Goal: Information Seeking & Learning: Check status

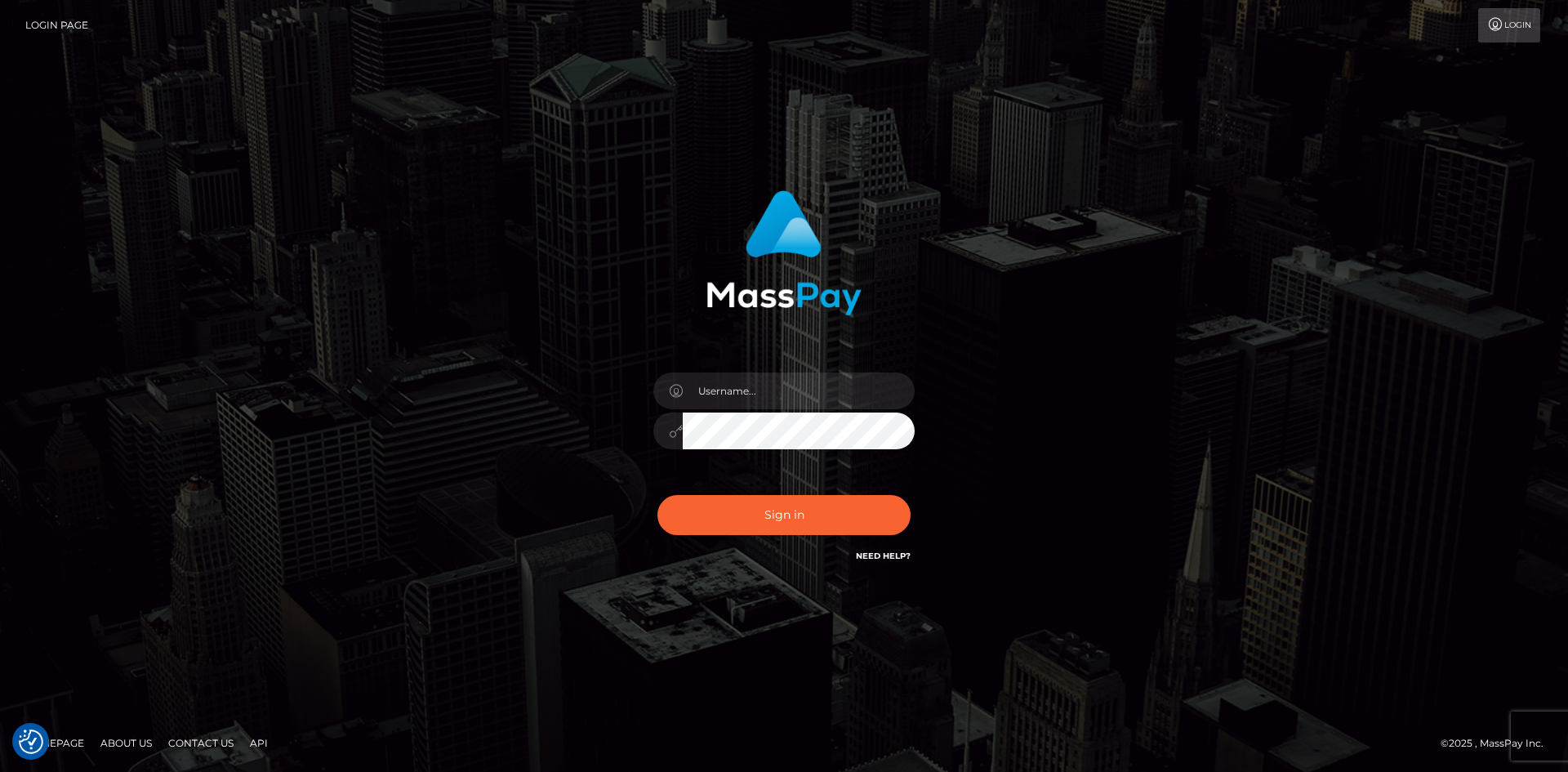
click at [710, 412] on div at bounding box center [784, 423] width 286 height 125
click at [719, 394] on input "text" at bounding box center [799, 391] width 232 height 37
type input "pranav"
click at [773, 513] on button "Sign in" at bounding box center [784, 515] width 253 height 40
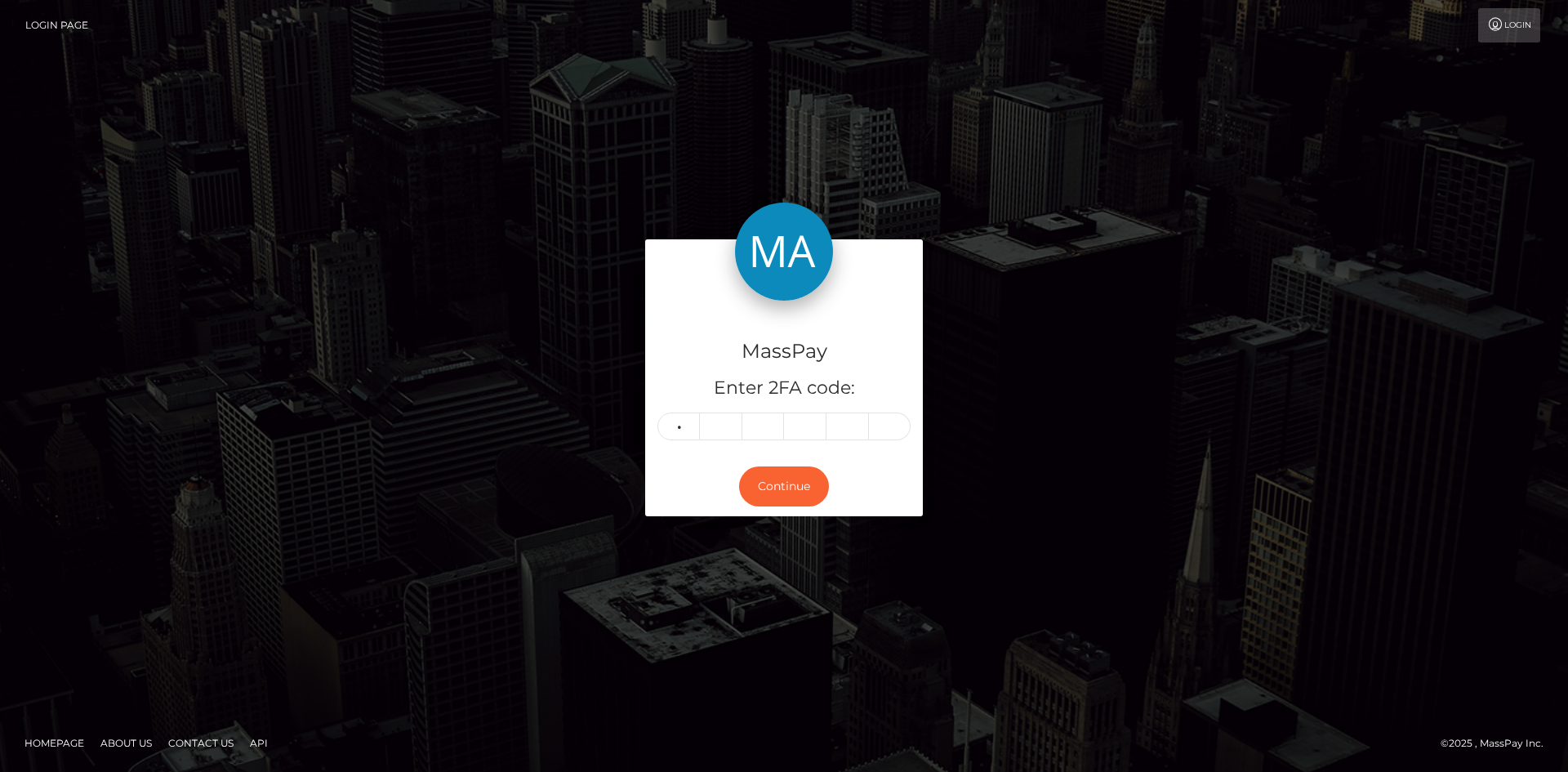
type input "0"
type input "6"
type input "7"
type input "1"
type input "8"
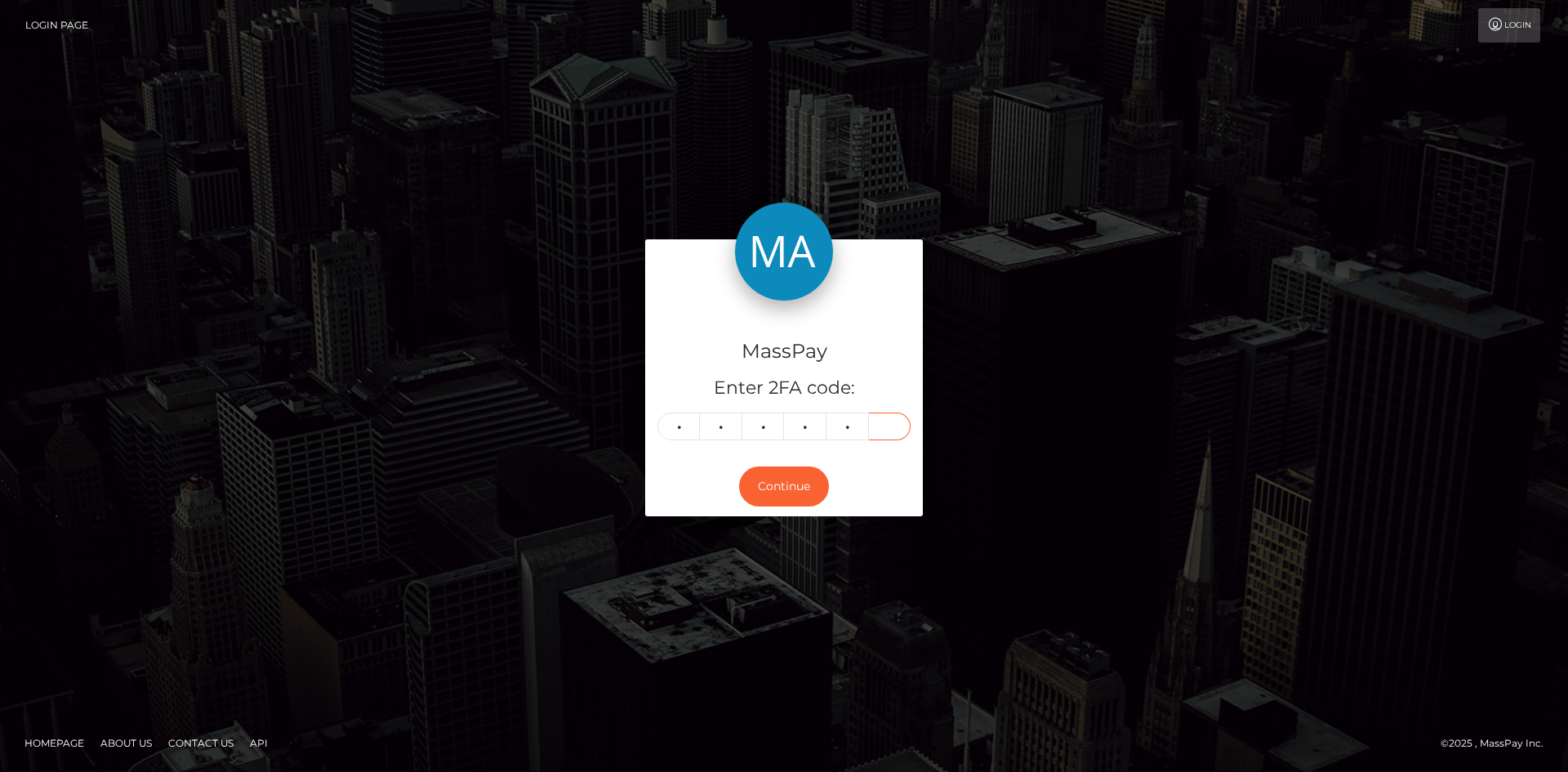
type input "3"
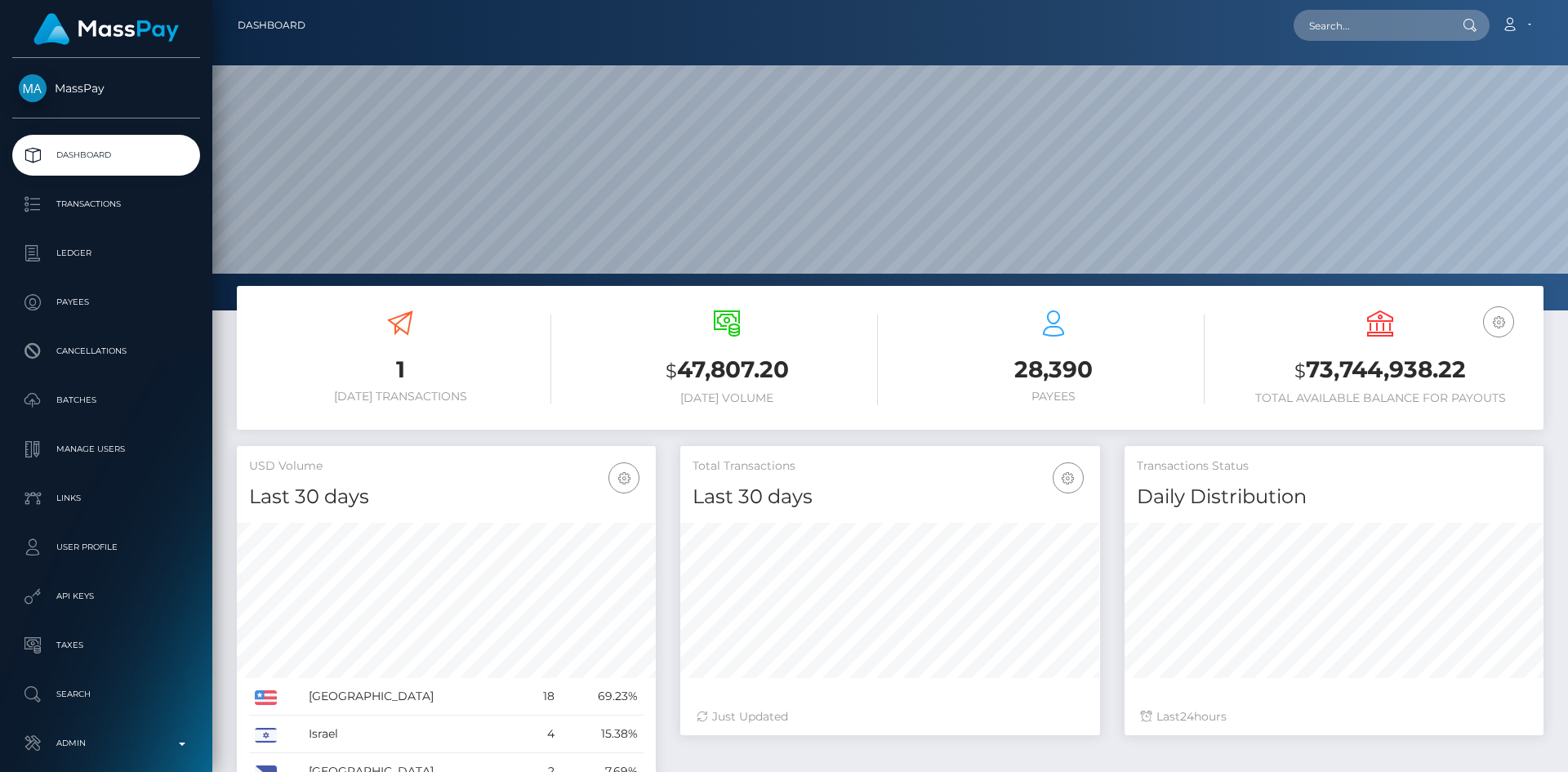
scroll to position [290, 420]
click at [1365, 13] on input "text" at bounding box center [1370, 25] width 153 height 31
paste input "BERH Stores & Consulting Inc. - FZCO"
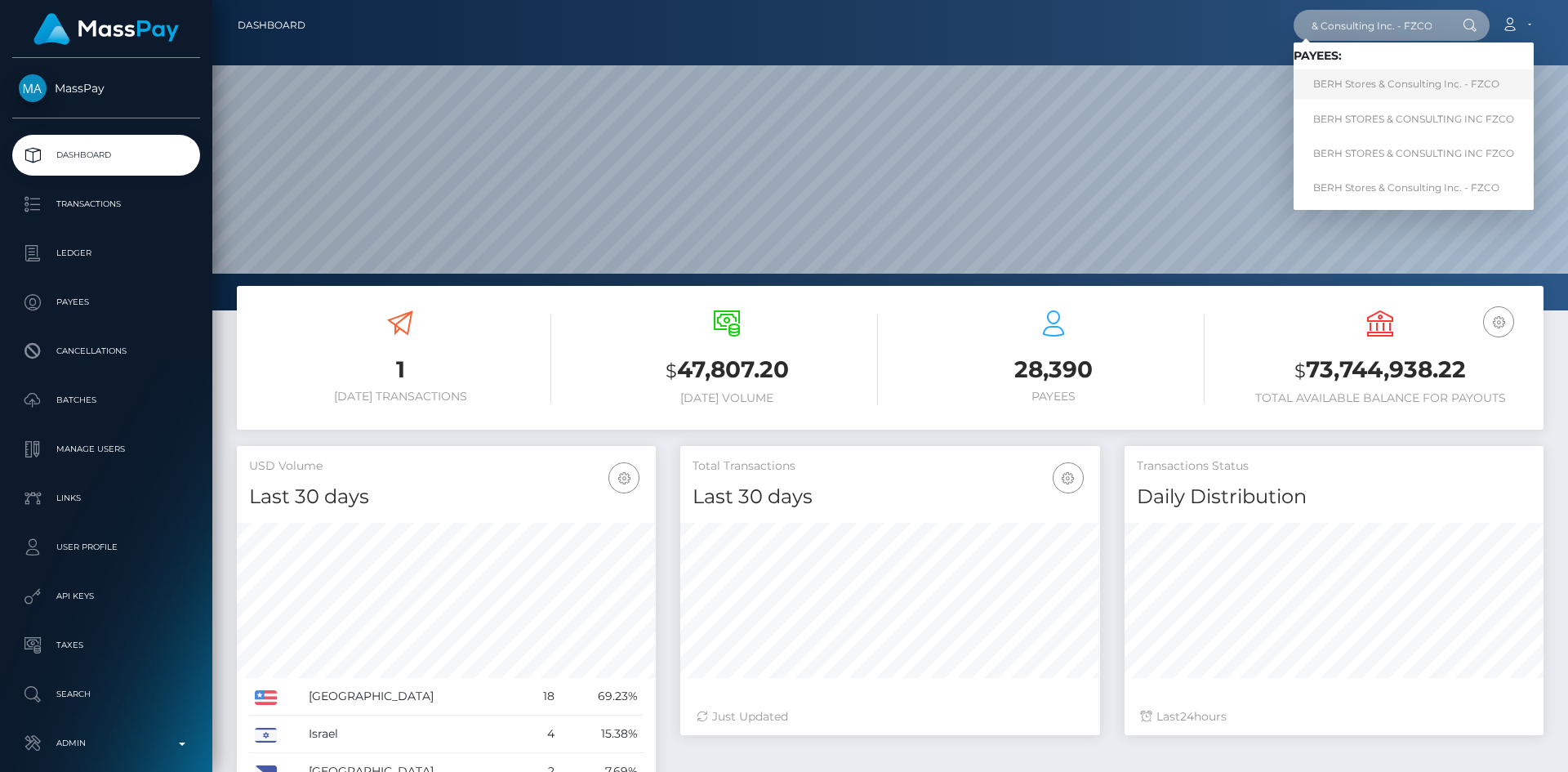
type input "BERH Stores & Consulting Inc. - FZCO"
click at [1406, 89] on link "BERH Stores & Consulting Inc. - FZCO" at bounding box center [1414, 85] width 240 height 30
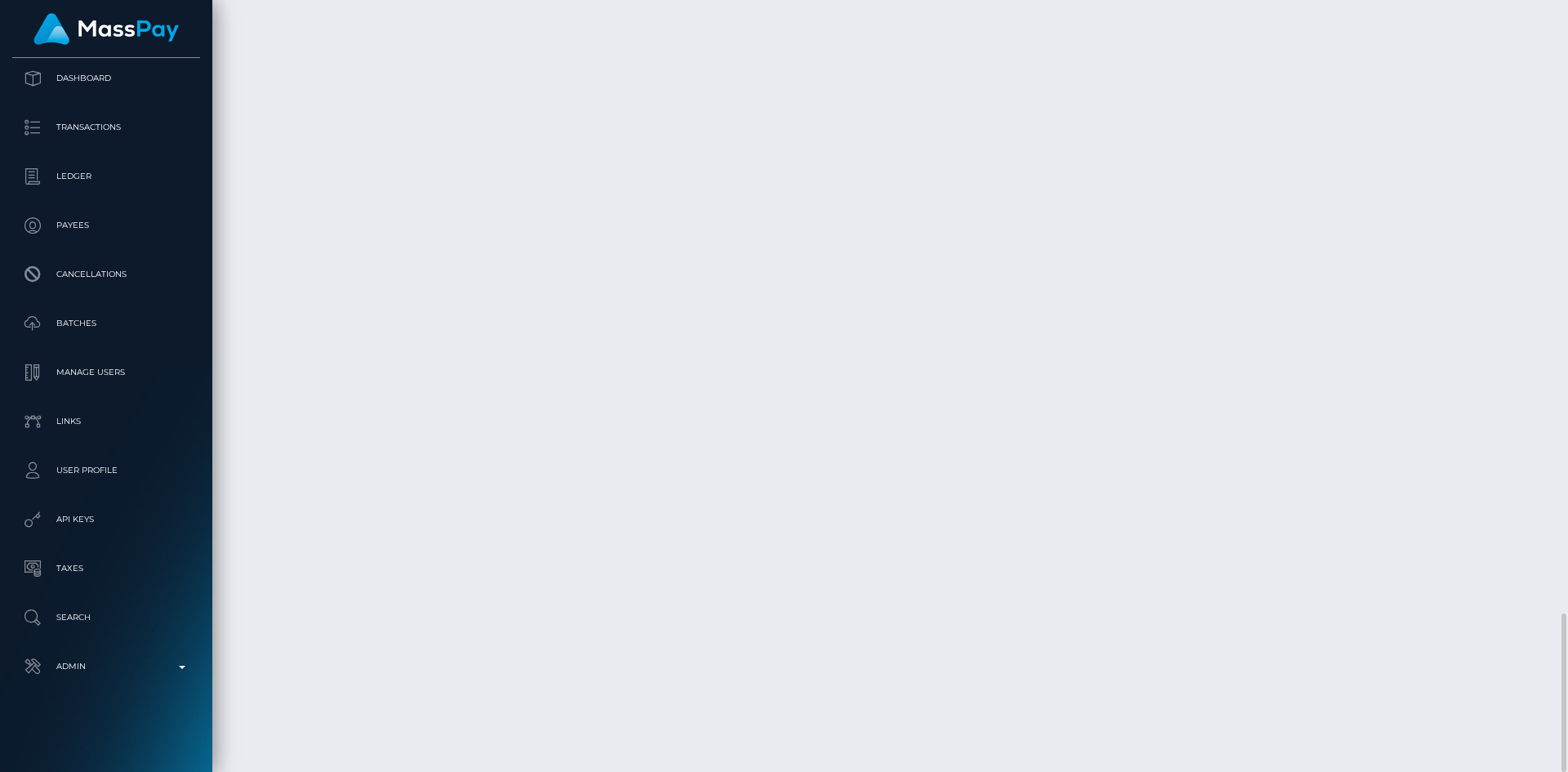
scroll to position [196, 420]
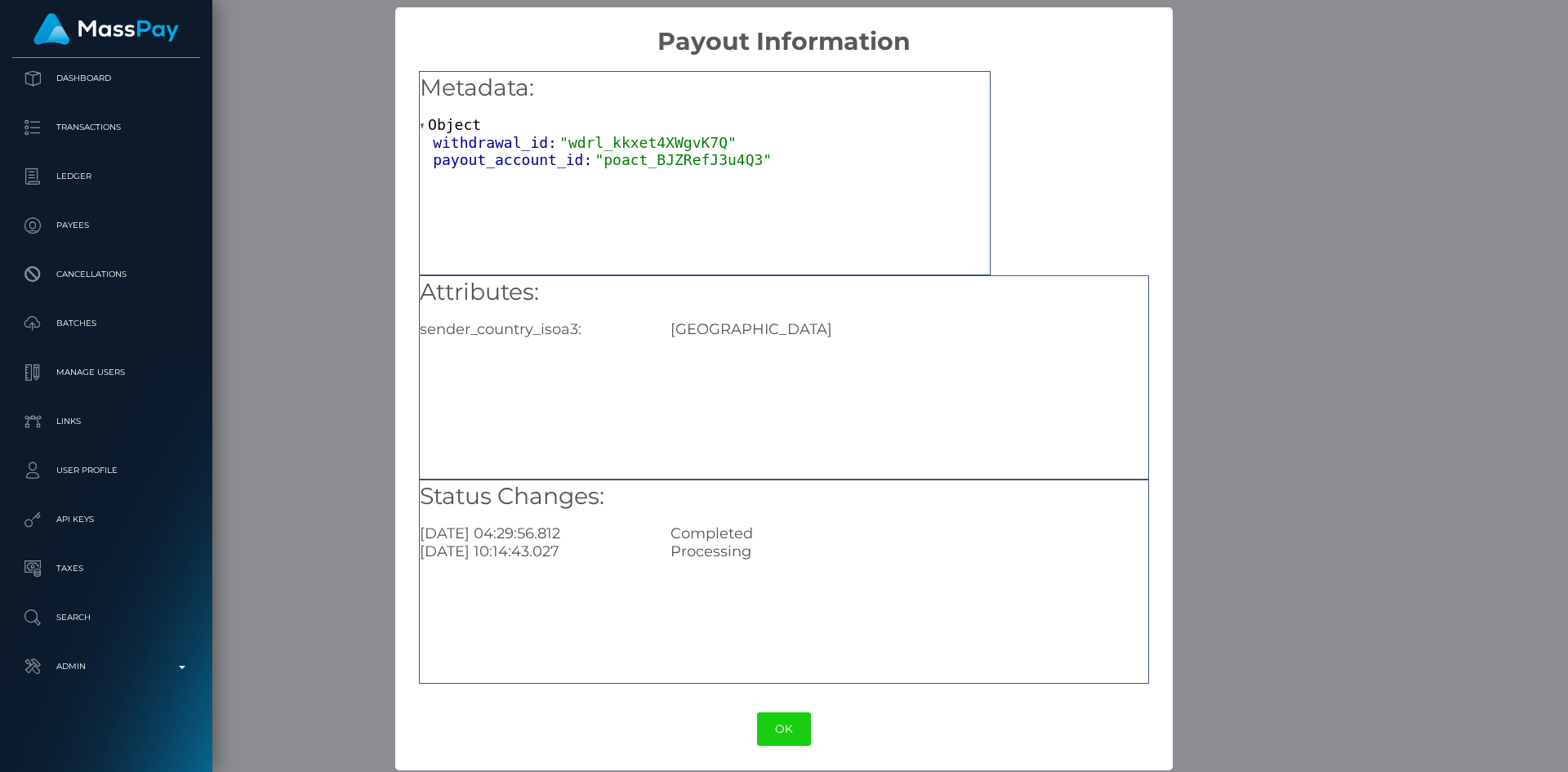
scroll to position [5, 0]
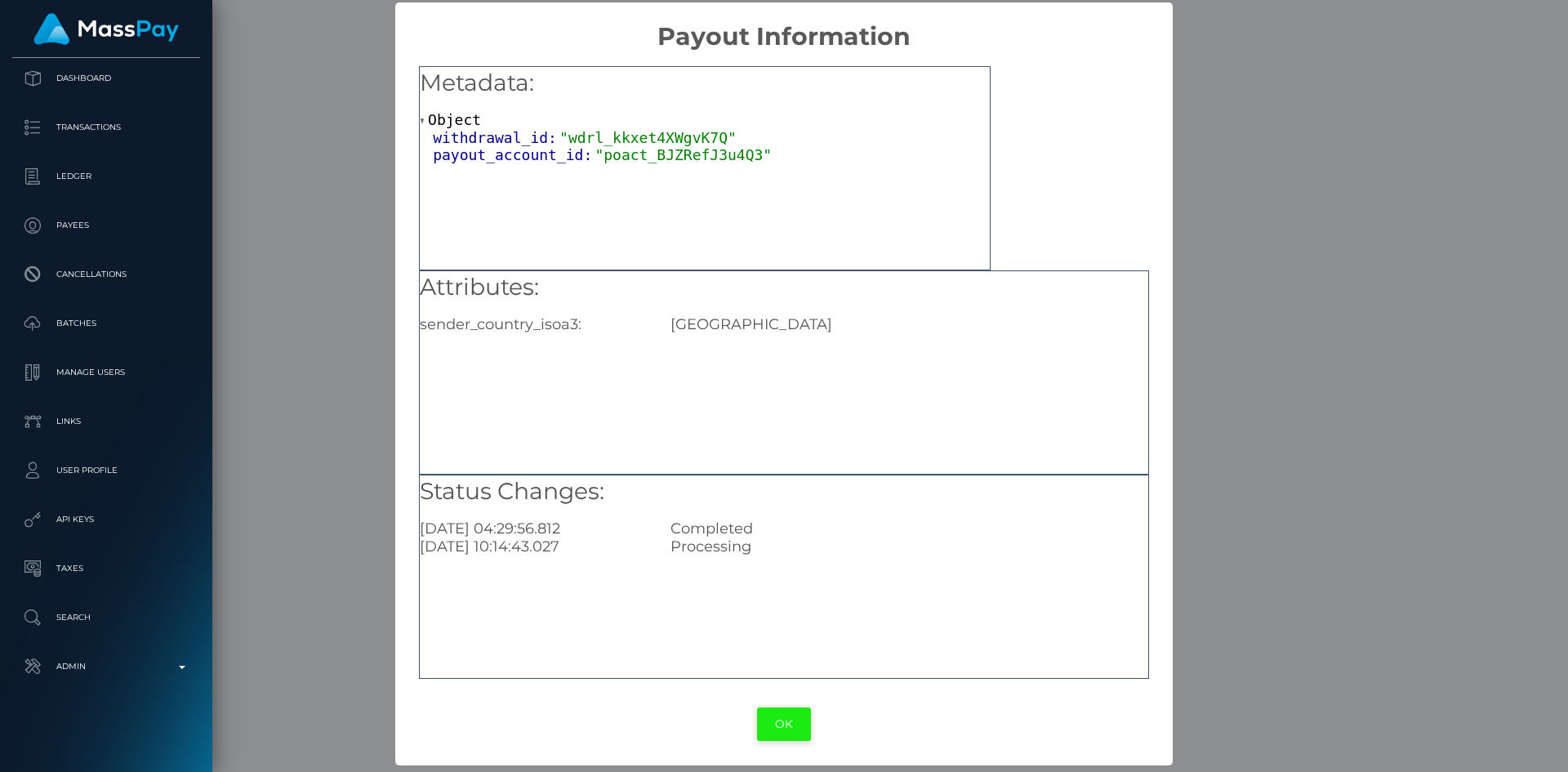
click at [778, 732] on button "OK" at bounding box center [784, 724] width 54 height 34
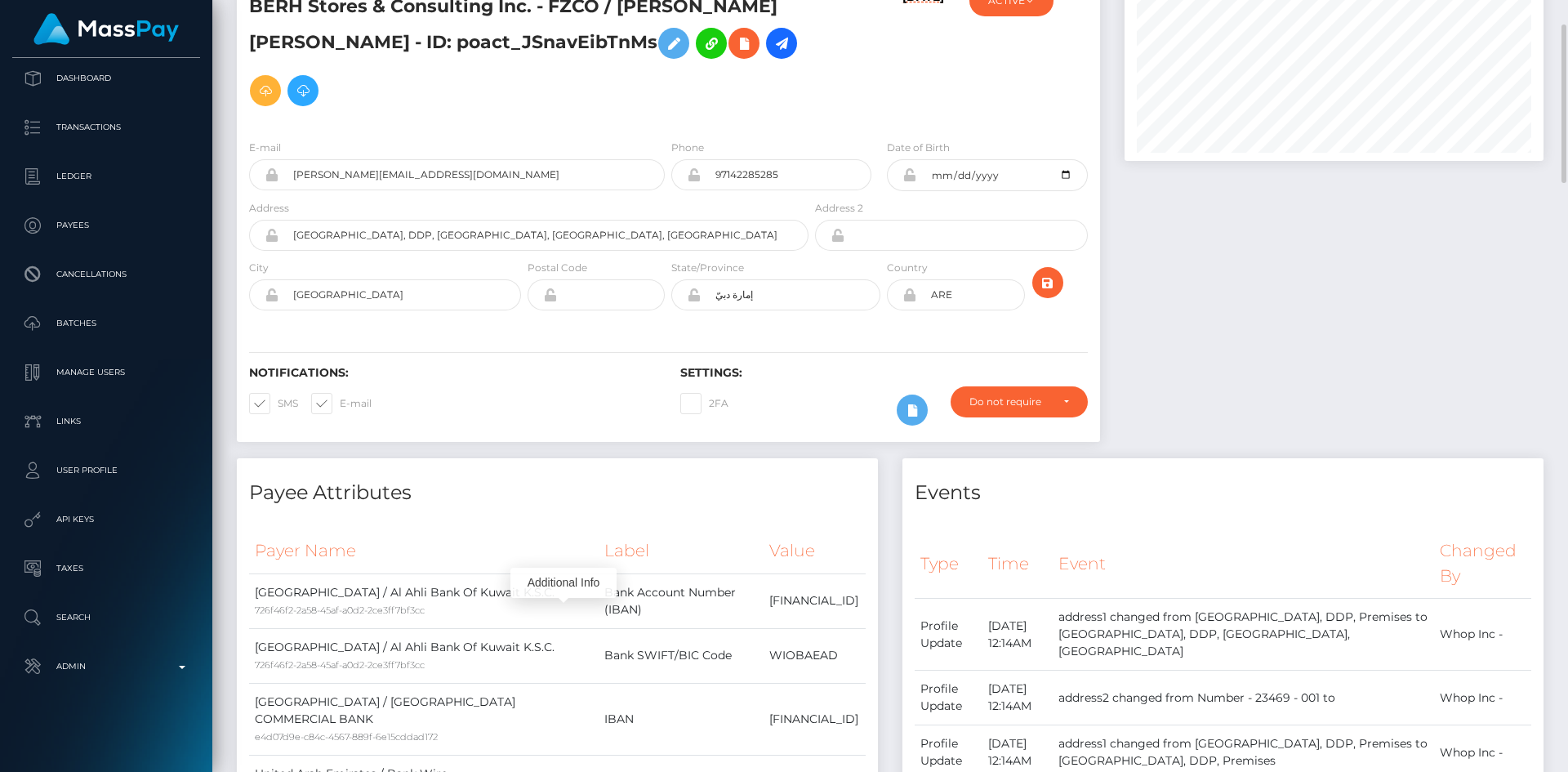
scroll to position [0, 0]
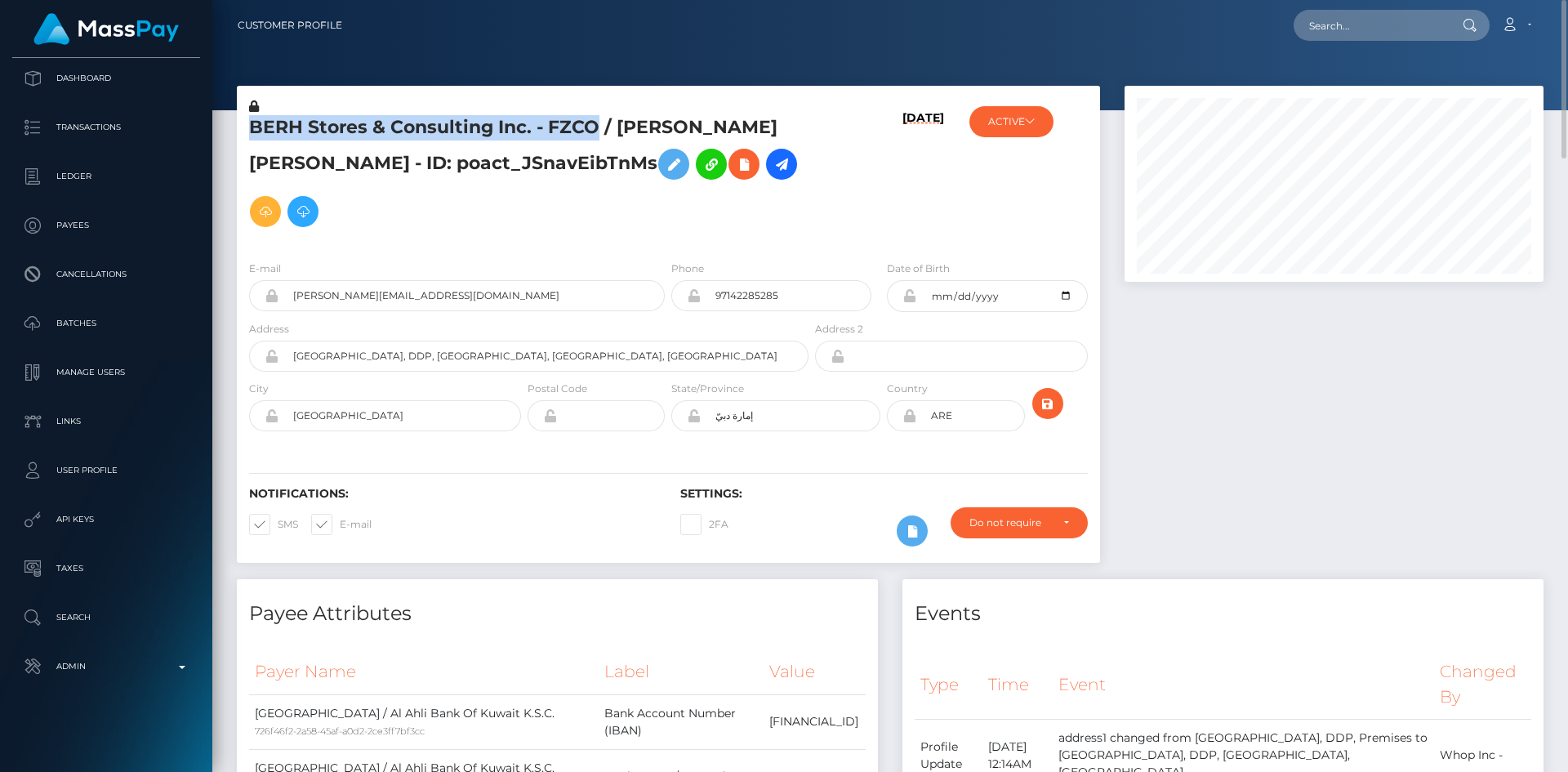
drag, startPoint x: 597, startPoint y: 122, endPoint x: 253, endPoint y: 139, distance: 344.4
click at [253, 139] on h5 "BERH Stores & Consulting Inc. - FZCO / [PERSON_NAME] [PERSON_NAME] - ID: poact_…" at bounding box center [524, 175] width 550 height 120
copy h5 "BERH Stores & Consulting Inc. - FZCO"
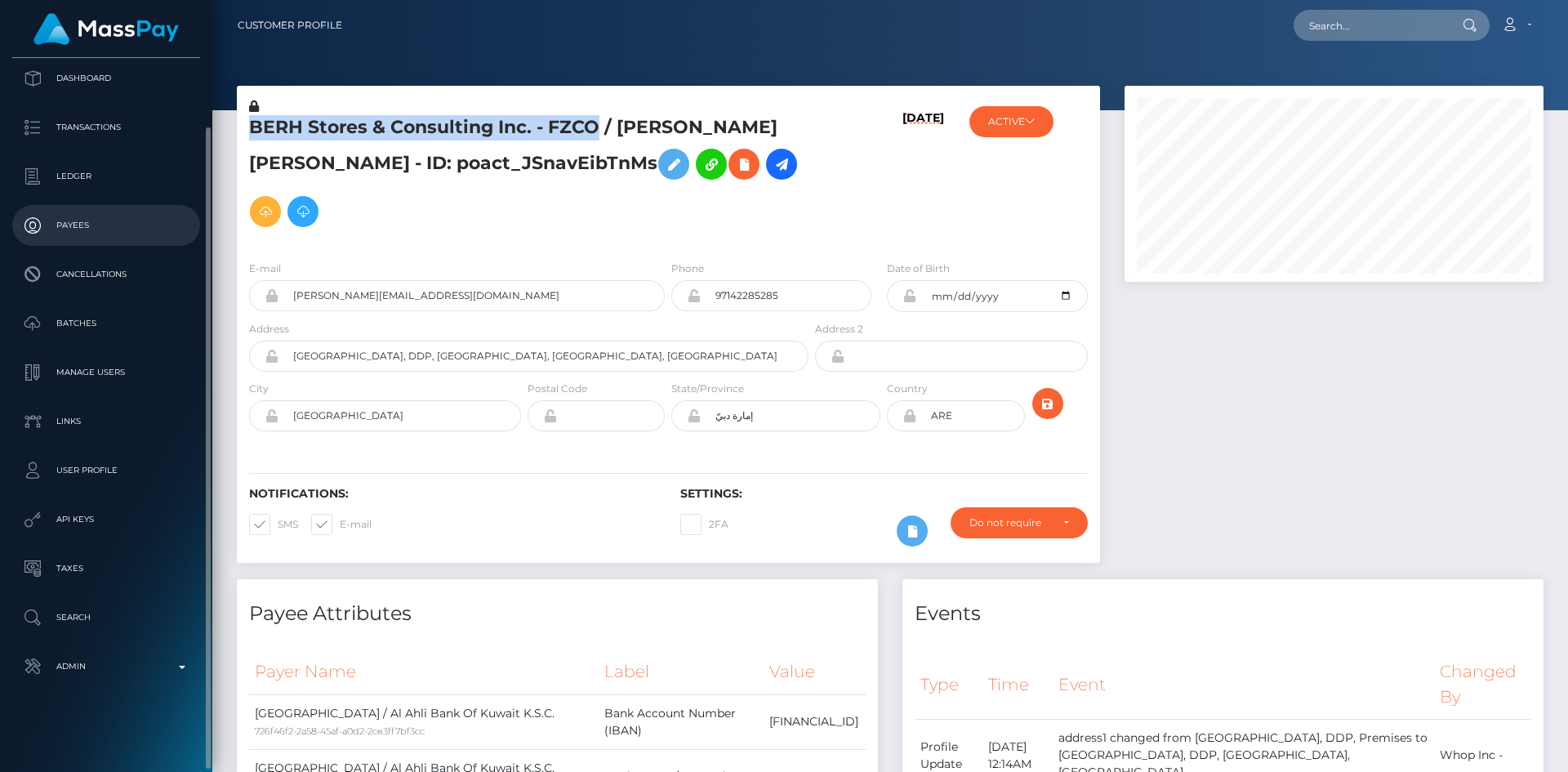
click at [104, 237] on p "Payees" at bounding box center [106, 226] width 175 height 25
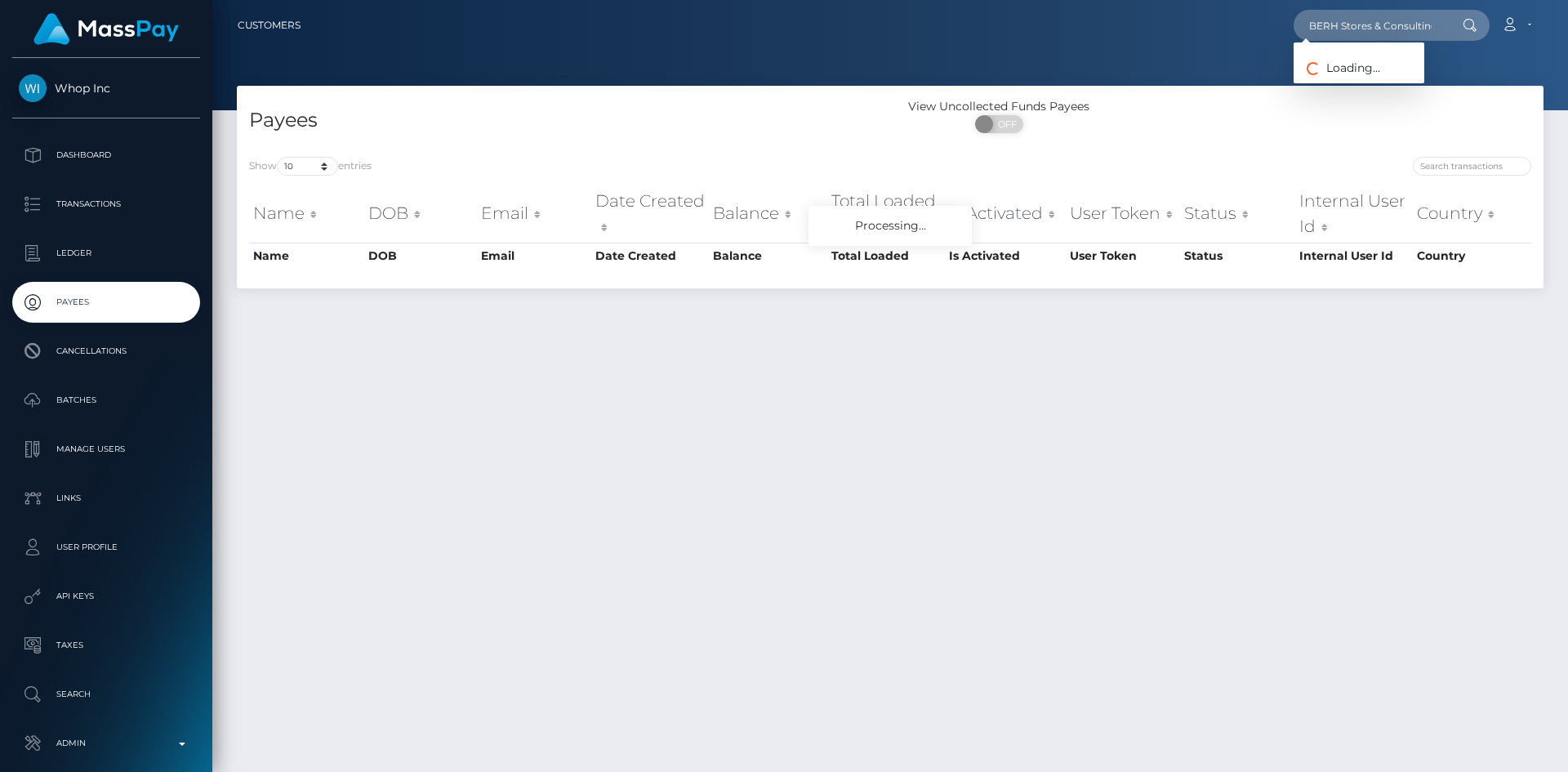
scroll to position [0, 63]
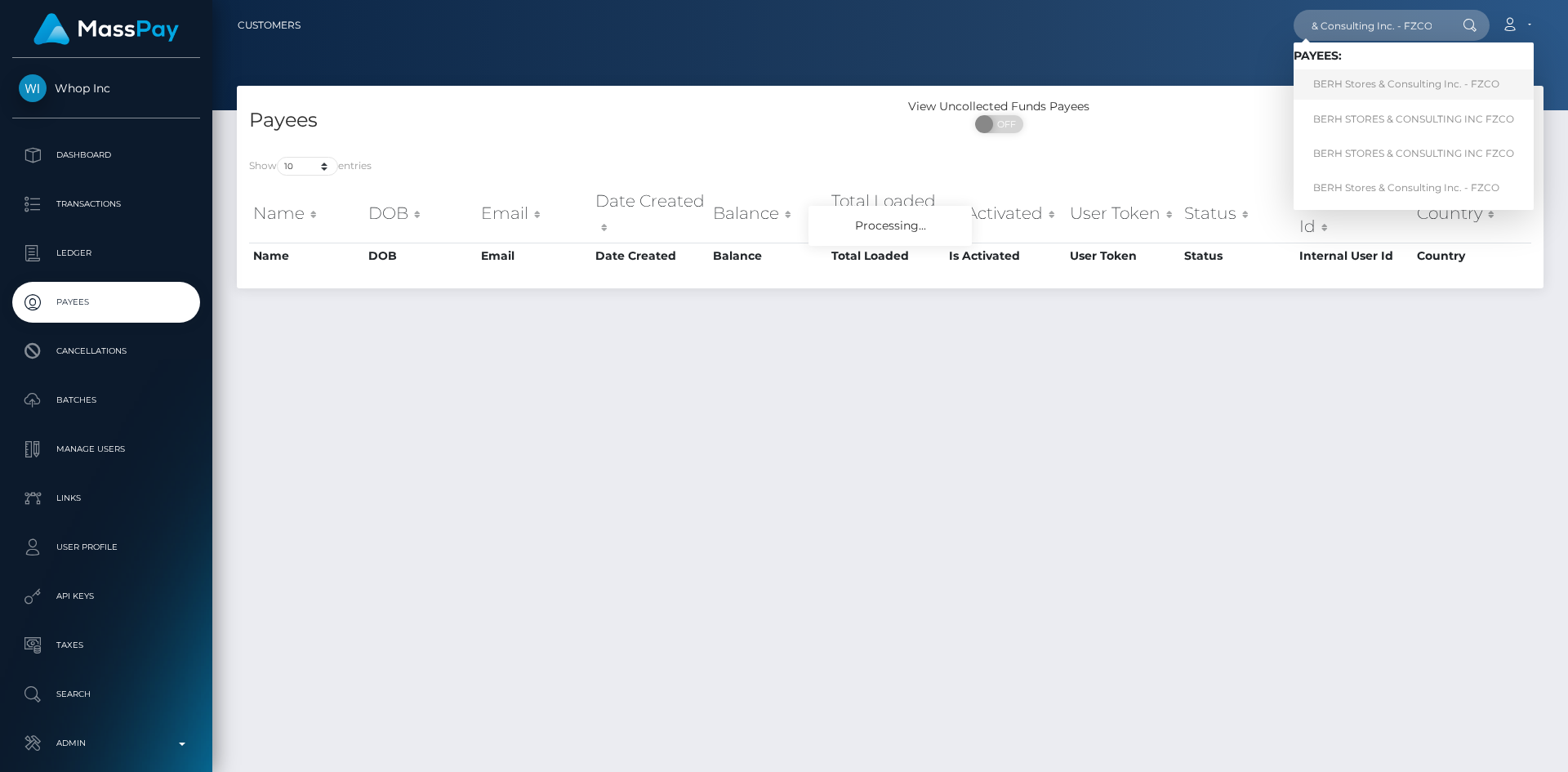
type input "BERH Stores & Consulting Inc. - FZCO"
click at [1347, 85] on link "BERH Stores & Consulting Inc. - FZCO" at bounding box center [1414, 85] width 240 height 30
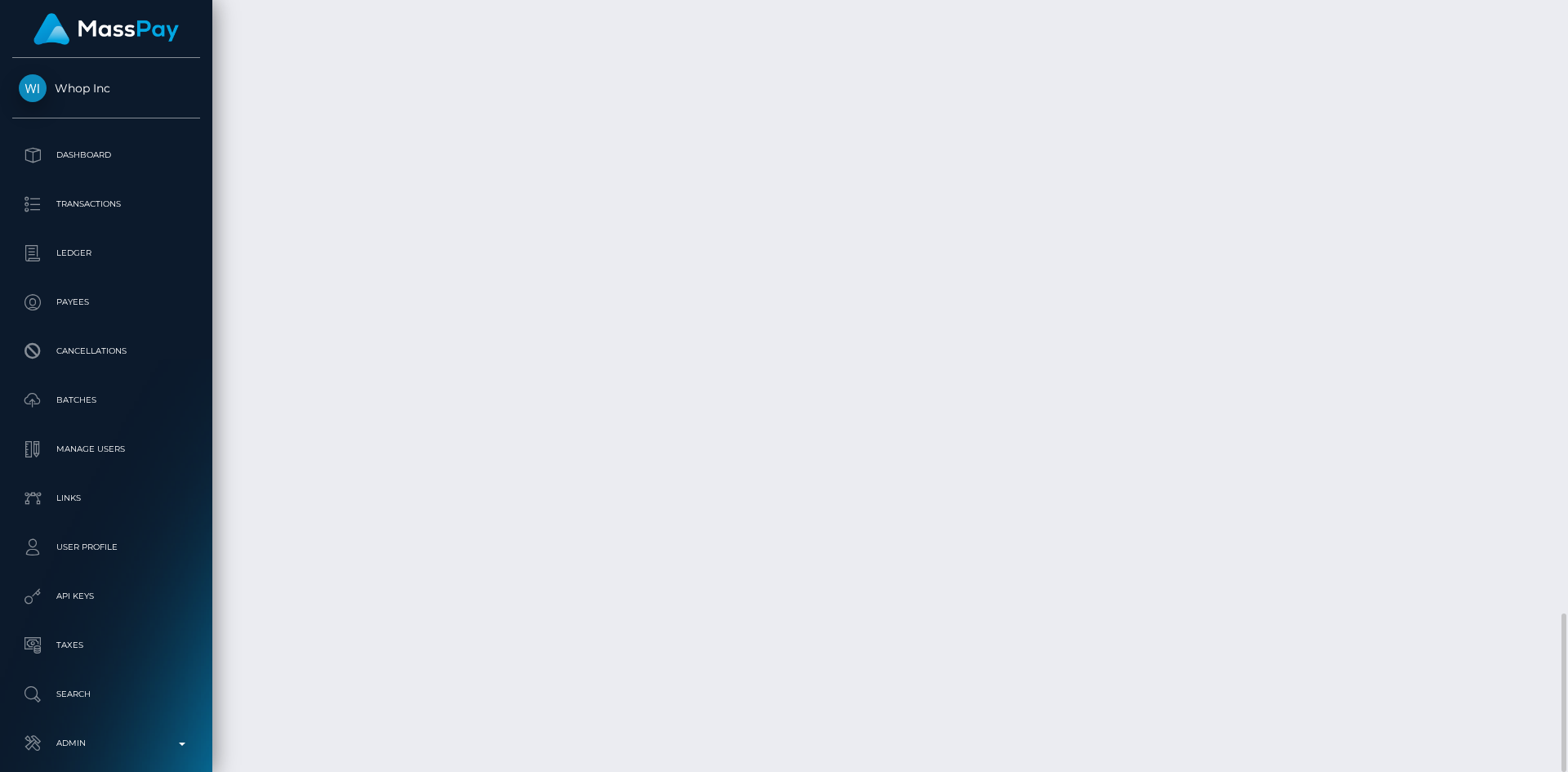
scroll to position [196, 420]
drag, startPoint x: 1325, startPoint y: 380, endPoint x: 1279, endPoint y: 380, distance: 46.0
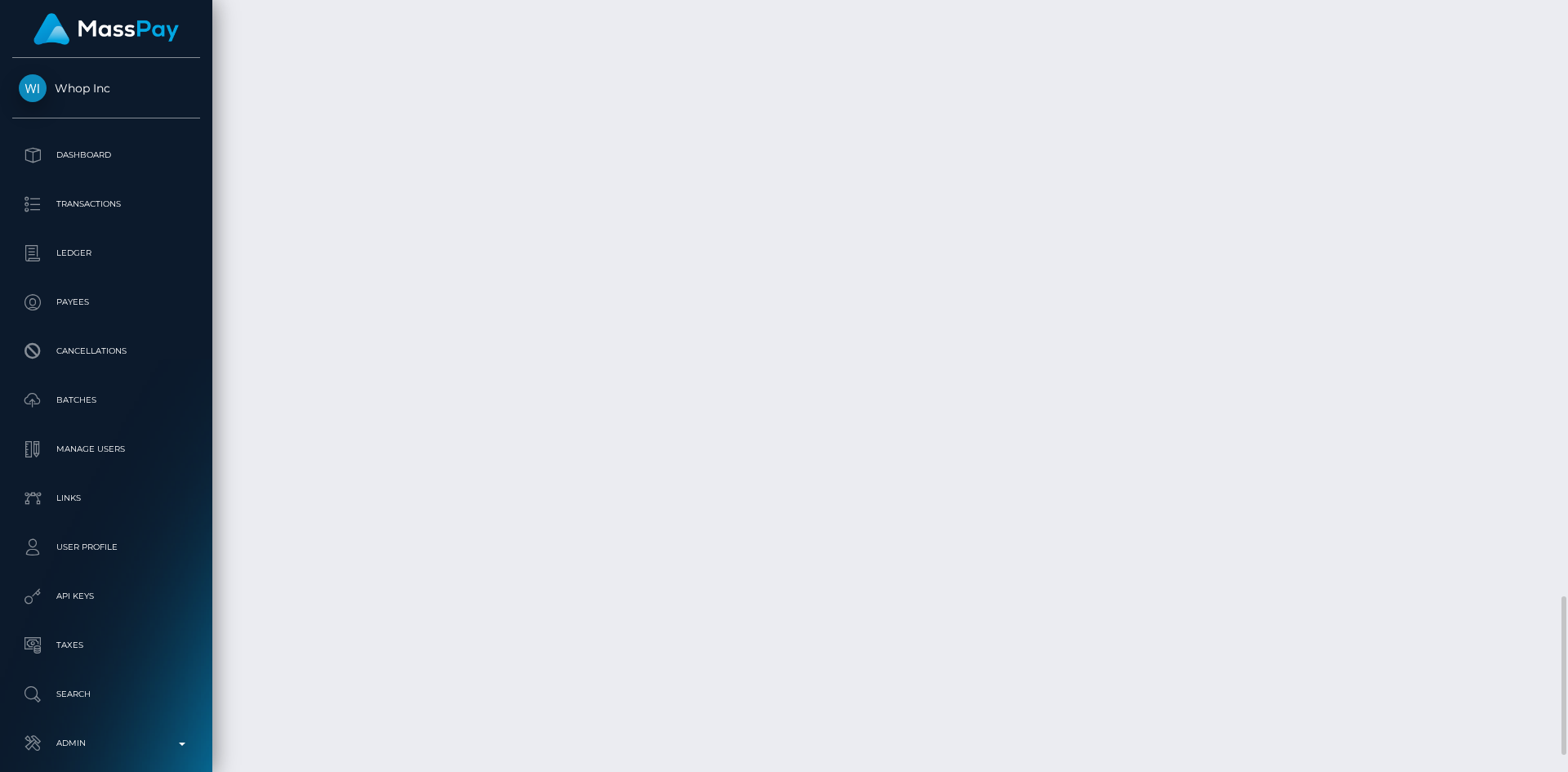
drag, startPoint x: 1185, startPoint y: 375, endPoint x: 1135, endPoint y: 381, distance: 50.4
drag, startPoint x: 1185, startPoint y: 299, endPoint x: 1137, endPoint y: 299, distance: 48.0
copy td "29,708.16"
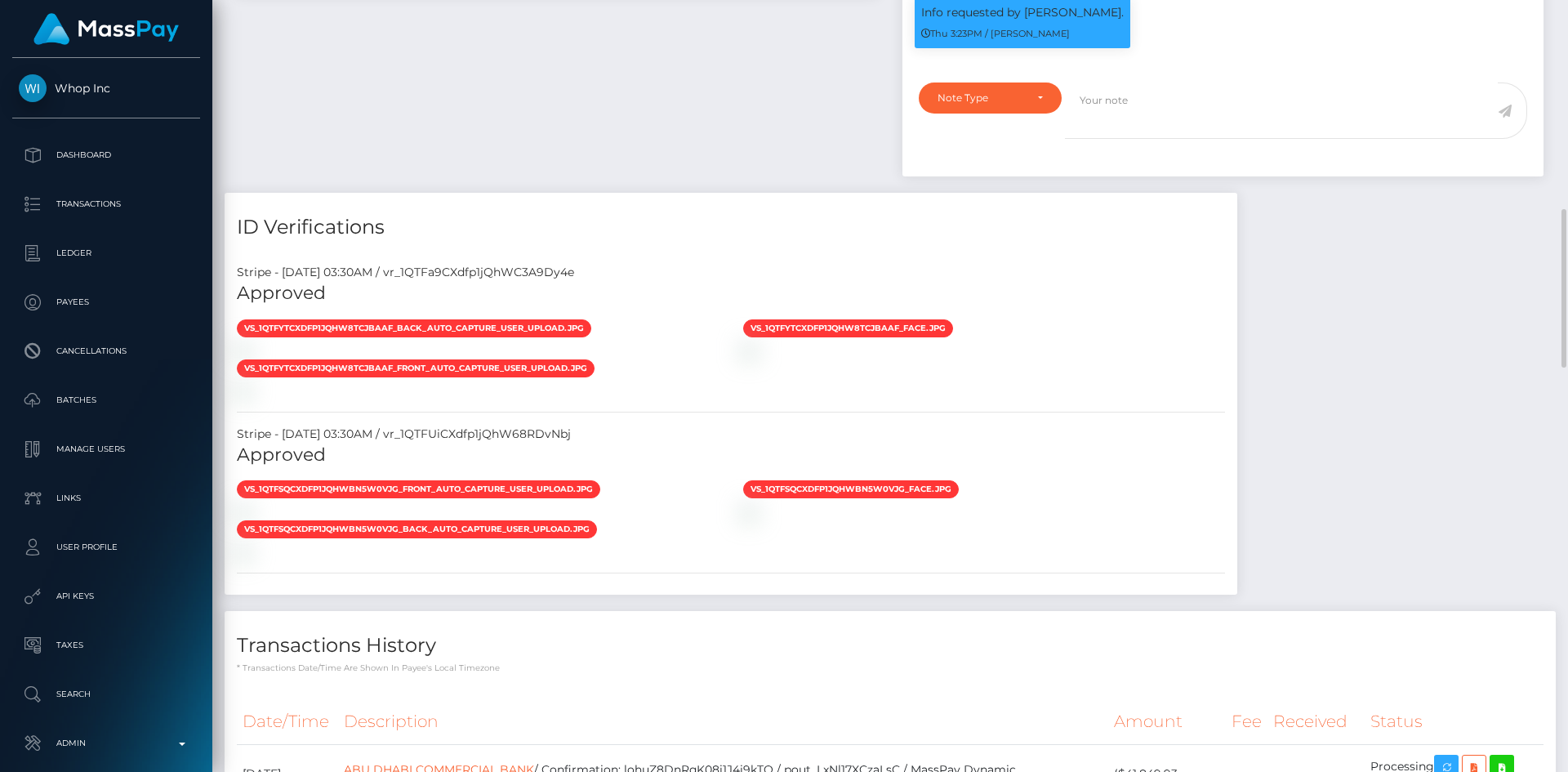
scroll to position [196, 420]
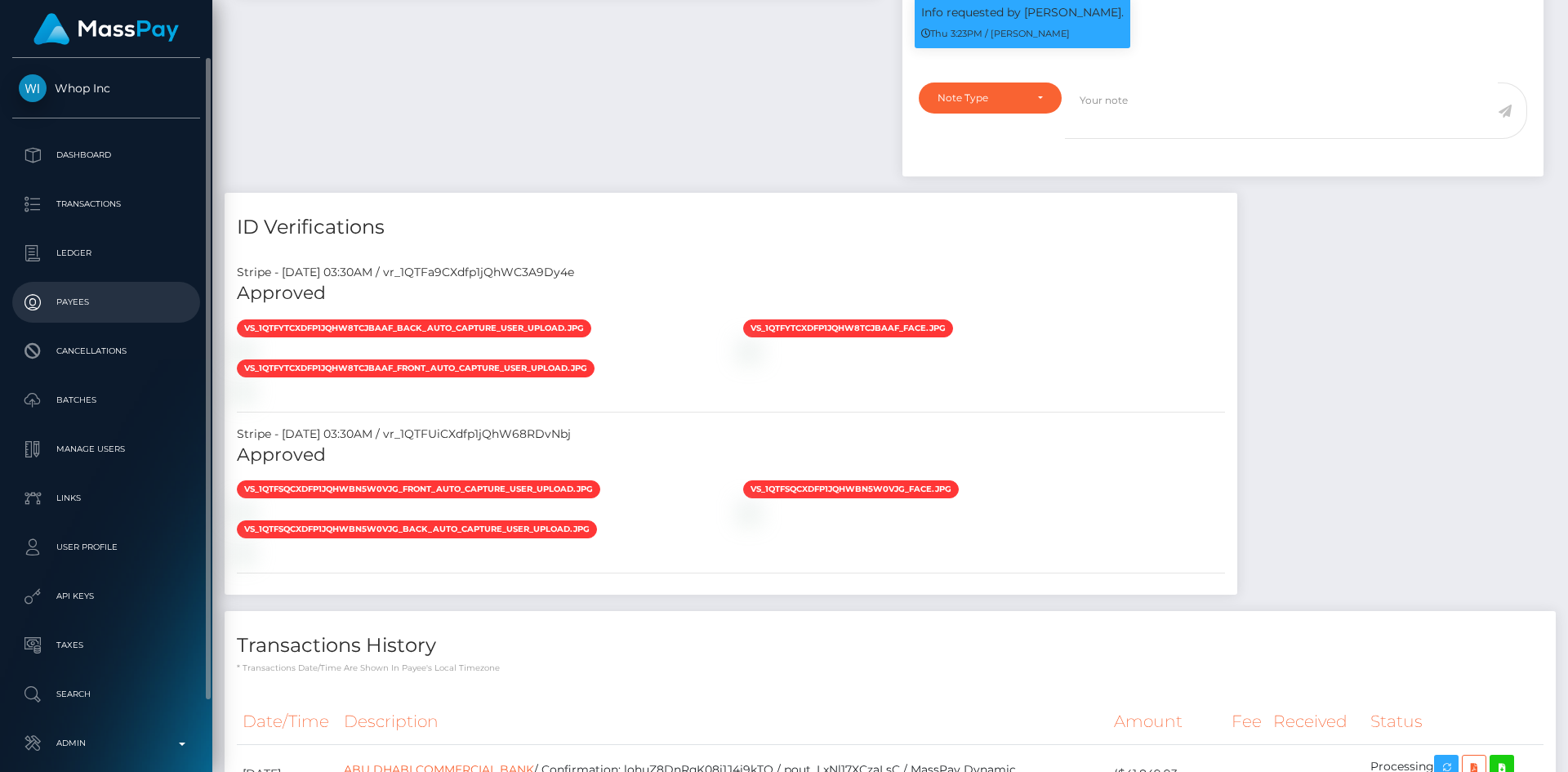
drag, startPoint x: 103, startPoint y: 290, endPoint x: 661, endPoint y: 303, distance: 558.2
click at [103, 290] on p "Payees" at bounding box center [106, 303] width 175 height 25
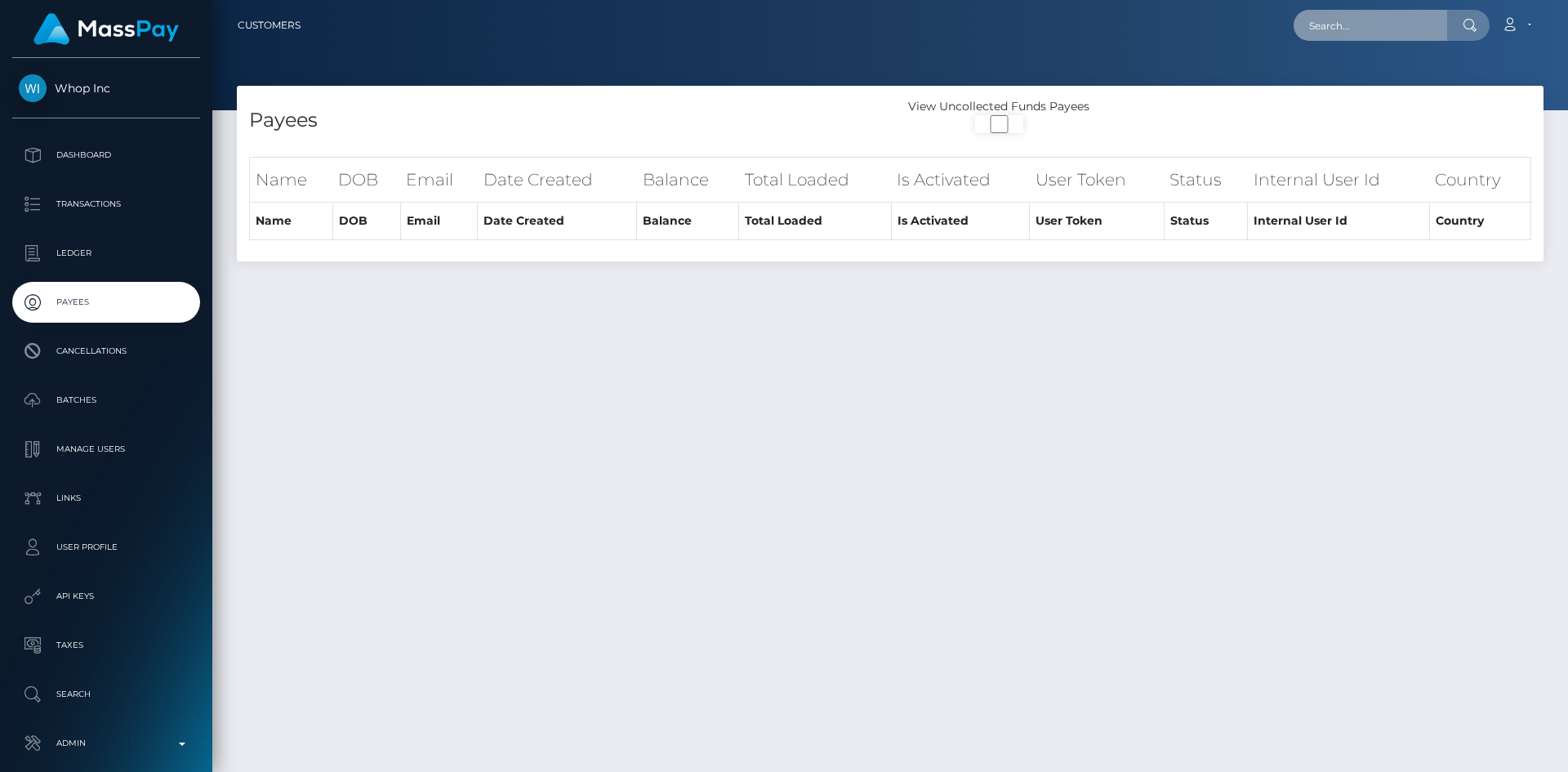
click at [1330, 20] on input "text" at bounding box center [1370, 25] width 153 height 31
paste input "BERH Stores & Consulting Inc. - FZCO"
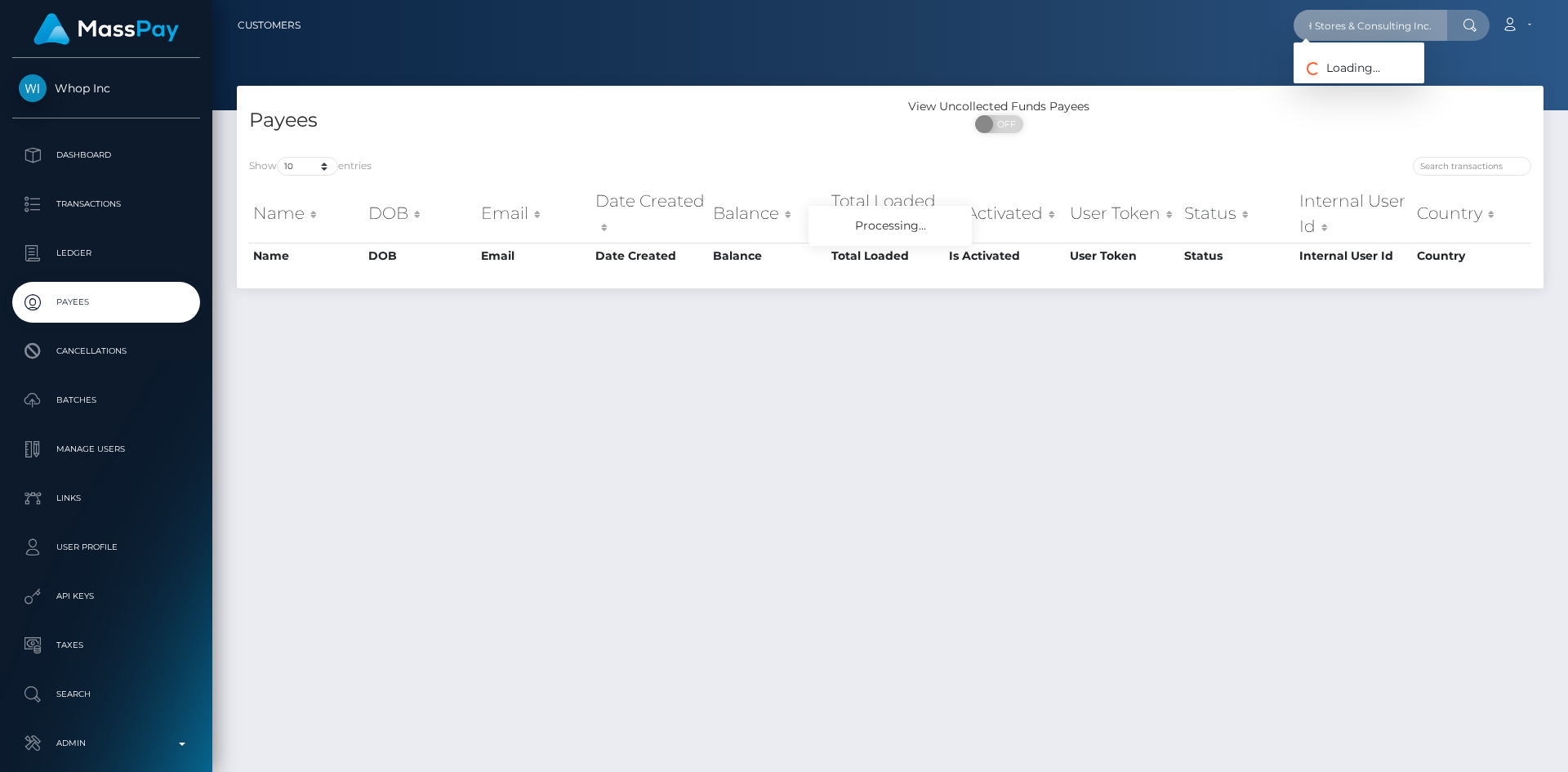
scroll to position [0, 27]
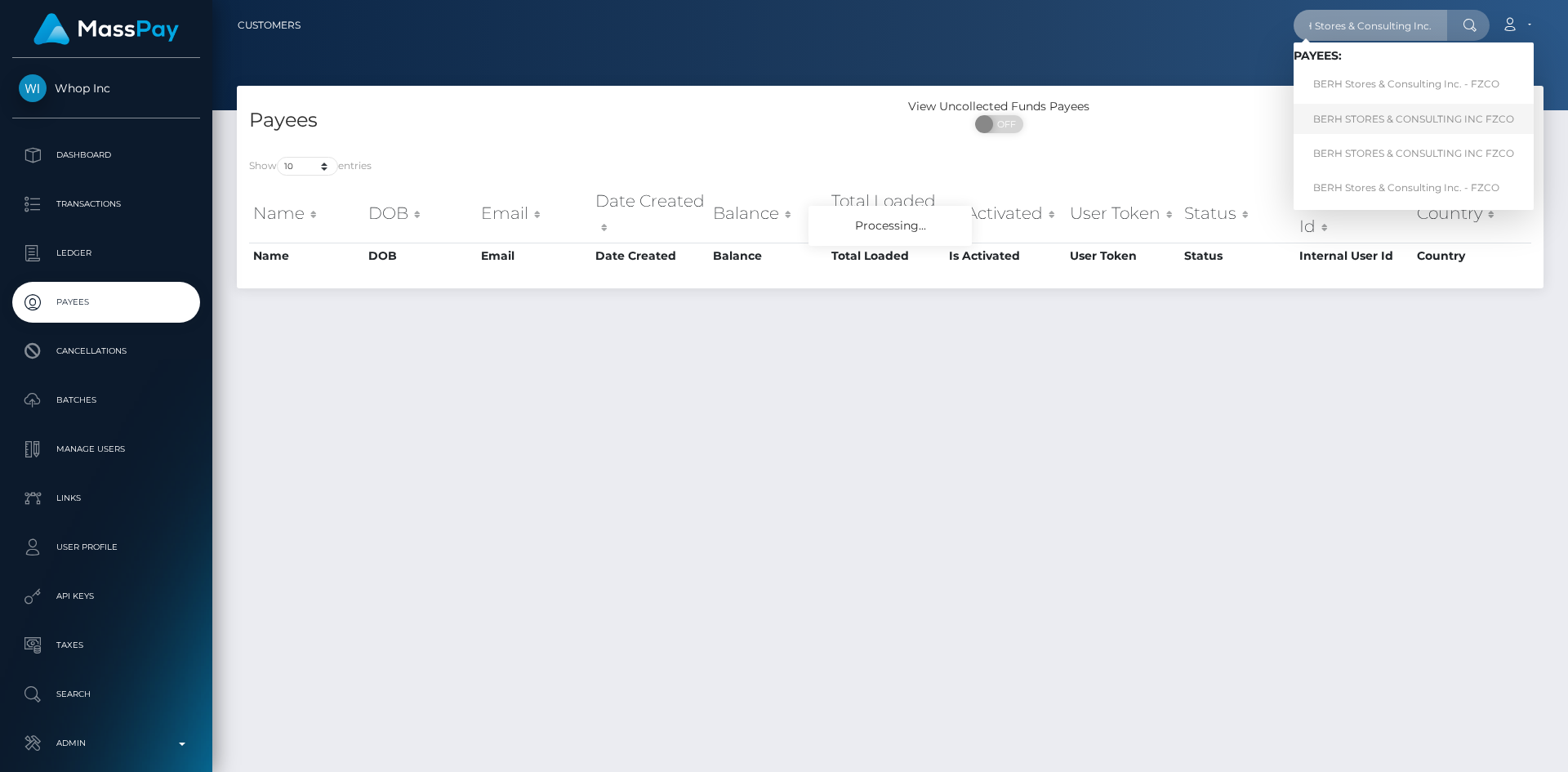
type input "BERH Stores & Consulting Inc."
click at [1373, 120] on link "BERH STORES & CONSULTING INC FZCO" at bounding box center [1414, 118] width 240 height 30
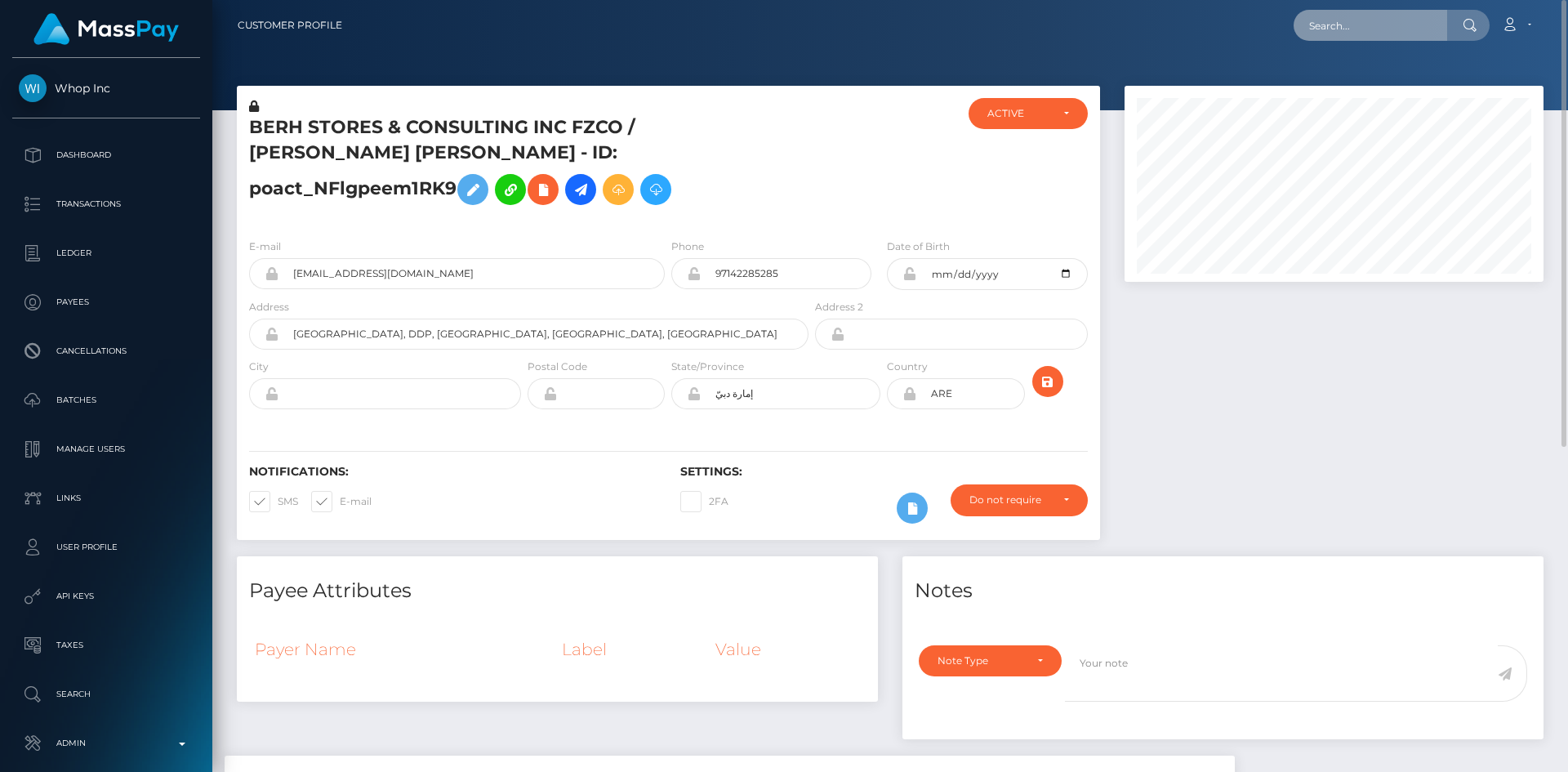
click at [1322, 29] on input "text" at bounding box center [1370, 25] width 153 height 31
click at [1354, 21] on input "text" at bounding box center [1370, 25] width 153 height 31
paste input "BERH"
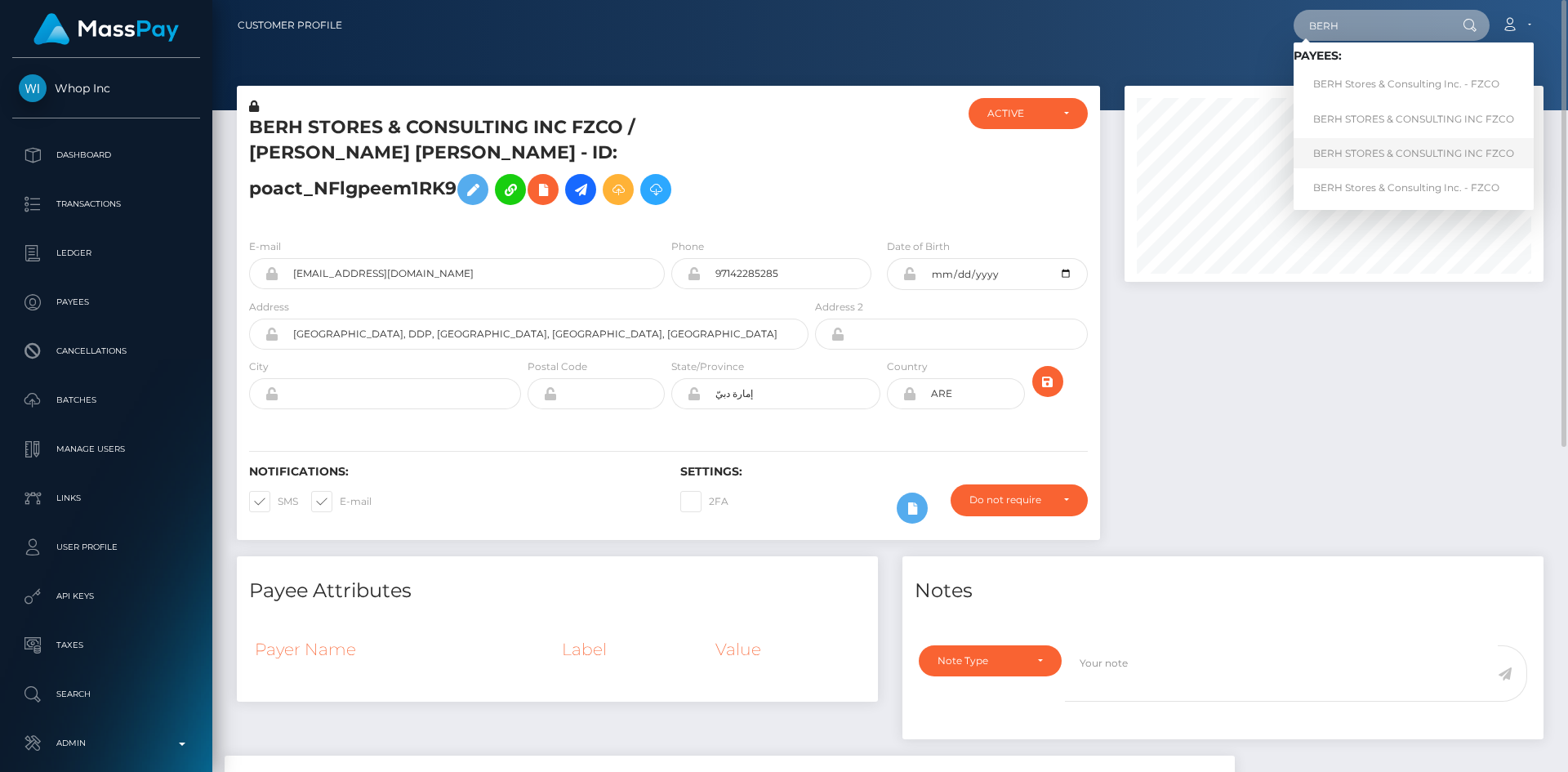
type input "BERH"
click at [1409, 152] on link "BERH STORES & CONSULTING INC FZCO" at bounding box center [1414, 153] width 240 height 30
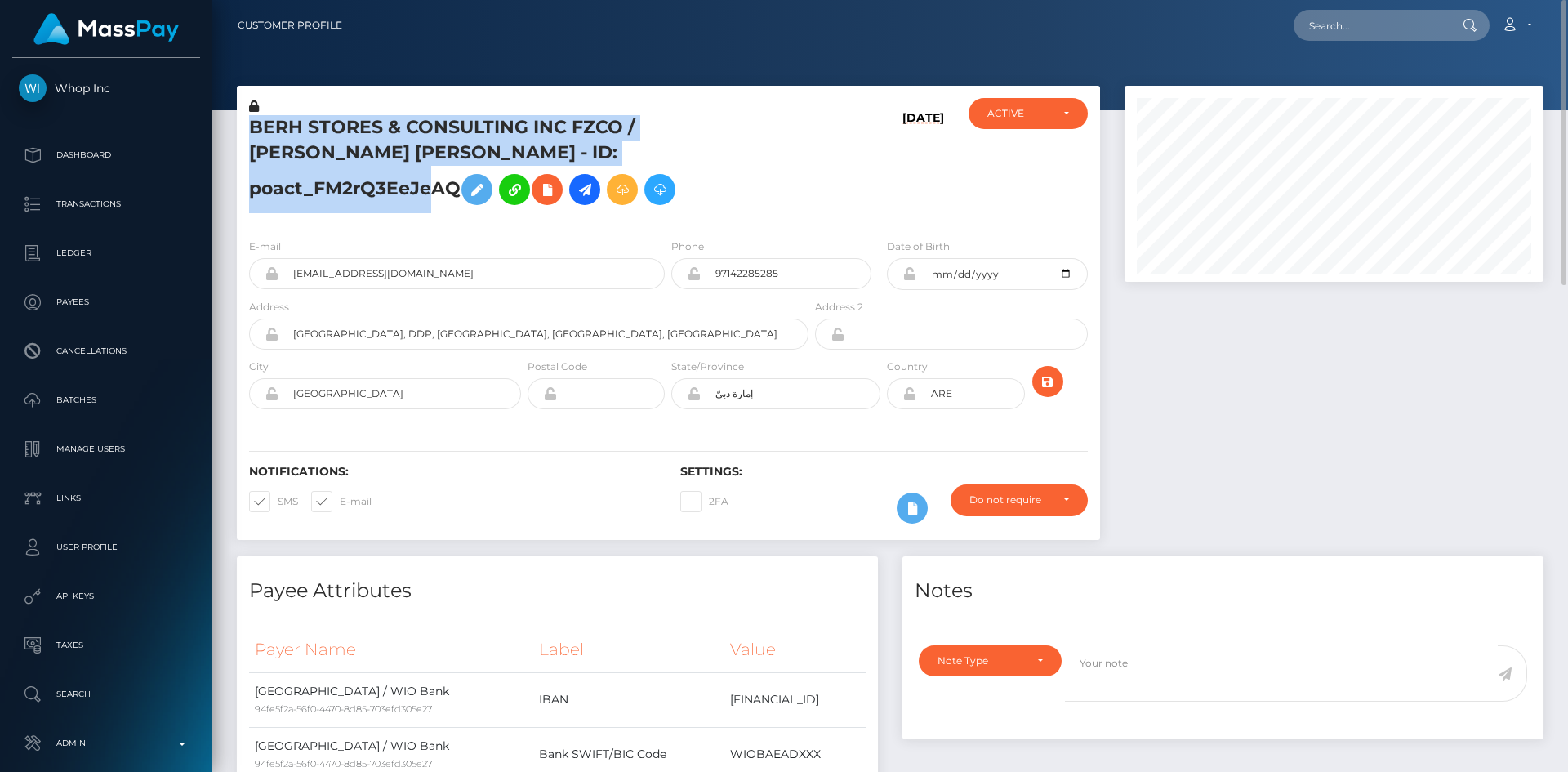
drag, startPoint x: 251, startPoint y: 124, endPoint x: 640, endPoint y: 158, distance: 390.5
click at [644, 156] on h5 "BERH STORES & CONSULTING INC FZCO / Brook Evan Robert Hiddink - ID: poact_FM2rQ…" at bounding box center [524, 164] width 550 height 98
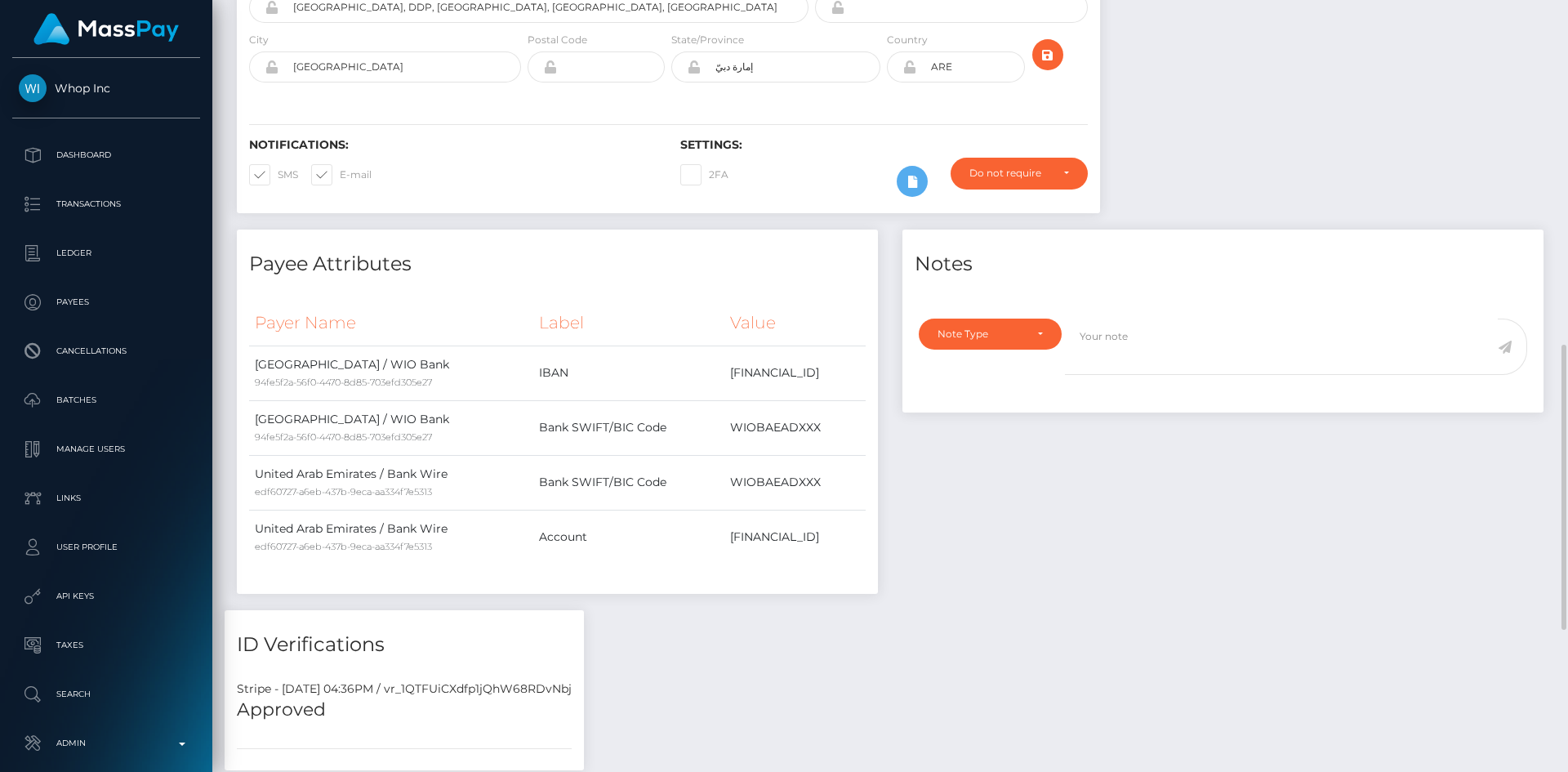
scroll to position [491, 0]
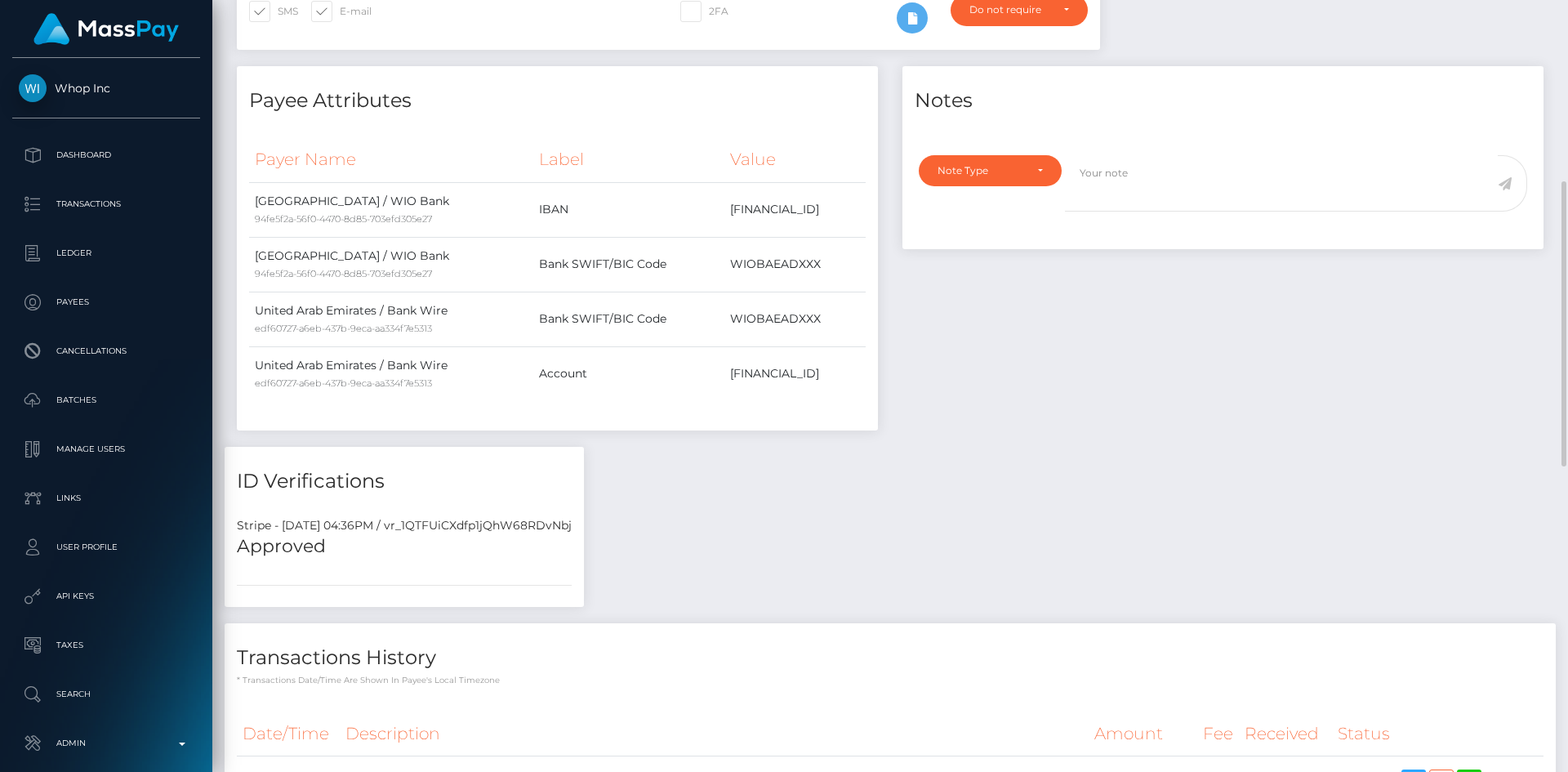
copy h5 "BERH STORES & CONSULTING INC FZCO / Brook Evan Robert Hiddink - ID: poact_FM2rQ…"
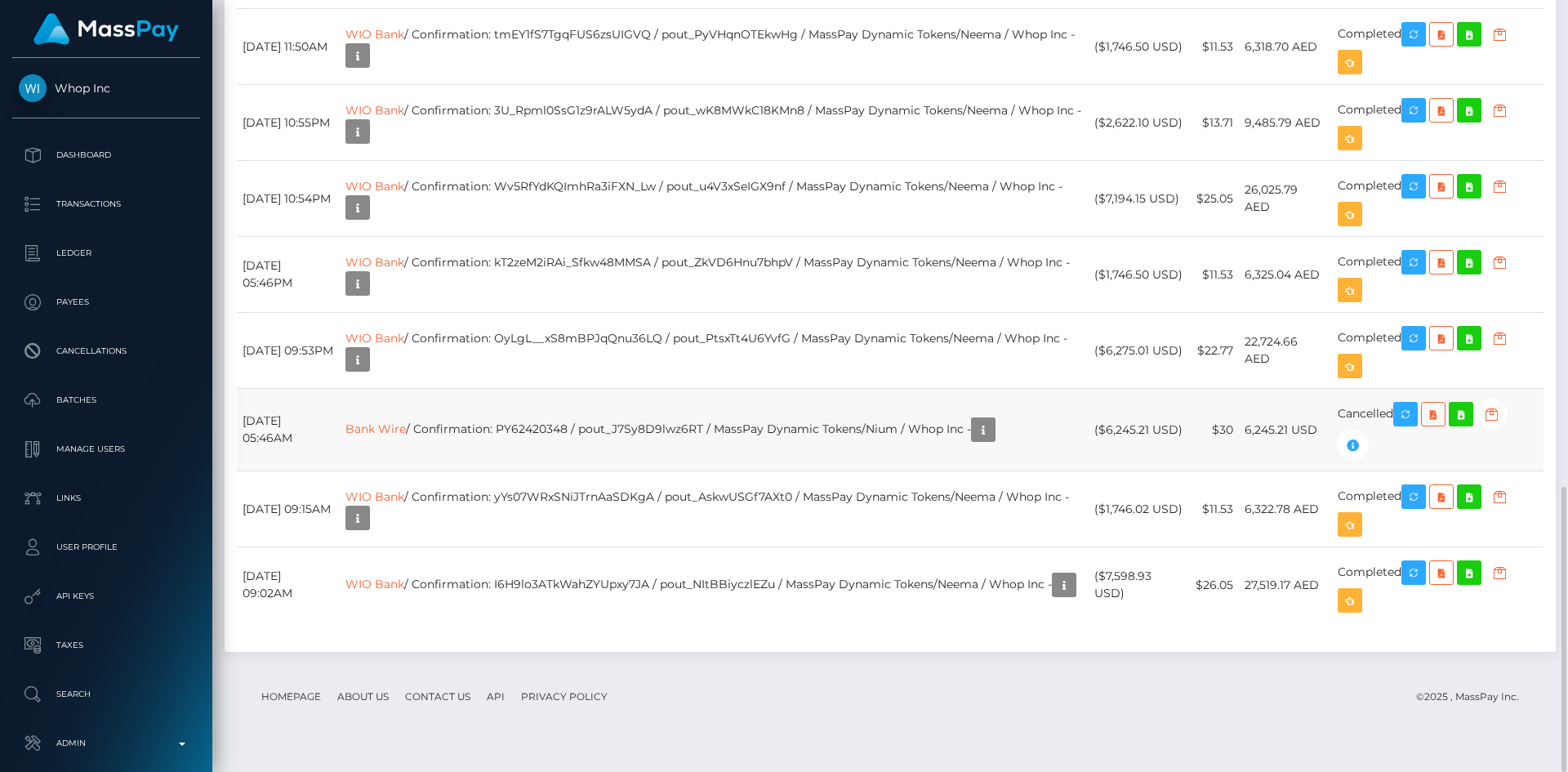
scroll to position [196, 420]
click at [1163, 518] on td "($1,746.02 USD)" at bounding box center [1139, 509] width 101 height 76
drag, startPoint x: 1163, startPoint y: 519, endPoint x: 1120, endPoint y: 527, distance: 43.7
click at [1120, 527] on td "($1,746.02 USD)" at bounding box center [1139, 509] width 101 height 76
copy td "1,746.02"
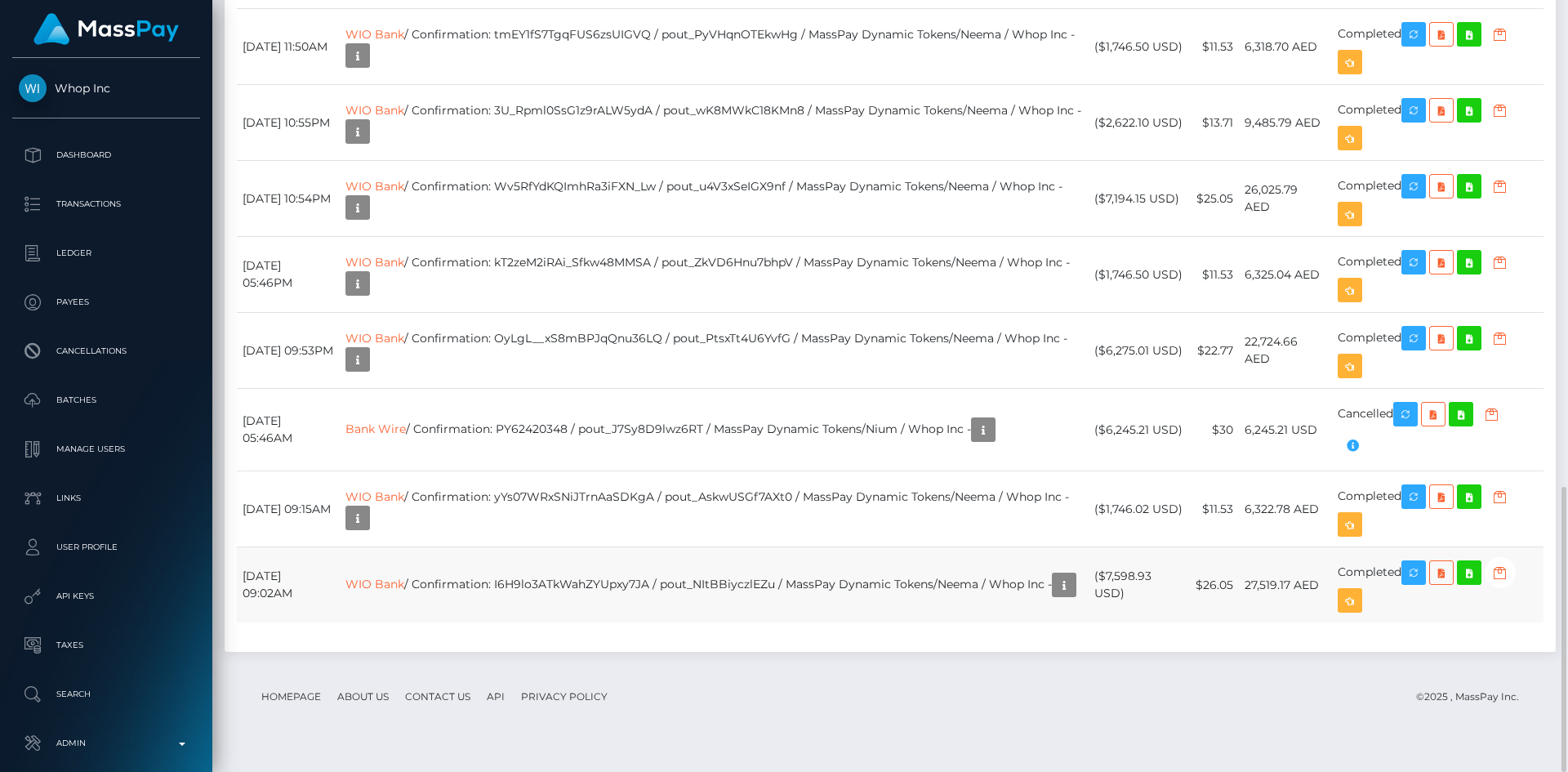
drag, startPoint x: 1165, startPoint y: 601, endPoint x: 1121, endPoint y: 605, distance: 44.2
click at [1121, 605] on td "($7,598.93 USD)" at bounding box center [1139, 585] width 101 height 76
copy td "7,598.93"
click at [569, 709] on link "Privacy Policy" at bounding box center [564, 697] width 100 height 25
click at [797, 624] on td "WIO Bank / Confirmation: I6H9lo3ATkWahZYUpxy7JA / pout_NItBBiyczlEZu / MassPay …" at bounding box center [713, 585] width 749 height 76
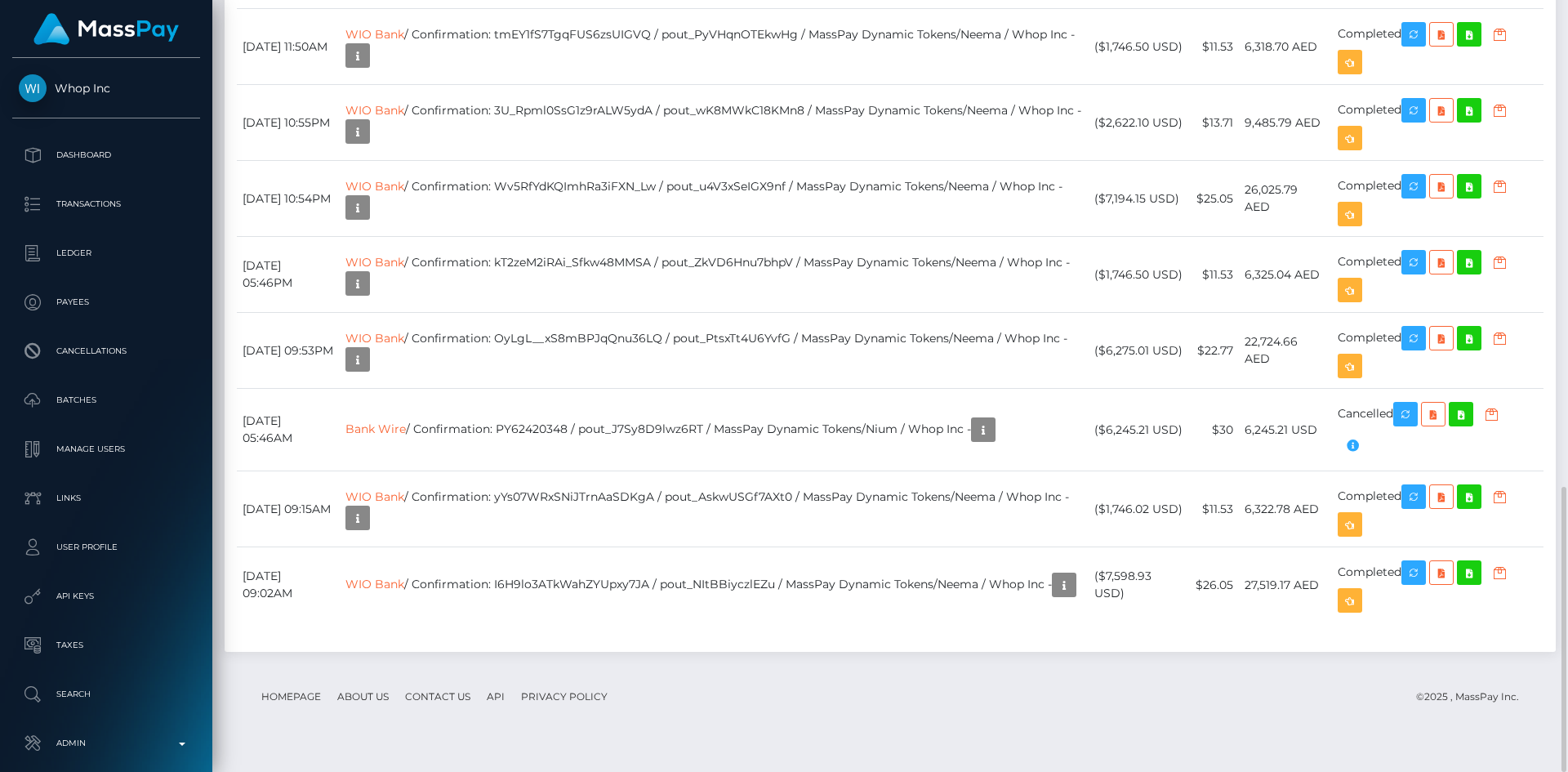
click at [800, 644] on div "Date/Time Description Amount Fee Received Status WIO Bank" at bounding box center [890, 266] width 1306 height 756
drag, startPoint x: 1162, startPoint y: 368, endPoint x: 1124, endPoint y: 367, distance: 38.0
click at [1124, 367] on td "($6,275.01 USD)" at bounding box center [1139, 350] width 101 height 76
copy td "6,275.01"
drag, startPoint x: 1169, startPoint y: 287, endPoint x: 1119, endPoint y: 288, distance: 50.0
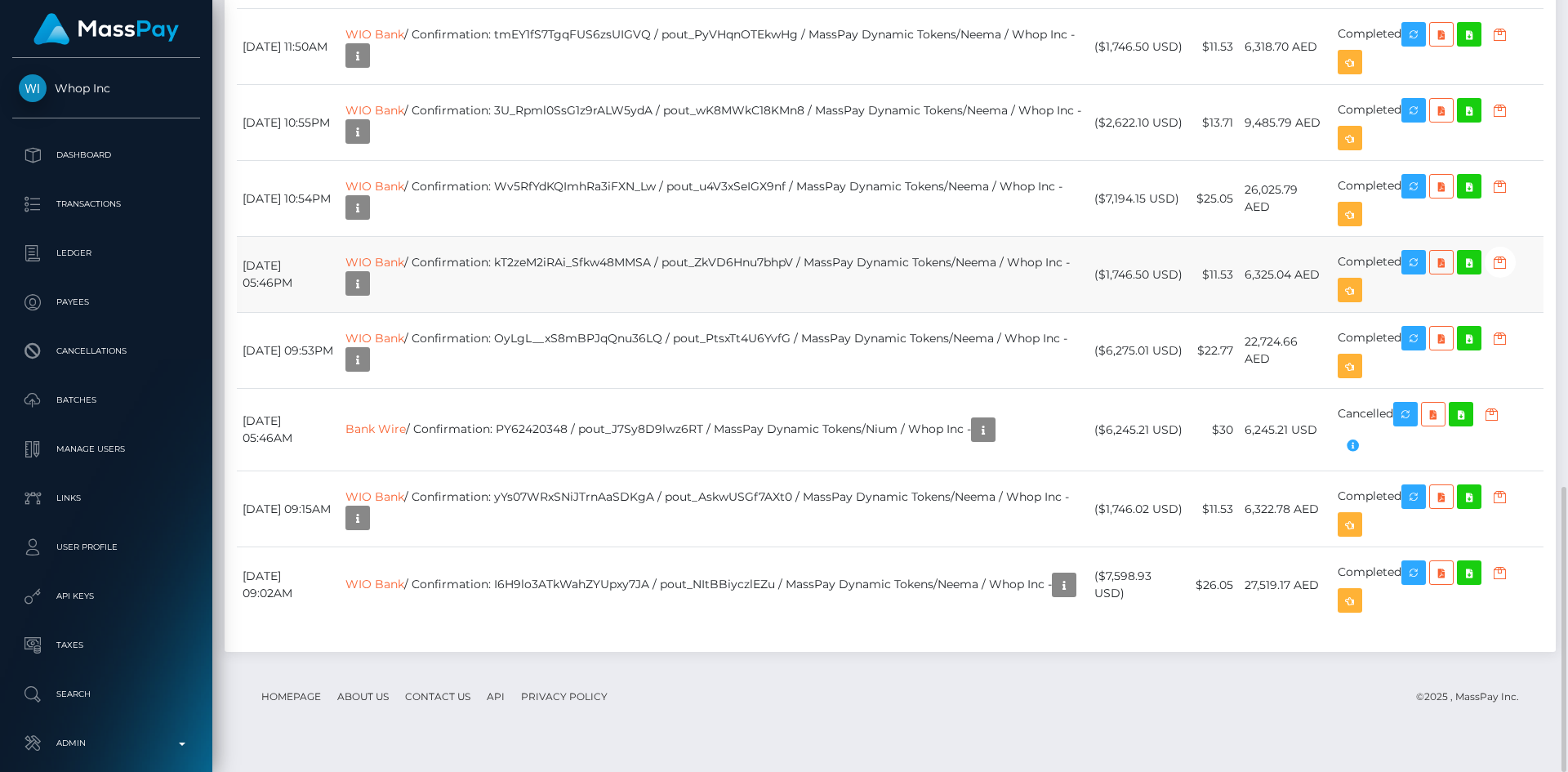
click at [1119, 288] on td "($1,746.50 USD)" at bounding box center [1139, 275] width 101 height 76
copy td "1,746.50"
drag, startPoint x: 84, startPoint y: 304, endPoint x: 1474, endPoint y: 43, distance: 1414.3
click at [84, 304] on p "Payees" at bounding box center [106, 303] width 175 height 25
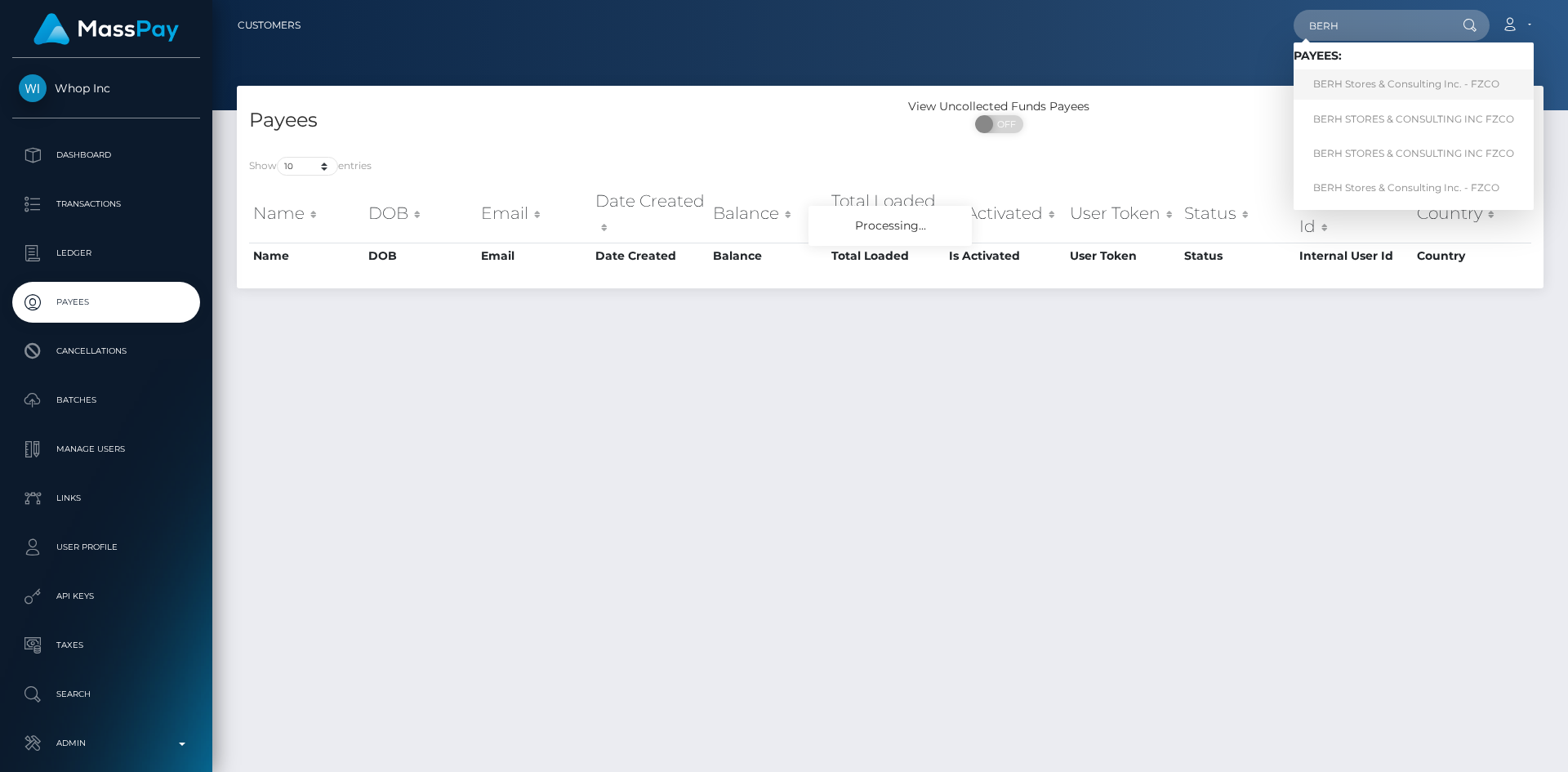
type input "BERH"
click at [1452, 94] on link "BERH Stores & Consulting Inc. - FZCO" at bounding box center [1414, 85] width 240 height 30
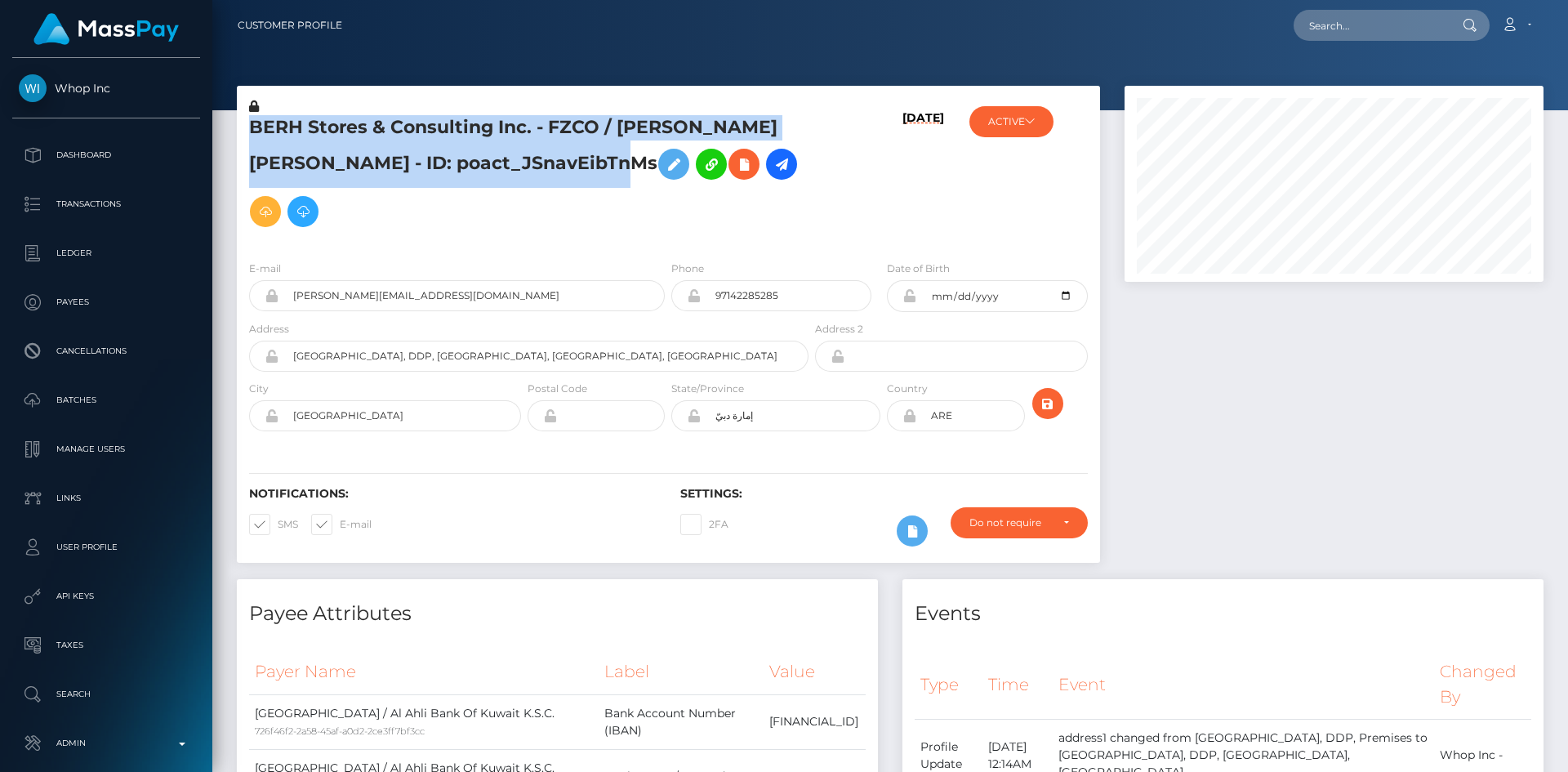
scroll to position [196, 420]
click at [248, 115] on div "BERH Stores & Consulting Inc. - FZCO / Brook Evan Robert Hiddink - ID: poact_JS…" at bounding box center [524, 173] width 575 height 149
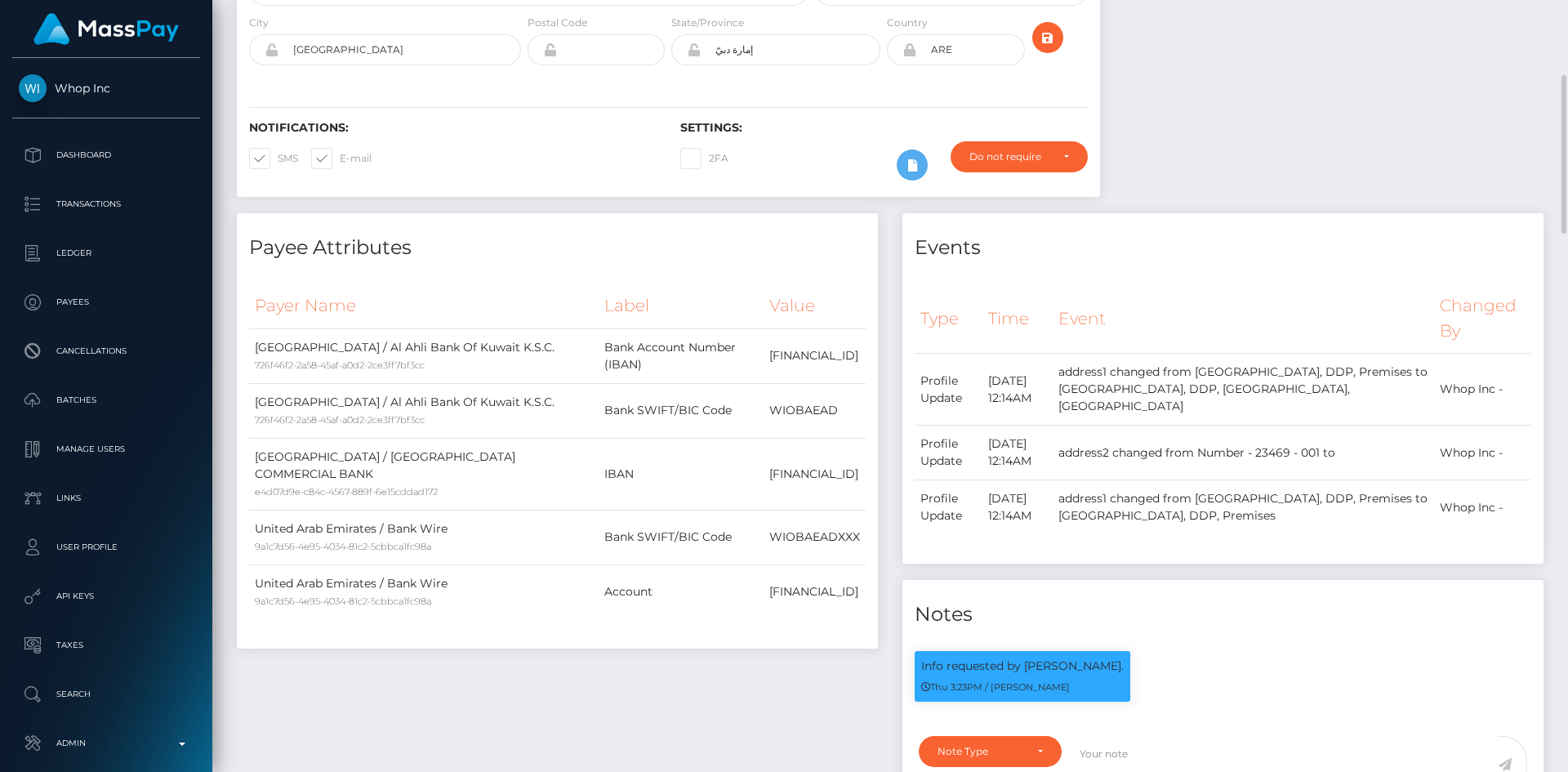
scroll to position [0, 0]
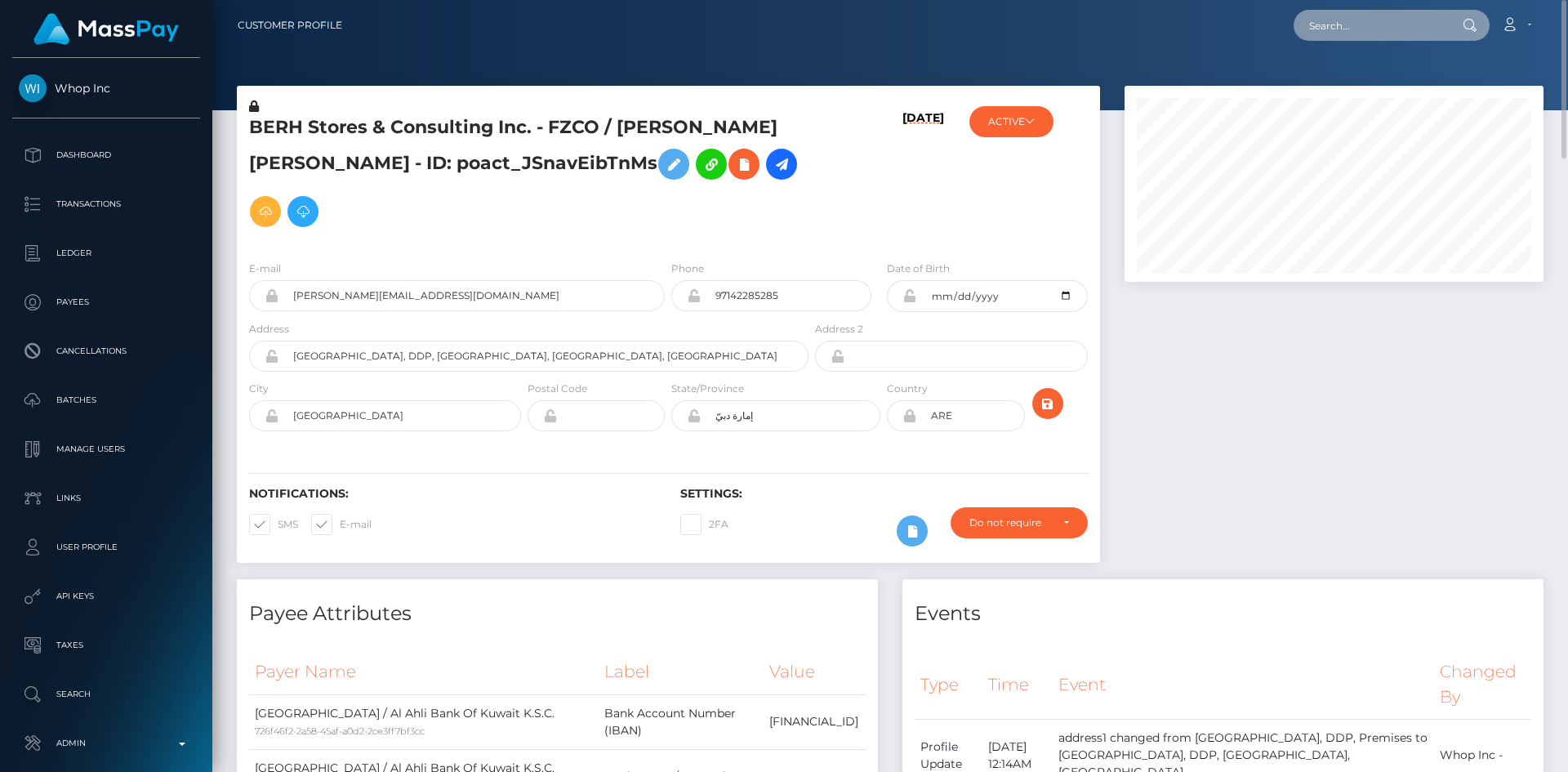
click at [1393, 23] on input "text" at bounding box center [1370, 25] width 153 height 31
paste input "BERH"
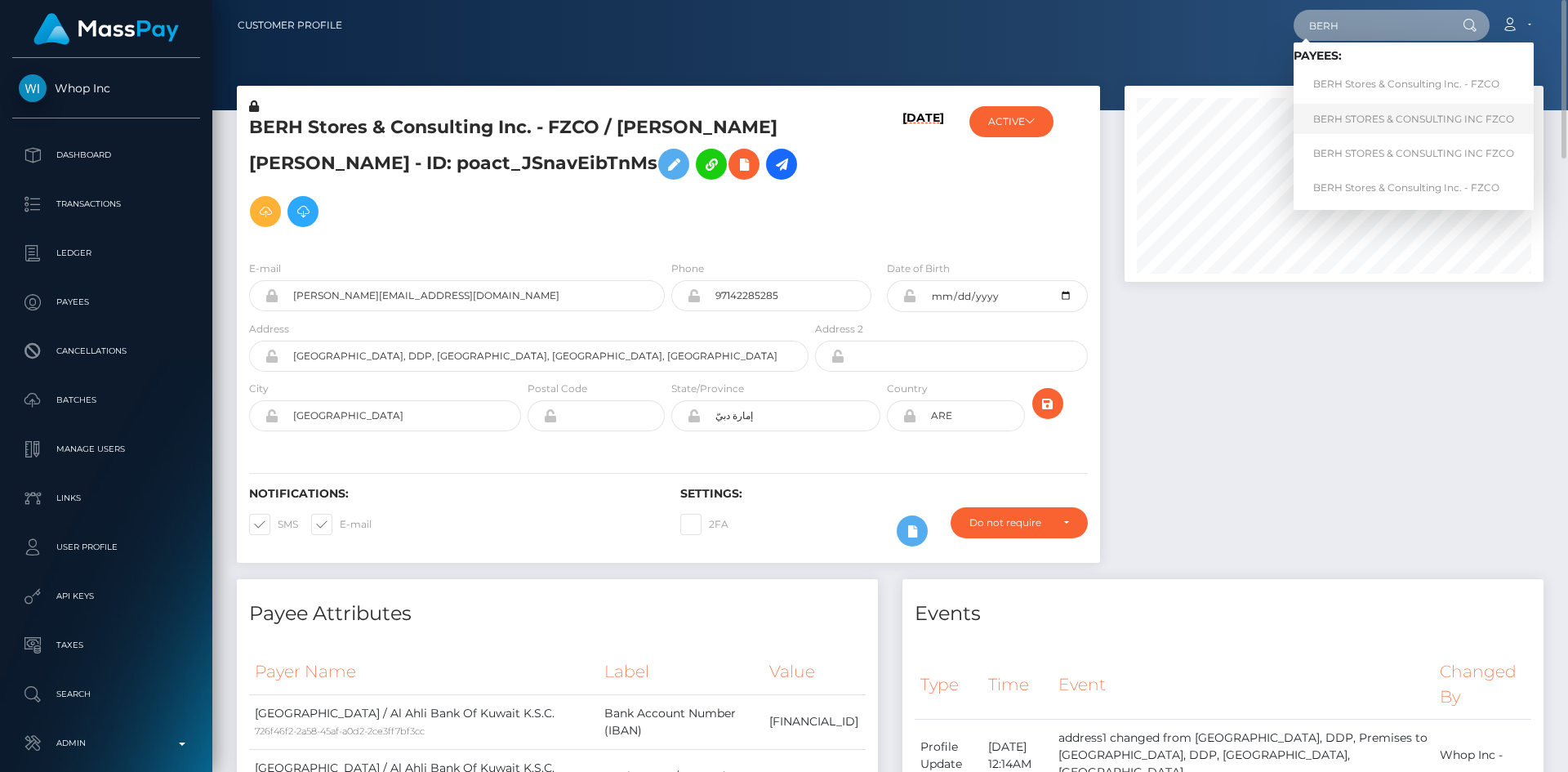
type input "BERH"
click at [1408, 116] on link "BERH STORES & CONSULTING INC FZCO" at bounding box center [1414, 118] width 240 height 30
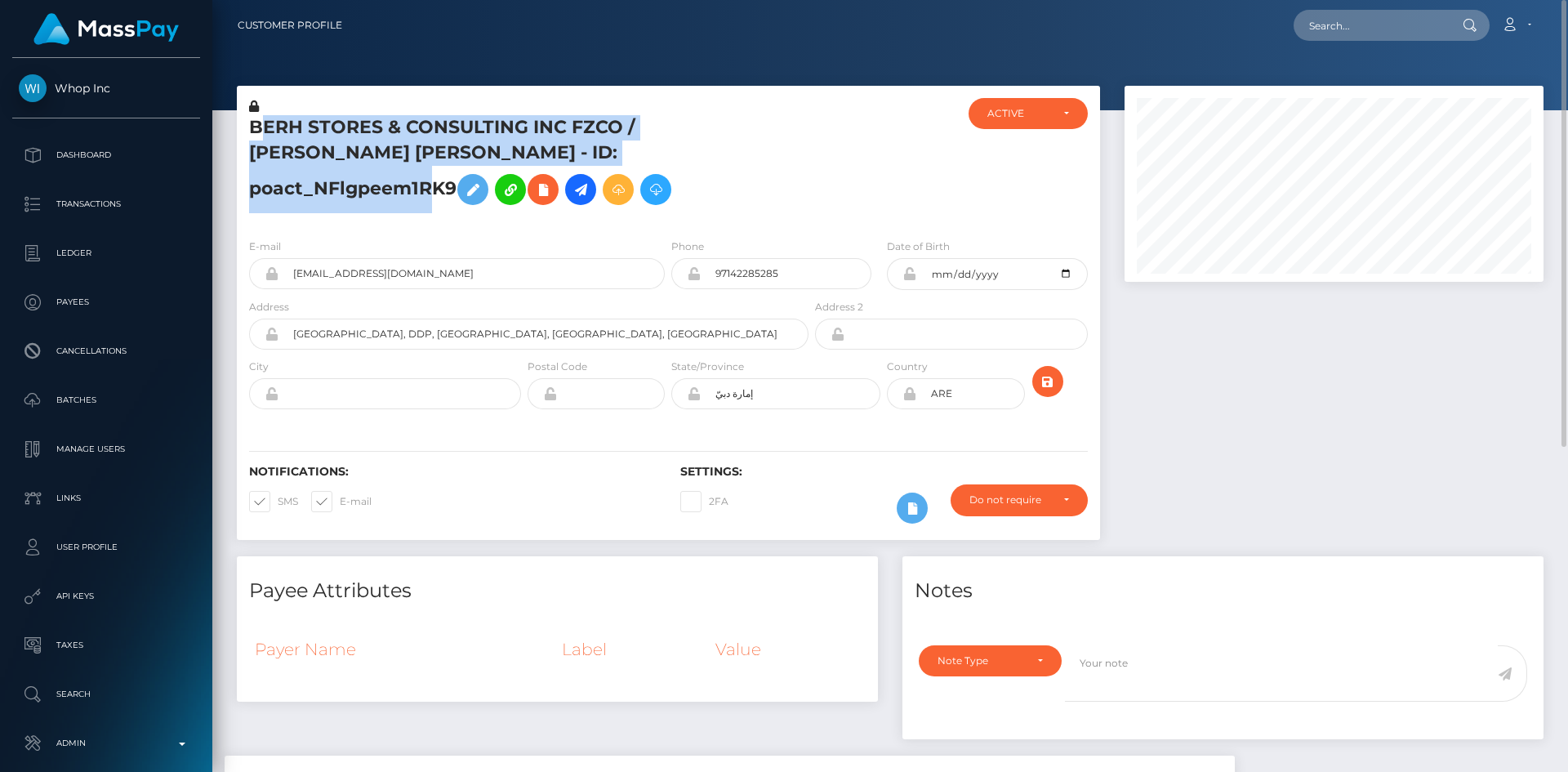
drag, startPoint x: 645, startPoint y: 160, endPoint x: 266, endPoint y: 115, distance: 381.7
click at [266, 115] on h5 "BERH STORES & CONSULTING INC FZCO / [PERSON_NAME] [PERSON_NAME] - ID: poact_NFl…" at bounding box center [524, 164] width 550 height 98
copy h5 "BERH STORES & CONSULTING INC FZCO / [PERSON_NAME] [PERSON_NAME] - ID: poact_NFl…"
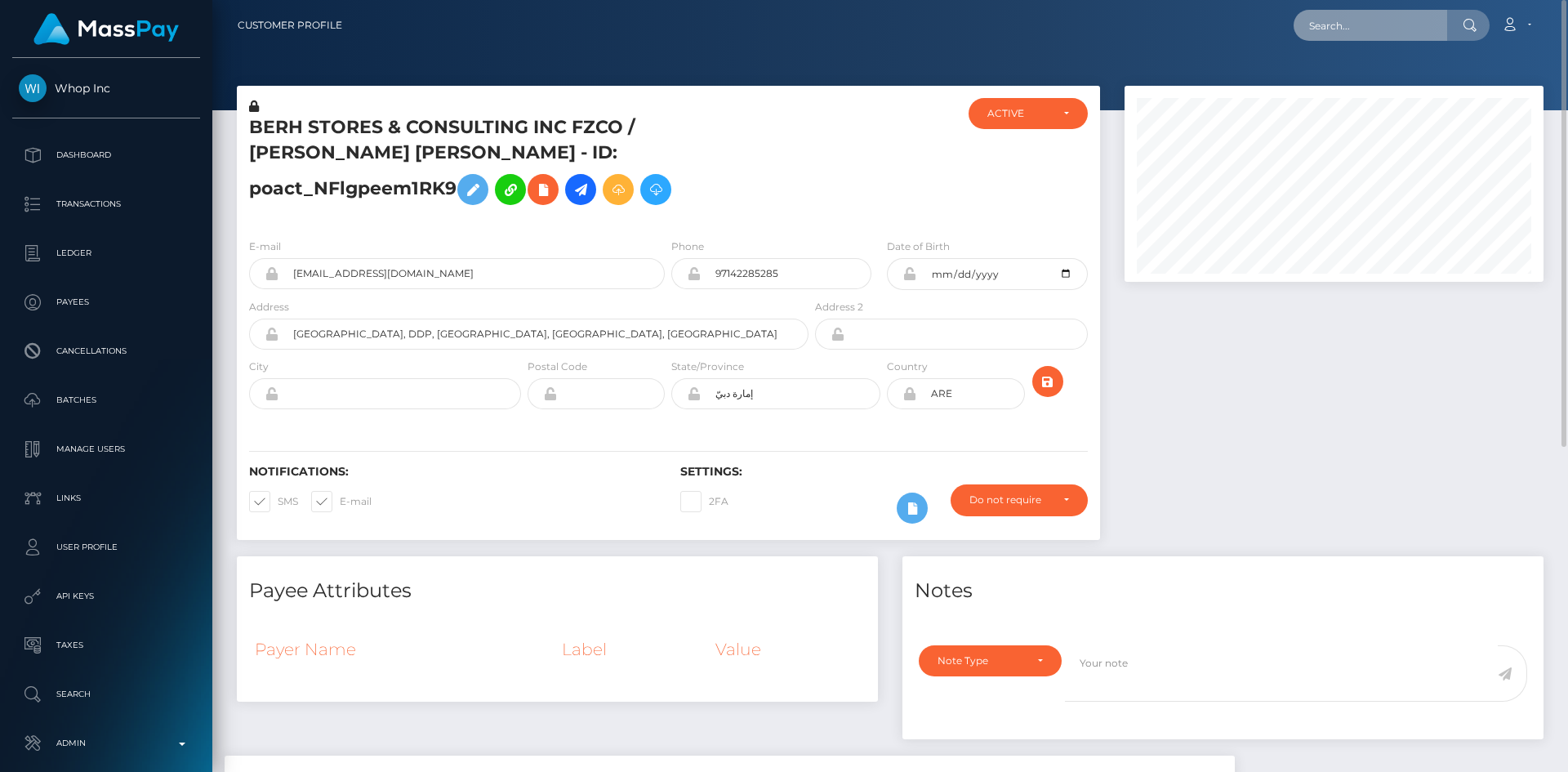
click at [1326, 27] on input "text" at bounding box center [1370, 25] width 153 height 31
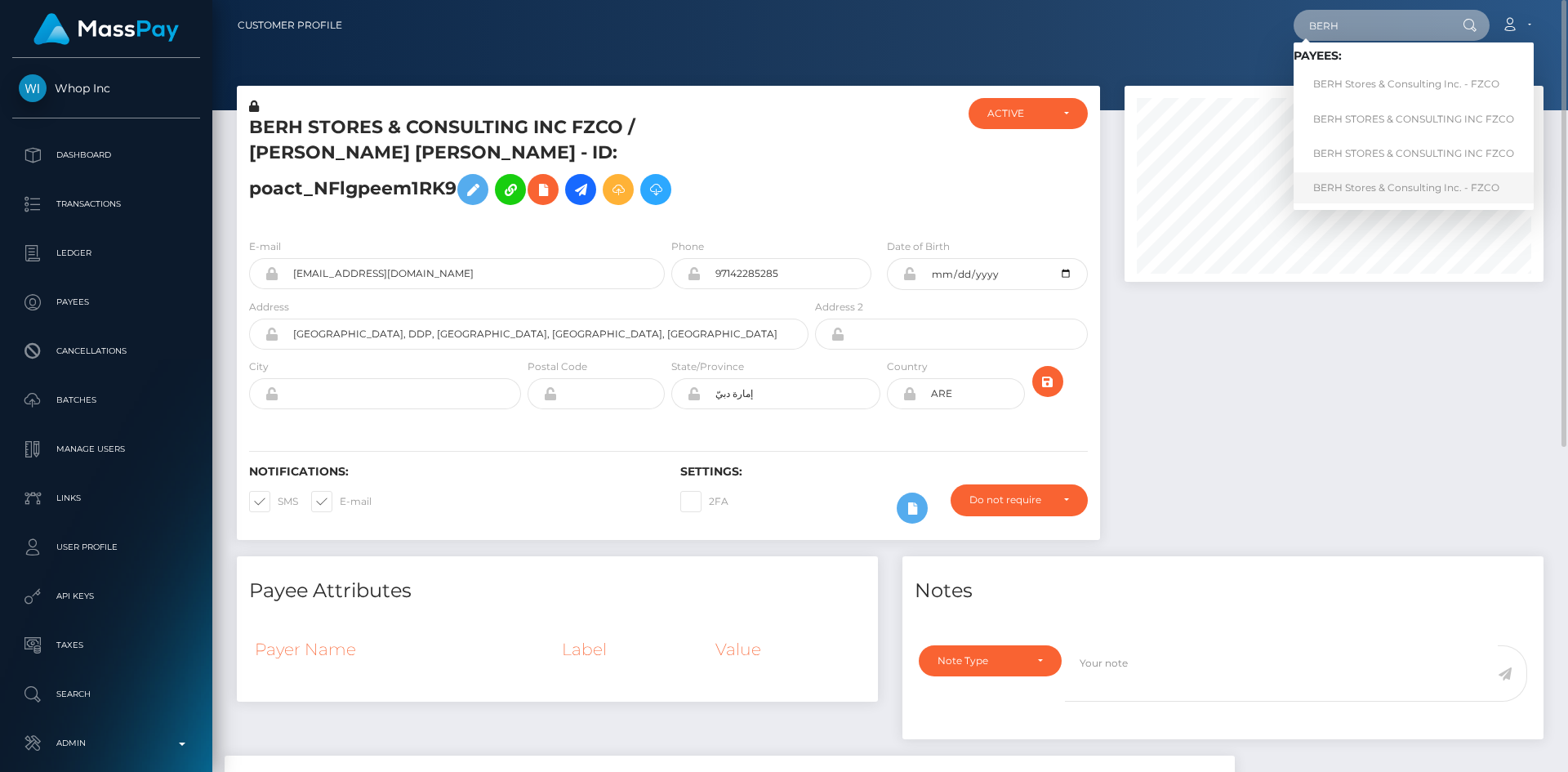
type input "BERH"
click at [1388, 182] on link "BERH Stores & Consulting Inc. - FZCO" at bounding box center [1414, 187] width 240 height 30
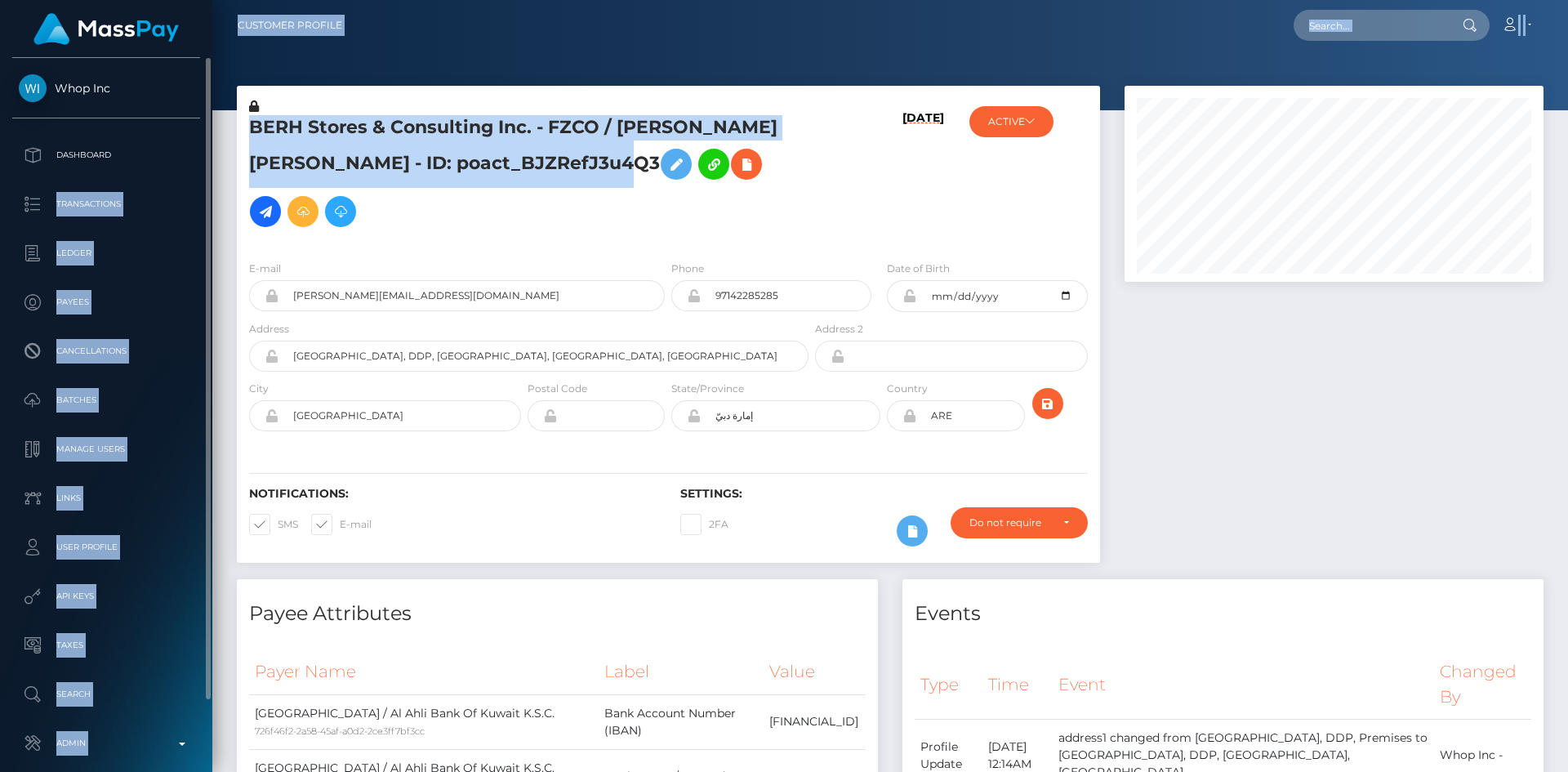
drag, startPoint x: 572, startPoint y: 158, endPoint x: 171, endPoint y: 120, distance: 402.8
click at [171, 120] on div "Whop Inc Dashboard Transactions Ledger Payees" at bounding box center [784, 386] width 1568 height 772
click at [520, 196] on div "BERH Stores & Consulting Inc. - FZCO / Brook Evan Robert Hiddink - ID: poact_BJ…" at bounding box center [524, 173] width 575 height 149
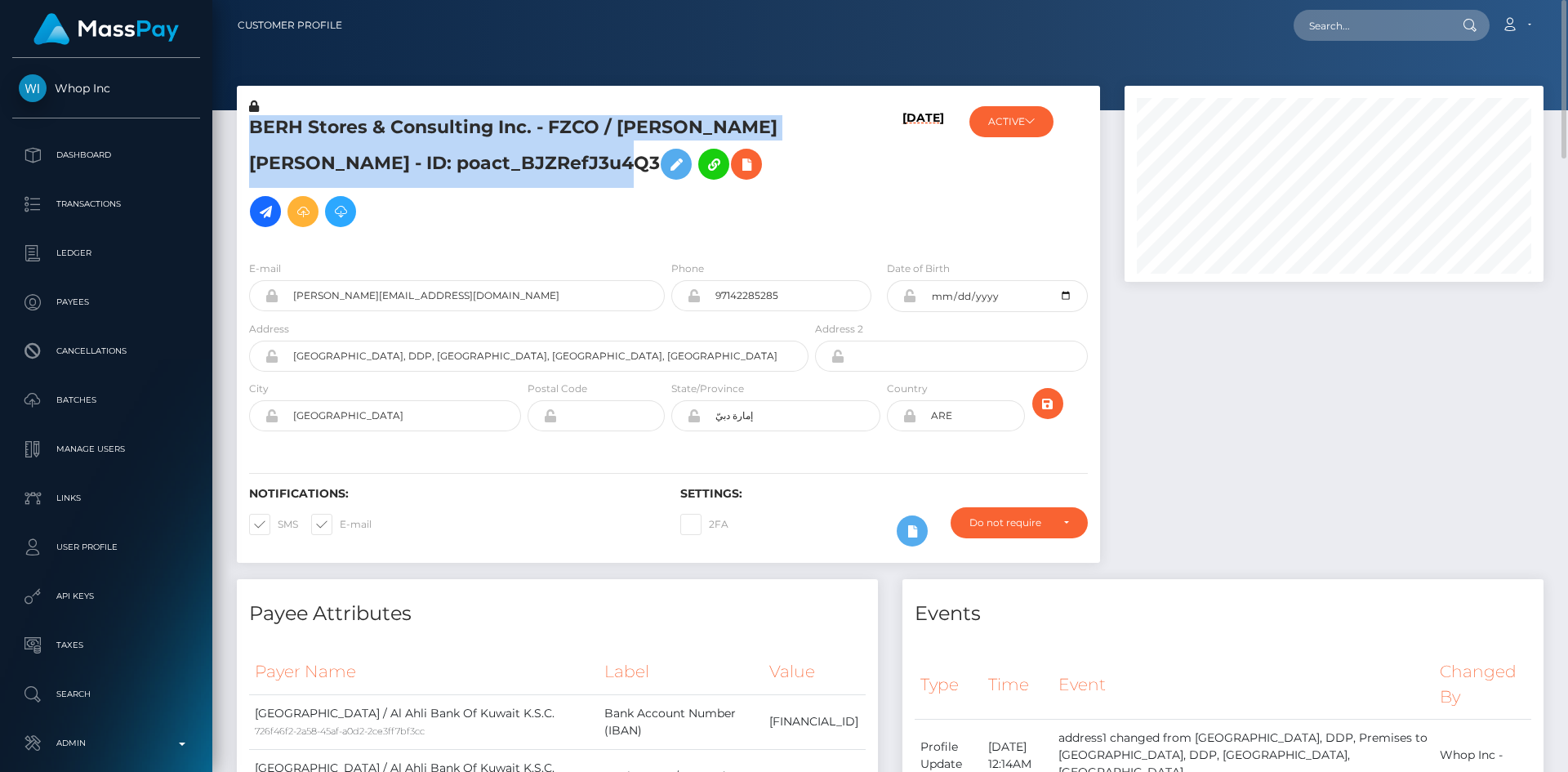
drag, startPoint x: 568, startPoint y: 165, endPoint x: 250, endPoint y: 124, distance: 320.6
click at [250, 124] on h5 "BERH Stores & Consulting Inc. - FZCO / Brook Evan Robert Hiddink - ID: poact_BJ…" at bounding box center [524, 175] width 550 height 120
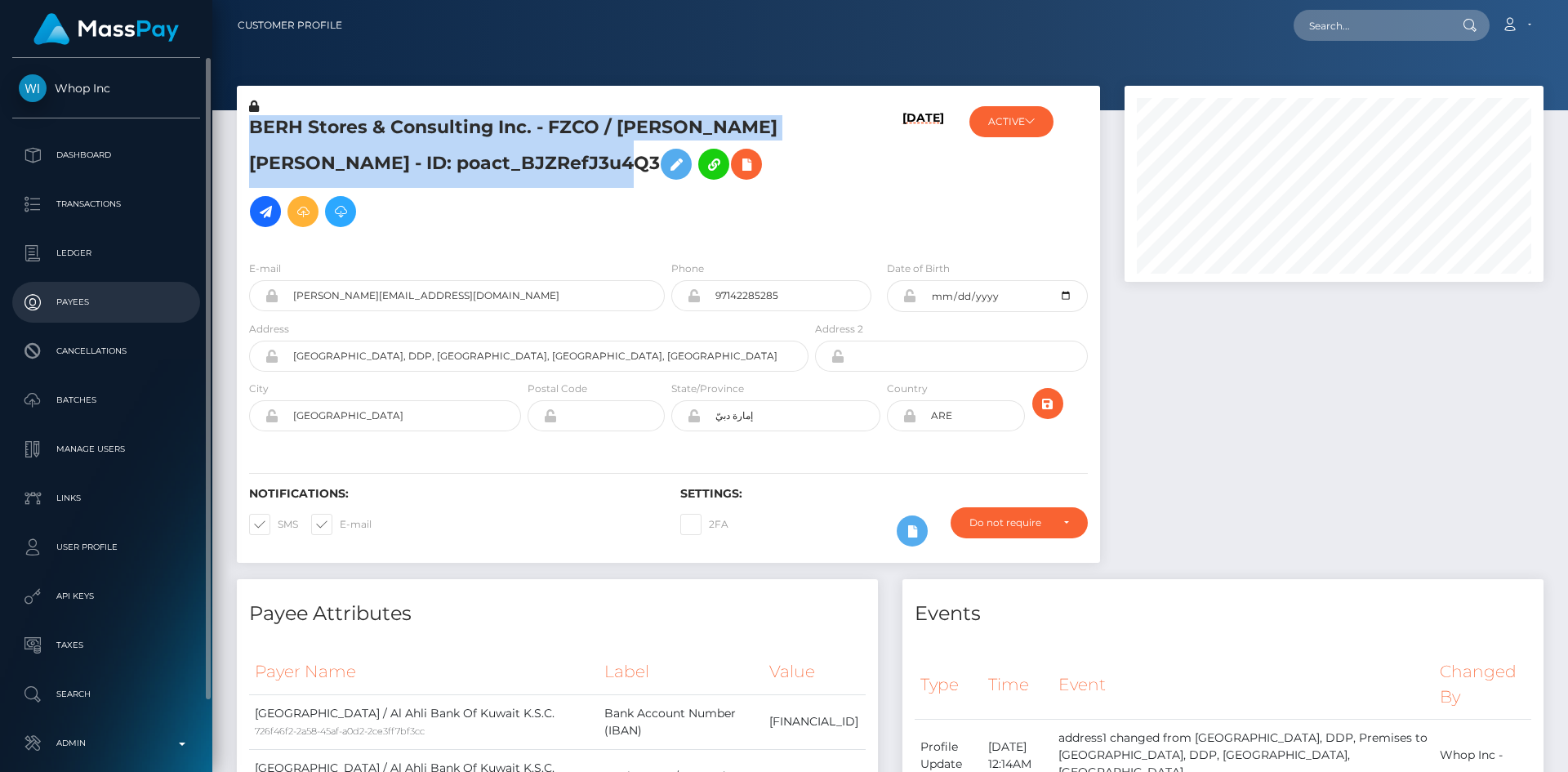
copy h5 "BERH Stores & Consulting Inc. - FZCO / Brook Evan Robert Hiddink - ID: poact_BJ…"
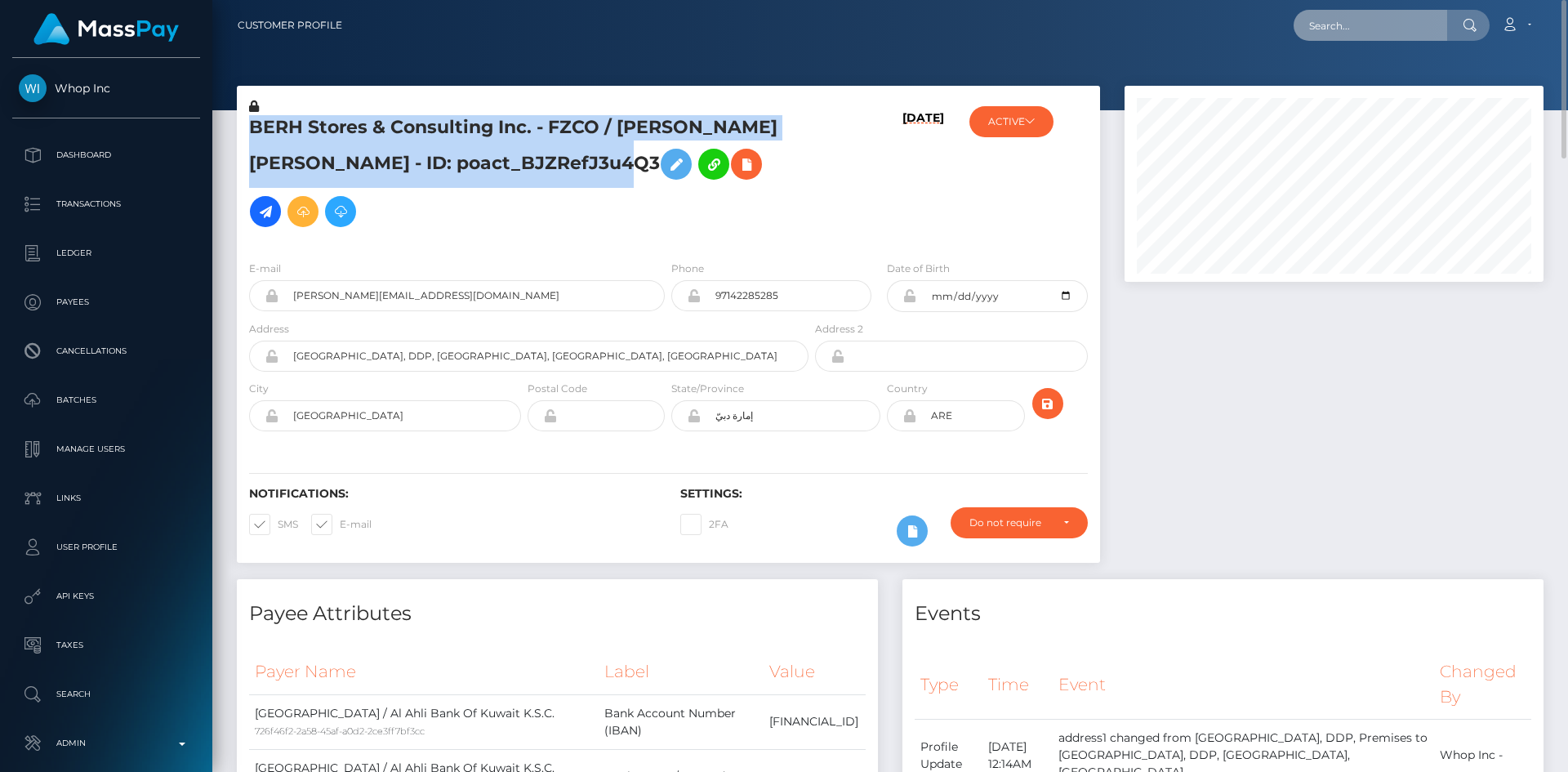
click at [1317, 32] on input "text" at bounding box center [1370, 25] width 153 height 31
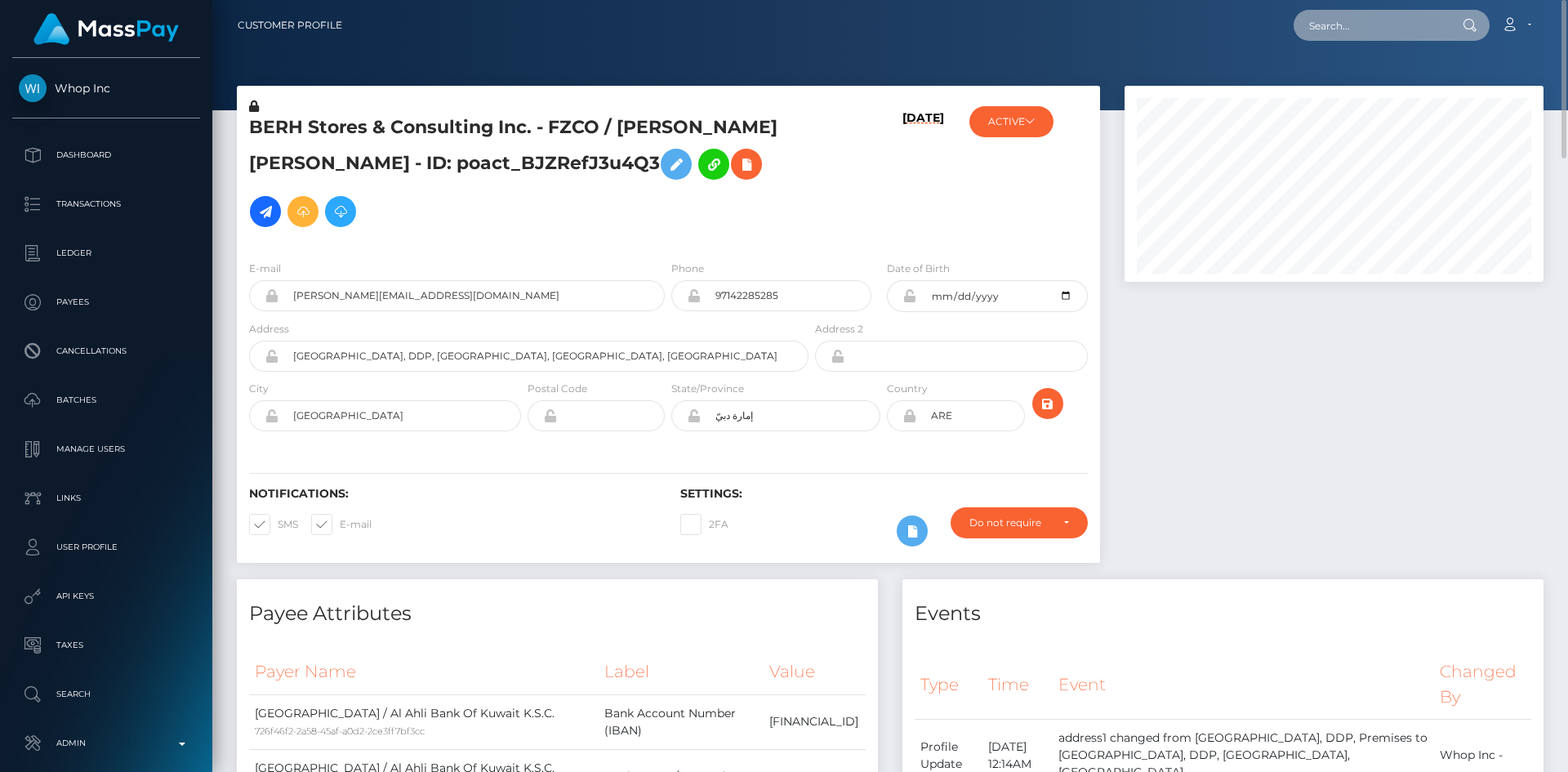
paste input "BERH STORES & CONSULTING INC FZCO / Brook Evan Robert Hiddink - ID: poact_FM2rQ…"
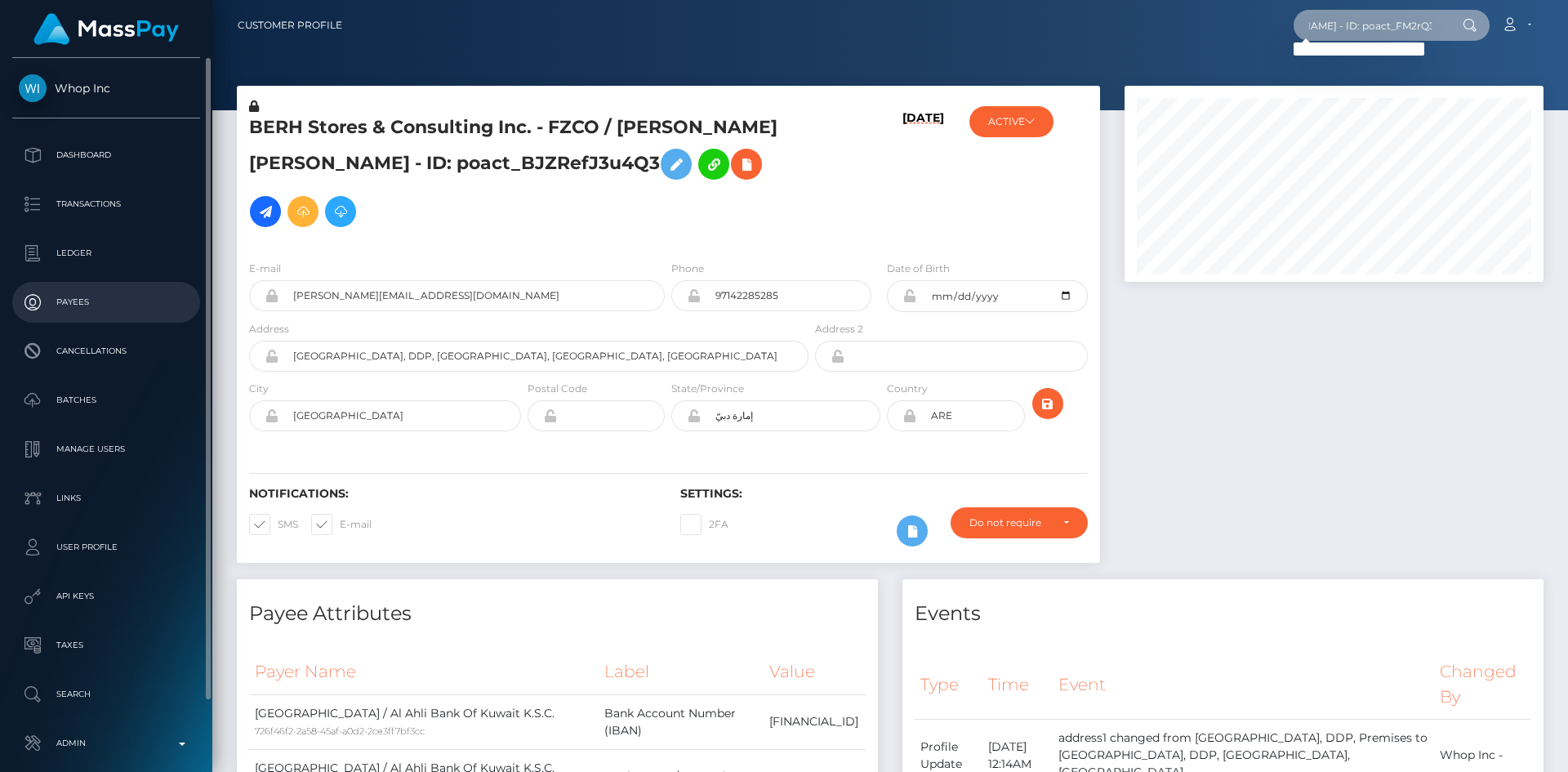
type input "BERH STORES & CONSULTING INC FZCO / Brook Evan Robert Hiddink - ID: poact_FM2rQ…"
click at [73, 303] on p "Payees" at bounding box center [106, 303] width 175 height 25
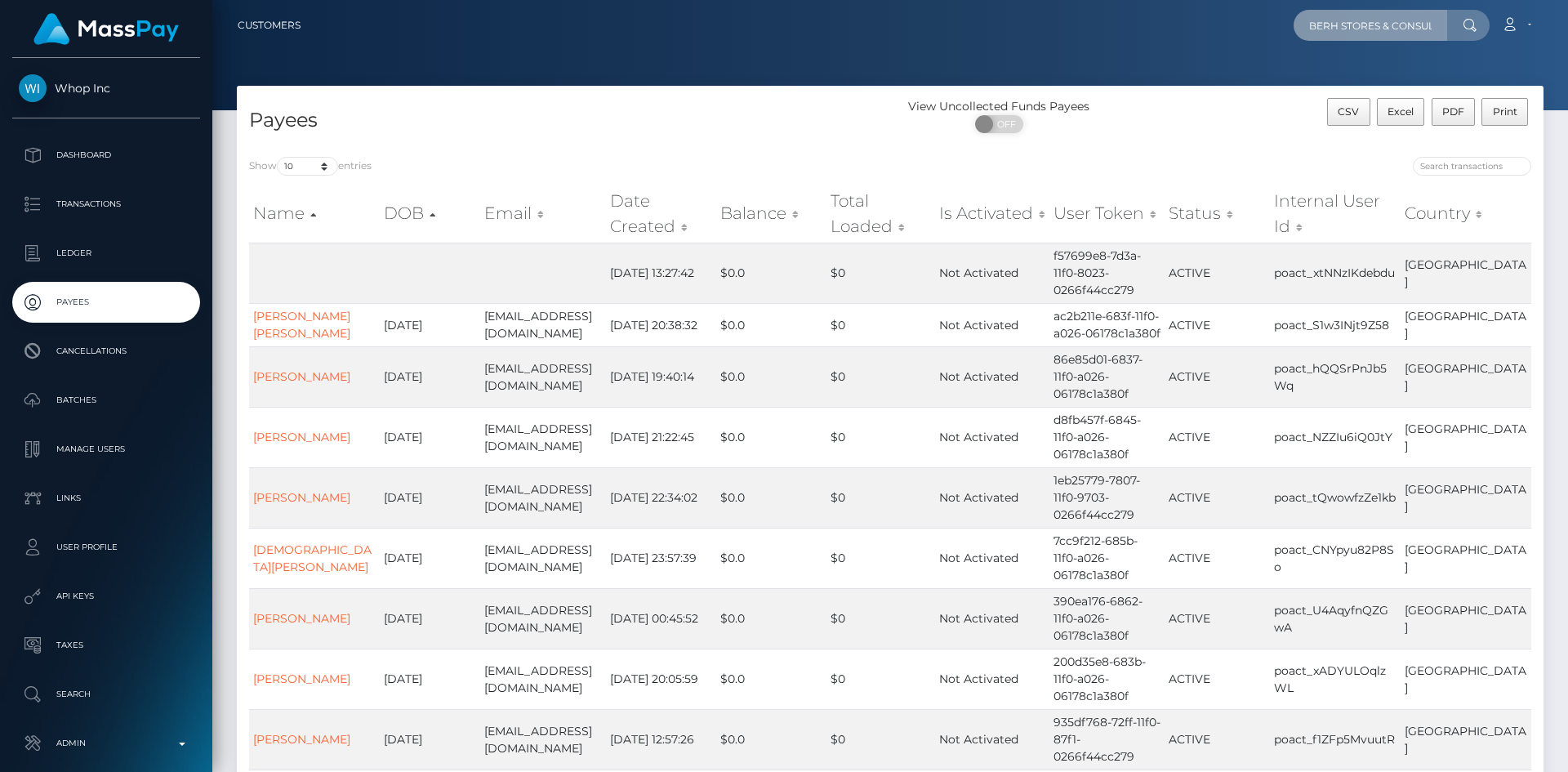
click at [1385, 16] on input "BERH STORES & CONSULTING INC FZCO / Brook Evan Robert Hiddink - ID: poact_FM2rQ…" at bounding box center [1370, 25] width 153 height 31
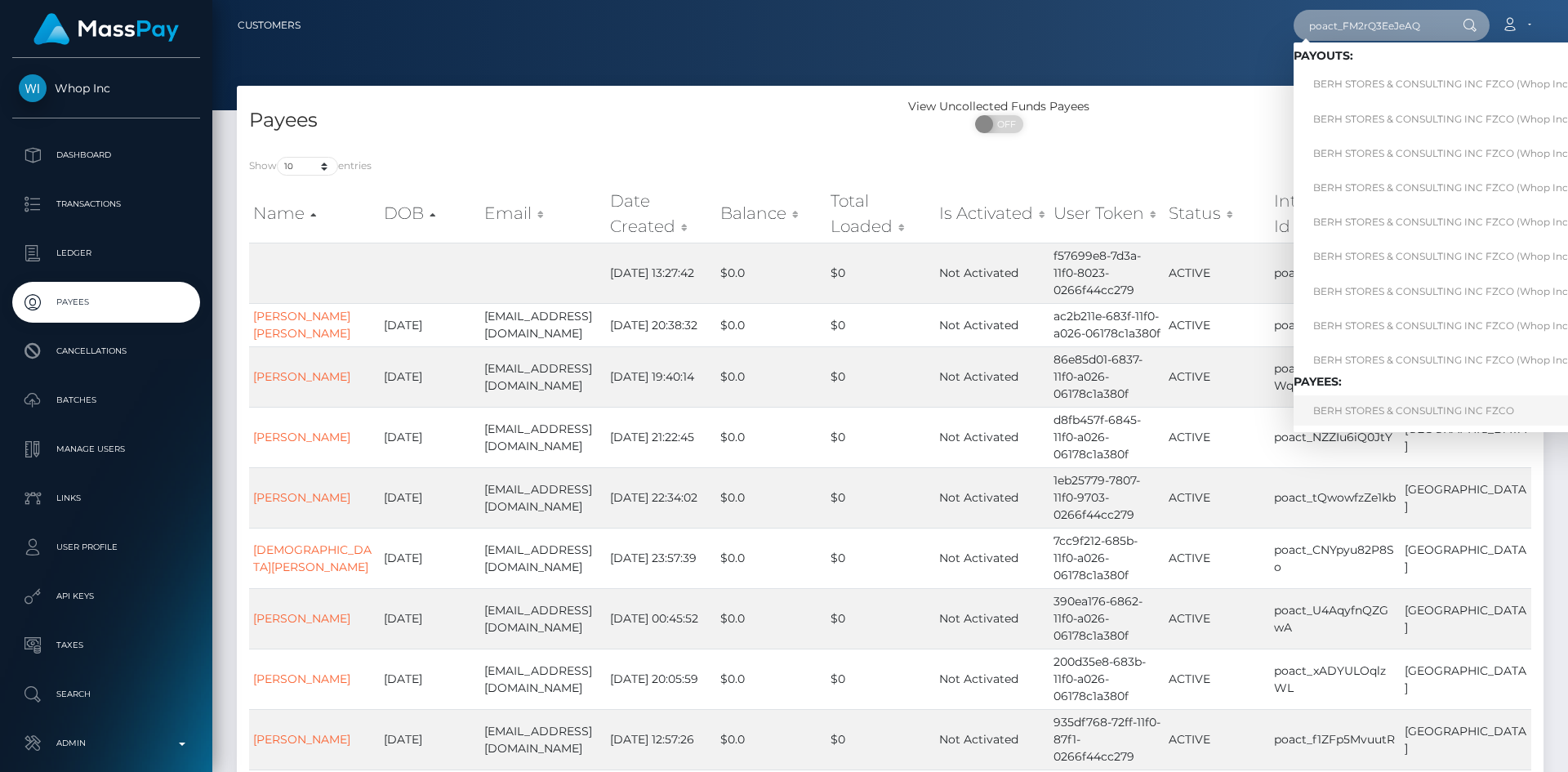
type input "poact_FM2rQ3EeJeAQ"
click at [1440, 413] on link "BERH STORES & CONSULTING INC FZCO" at bounding box center [1447, 410] width 306 height 30
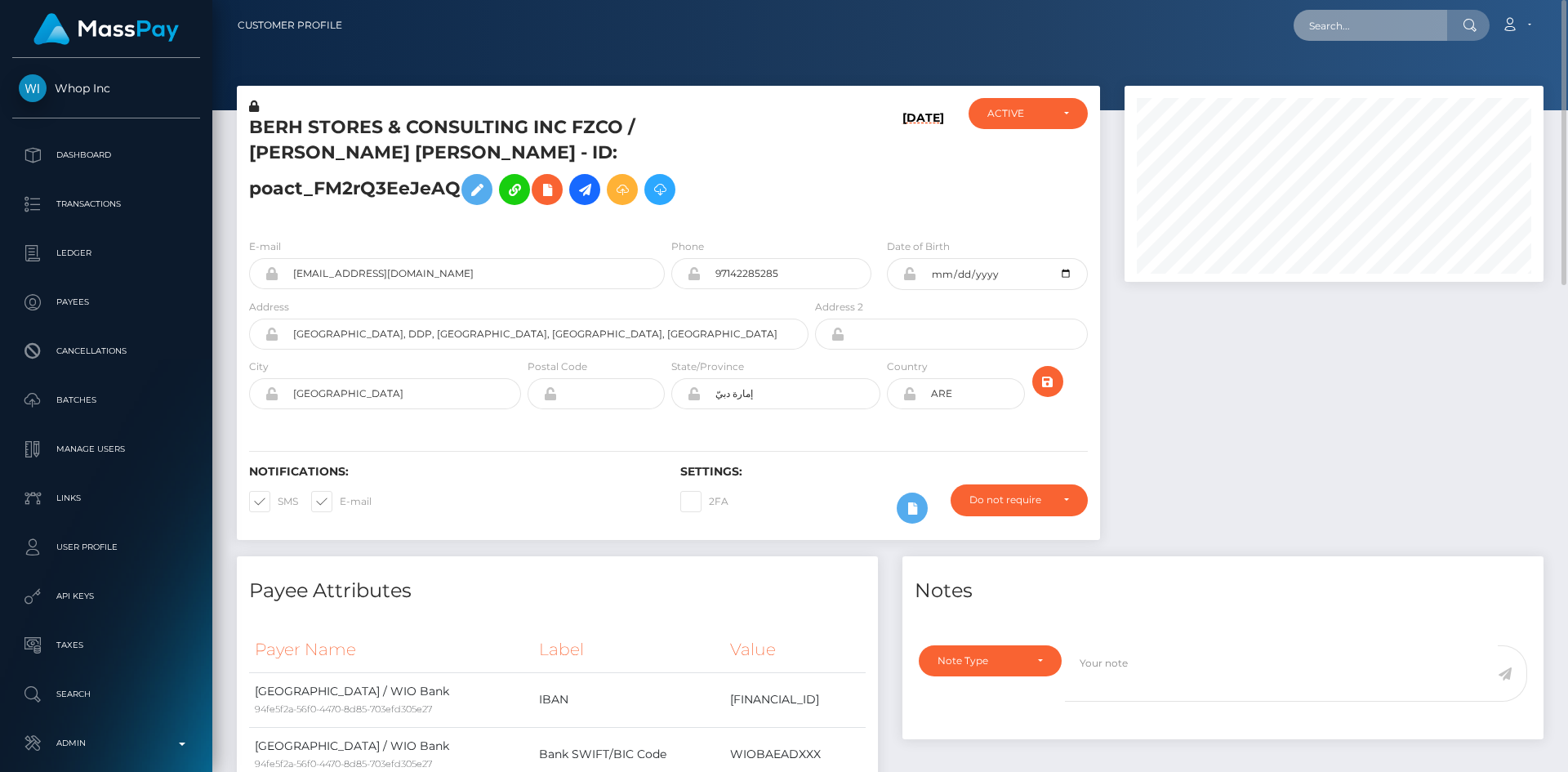
click at [1324, 25] on input "text" at bounding box center [1370, 25] width 153 height 31
paste input "poact_JSnavEibTnMs"
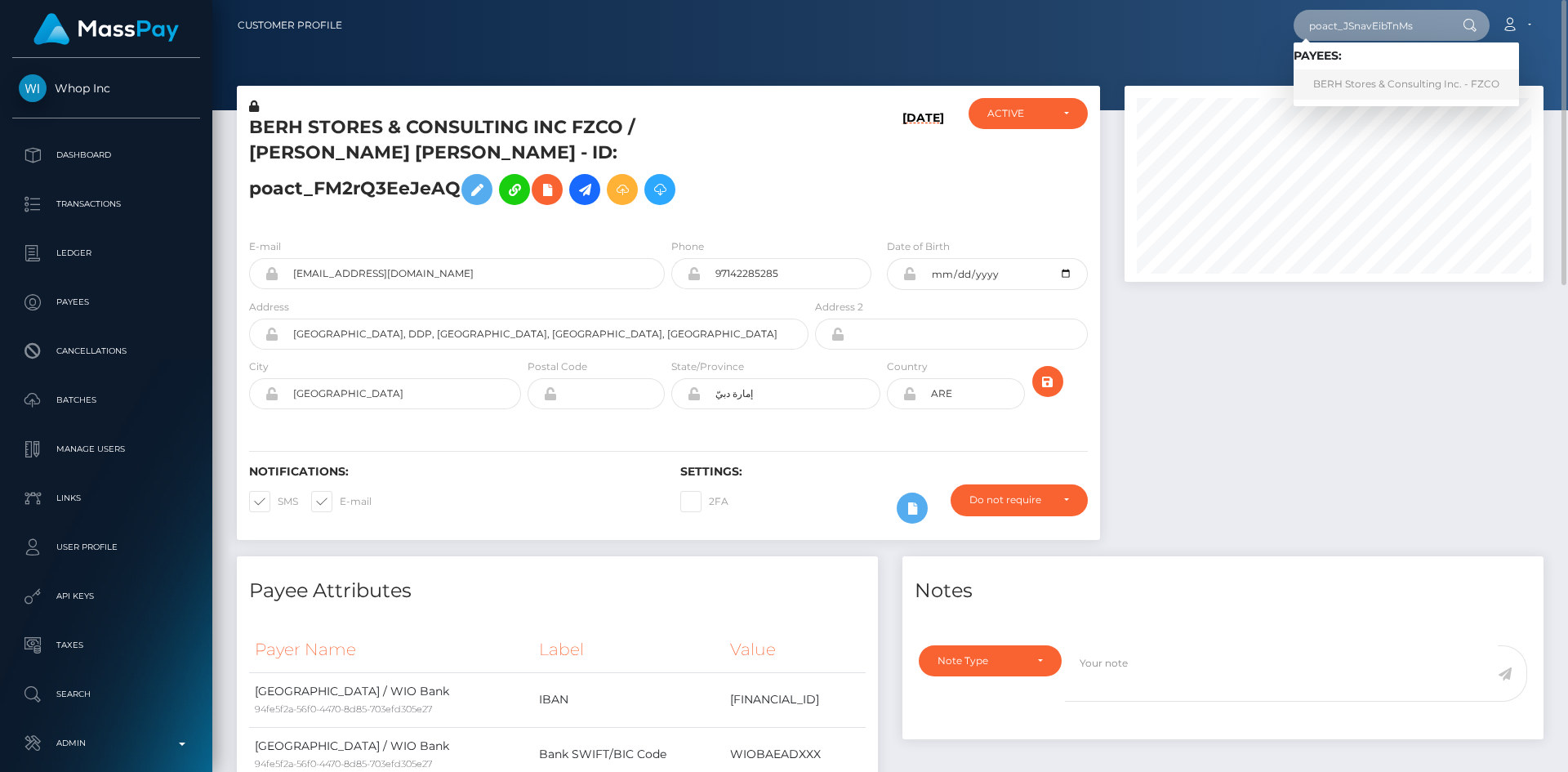
type input "poact_JSnavEibTnMs"
click at [1364, 77] on link "BERH Stores & Consulting Inc. - FZCO" at bounding box center [1406, 85] width 226 height 30
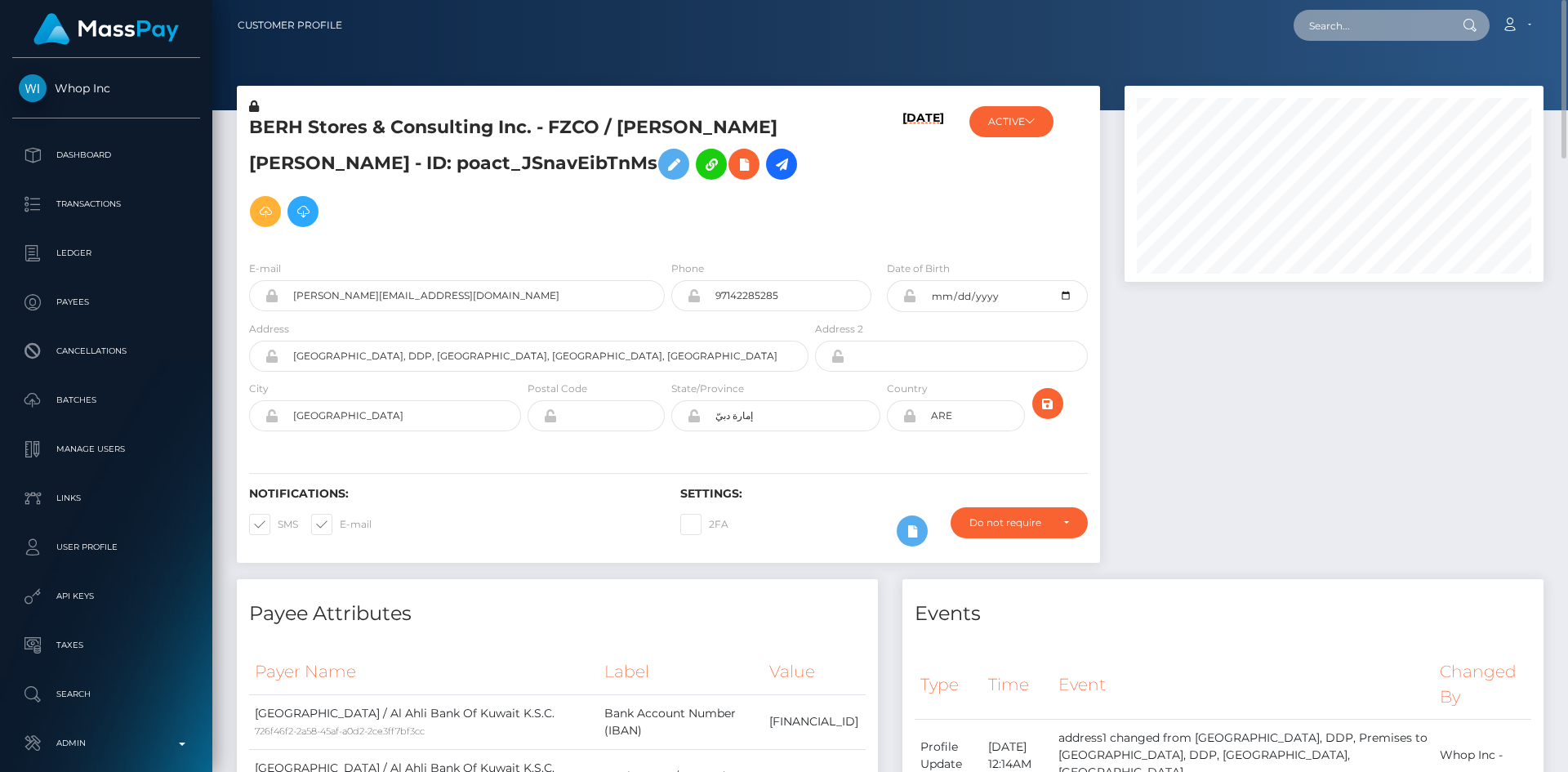
click at [1383, 23] on input "text" at bounding box center [1370, 25] width 153 height 31
paste input "poact_JSnavEibTnMs"
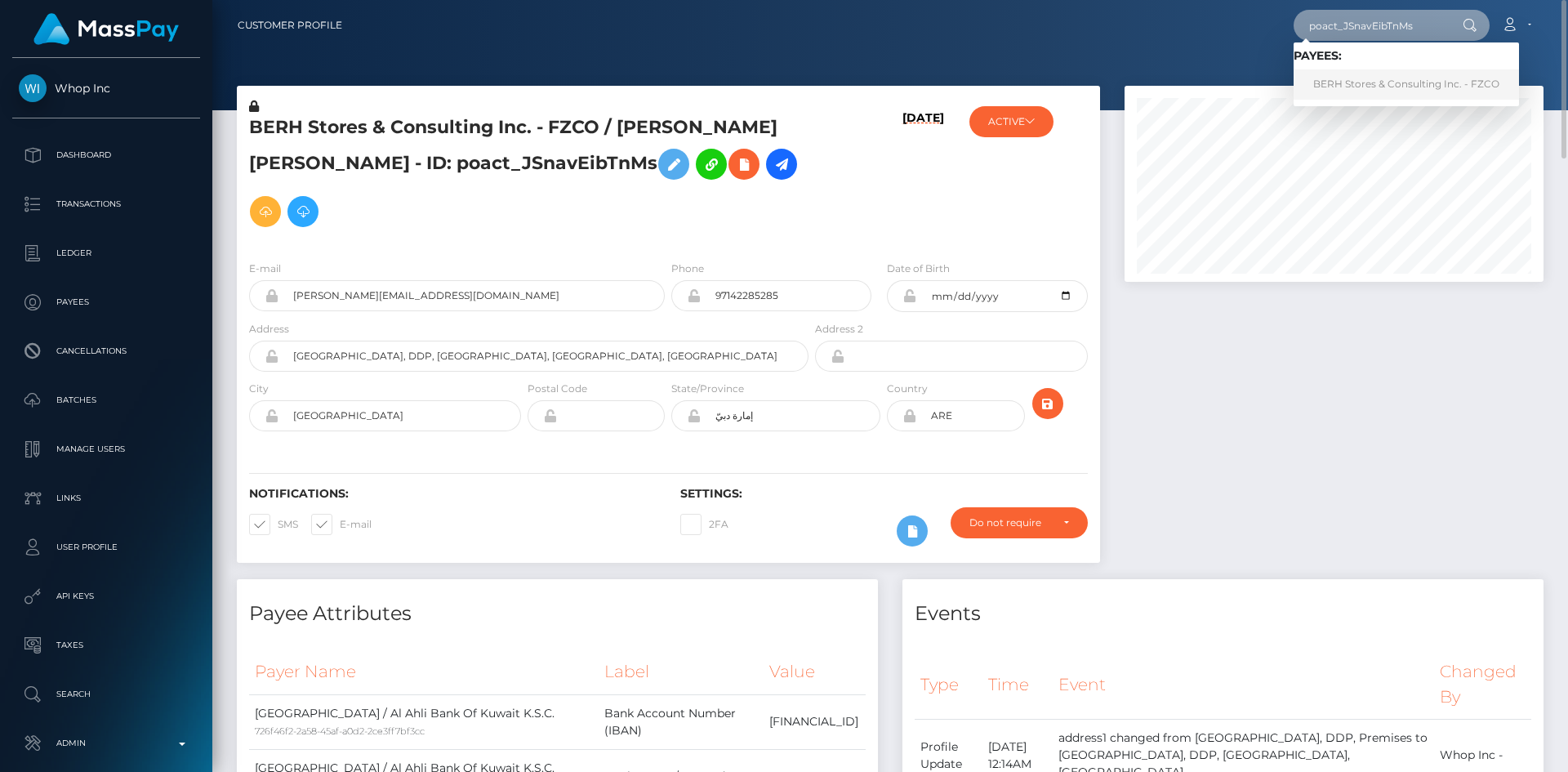
type input "poact_JSnavEibTnMs"
click at [1443, 76] on link "BERH Stores & Consulting Inc. - FZCO" at bounding box center [1406, 85] width 226 height 30
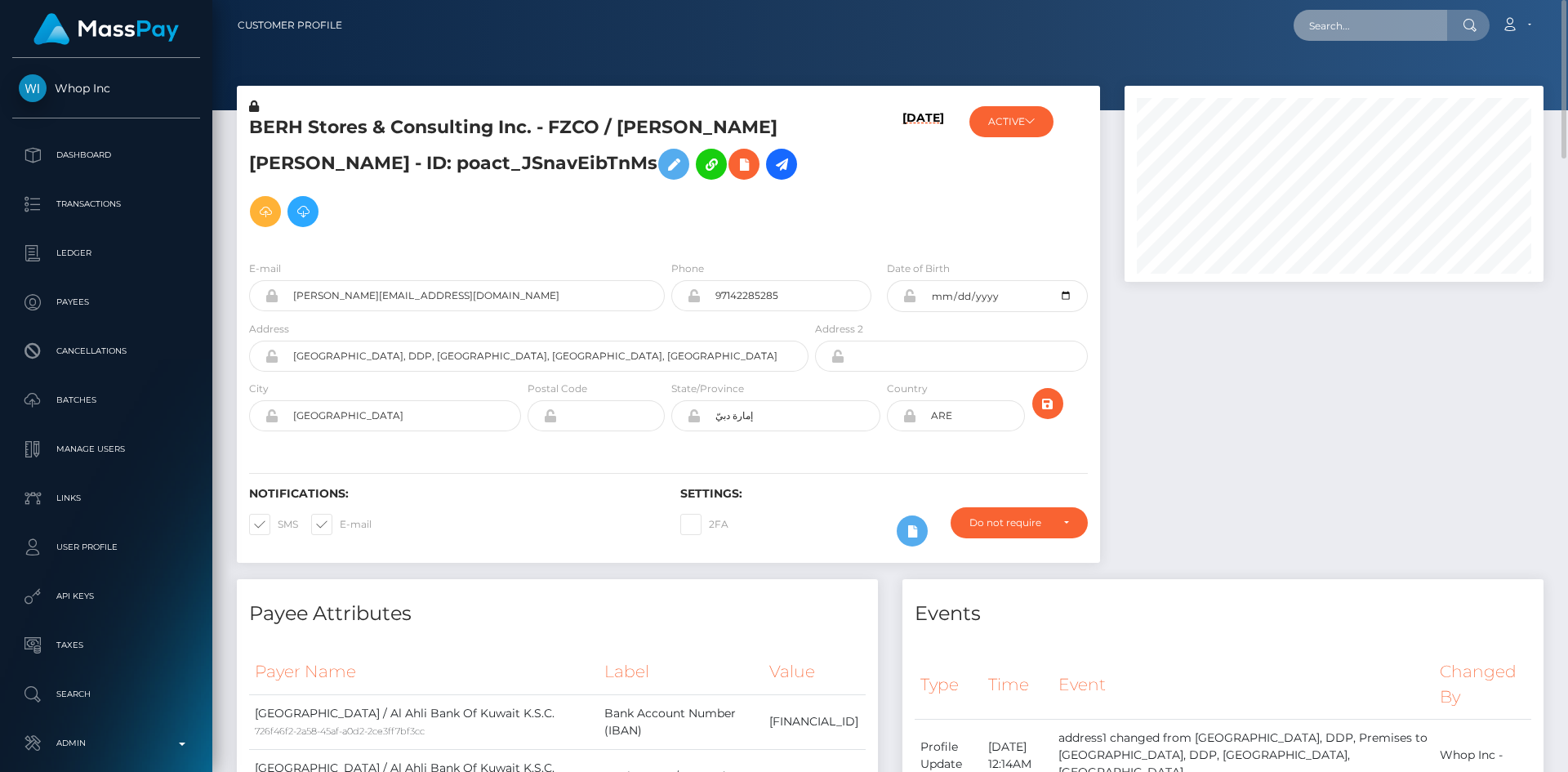
click at [1330, 29] on input "text" at bounding box center [1370, 25] width 153 height 31
paste input "poact_NFlgpeem1RK9"
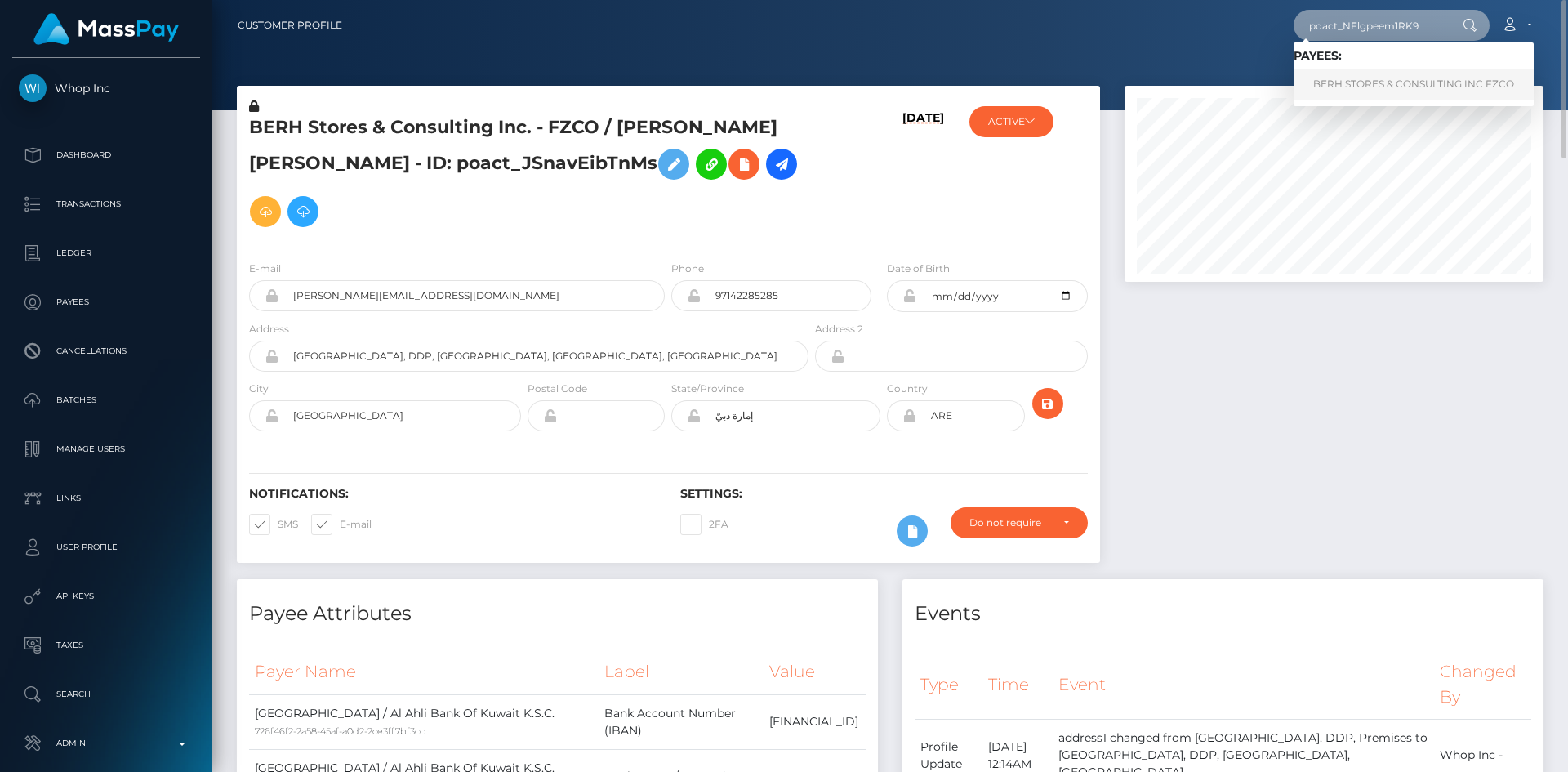
type input "poact_NFlgpeem1RK9"
click at [1394, 79] on link "BERH STORES & CONSULTING INC FZCO" at bounding box center [1414, 85] width 240 height 30
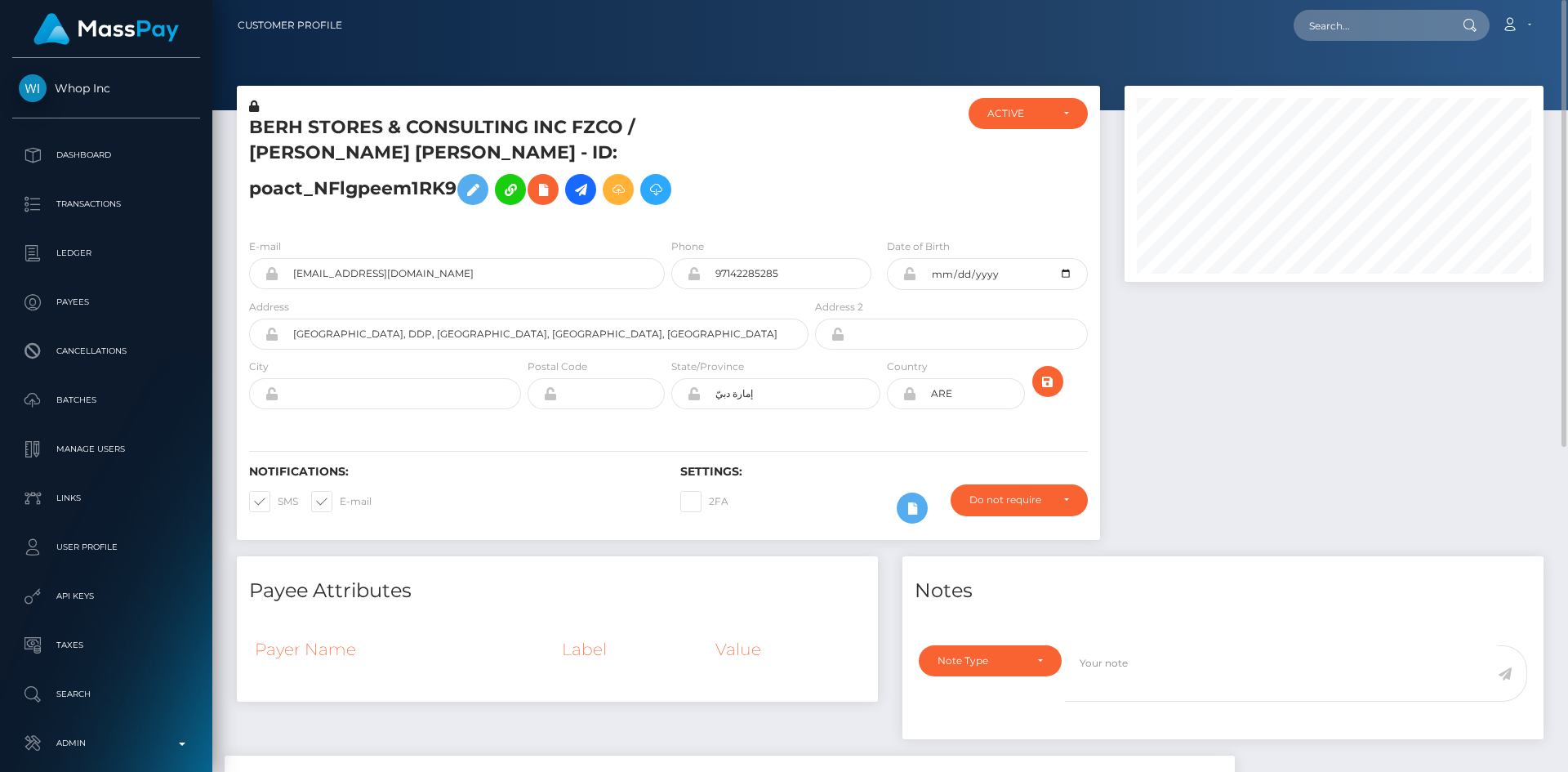
scroll to position [196, 420]
drag, startPoint x: 476, startPoint y: 301, endPoint x: 294, endPoint y: 300, distance: 182.0
click at [294, 290] on input "brook@highticketecommerce.co" at bounding box center [472, 274] width 386 height 31
click at [1354, 24] on input "text" at bounding box center [1370, 25] width 153 height 31
paste input "poact_BJZRefJ3u4Q3"
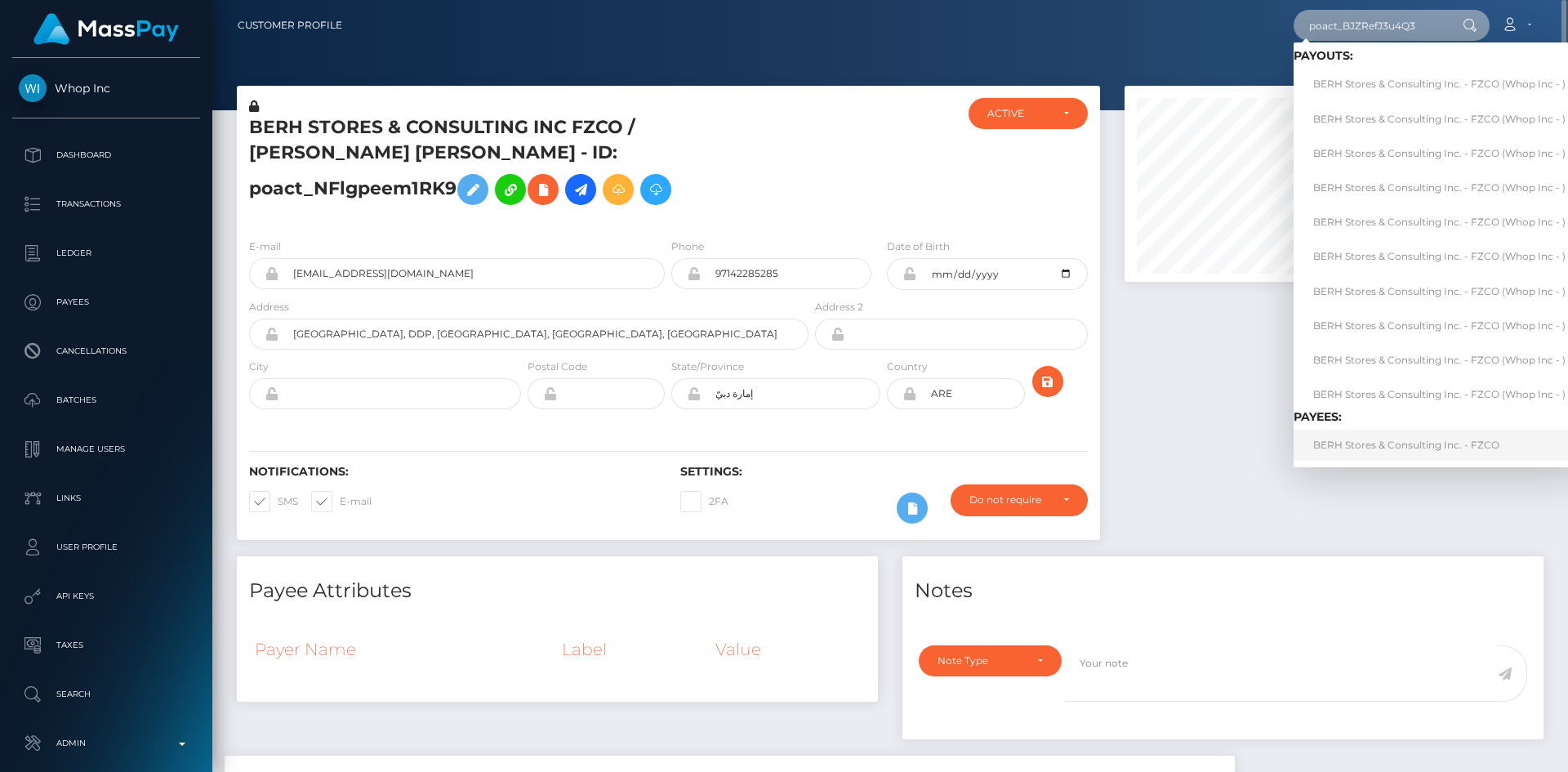
type input "poact_BJZRefJ3u4Q3"
click at [1393, 437] on link "BERH Stores & Consulting Inc. - FZCO" at bounding box center [1440, 445] width 292 height 30
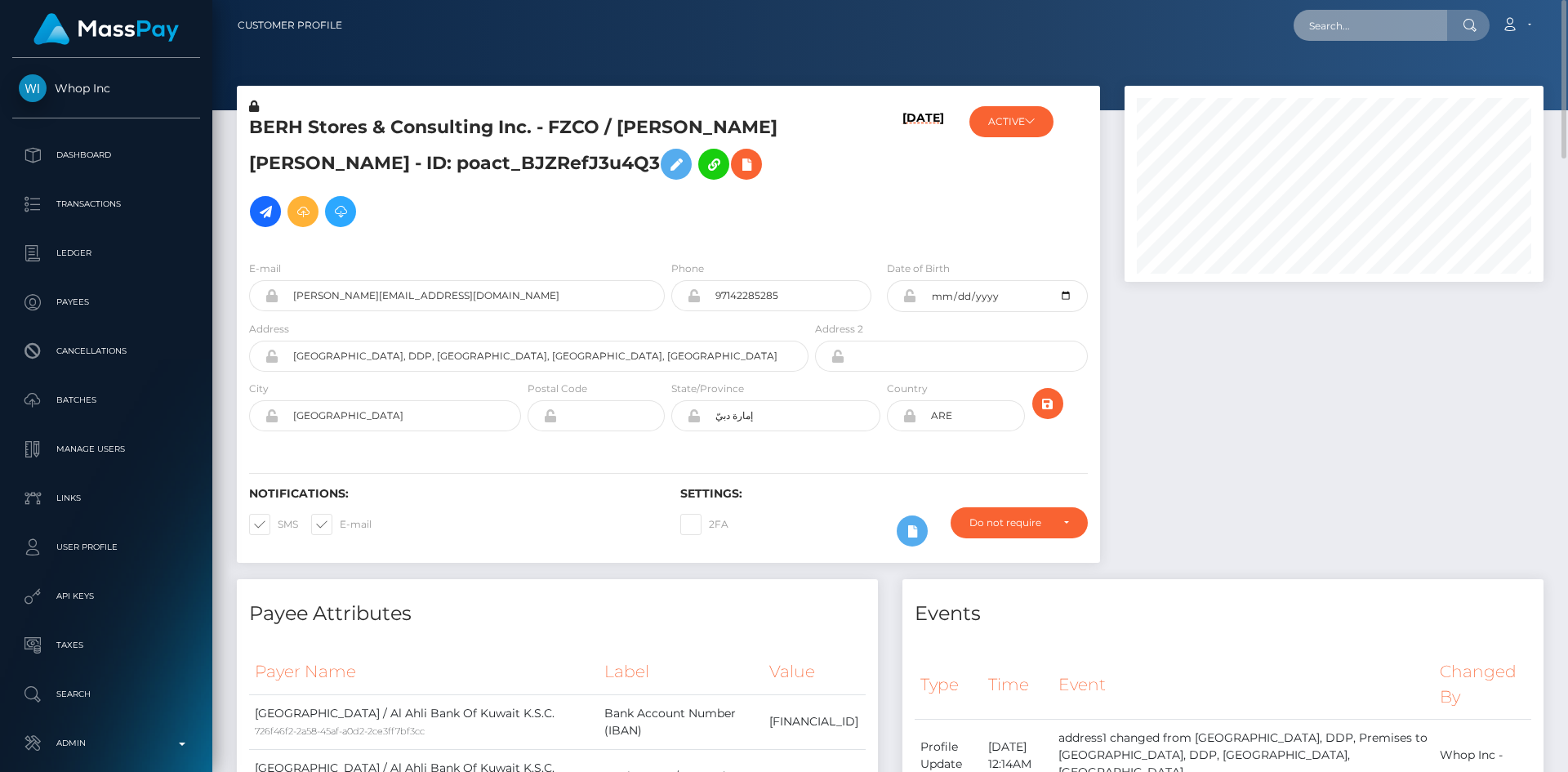
click at [1374, 19] on input "text" at bounding box center [1370, 25] width 153 height 31
paste input "poact_JSnavEibTnMs"
drag, startPoint x: 450, startPoint y: 249, endPoint x: 247, endPoint y: 250, distance: 203.0
click at [247, 260] on div "E-mail brad@highticketecommerce.co" at bounding box center [453, 290] width 431 height 61
drag, startPoint x: 1433, startPoint y: 17, endPoint x: 1134, endPoint y: 9, distance: 299.1
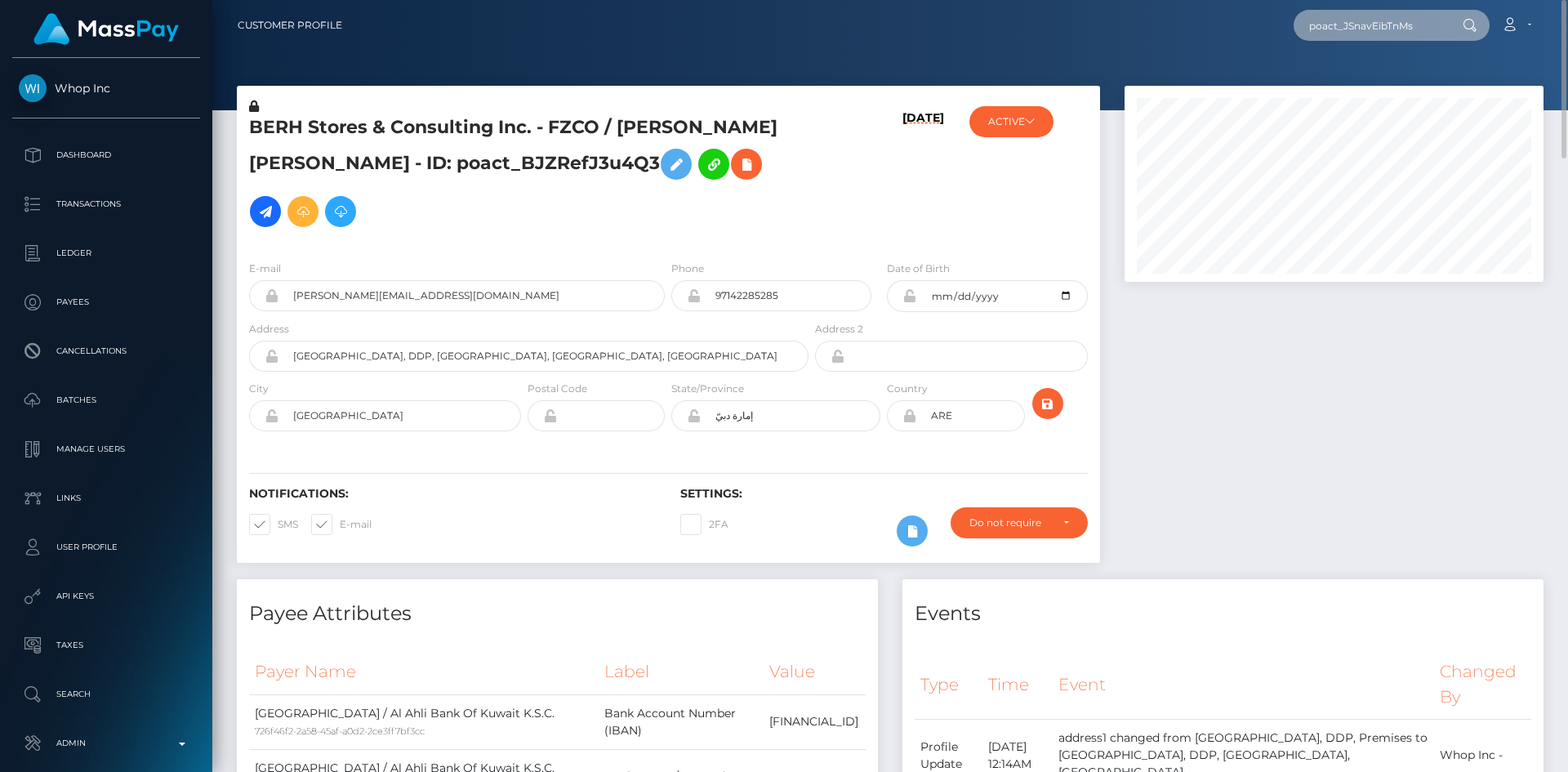
click at [1134, 9] on div "poact_JSnavEibTnMs Loading... Loading... Payees: BERH Stores & Consulting Inc. …" at bounding box center [949, 25] width 1187 height 34
click at [1423, 31] on input "poact_JSnavEibTnMs" at bounding box center [1370, 25] width 153 height 31
type input "poact_JSnavEibTnMs"
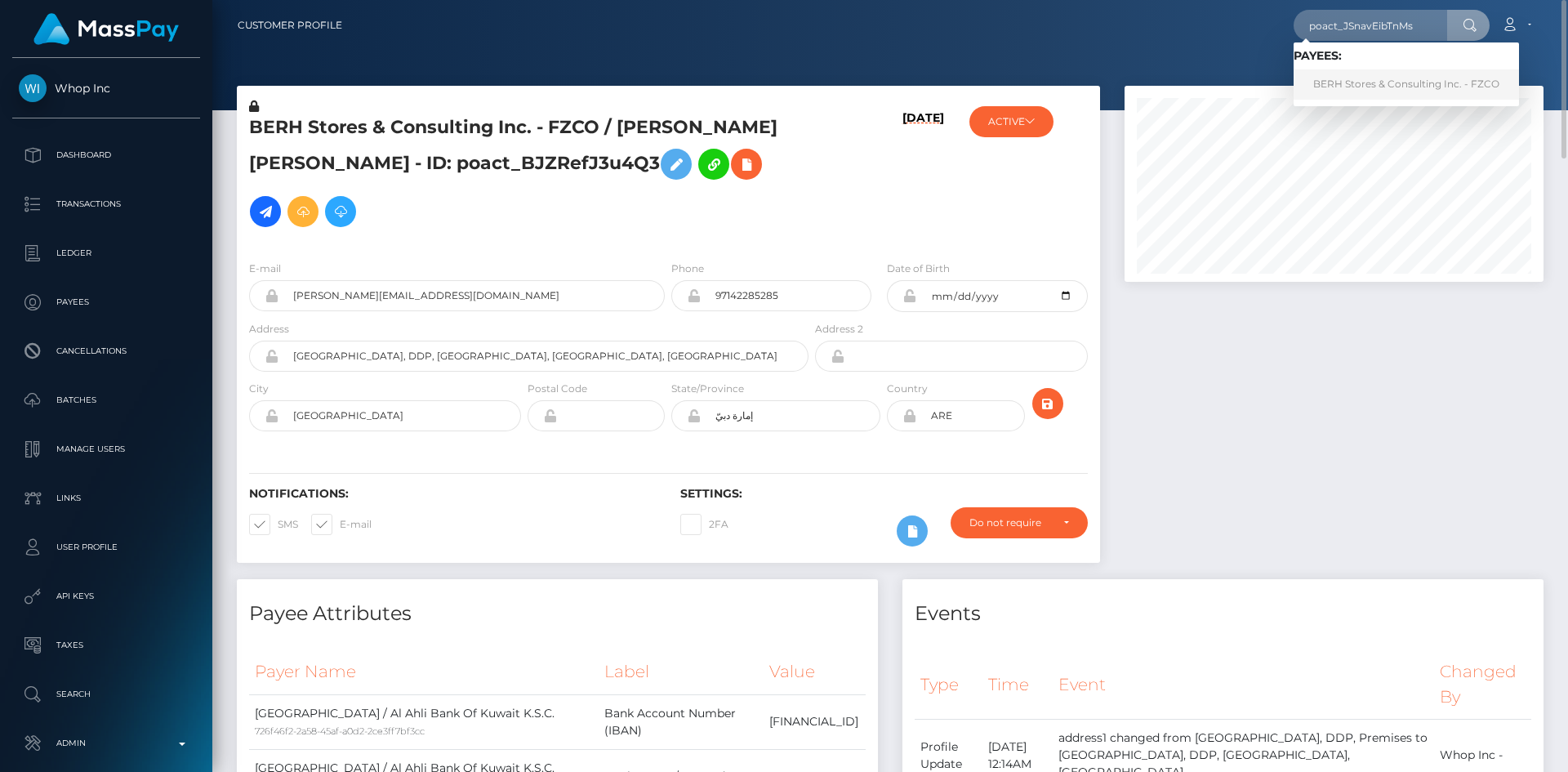
click at [1407, 80] on link "BERH Stores & Consulting Inc. - FZCO" at bounding box center [1406, 85] width 226 height 30
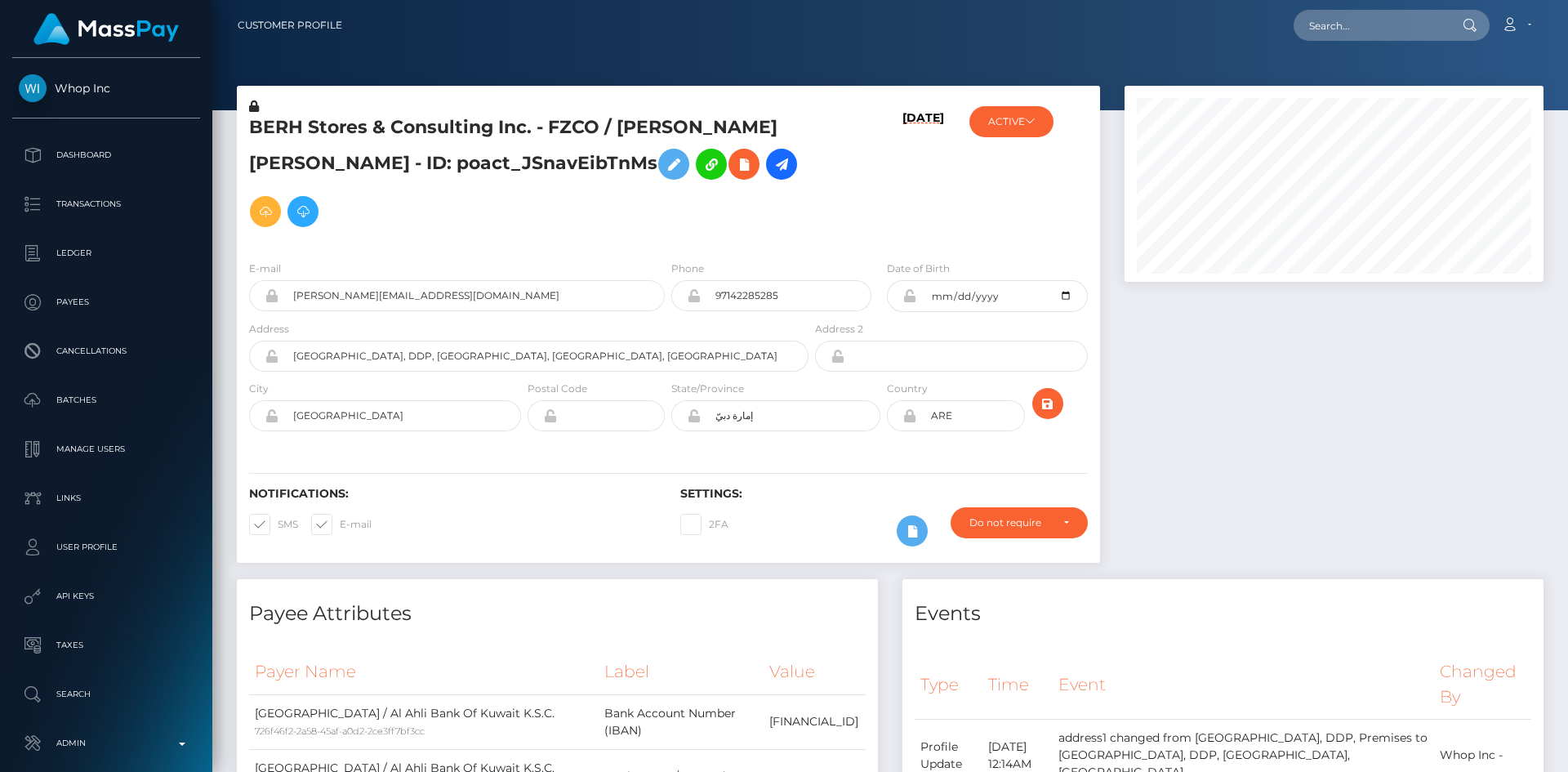
scroll to position [196, 420]
click at [1259, 444] on div at bounding box center [1333, 333] width 444 height 494
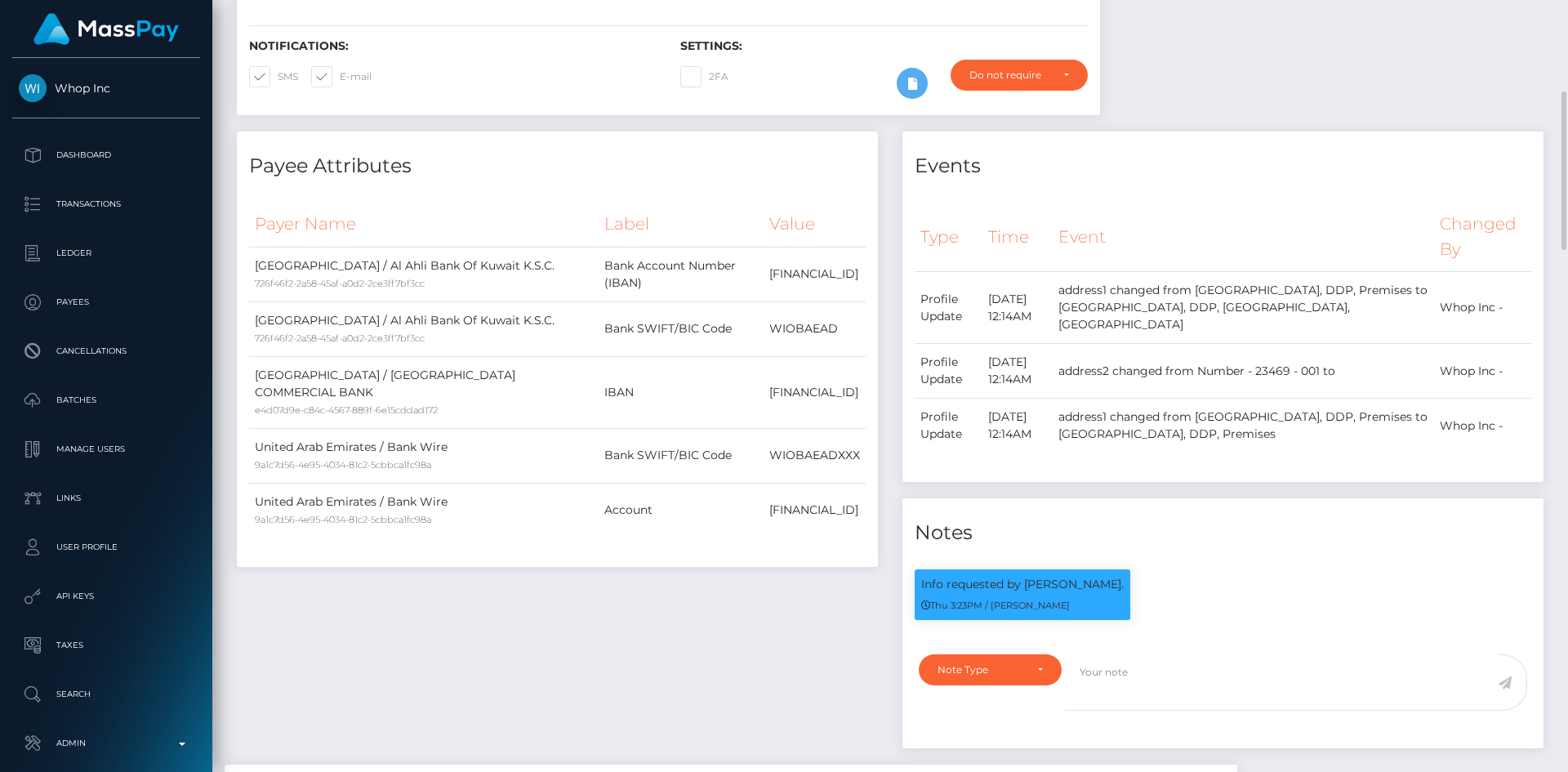
scroll to position [0, 0]
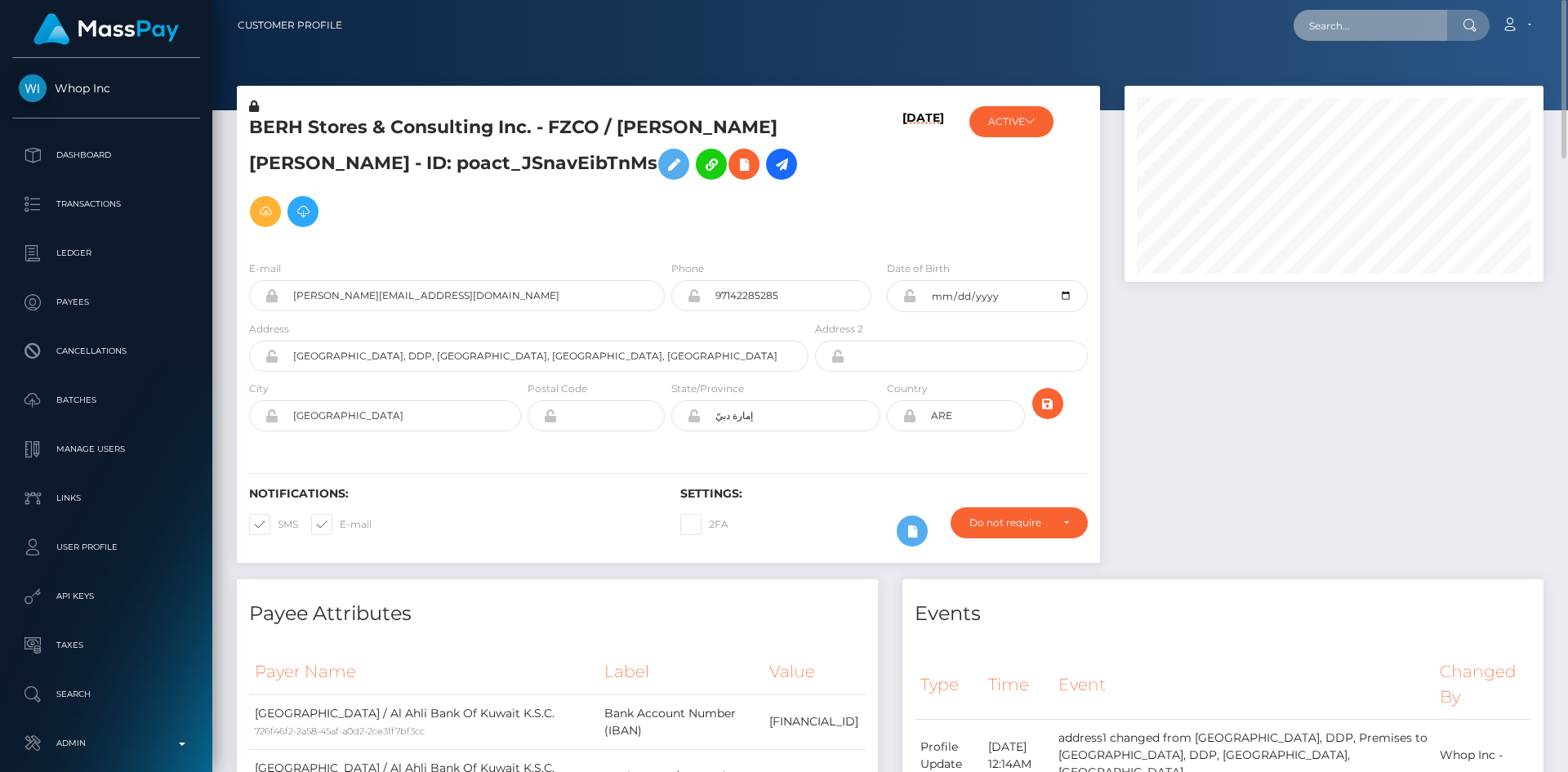
click at [1316, 35] on input "text" at bounding box center [1370, 25] width 153 height 31
paste input "poact_FM2rQ3EeJeAQ"
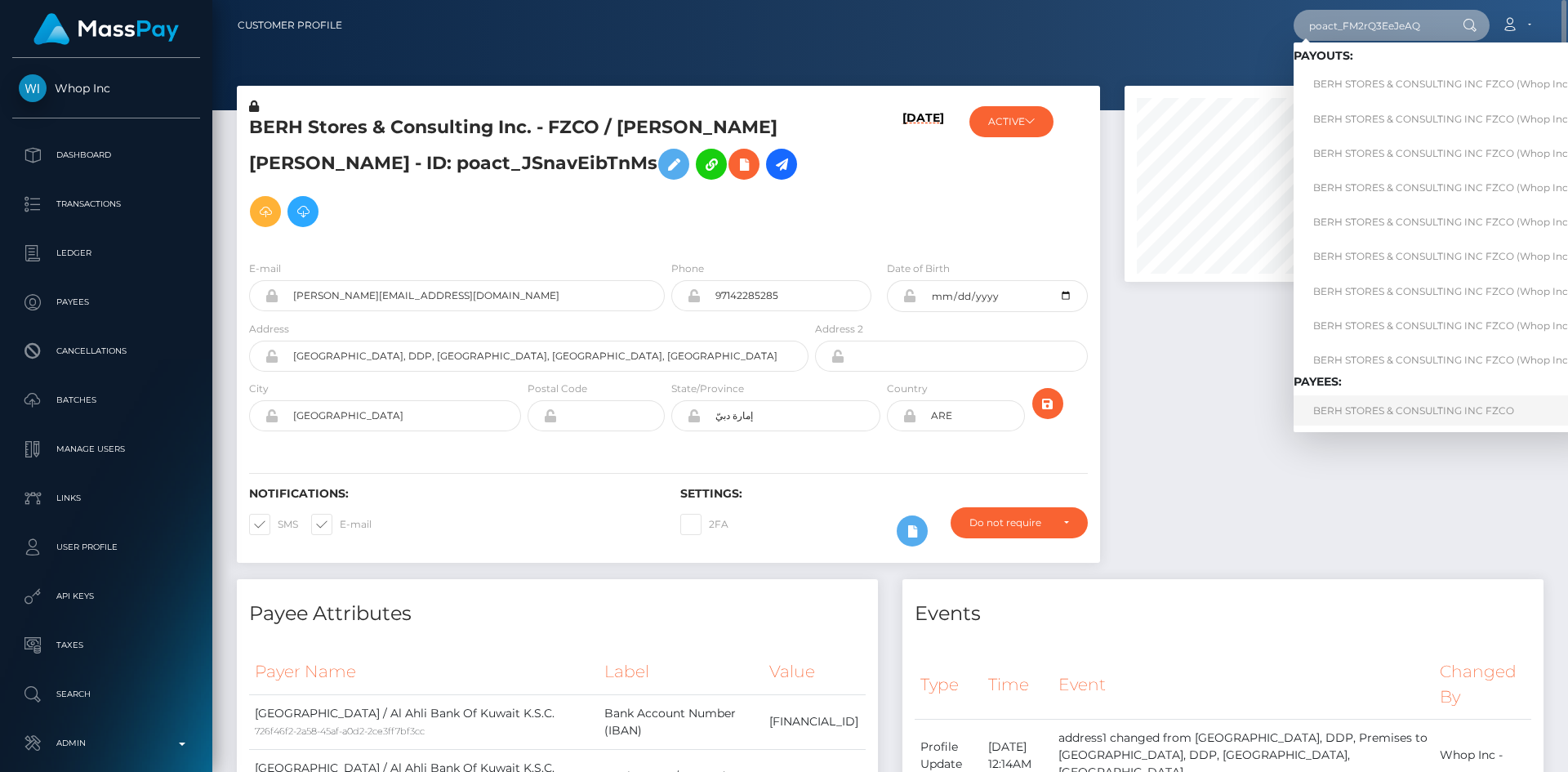
type input "poact_FM2rQ3EeJeAQ"
click at [1393, 418] on link "BERH STORES & CONSULTING INC FZCO" at bounding box center [1447, 410] width 306 height 30
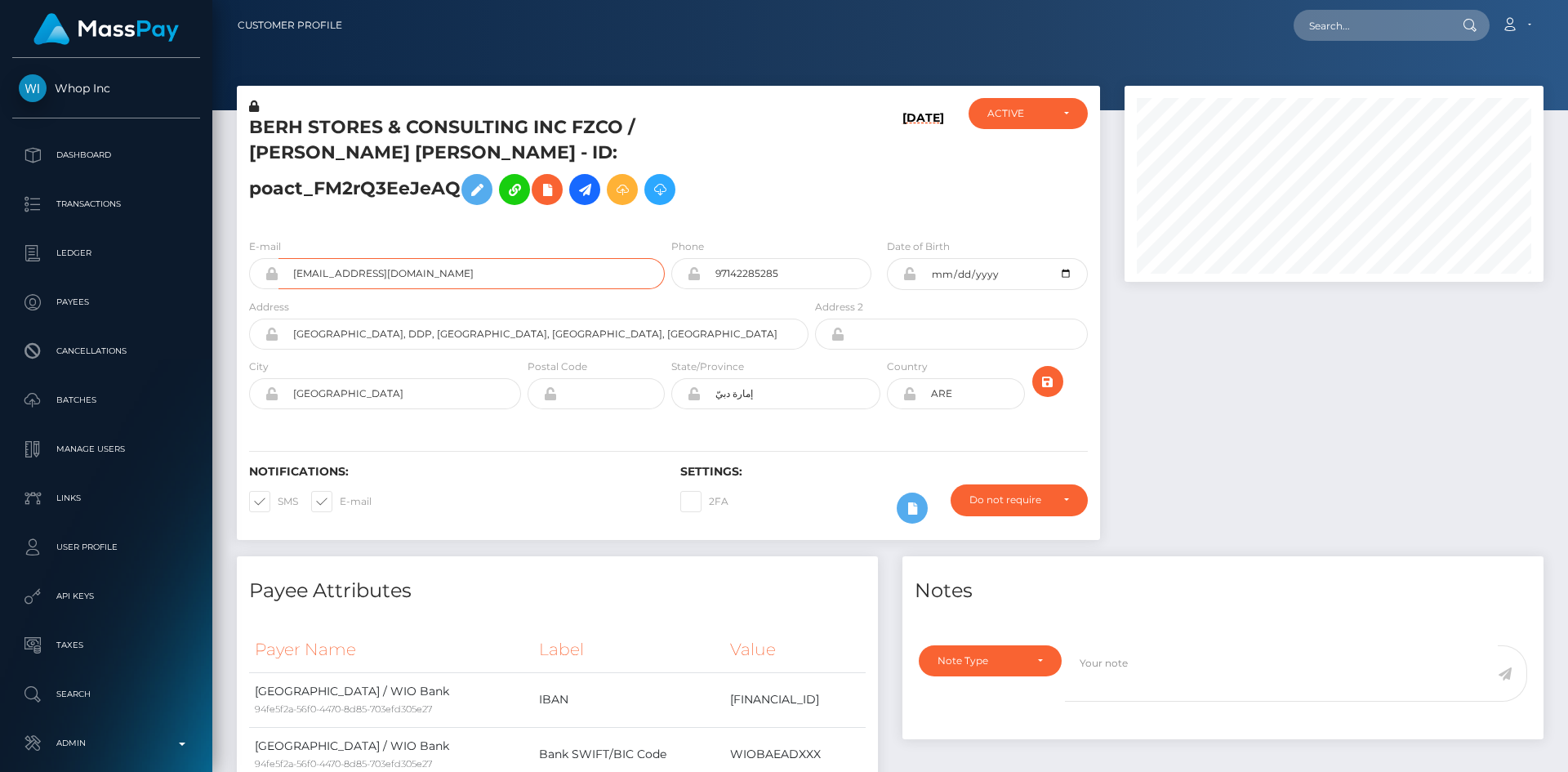
scroll to position [196, 420]
drag, startPoint x: 0, startPoint y: 0, endPoint x: 294, endPoint y: 292, distance: 414.4
click at [294, 290] on input "01309d72-feb2-4171-9b94-7a39697e3e79@payouts.whop.com" at bounding box center [472, 274] width 386 height 31
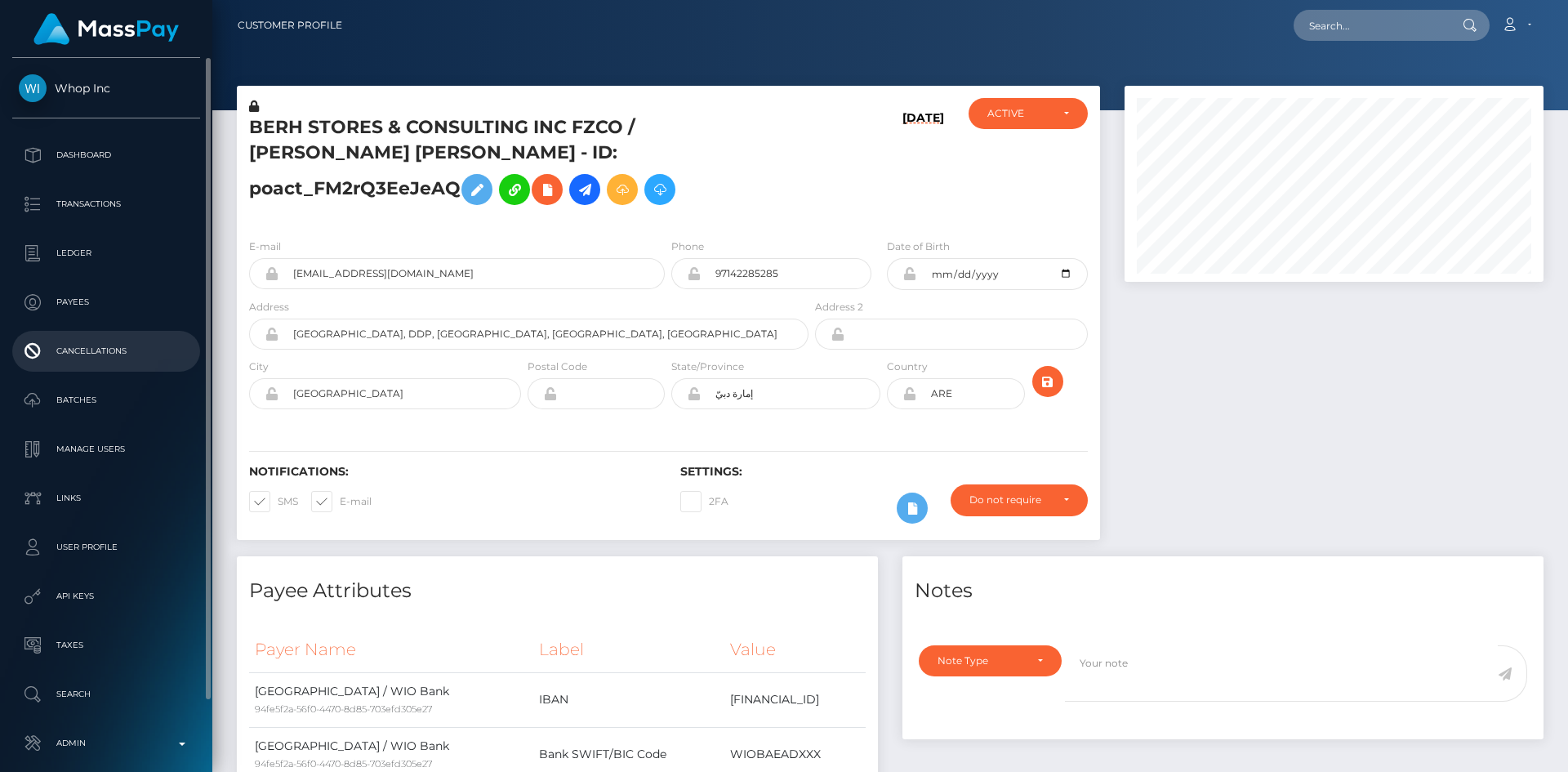
drag, startPoint x: 60, startPoint y: 312, endPoint x: 53, endPoint y: 348, distance: 36.7
click at [60, 312] on p "Payees" at bounding box center [106, 303] width 175 height 25
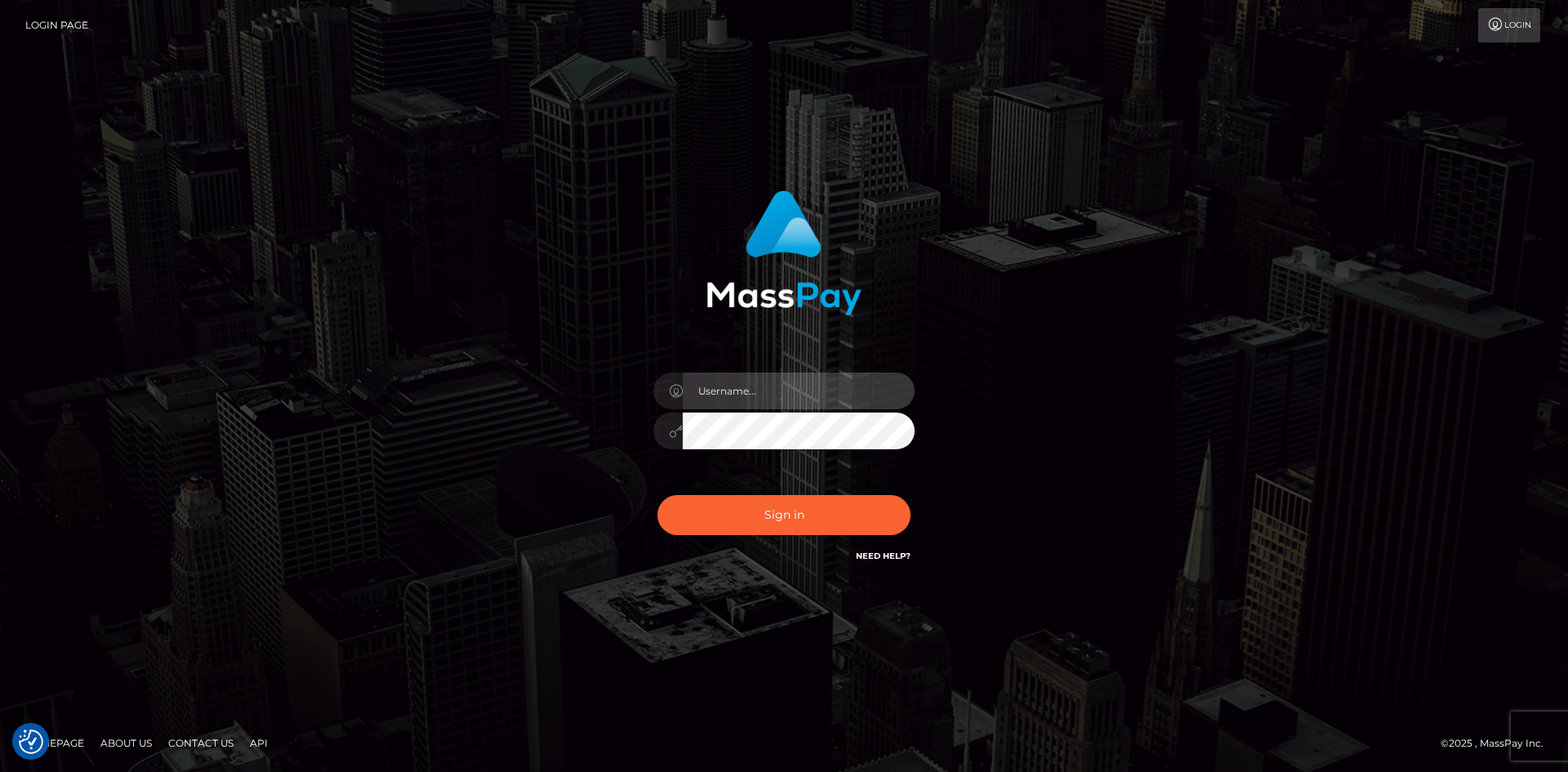
click at [776, 384] on input "text" at bounding box center [799, 391] width 232 height 37
type input "pranav"
click at [658, 496] on button "Sign in" at bounding box center [784, 515] width 253 height 40
click at [740, 385] on input "text" at bounding box center [799, 391] width 232 height 37
type input "pranav"
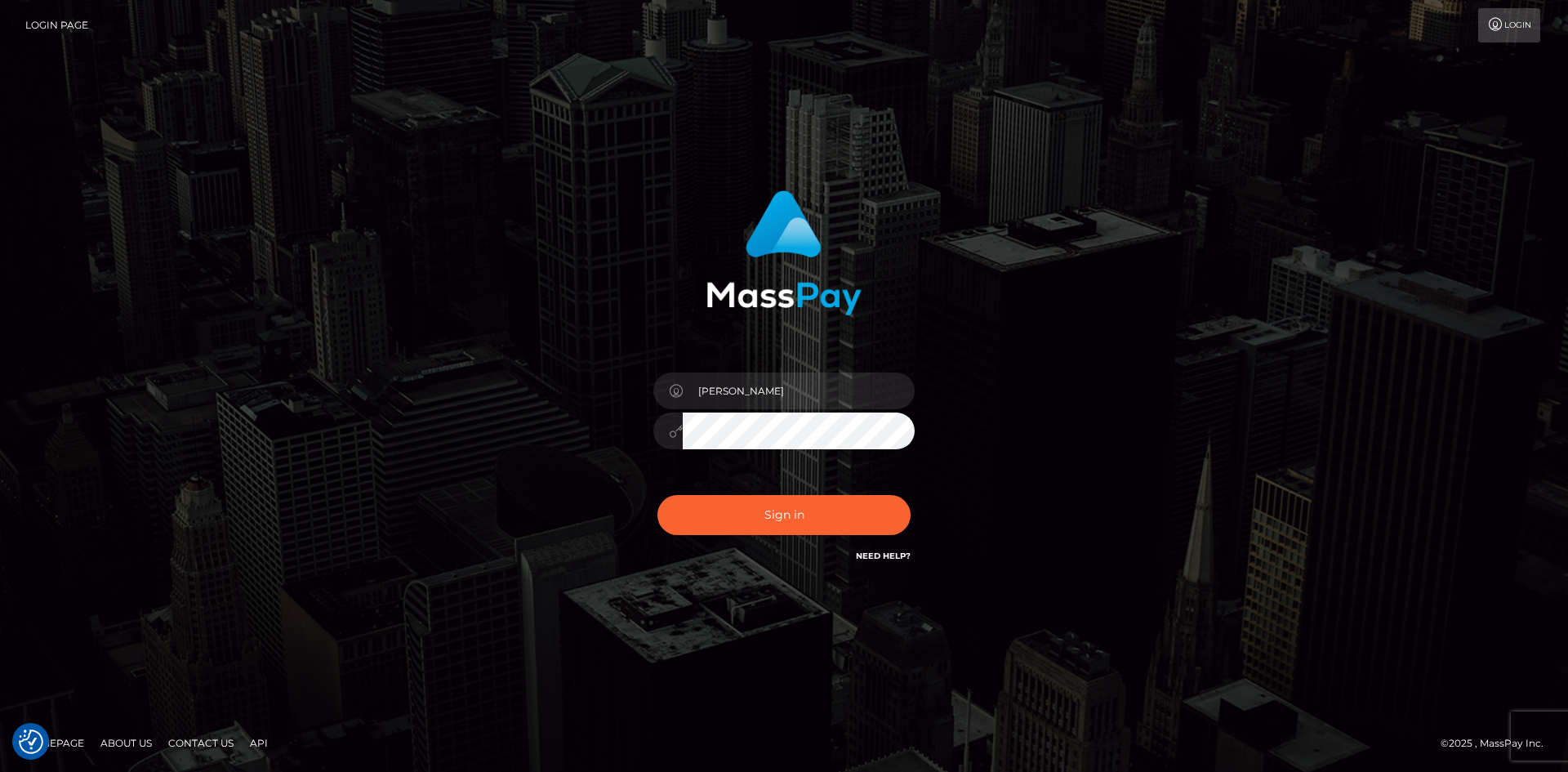
click at [658, 496] on button "Sign in" at bounding box center [784, 515] width 253 height 40
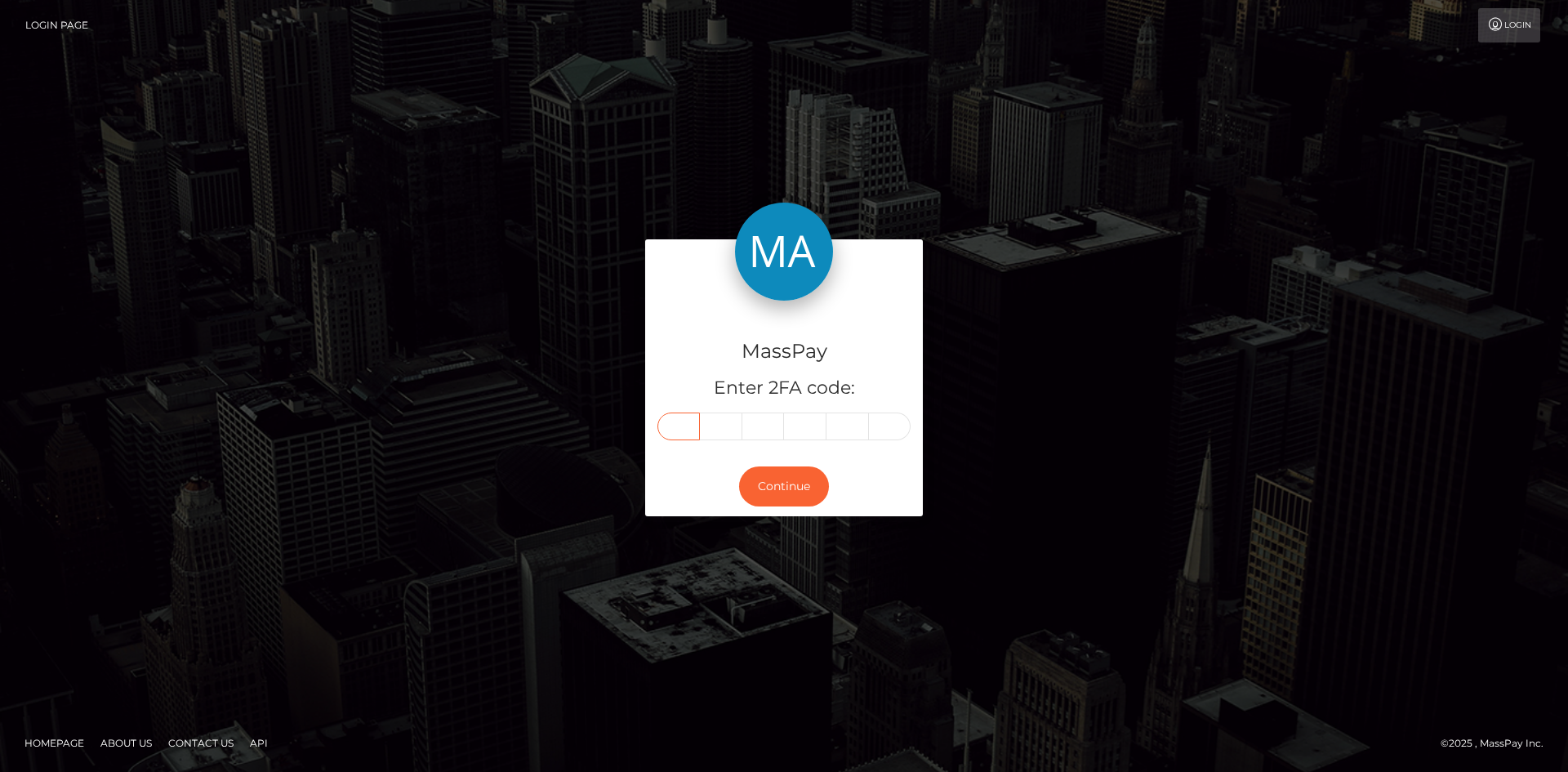
click at [673, 425] on input "text" at bounding box center [679, 427] width 43 height 28
type input "5"
type input "2"
type input "8"
type input "2"
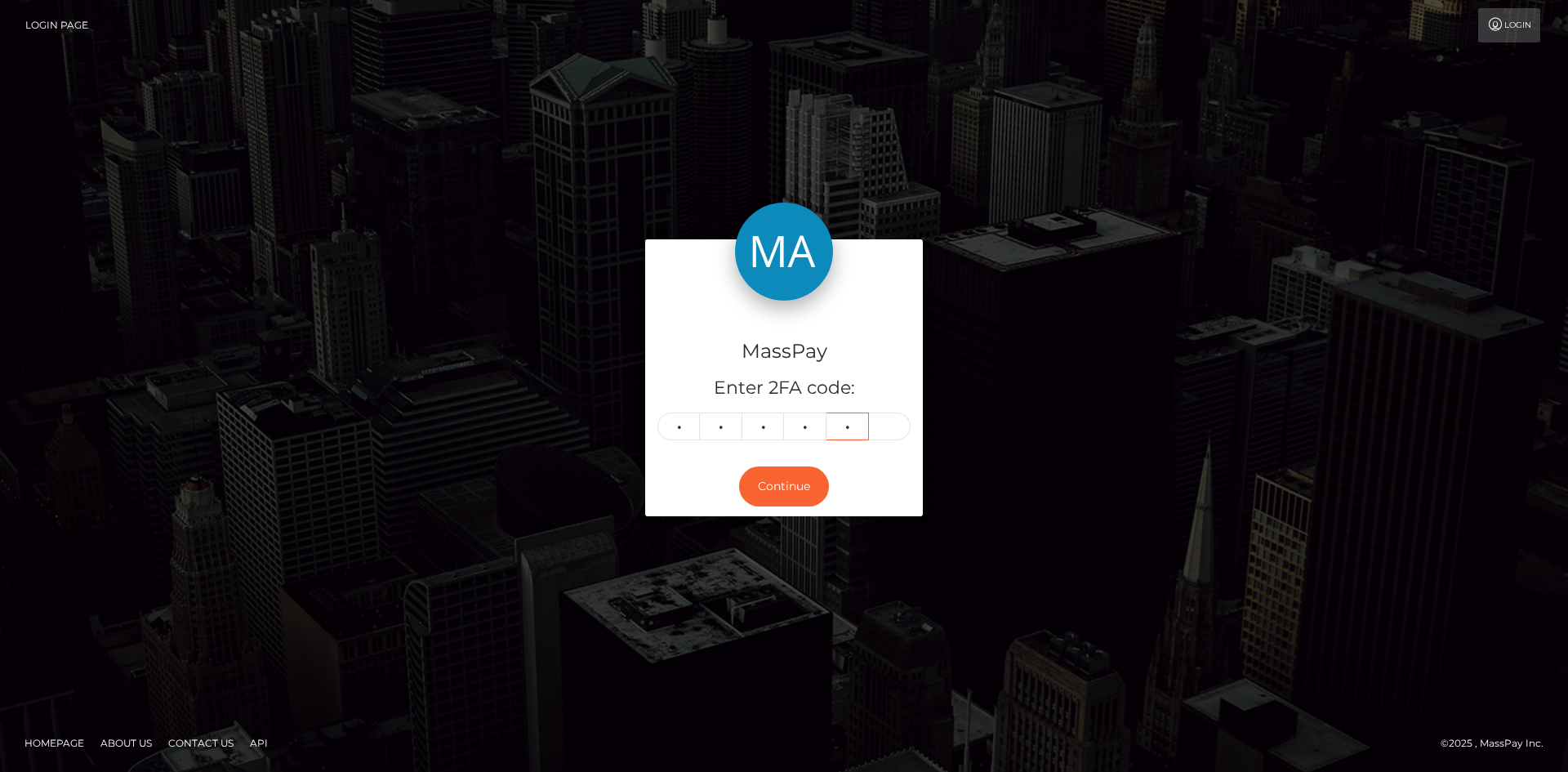
type input "9"
type input "8"
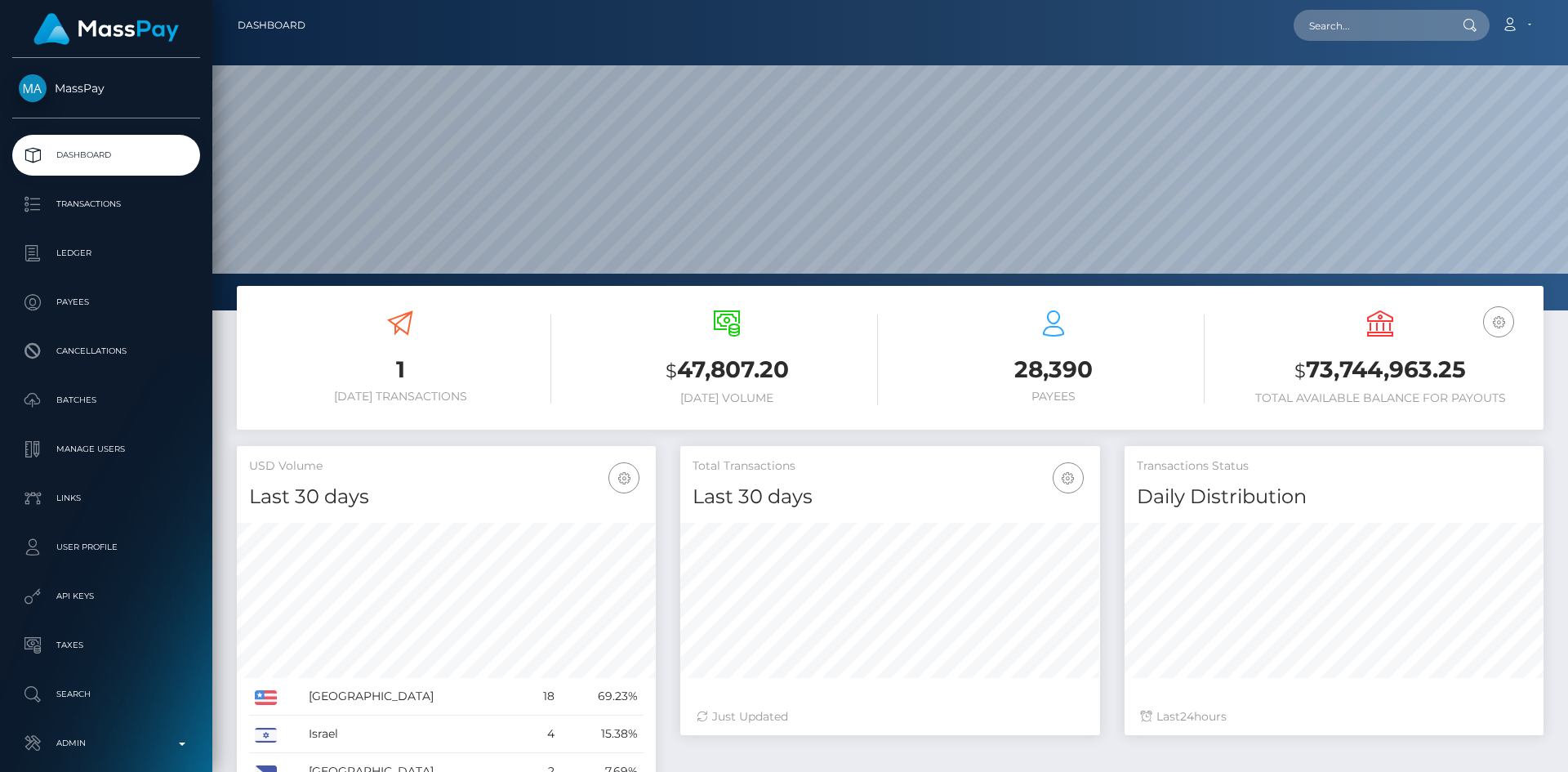
scroll to position [290, 420]
click at [1379, 17] on input "text" at bounding box center [1370, 25] width 153 height 31
paste input "1e422f68-85da-11f0-8023-0266f44cc279"
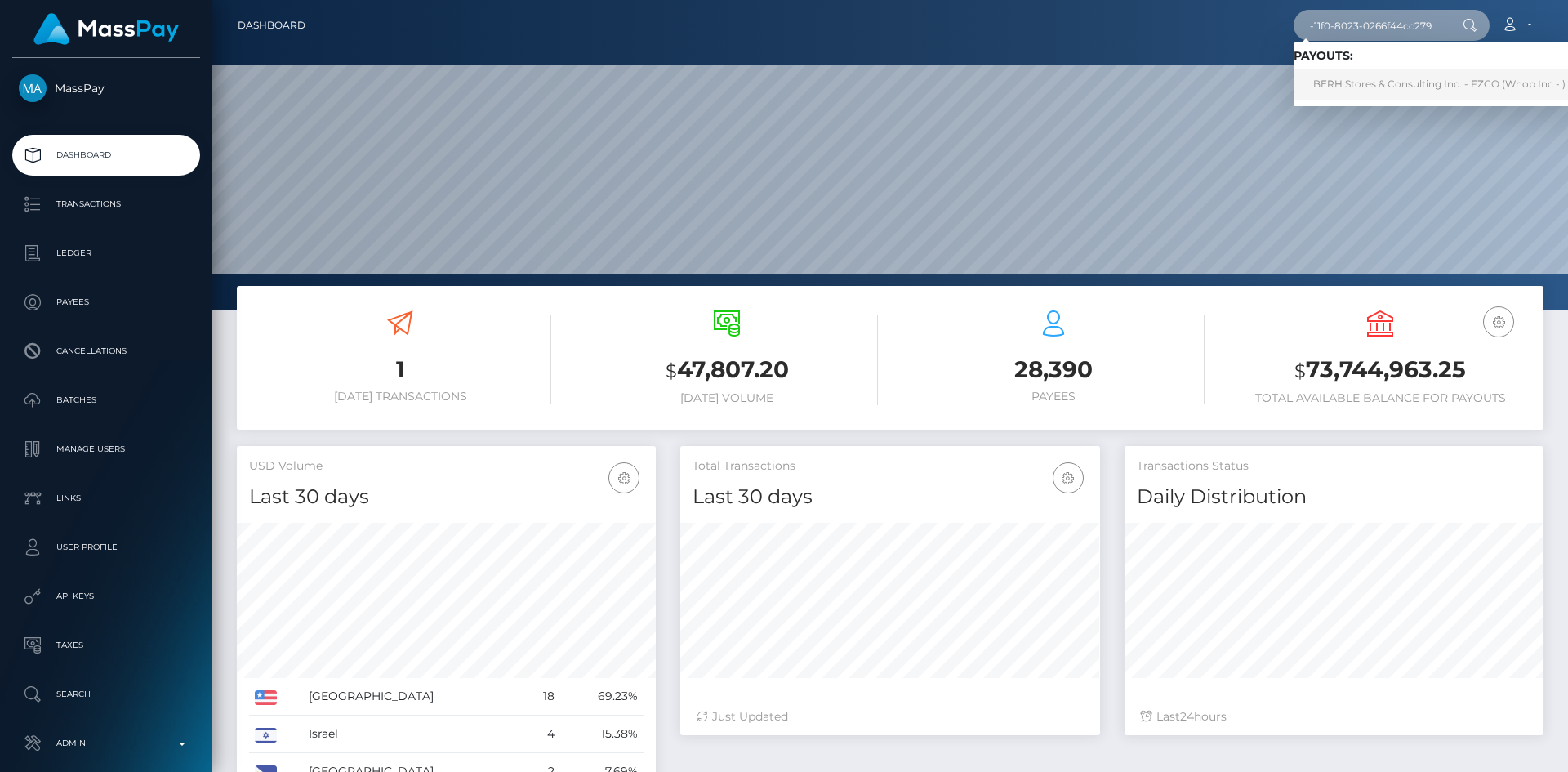
type input "1e422f68-85da-11f0-8023-0266f44cc279"
click at [1391, 81] on link "BERH Stores & Consulting Inc. - FZCO (Whop Inc - )" at bounding box center [1440, 85] width 292 height 30
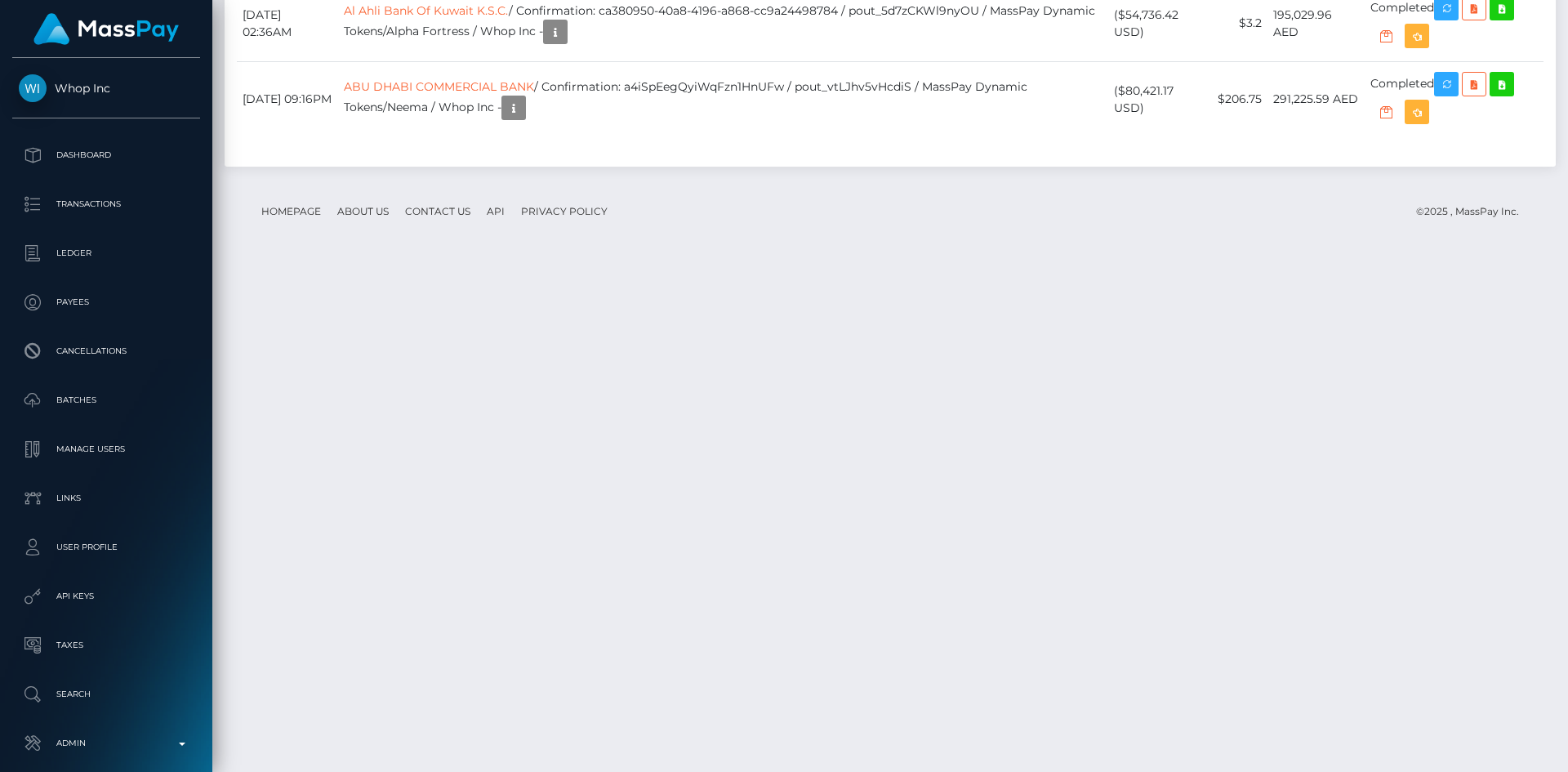
scroll to position [2981, 0]
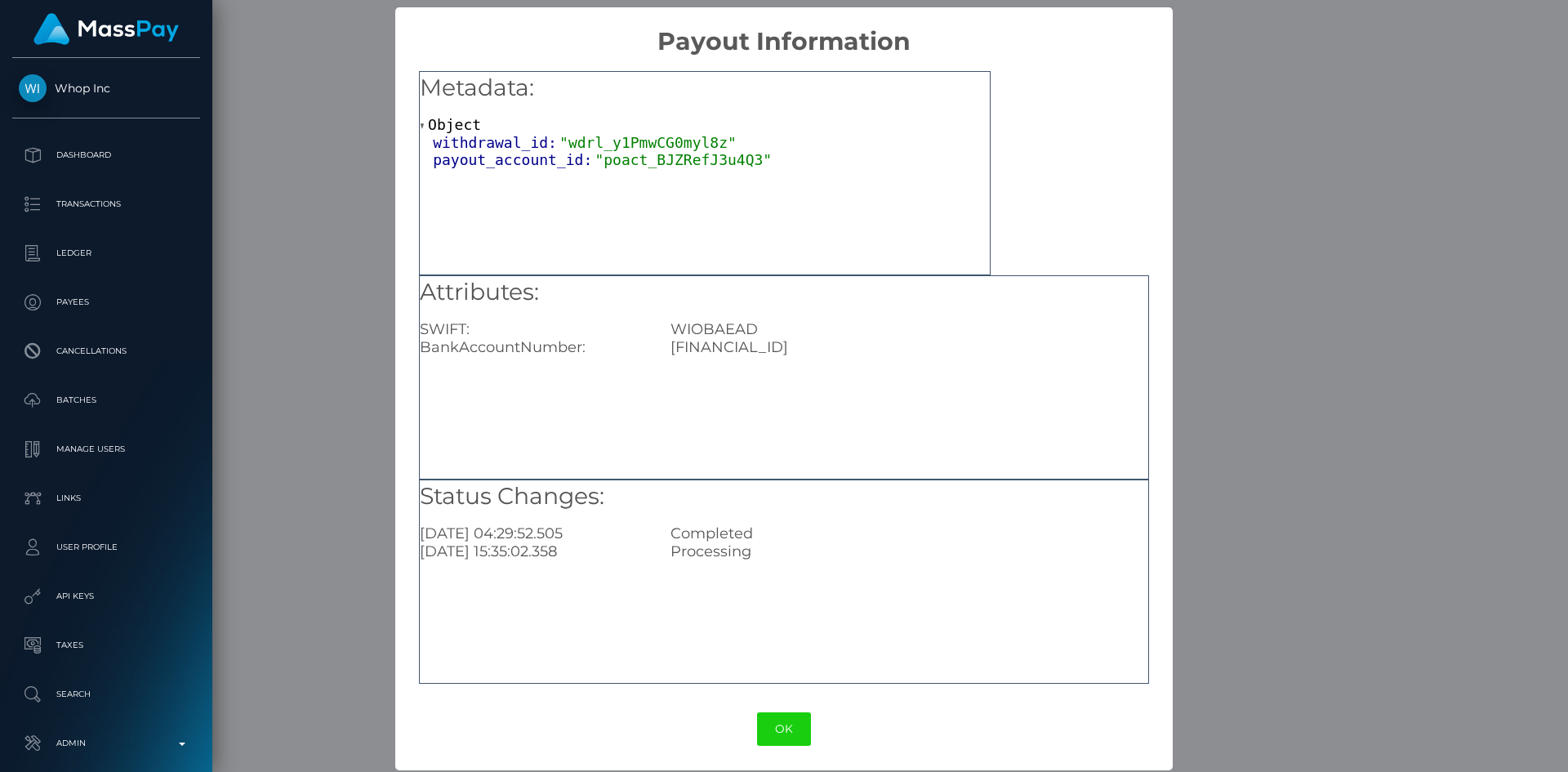
scroll to position [5, 0]
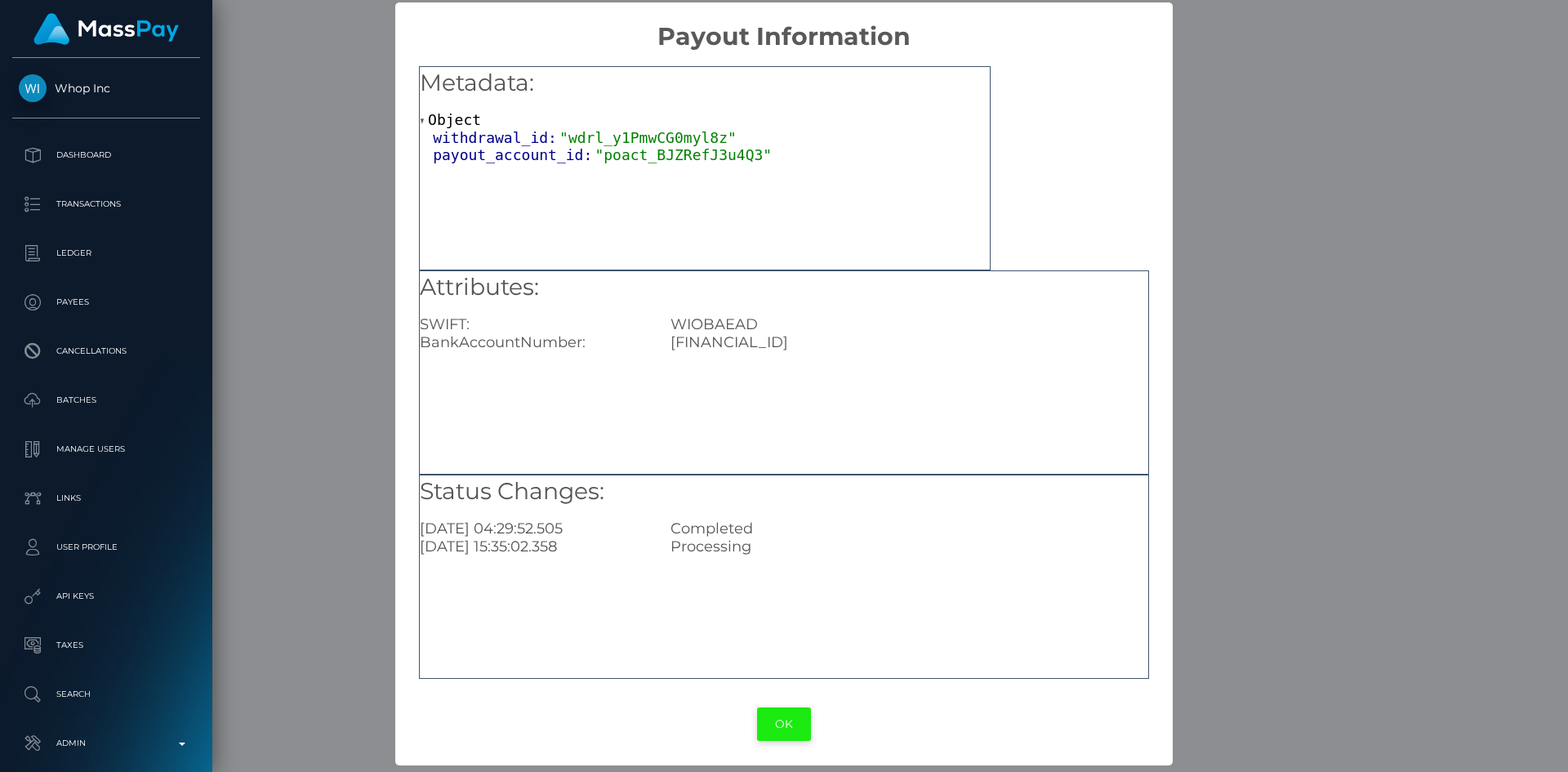
click at [790, 729] on button "OK" at bounding box center [784, 724] width 54 height 34
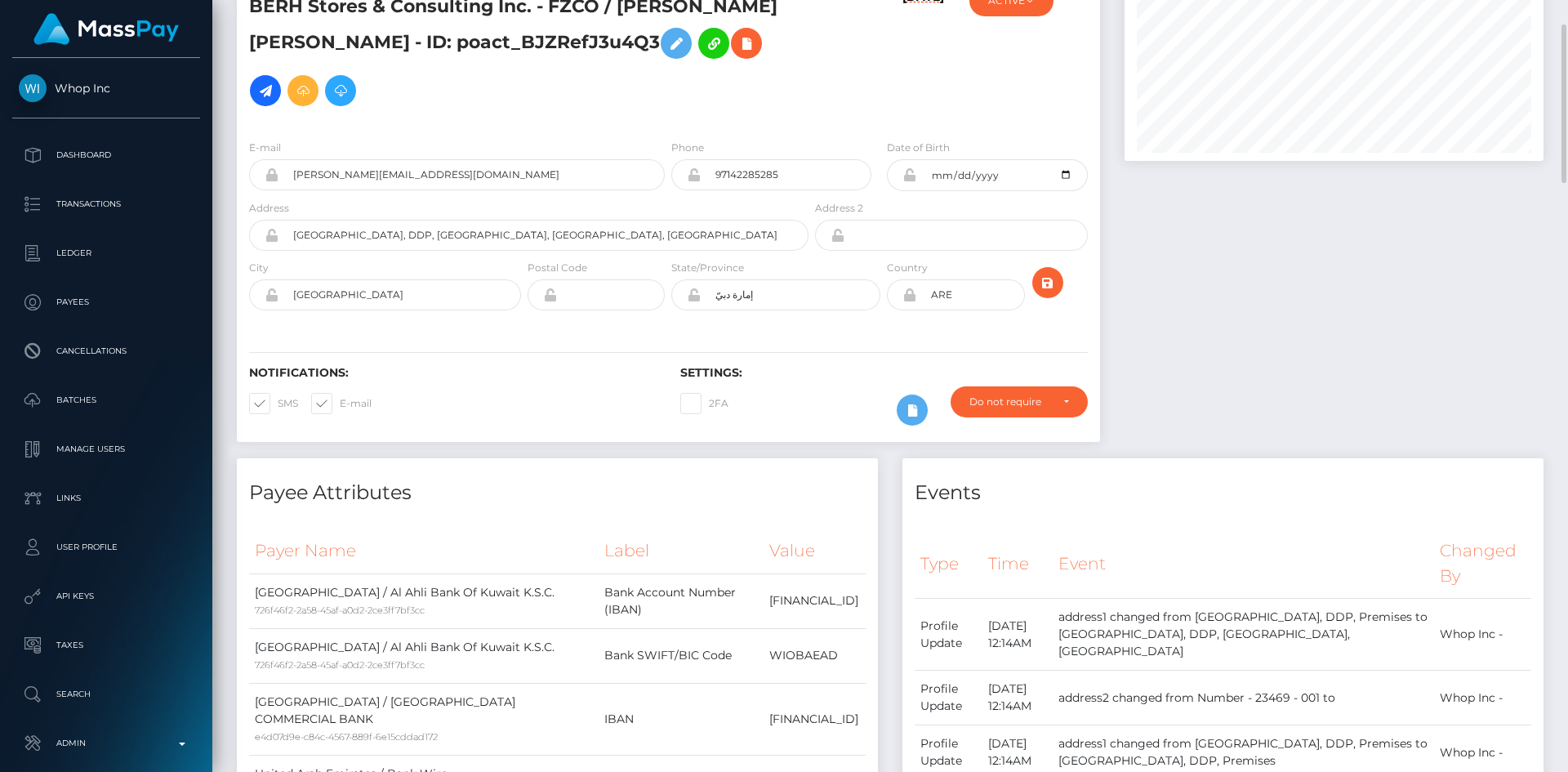
scroll to position [0, 0]
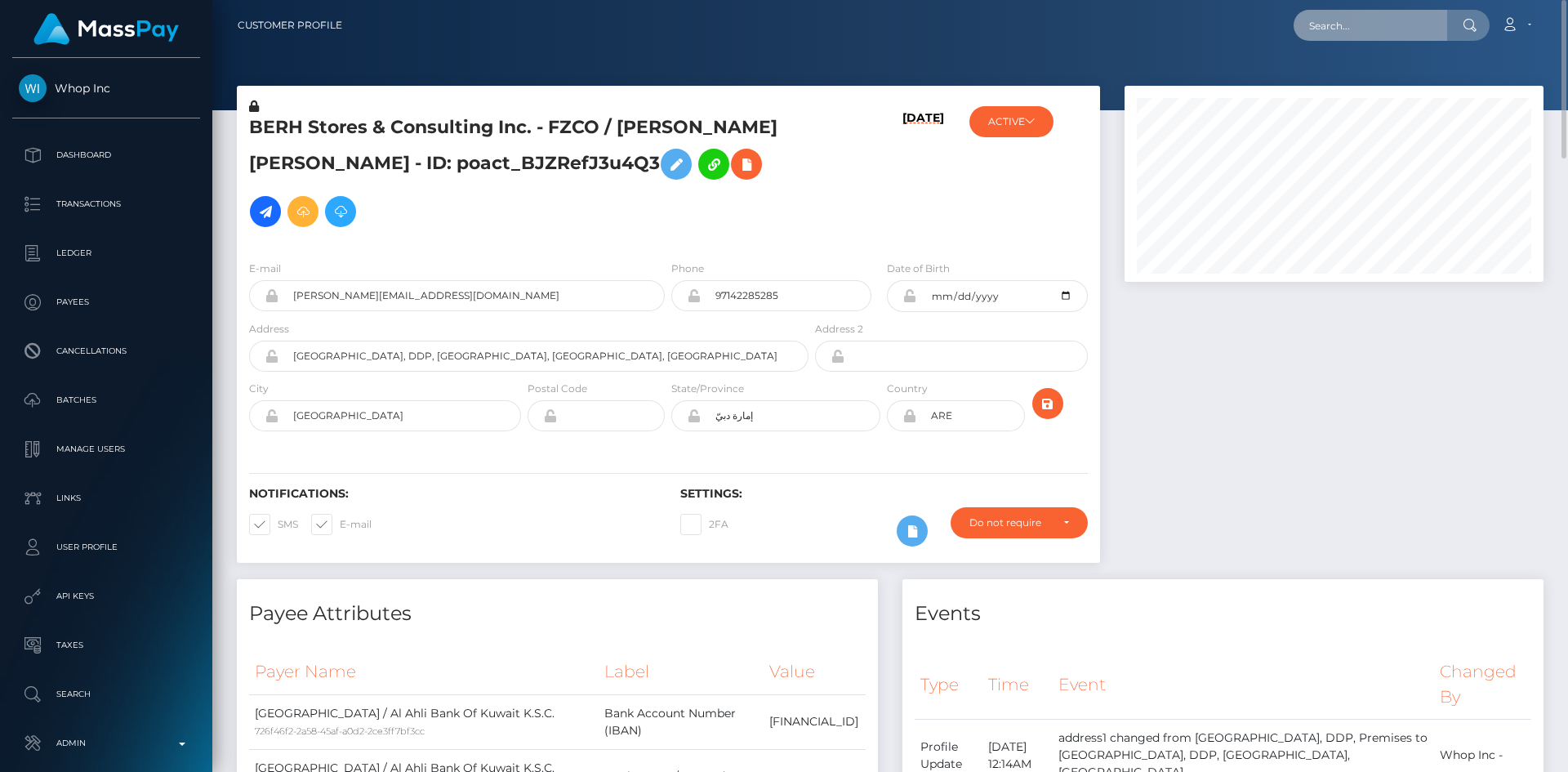
click at [1344, 27] on input "text" at bounding box center [1370, 25] width 153 height 31
paste input "1e422f68-85da-11f0-8023-0266f44cc279"
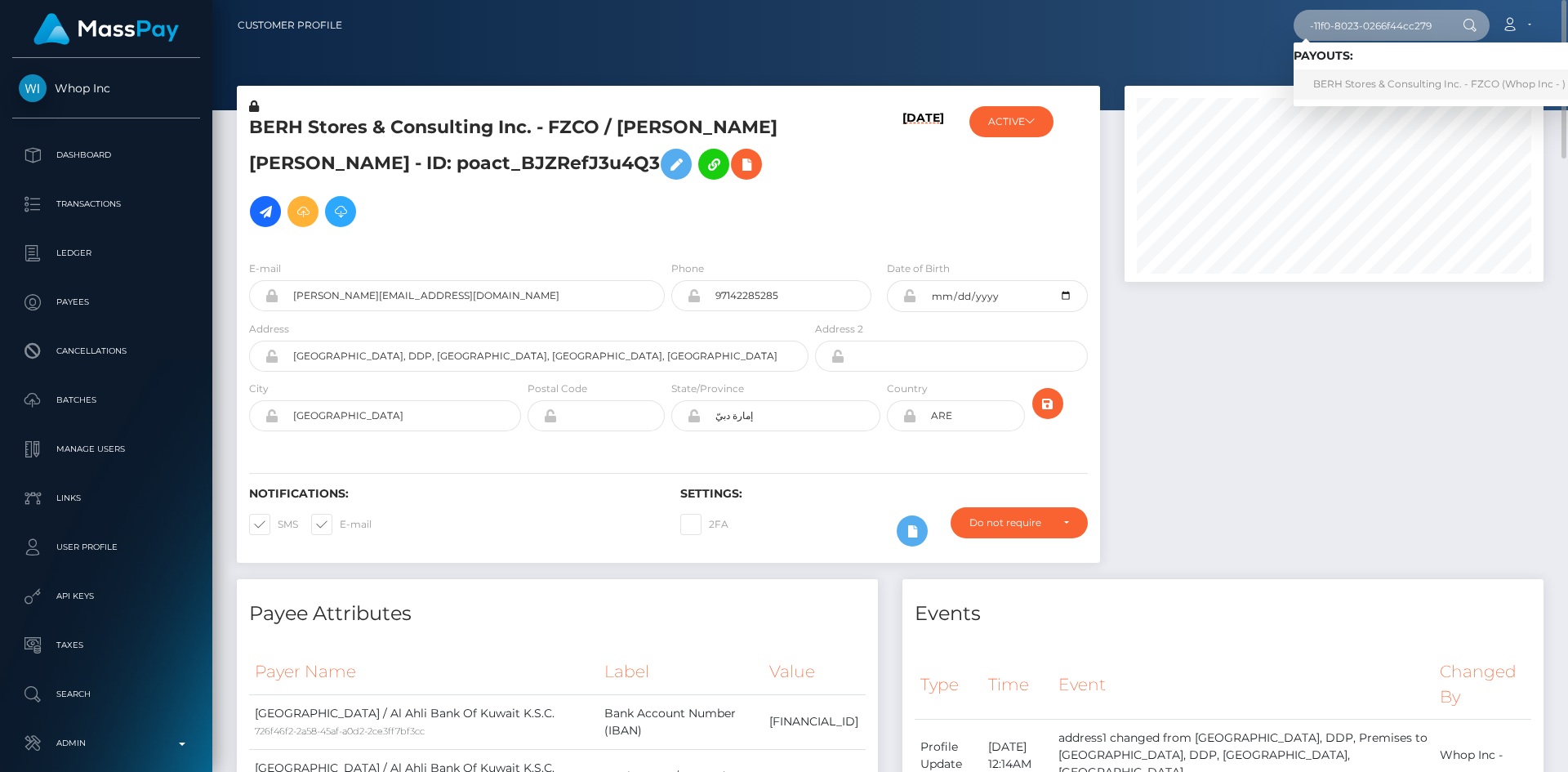
type input "1e422f68-85da-11f0-8023-0266f44cc279"
click at [1435, 79] on link "BERH Stores & Consulting Inc. - FZCO (Whop Inc - )" at bounding box center [1440, 85] width 292 height 30
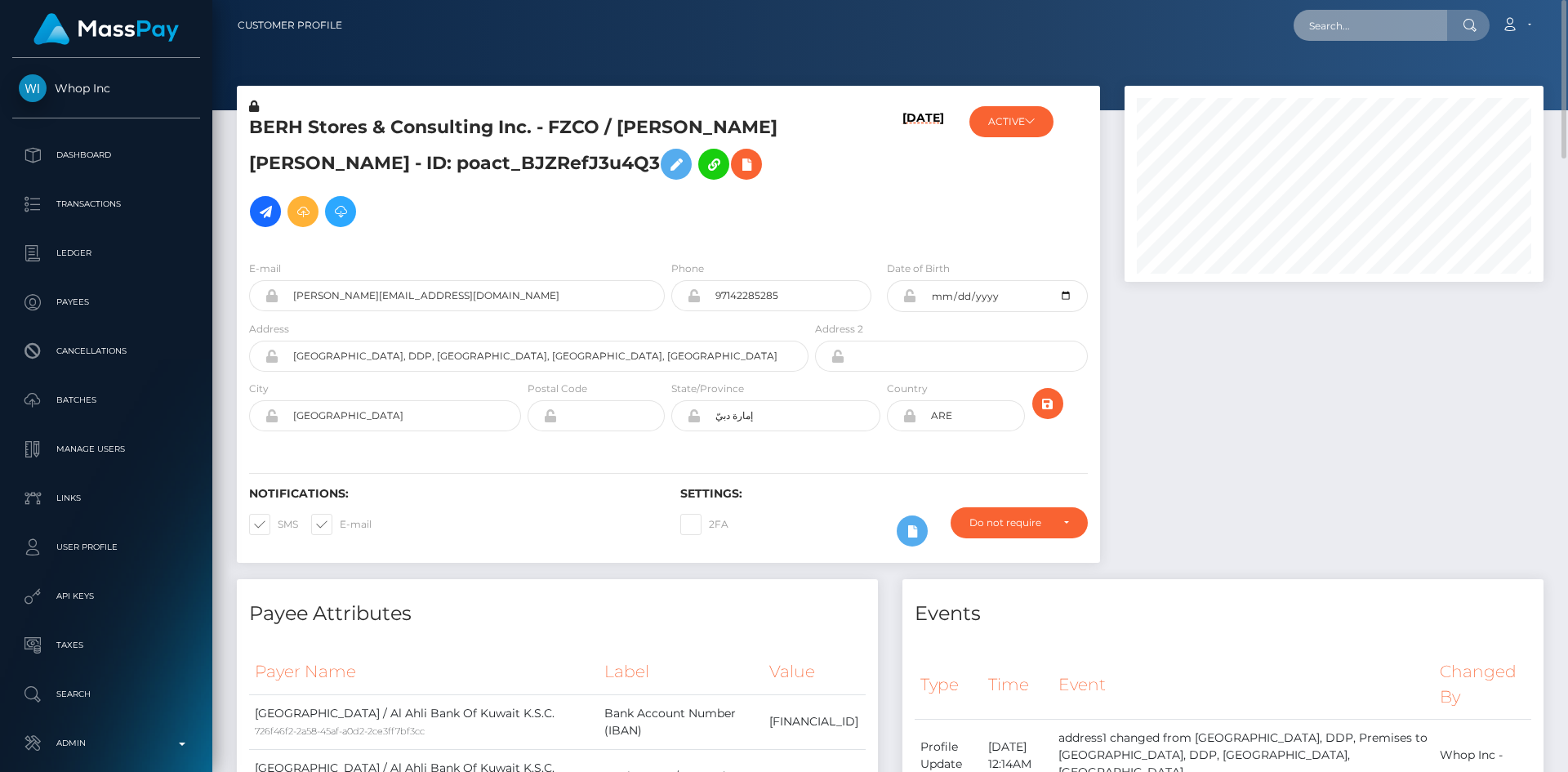
click at [1350, 25] on input "text" at bounding box center [1370, 25] width 153 height 31
paste input "1e422f68-85da-11f0-8023-0266f44cc279"
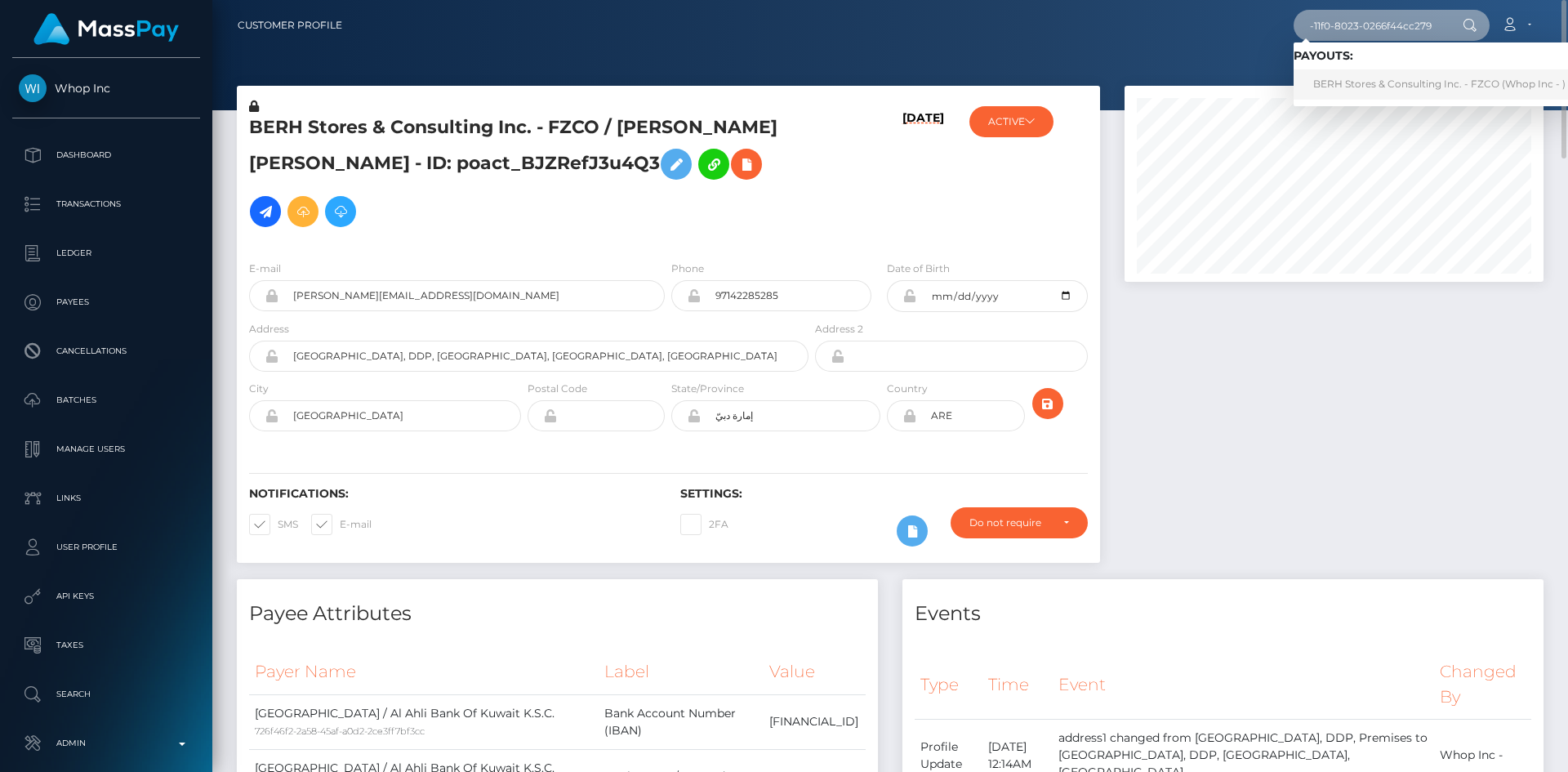
type input "1e422f68-85da-11f0-8023-0266f44cc279"
click at [1398, 87] on link "BERH Stores & Consulting Inc. - FZCO (Whop Inc - )" at bounding box center [1440, 85] width 292 height 30
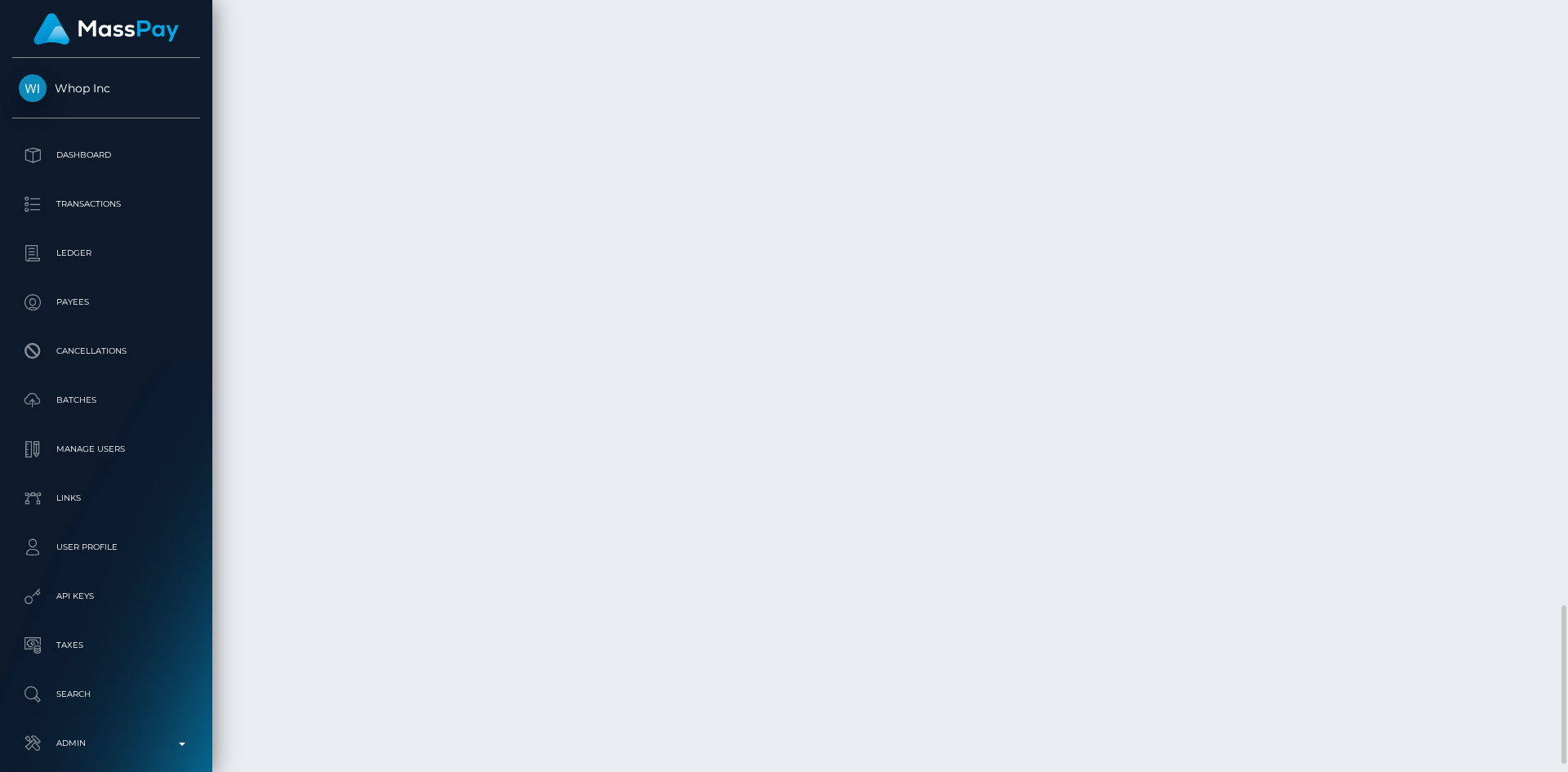
scroll to position [2981, 0]
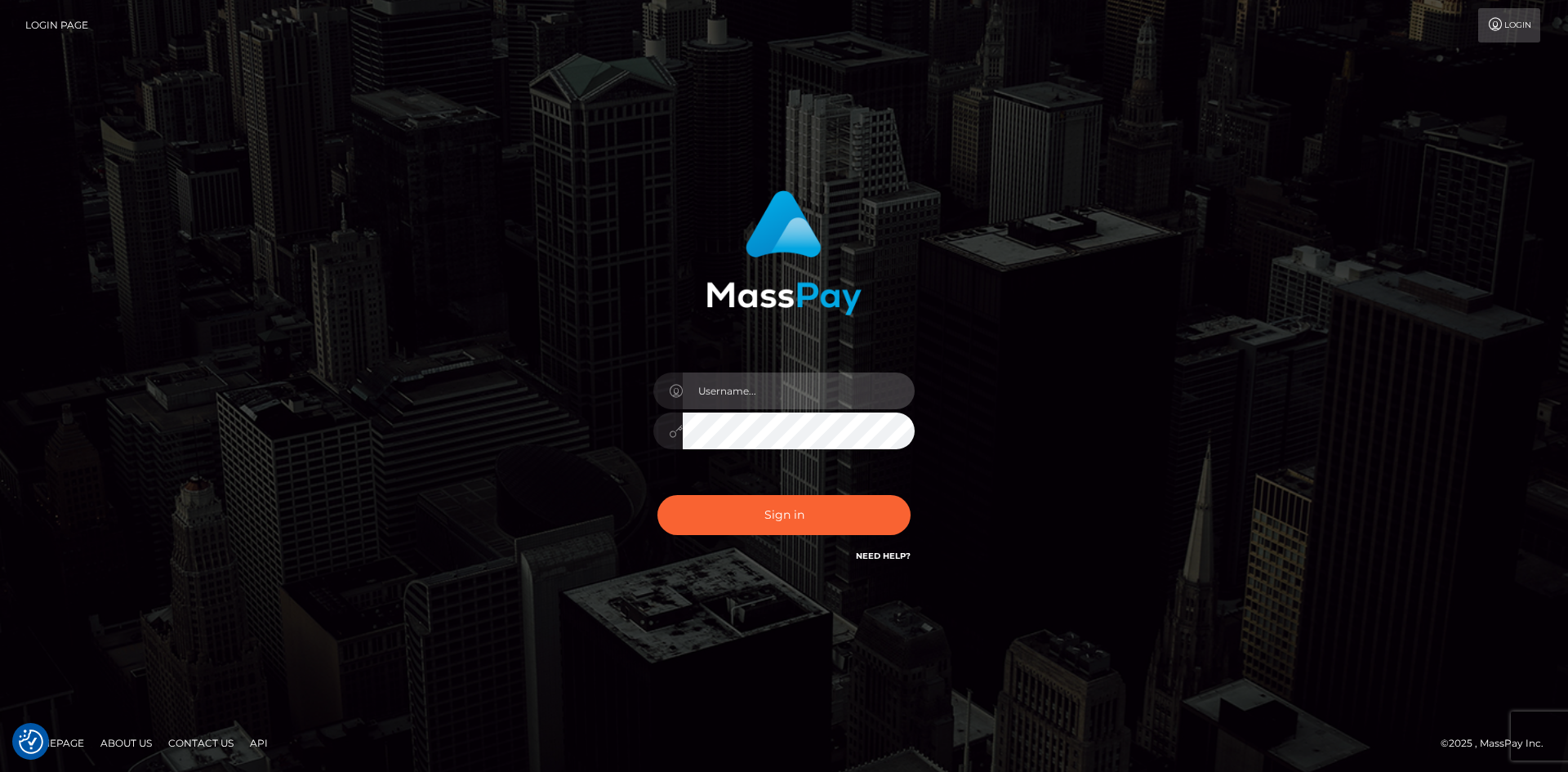
click at [736, 397] on input "text" at bounding box center [799, 391] width 232 height 37
type input "pranav"
click at [658, 496] on button "Sign in" at bounding box center [784, 515] width 253 height 40
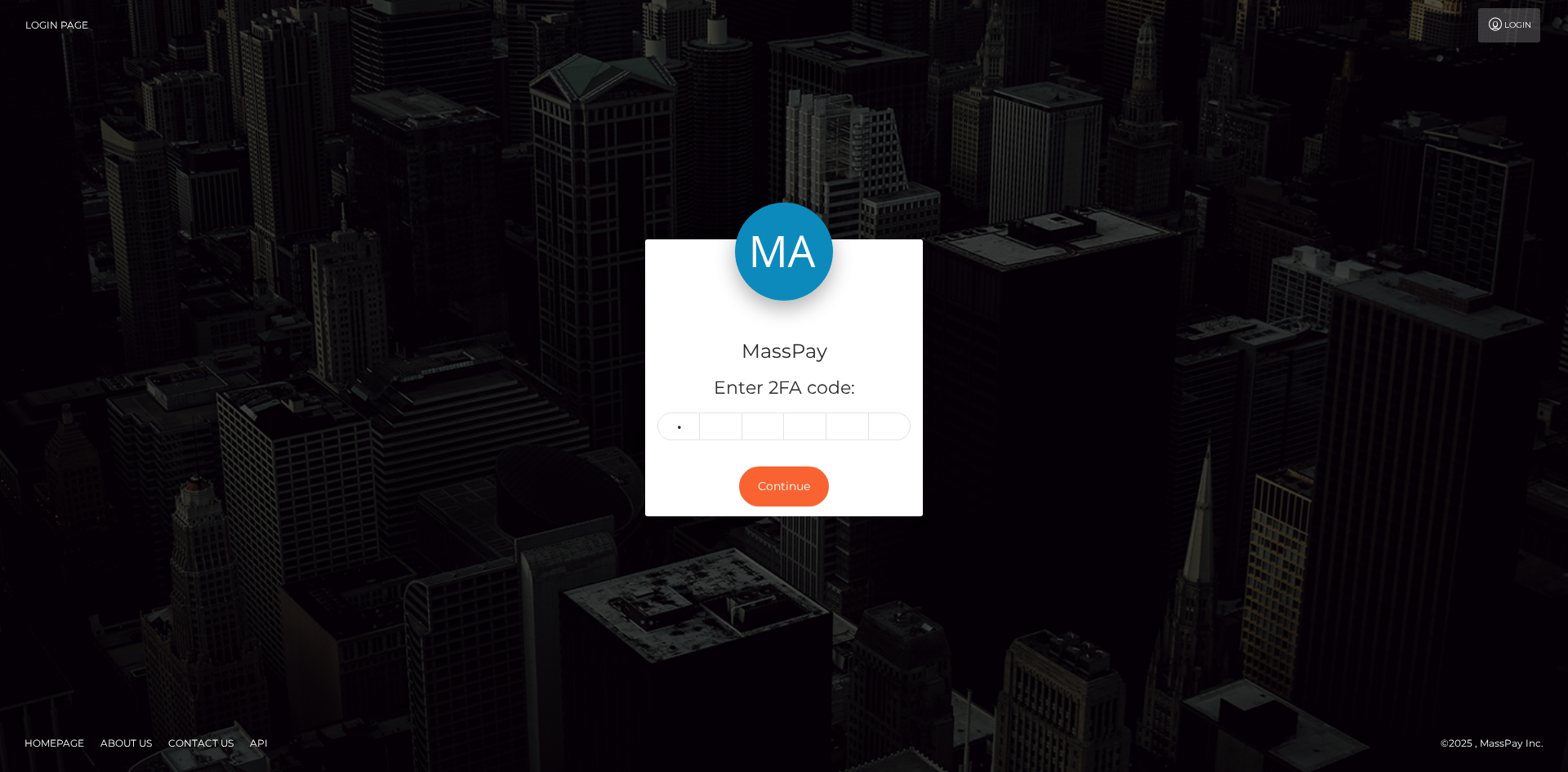
type input "6"
type input "5"
type input "9"
type input "0"
type input "5"
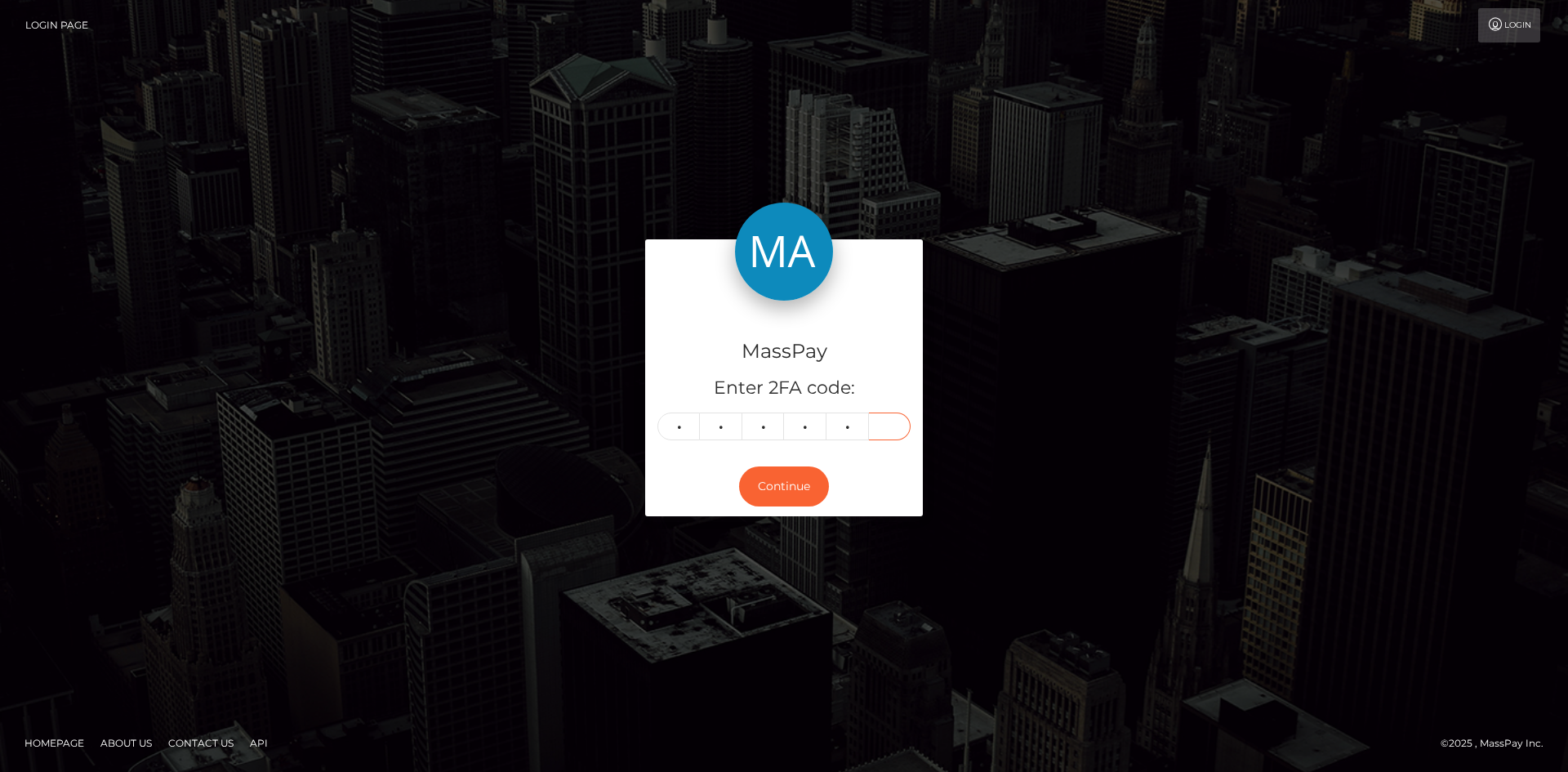
type input "6"
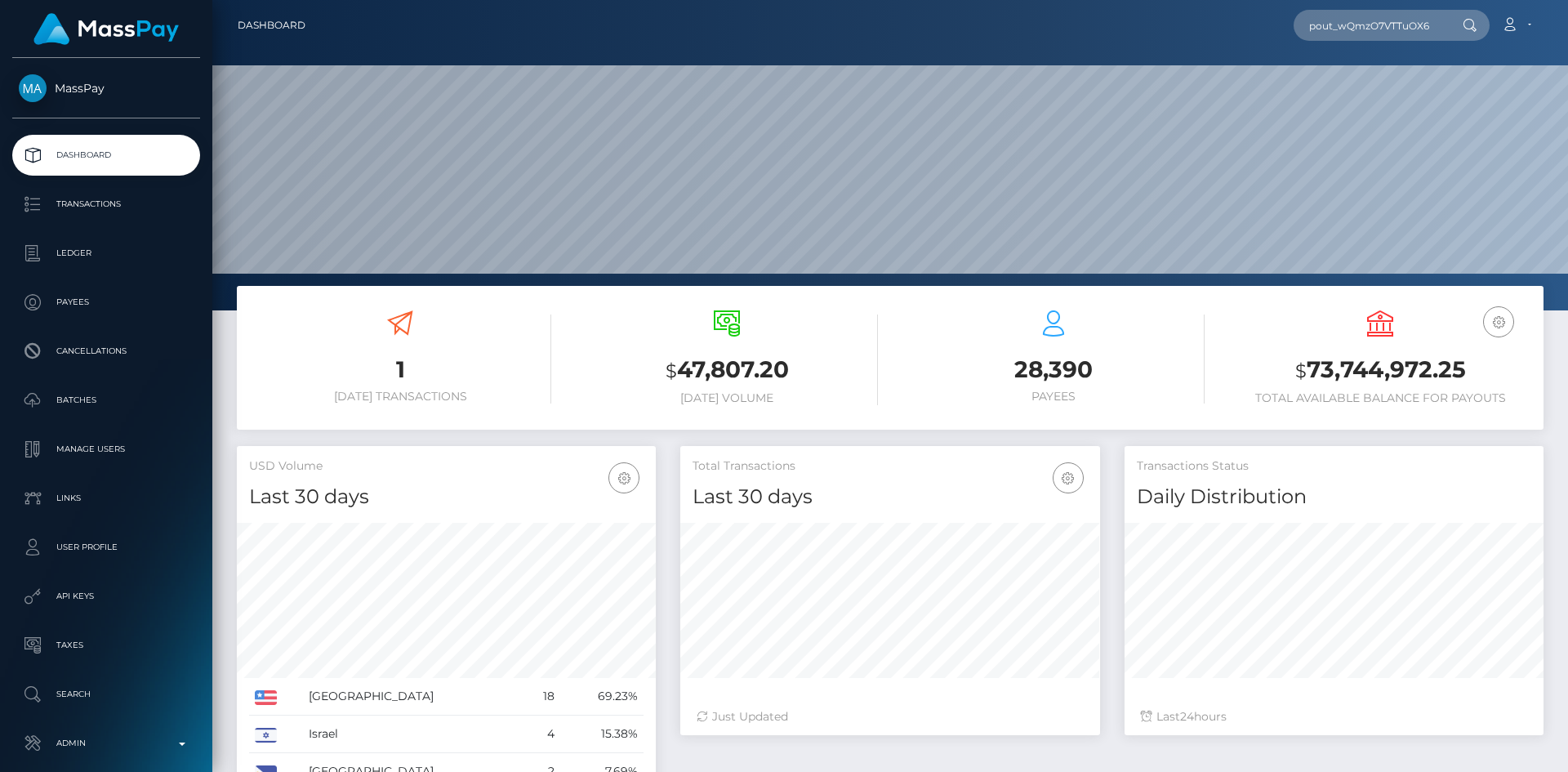
scroll to position [290, 420]
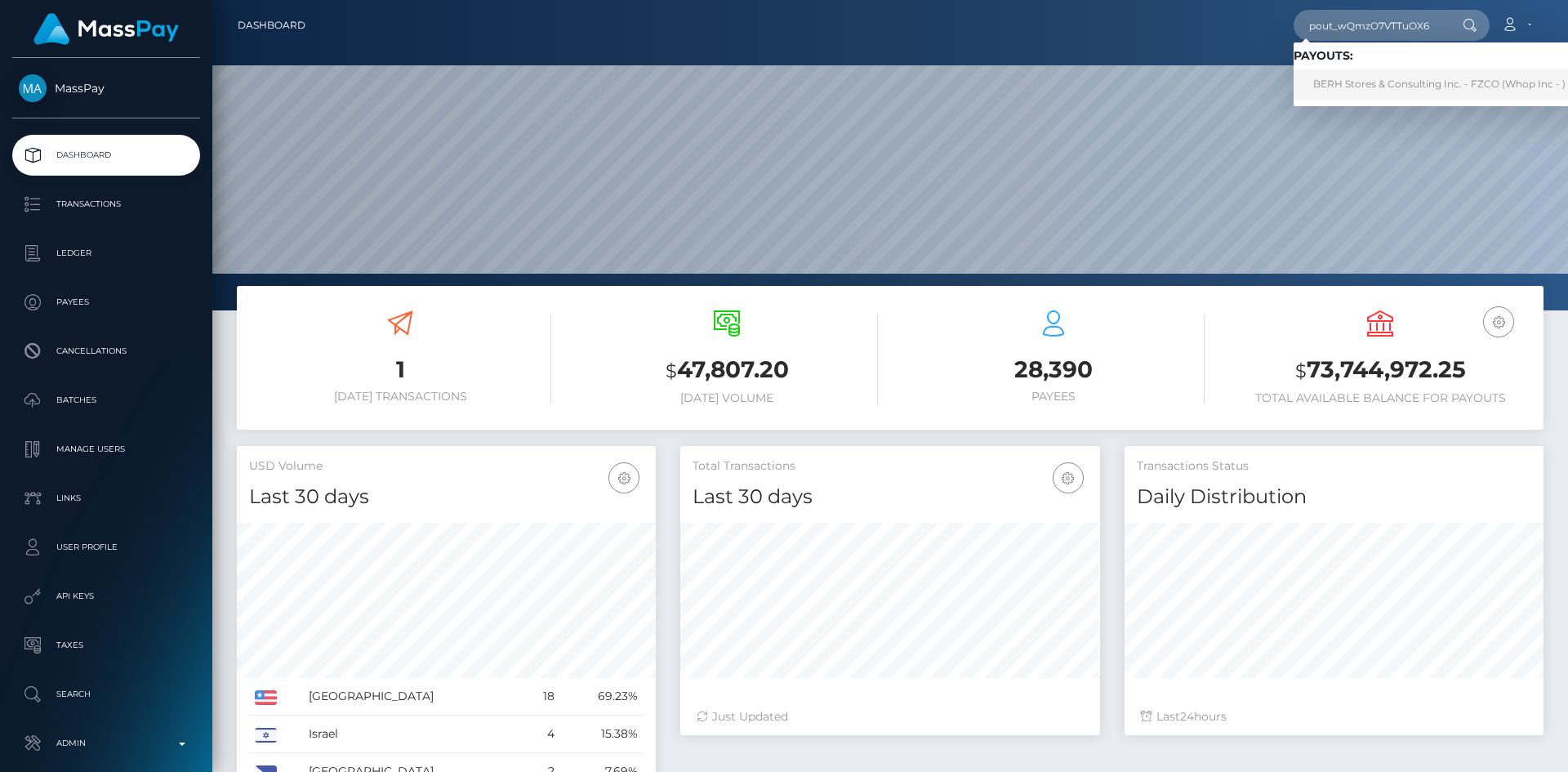
type input "pout_wQmzO7VTTuOX6"
click at [1421, 85] on link "BERH Stores & Consulting Inc. - FZCO (Whop Inc - )" at bounding box center [1440, 85] width 292 height 30
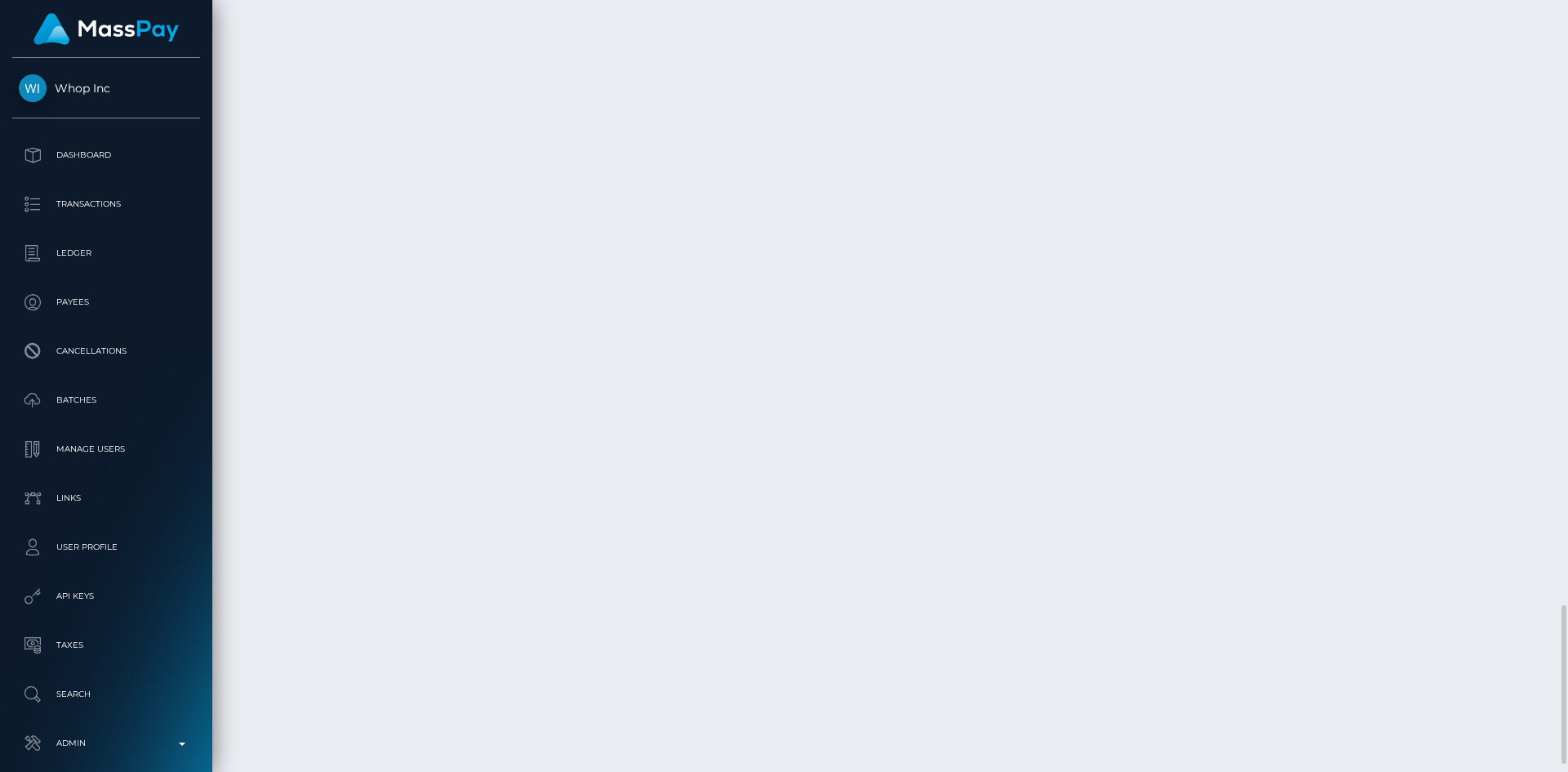
scroll to position [2697, 0]
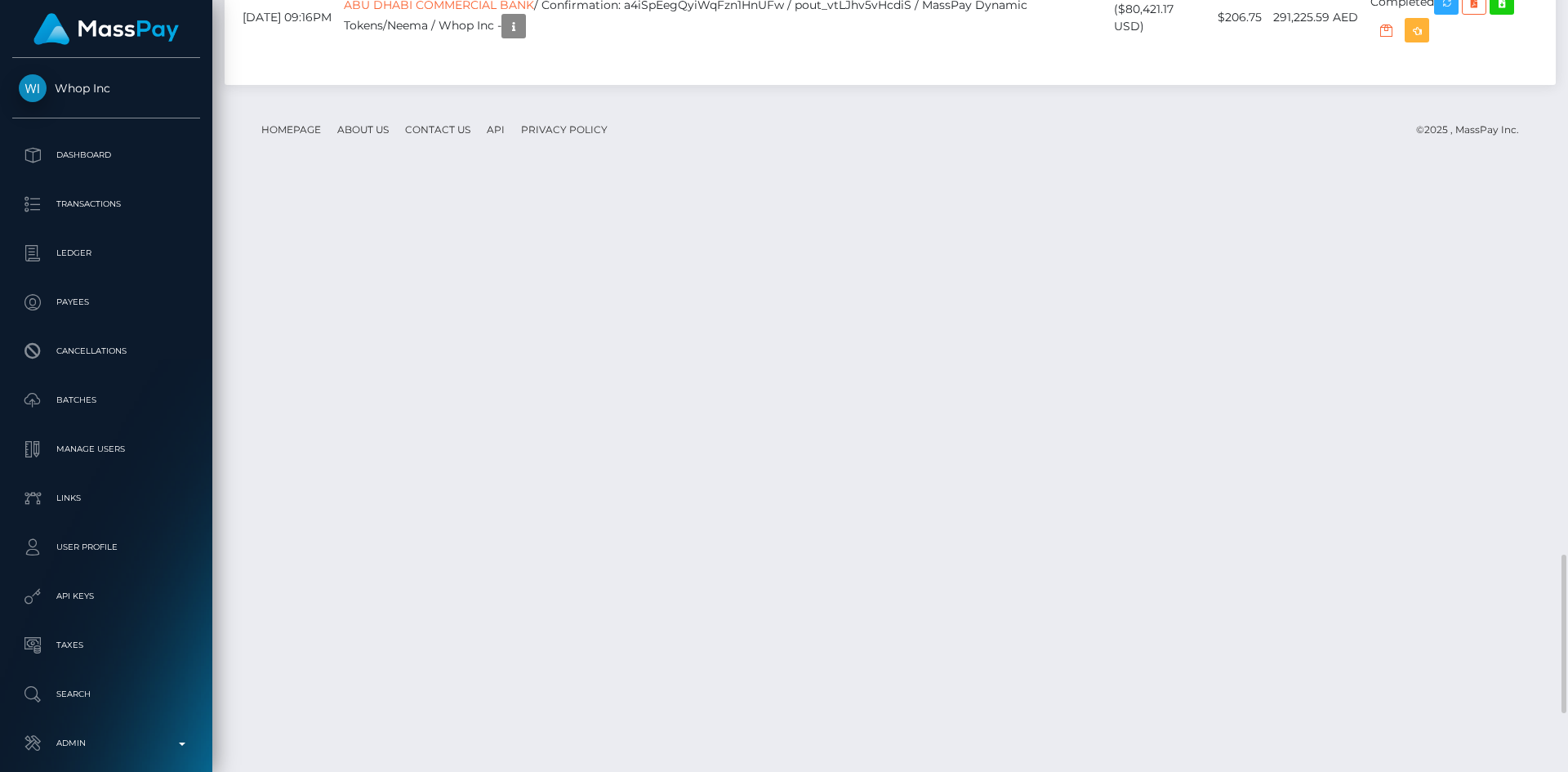
drag, startPoint x: 971, startPoint y: 272, endPoint x: 834, endPoint y: 272, distance: 137.0
copy td "pout_wQmzO7VTTuOX6"
drag, startPoint x: 819, startPoint y: 272, endPoint x: 674, endPoint y: 272, distance: 145.0
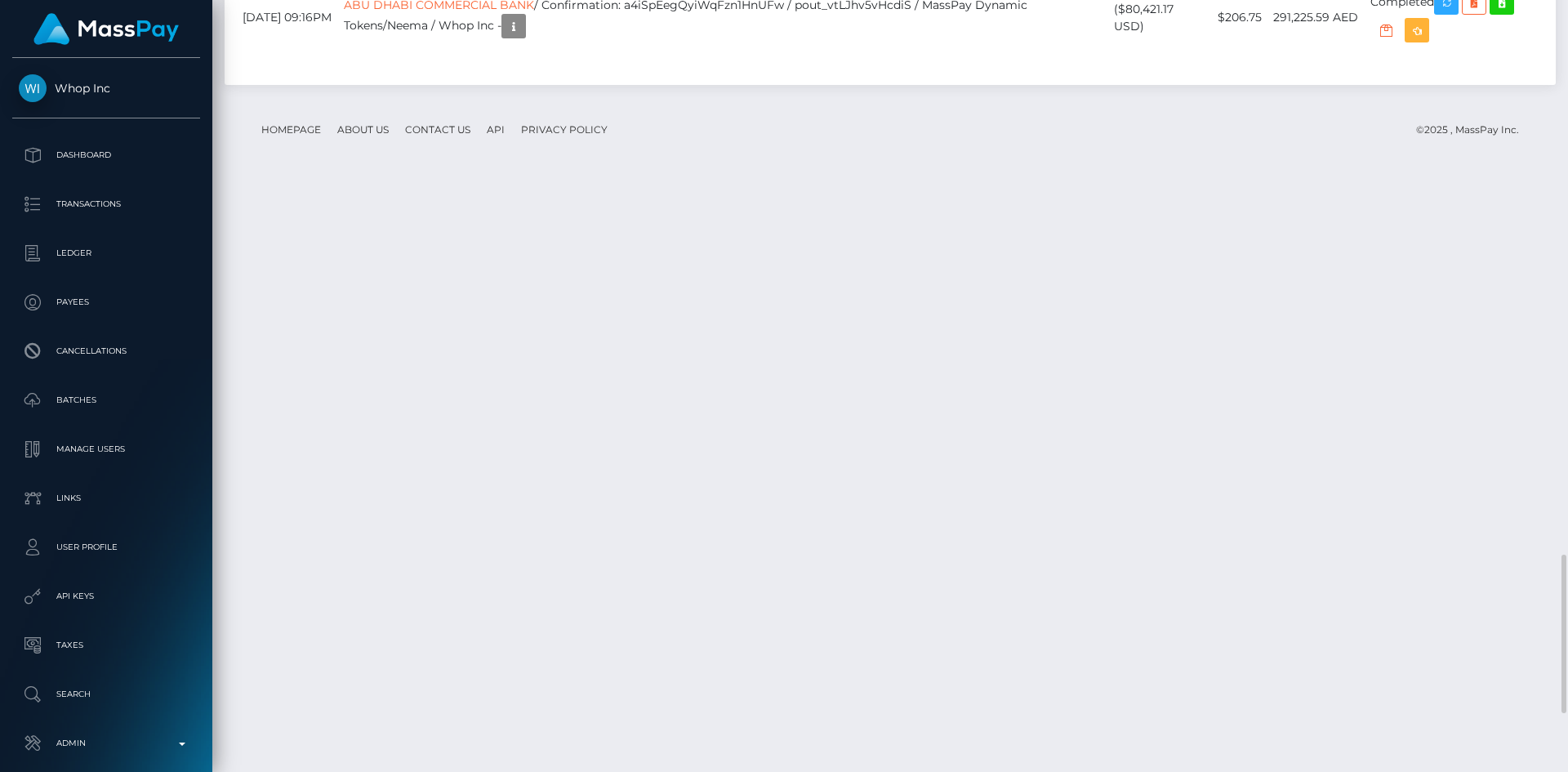
copy td "yrf0uGySSR2IbEMurC5Lxg"
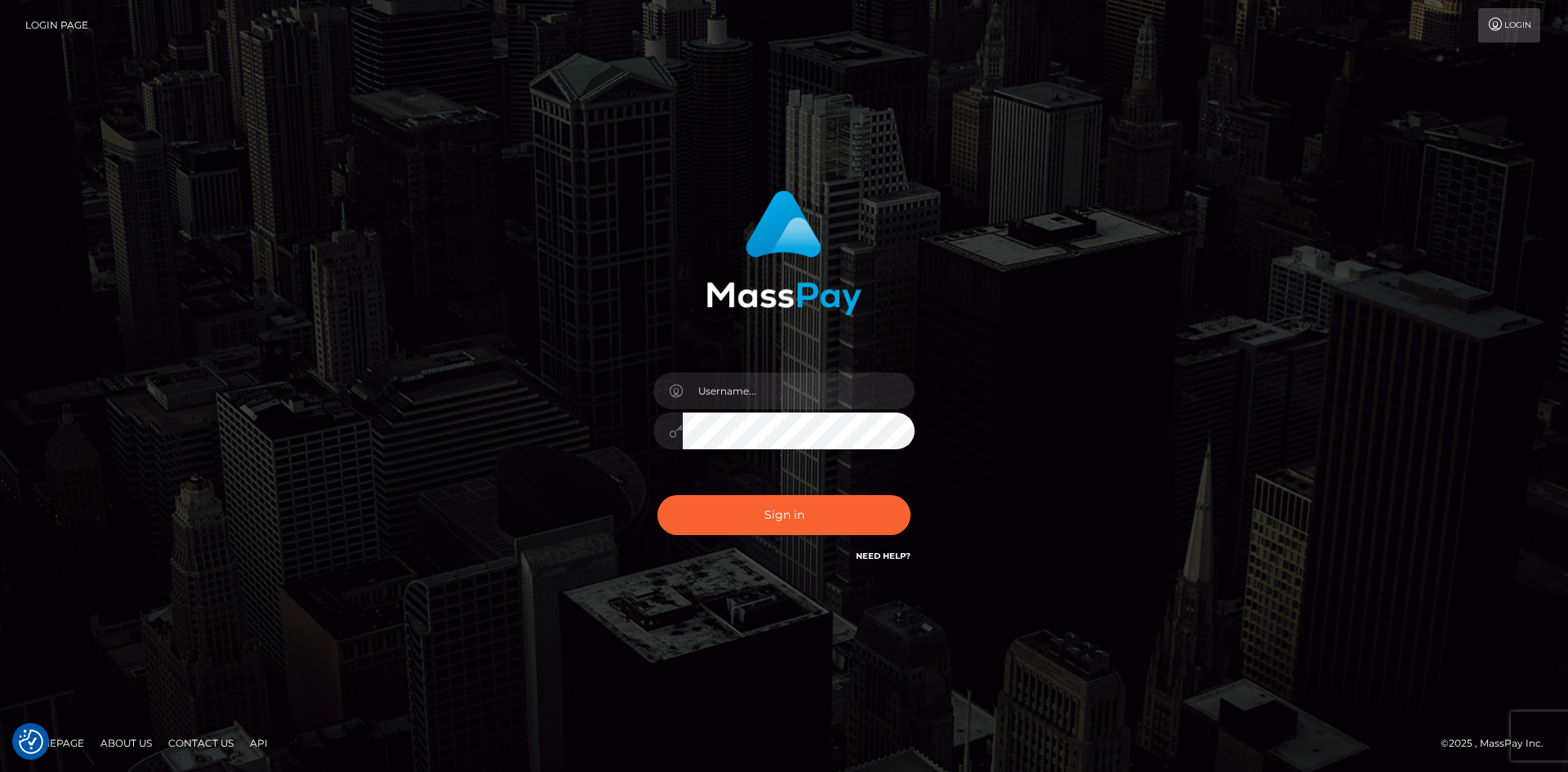
type input "pranav"
click at [658, 496] on button "Sign in" at bounding box center [784, 515] width 253 height 40
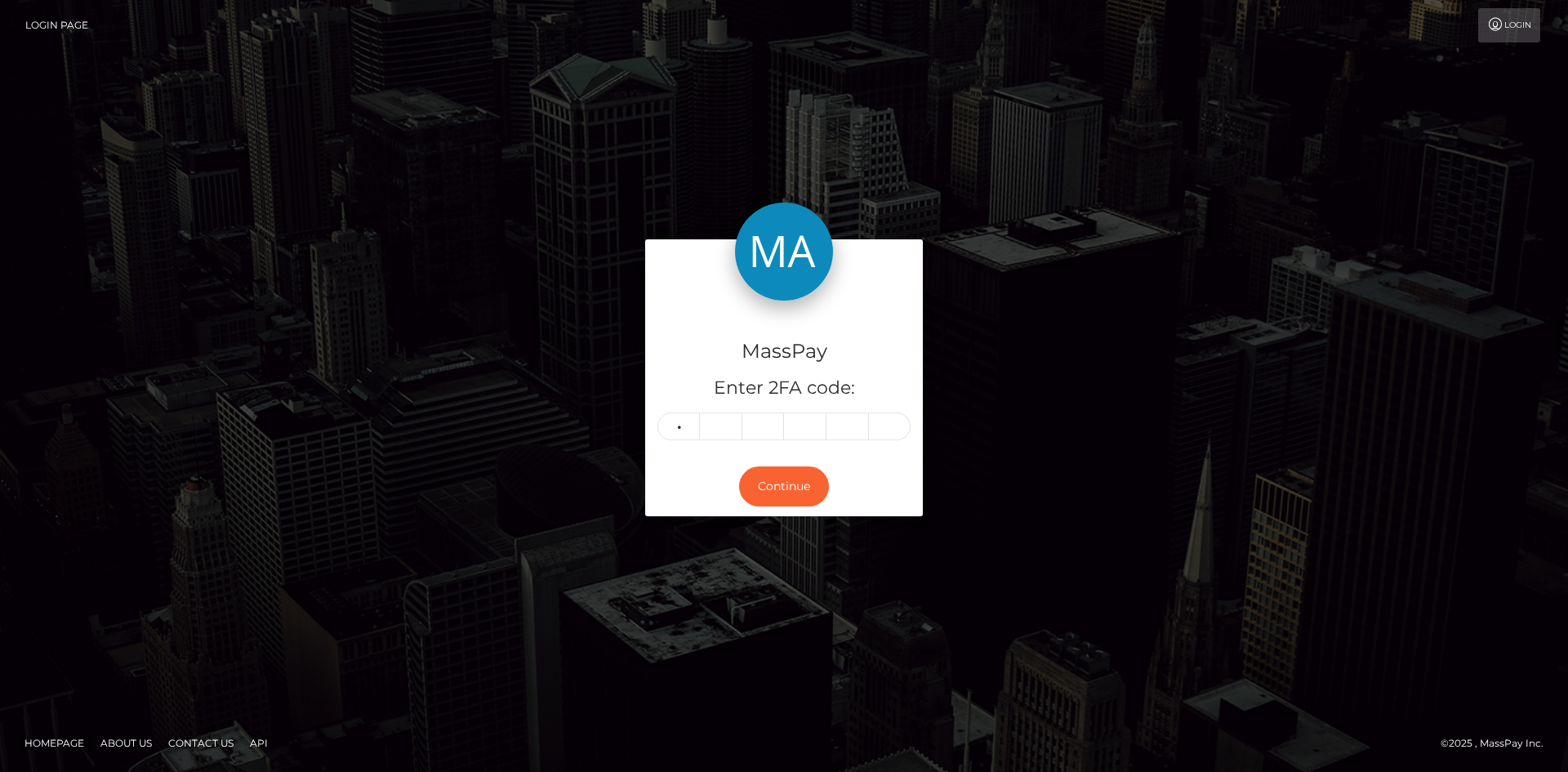
type input "9"
type input "4"
type input "2"
type input "8"
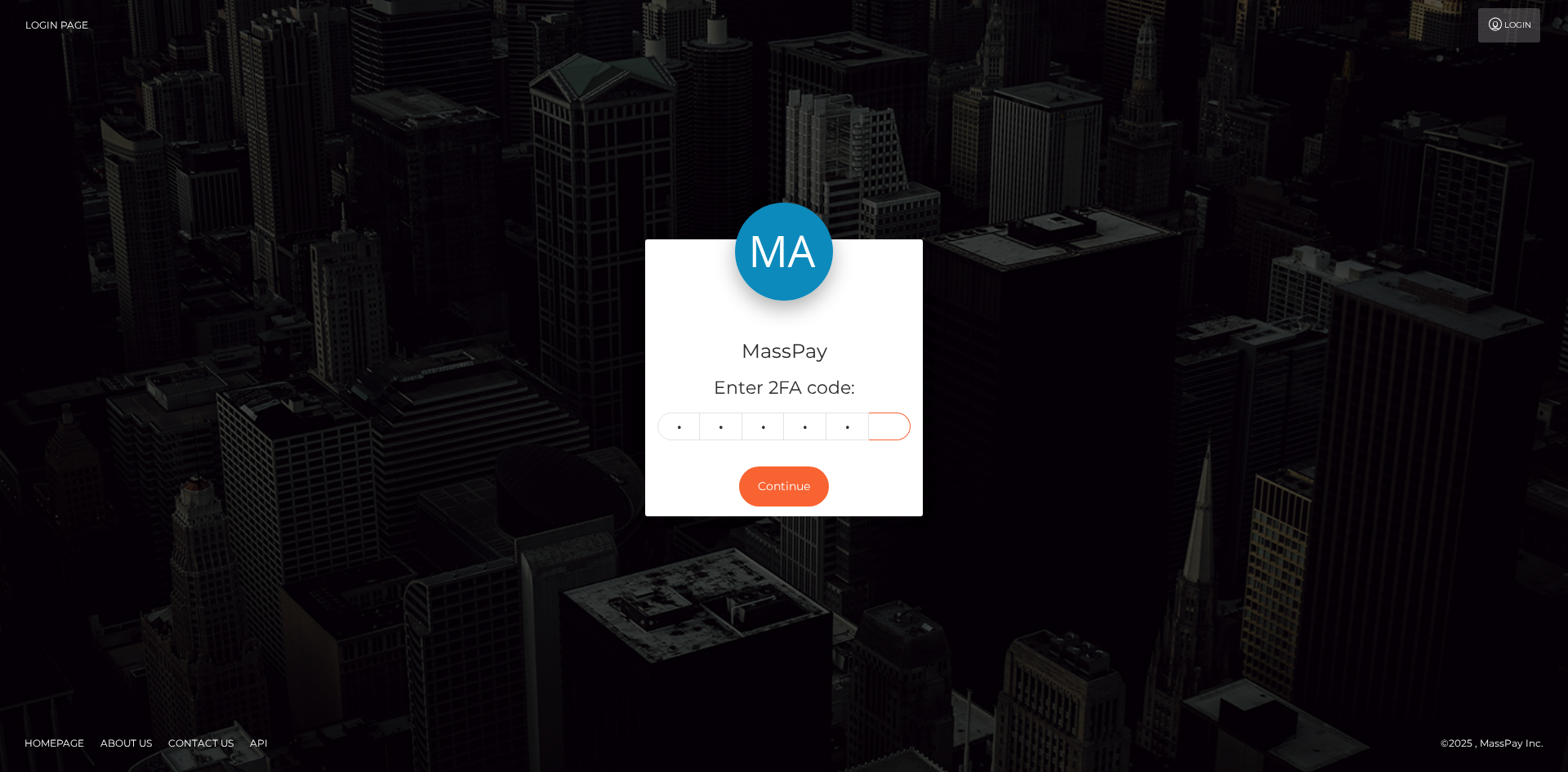
type input "4"
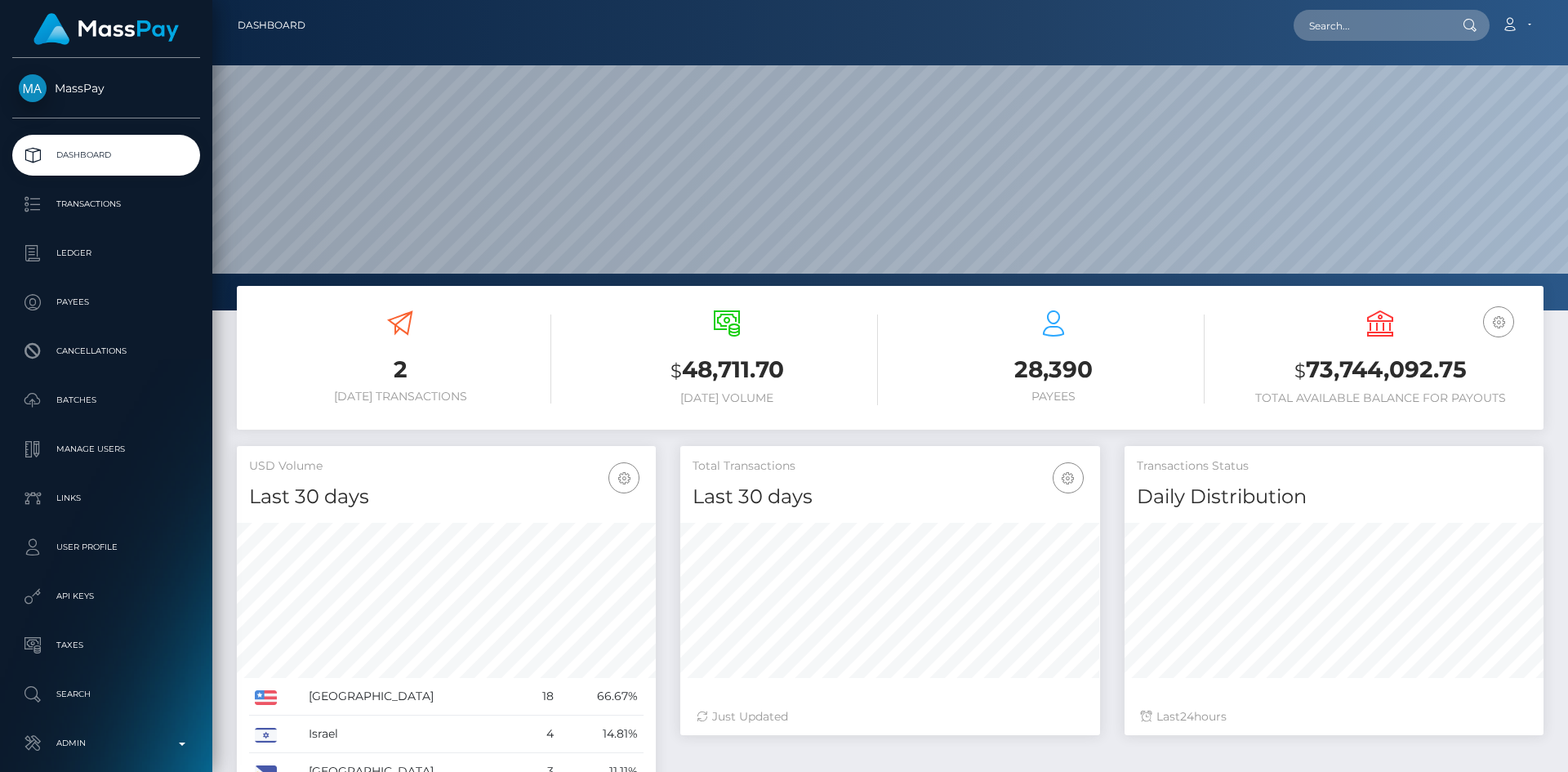
scroll to position [290, 420]
click at [1366, 19] on input "text" at bounding box center [1370, 25] width 153 height 31
paste input "pout_wQmzO7VTTuOX6"
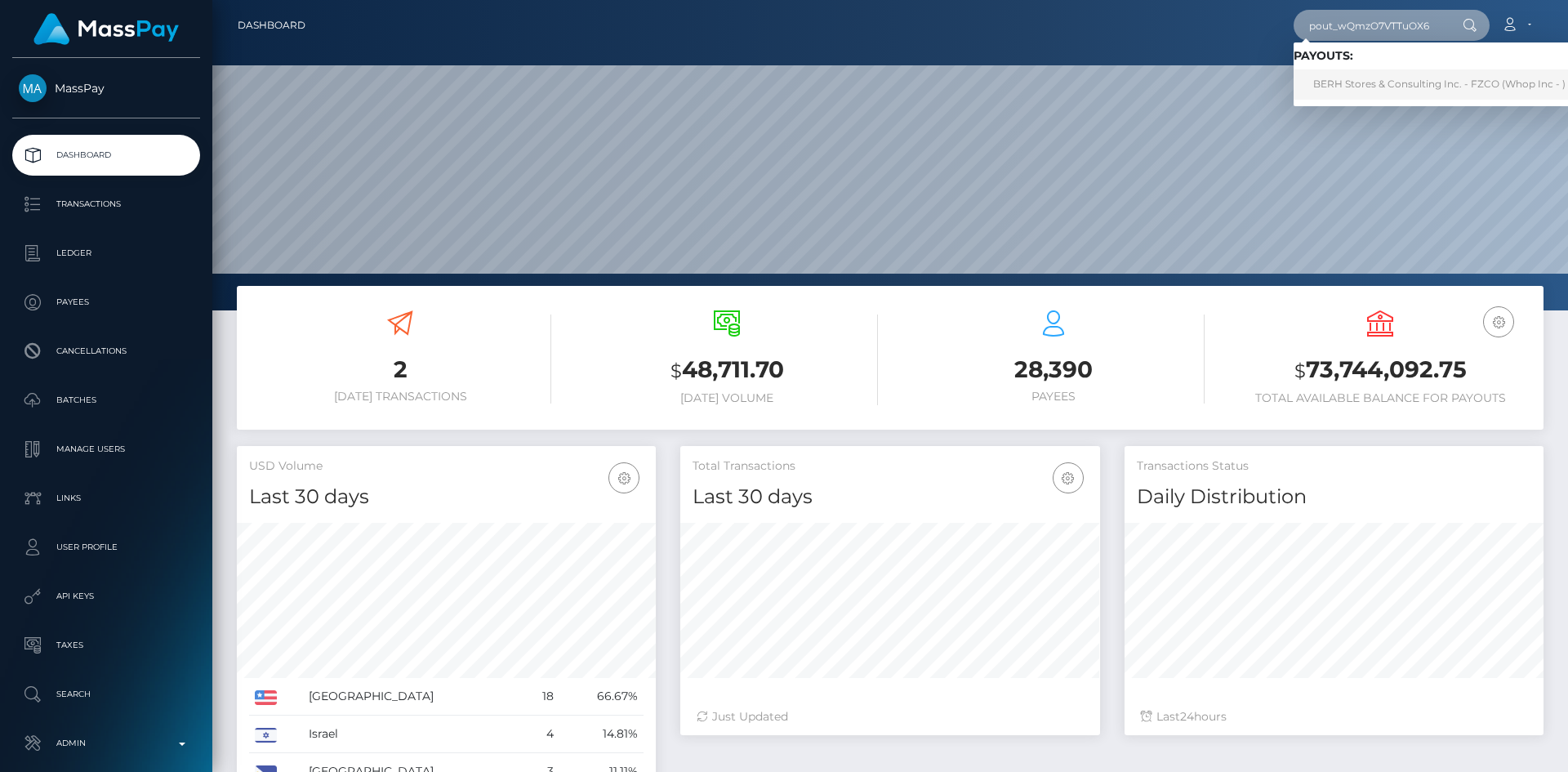
type input "pout_wQmzO7VTTuOX6"
click at [1370, 80] on link "BERH Stores & Consulting Inc. - FZCO (Whop Inc - )" at bounding box center [1440, 85] width 292 height 30
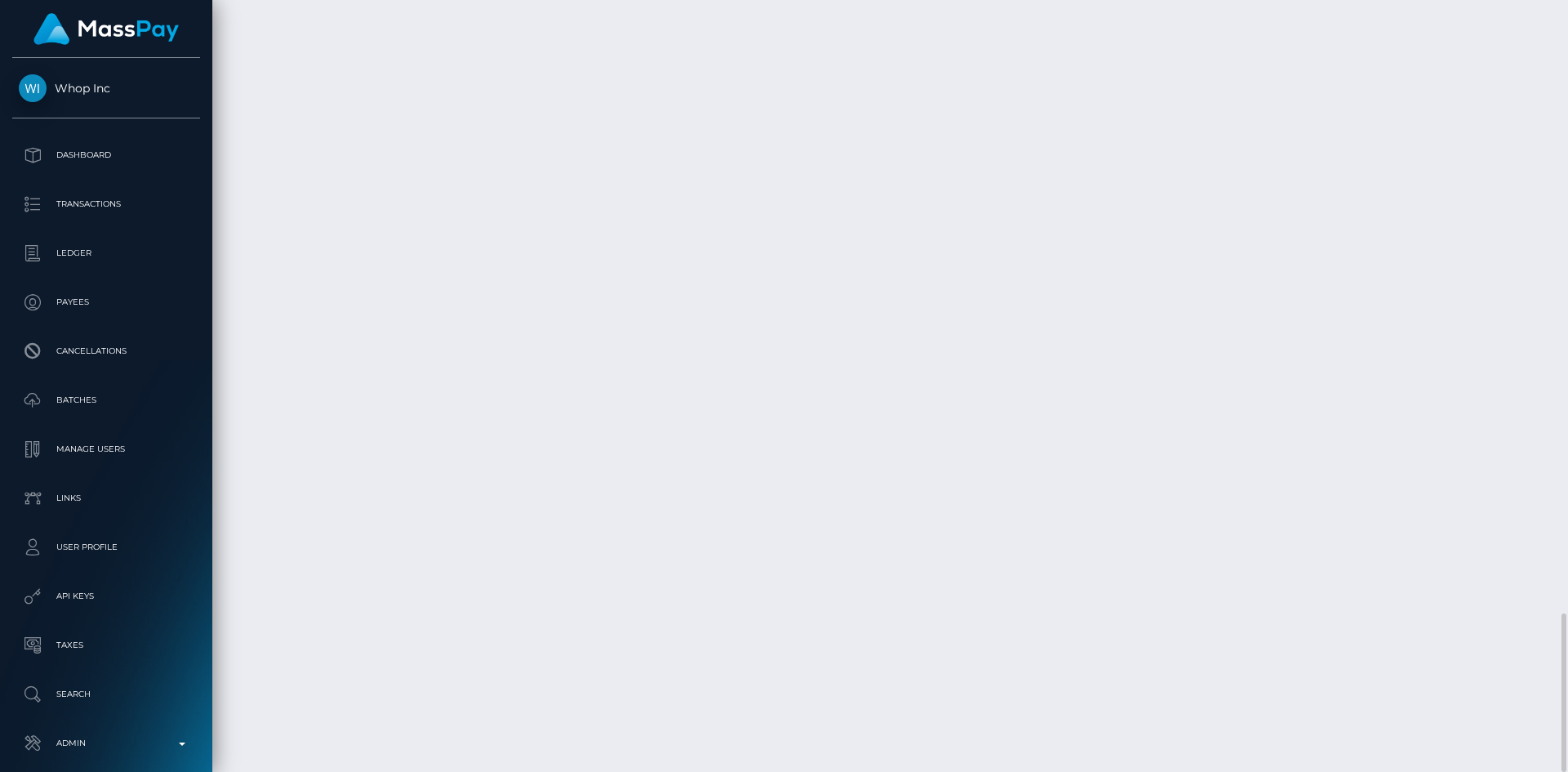
scroll to position [196, 420]
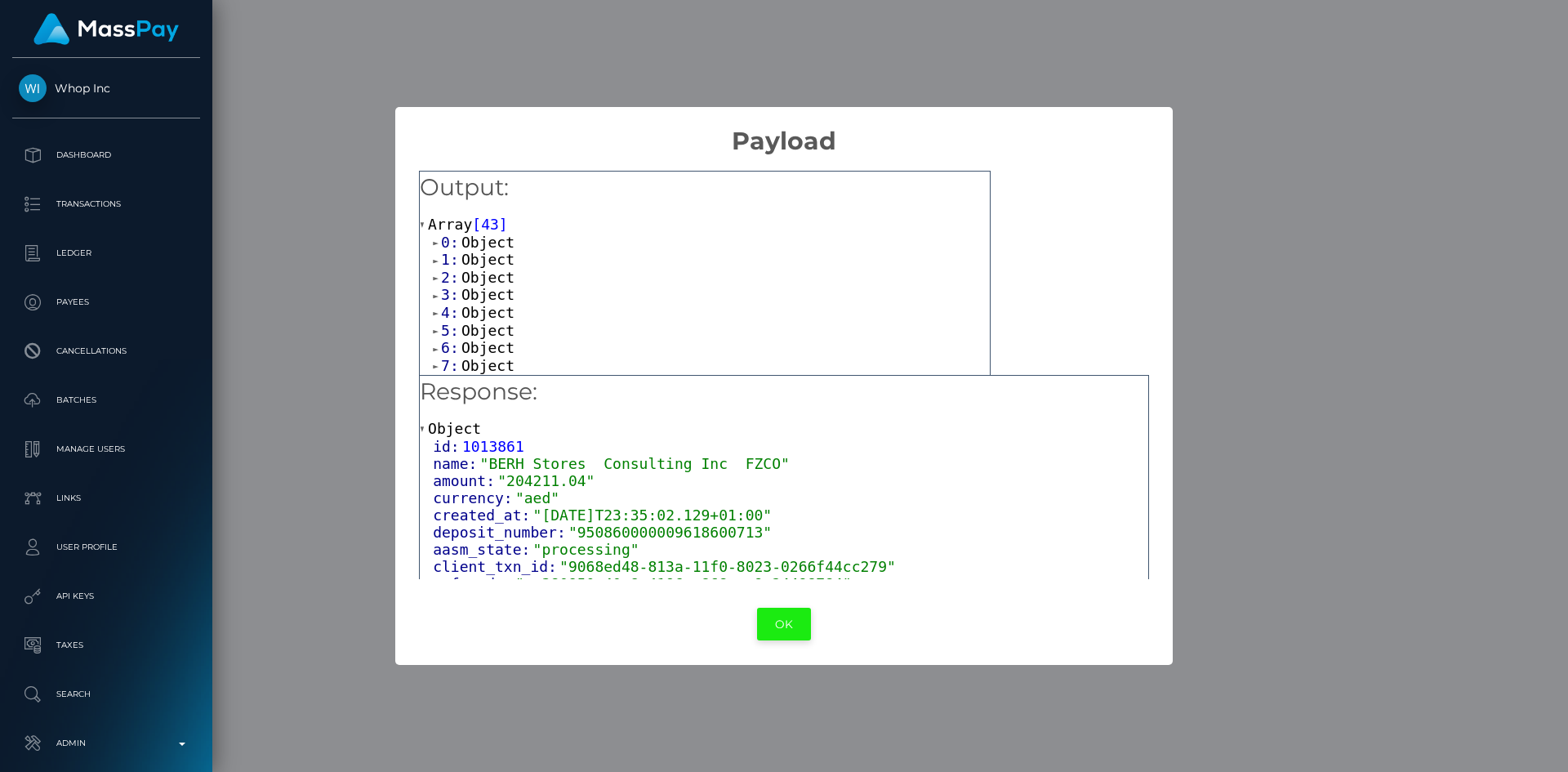
click at [791, 627] on button "OK" at bounding box center [784, 624] width 54 height 34
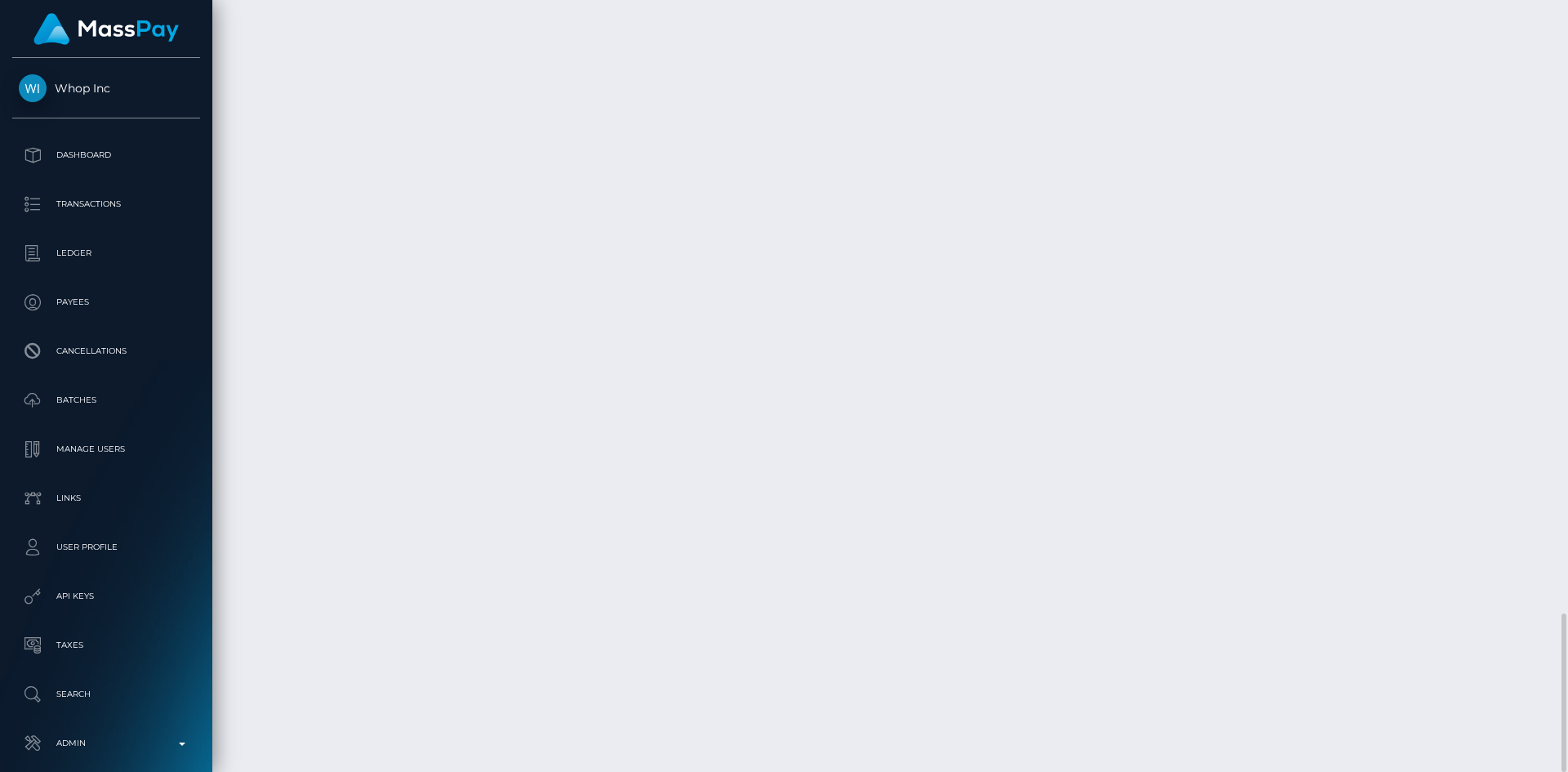
drag, startPoint x: 645, startPoint y: 518, endPoint x: 882, endPoint y: 524, distance: 237.1
drag, startPoint x: 892, startPoint y: 519, endPoint x: 1027, endPoint y: 518, distance: 135.0
drag, startPoint x: 491, startPoint y: 540, endPoint x: 569, endPoint y: 541, distance: 78.0
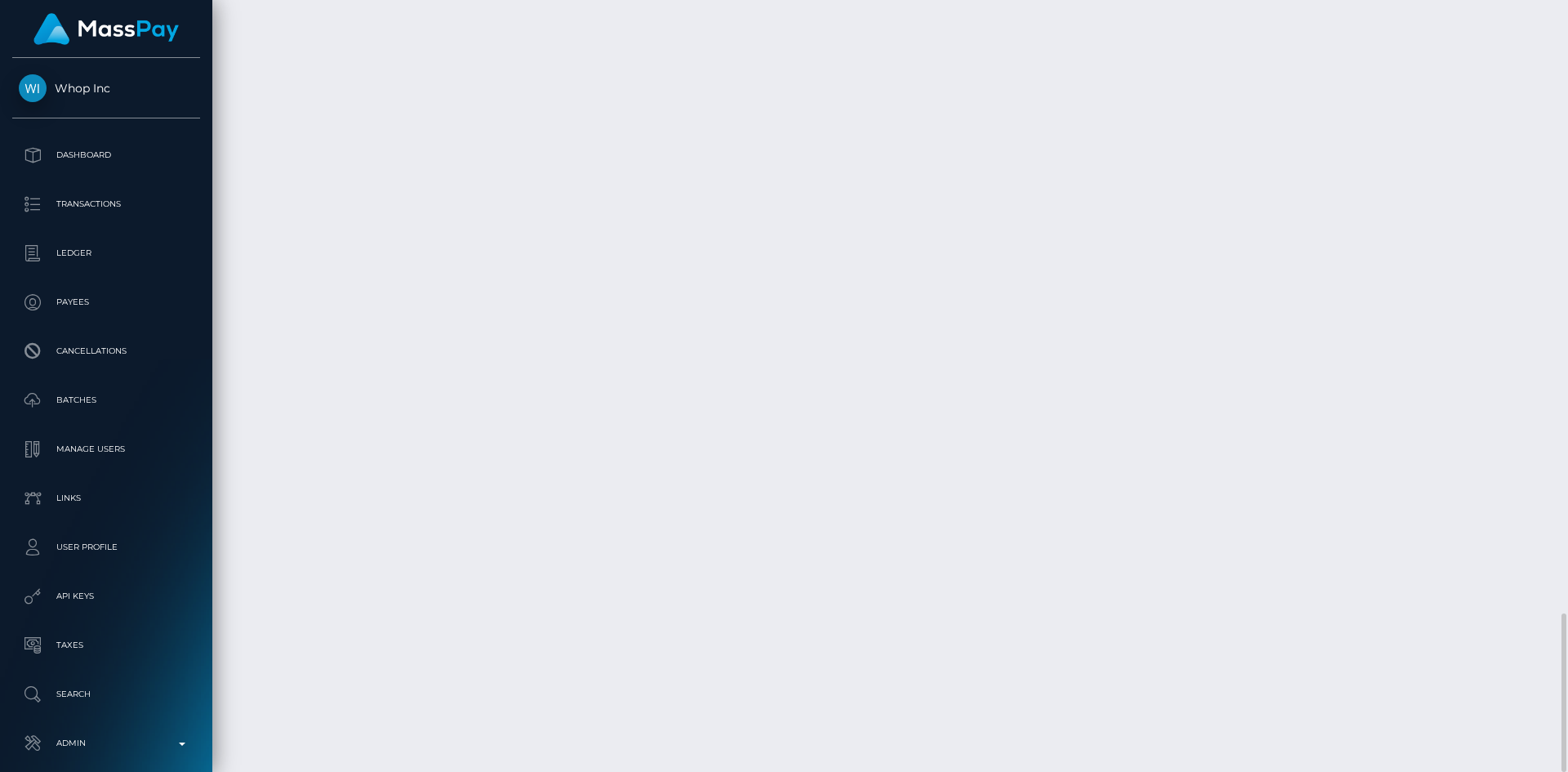
drag, startPoint x: 672, startPoint y: 444, endPoint x: 816, endPoint y: 444, distance: 144.0
drag, startPoint x: 836, startPoint y: 444, endPoint x: 916, endPoint y: 461, distance: 81.8
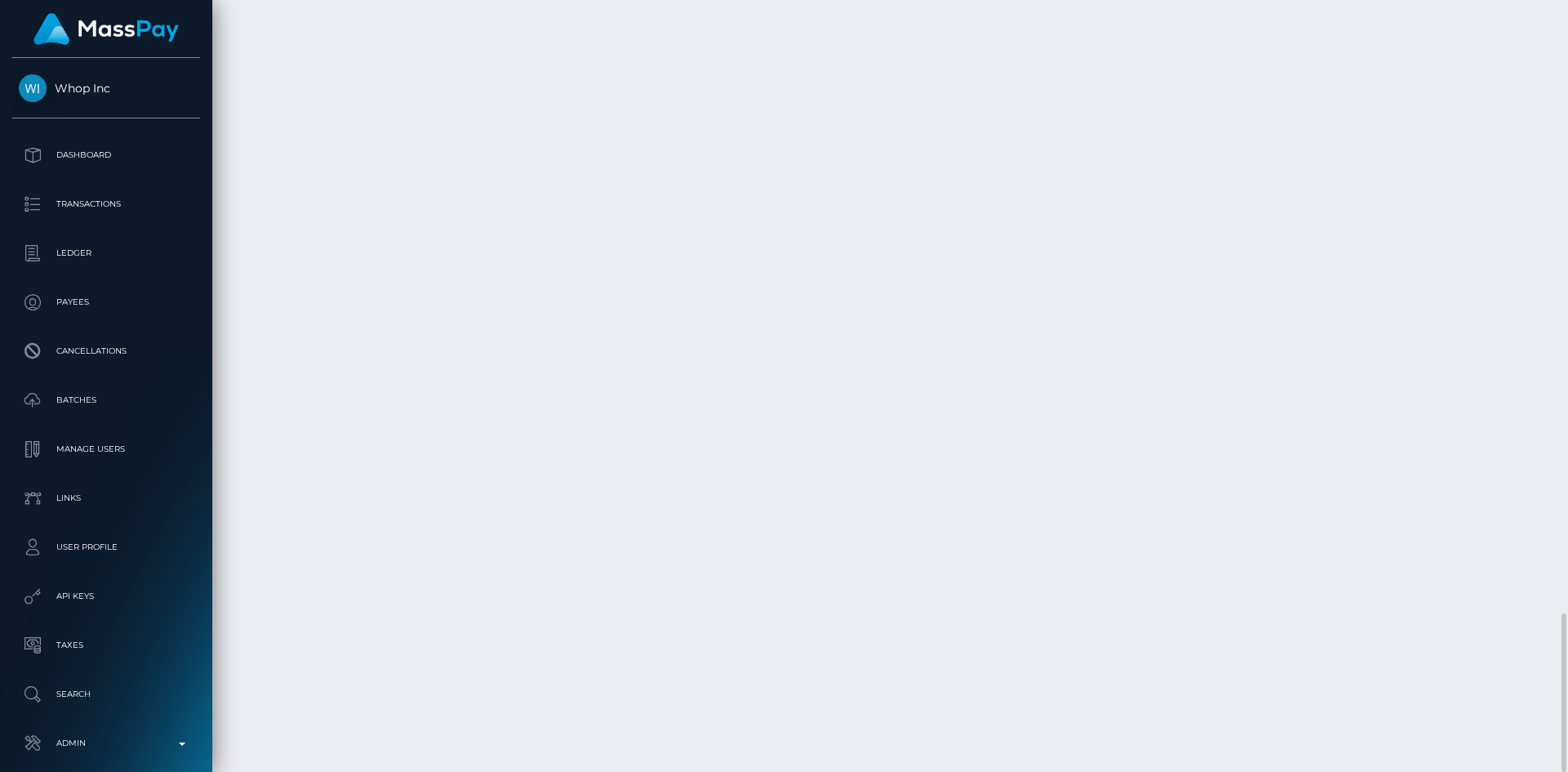
drag, startPoint x: 432, startPoint y: 462, endPoint x: 473, endPoint y: 462, distance: 41.0
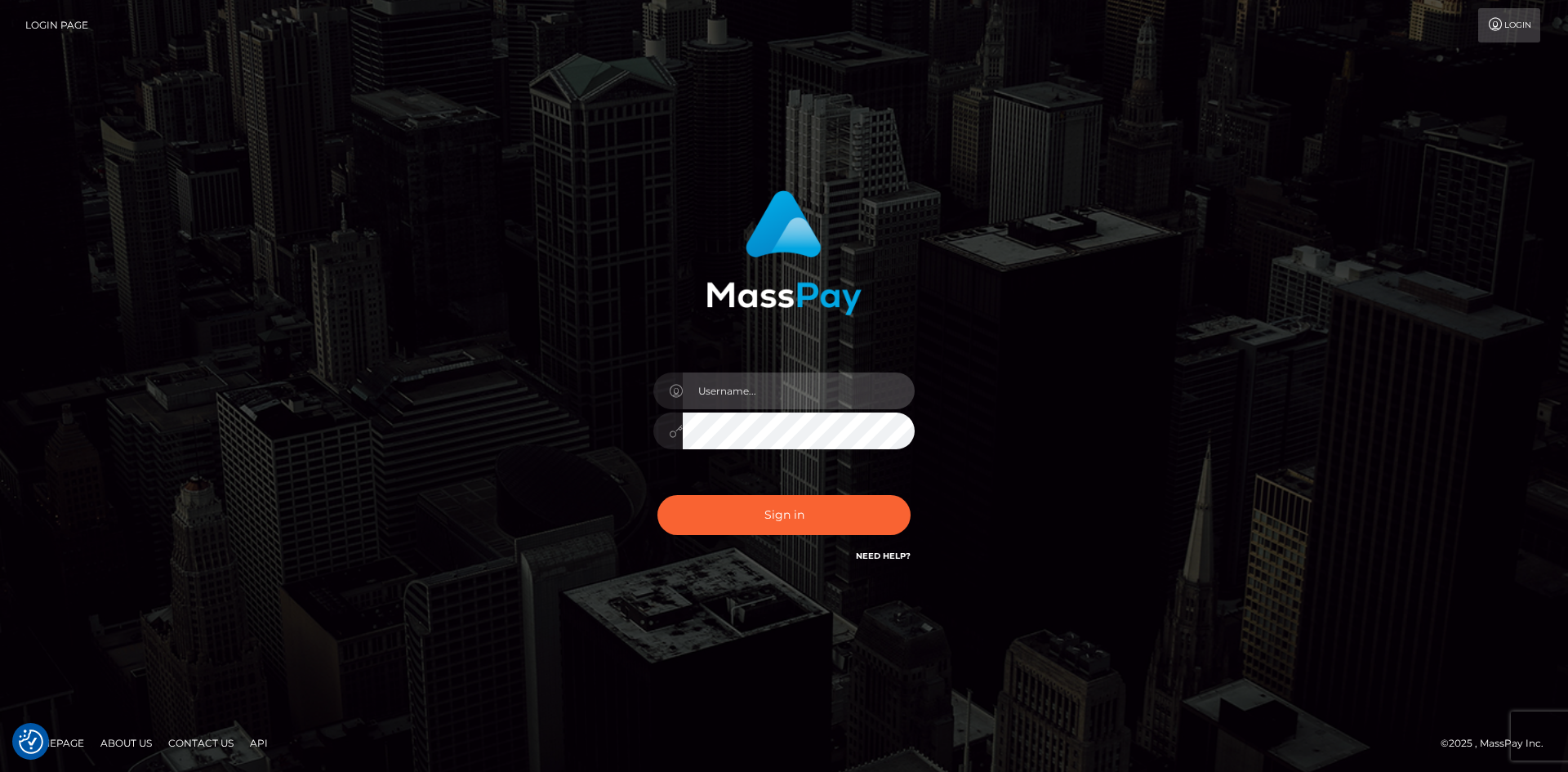
click at [725, 392] on input "text" at bounding box center [799, 391] width 232 height 37
paste input "pranav"
type input "pranav"
click at [743, 535] on div "Sign in Need Help?" at bounding box center [784, 522] width 286 height 73
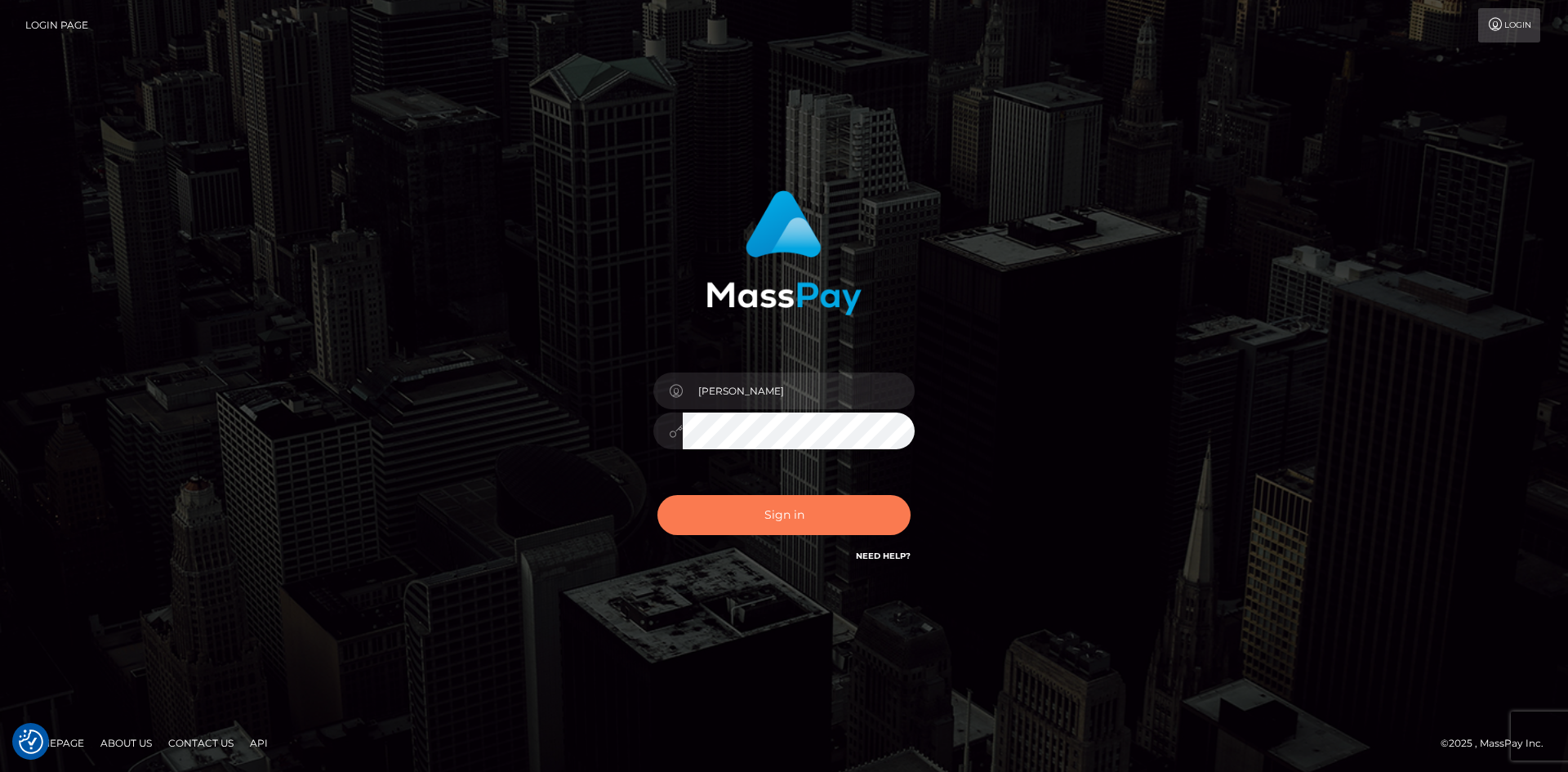
click at [743, 524] on button "Sign in" at bounding box center [784, 515] width 253 height 40
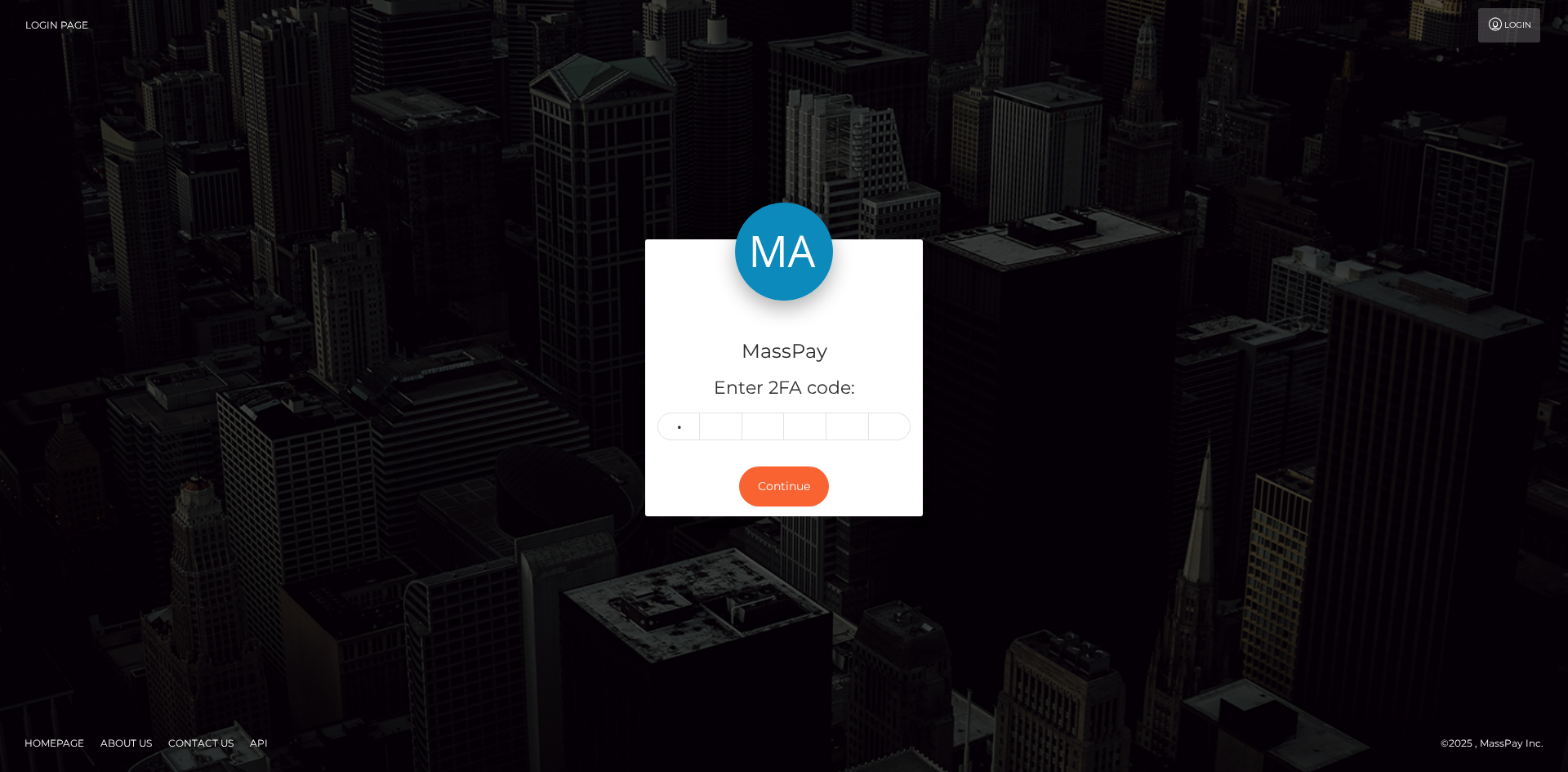
type input "5"
type input "9"
type input "7"
type input "9"
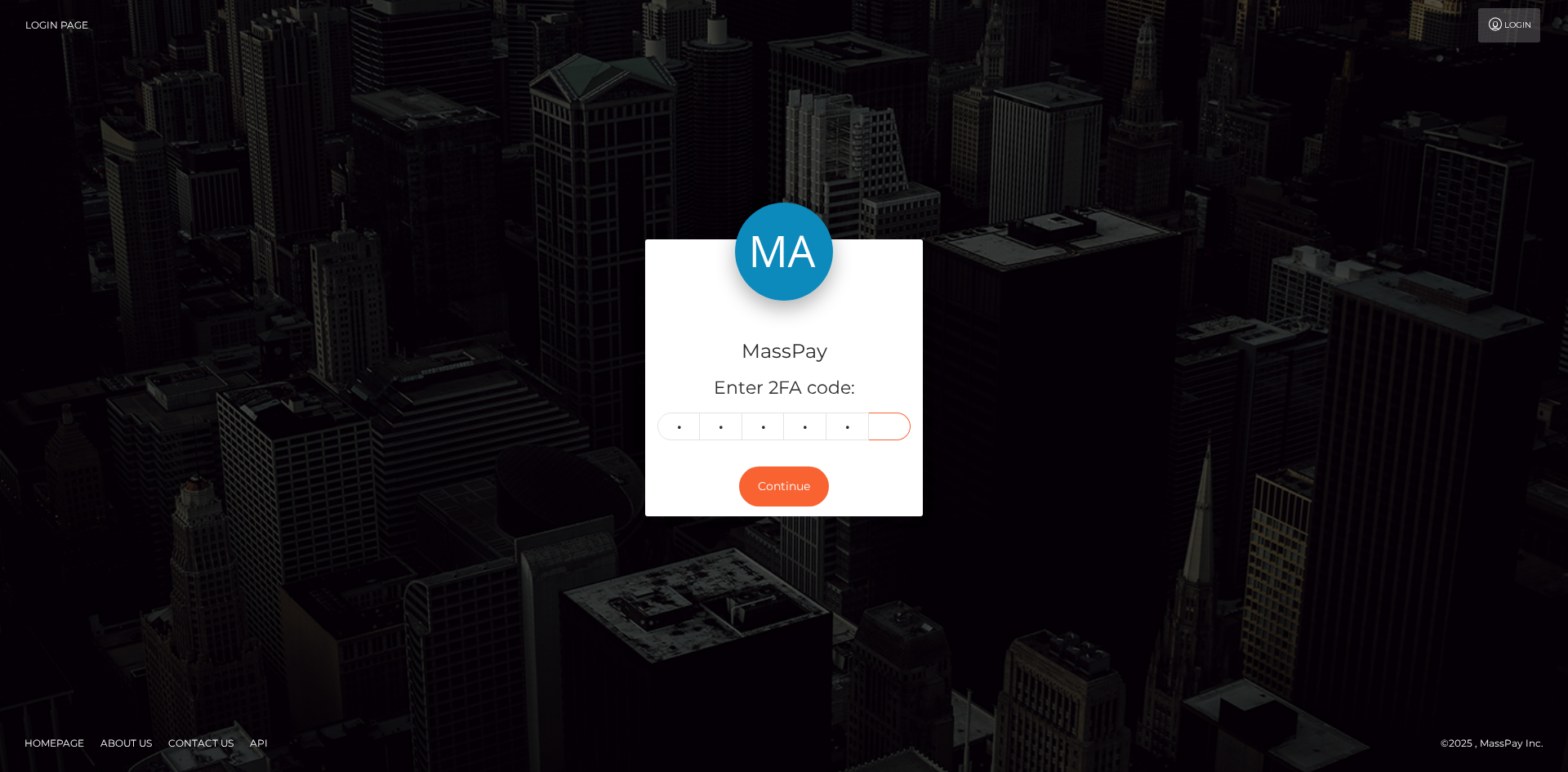
type input "0"
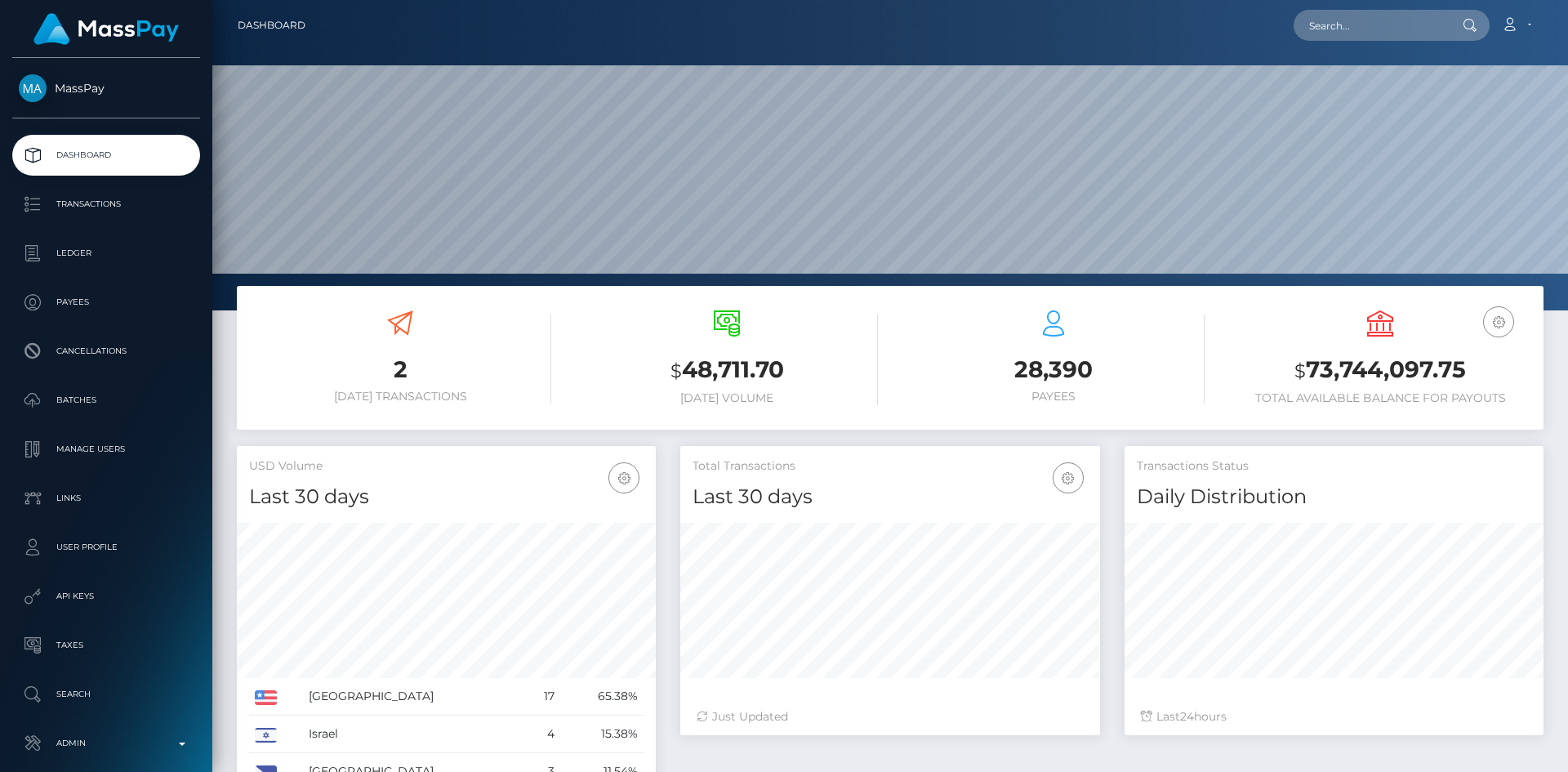
scroll to position [290, 420]
click at [1344, 28] on input "text" at bounding box center [1370, 25] width 153 height 31
paste input "BERH"
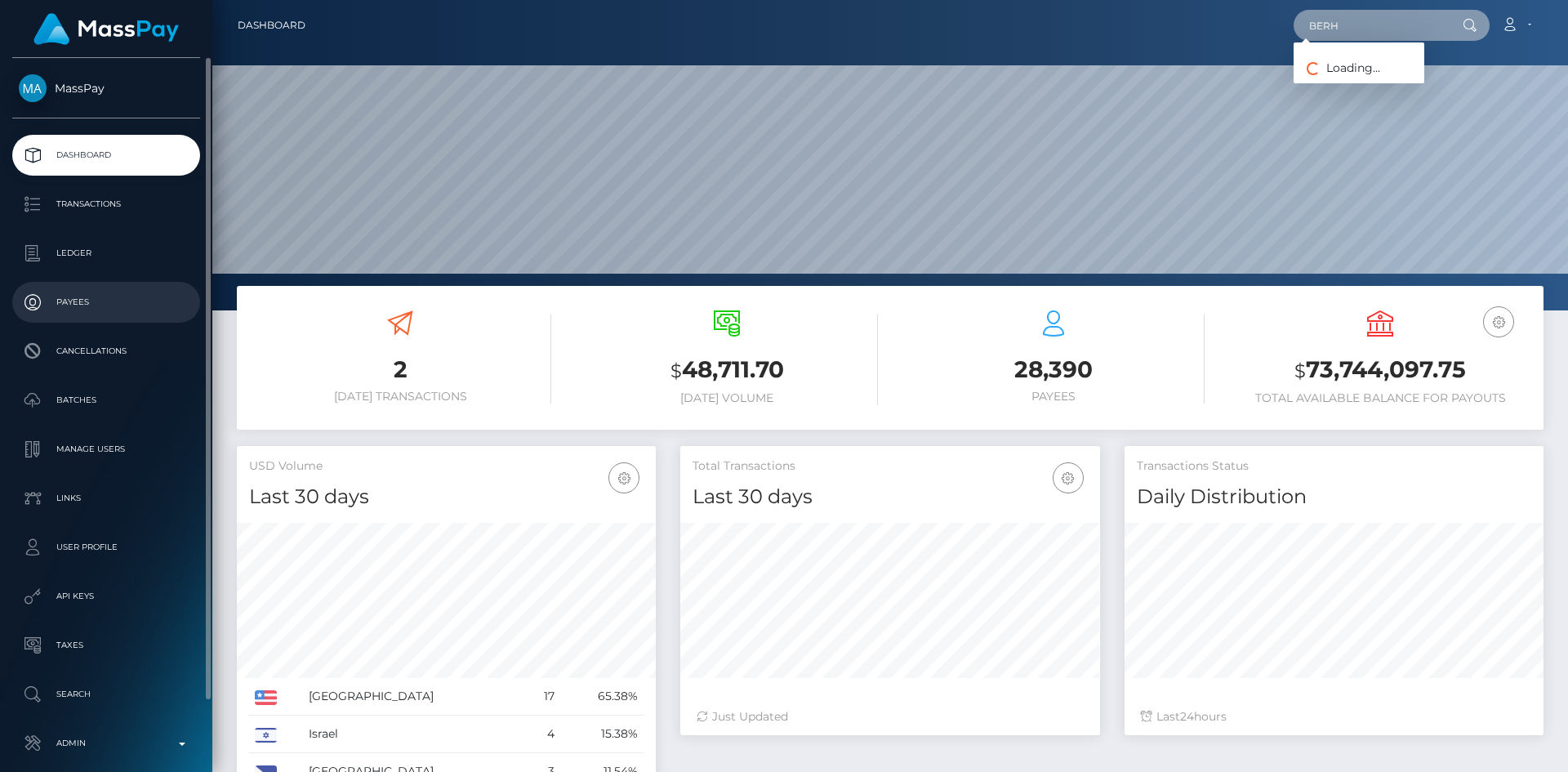
type input "BERH"
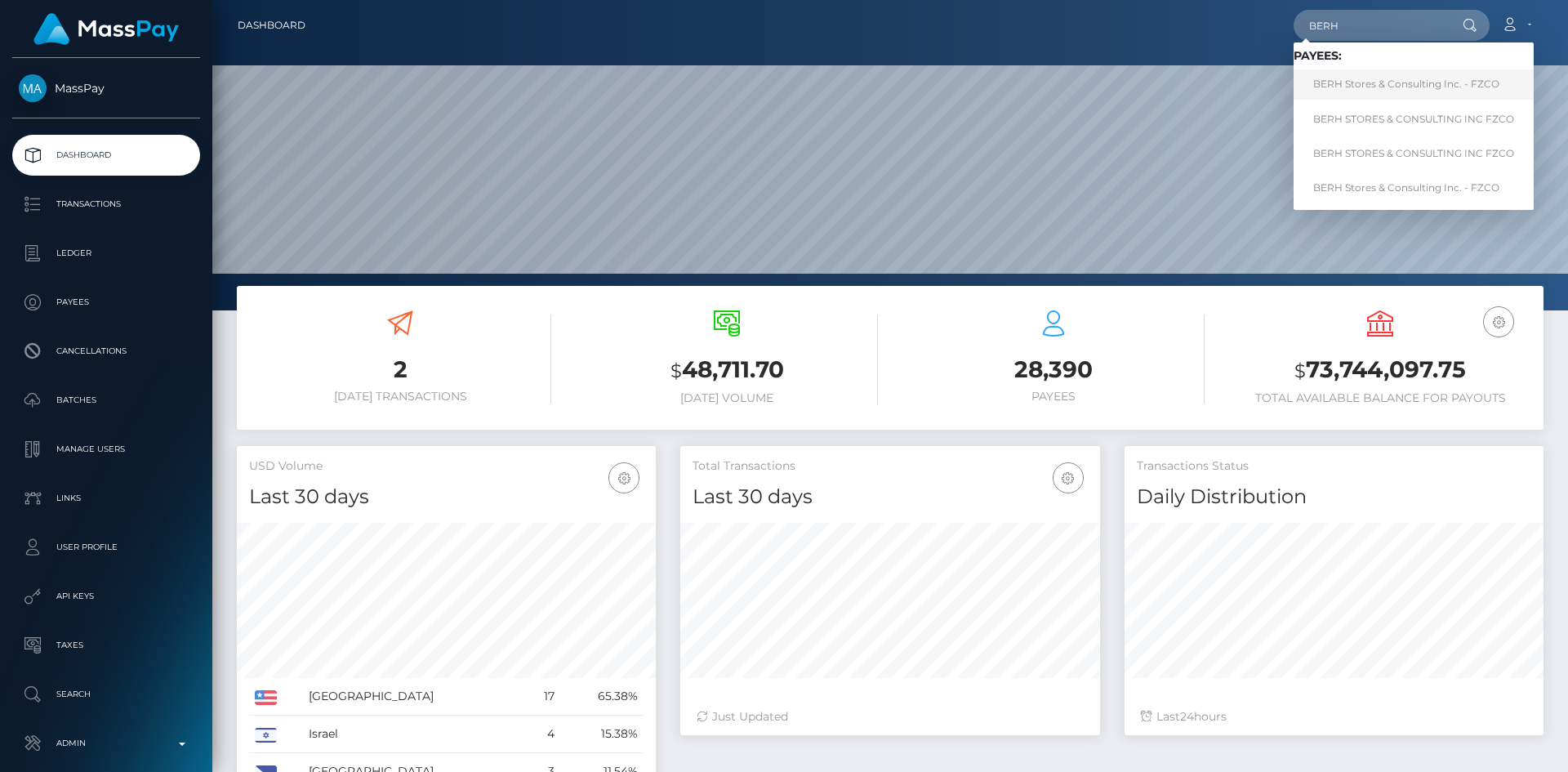
click at [1339, 77] on link "BERH Stores & Consulting Inc. - FZCO" at bounding box center [1414, 85] width 240 height 30
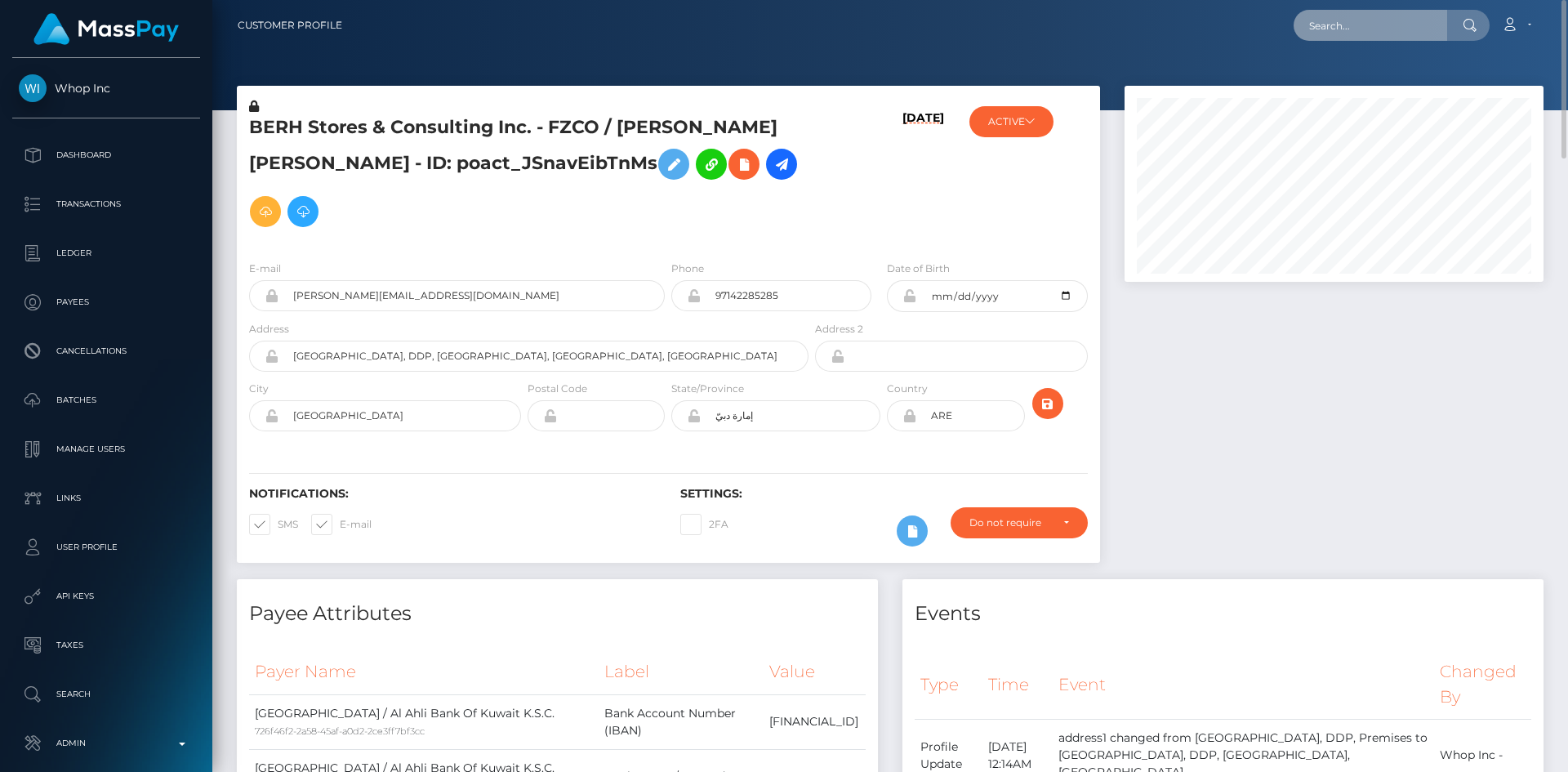
click at [1342, 31] on input "text" at bounding box center [1370, 25] width 153 height 31
paste input "poact_FM2rQ3EeJeAQ"
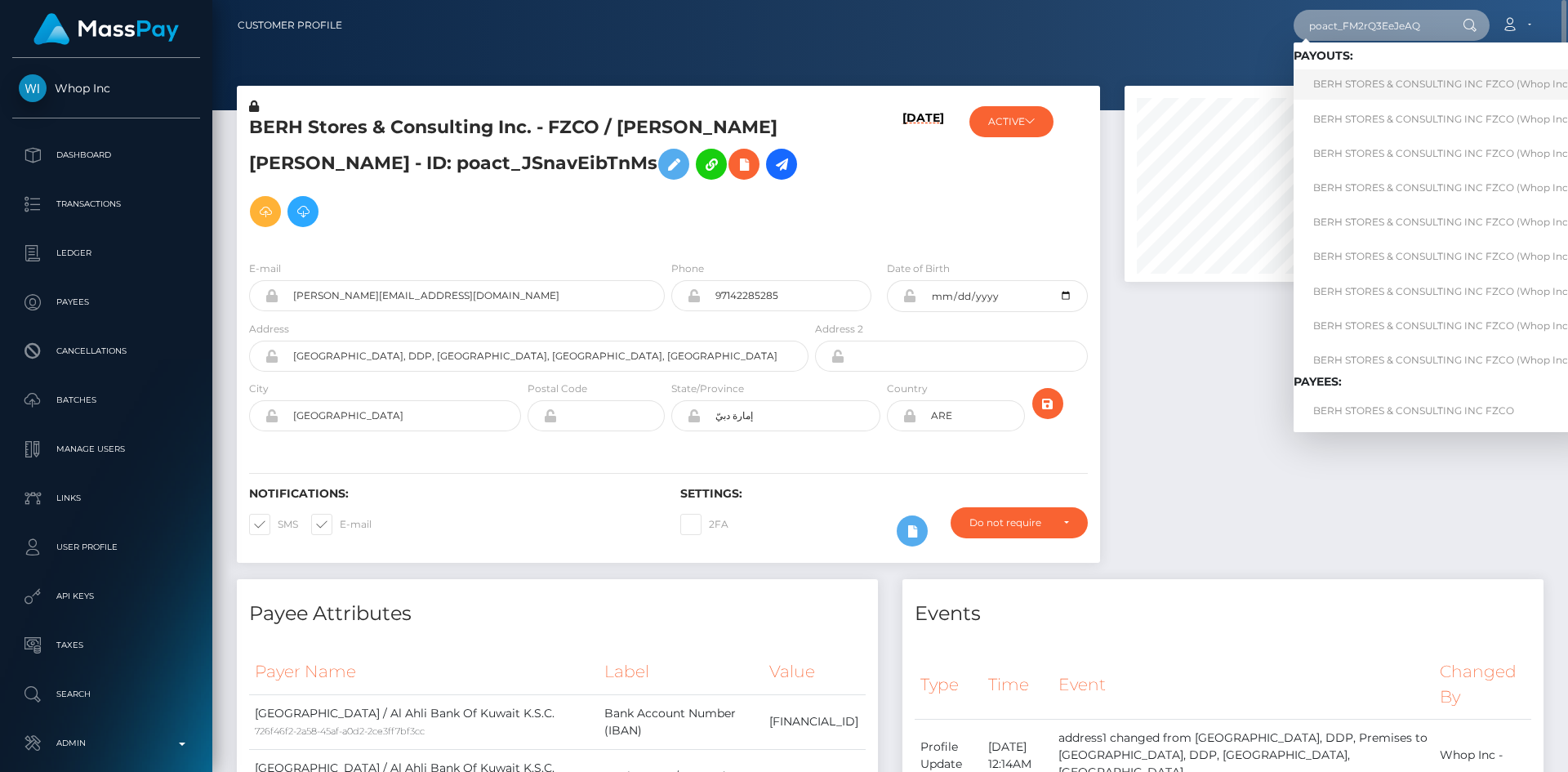
type input "poact_FM2rQ3EeJeAQ"
click at [1359, 89] on link "BERH STORES & CONSULTING INC FZCO (Whop Inc - )" at bounding box center [1447, 85] width 306 height 30
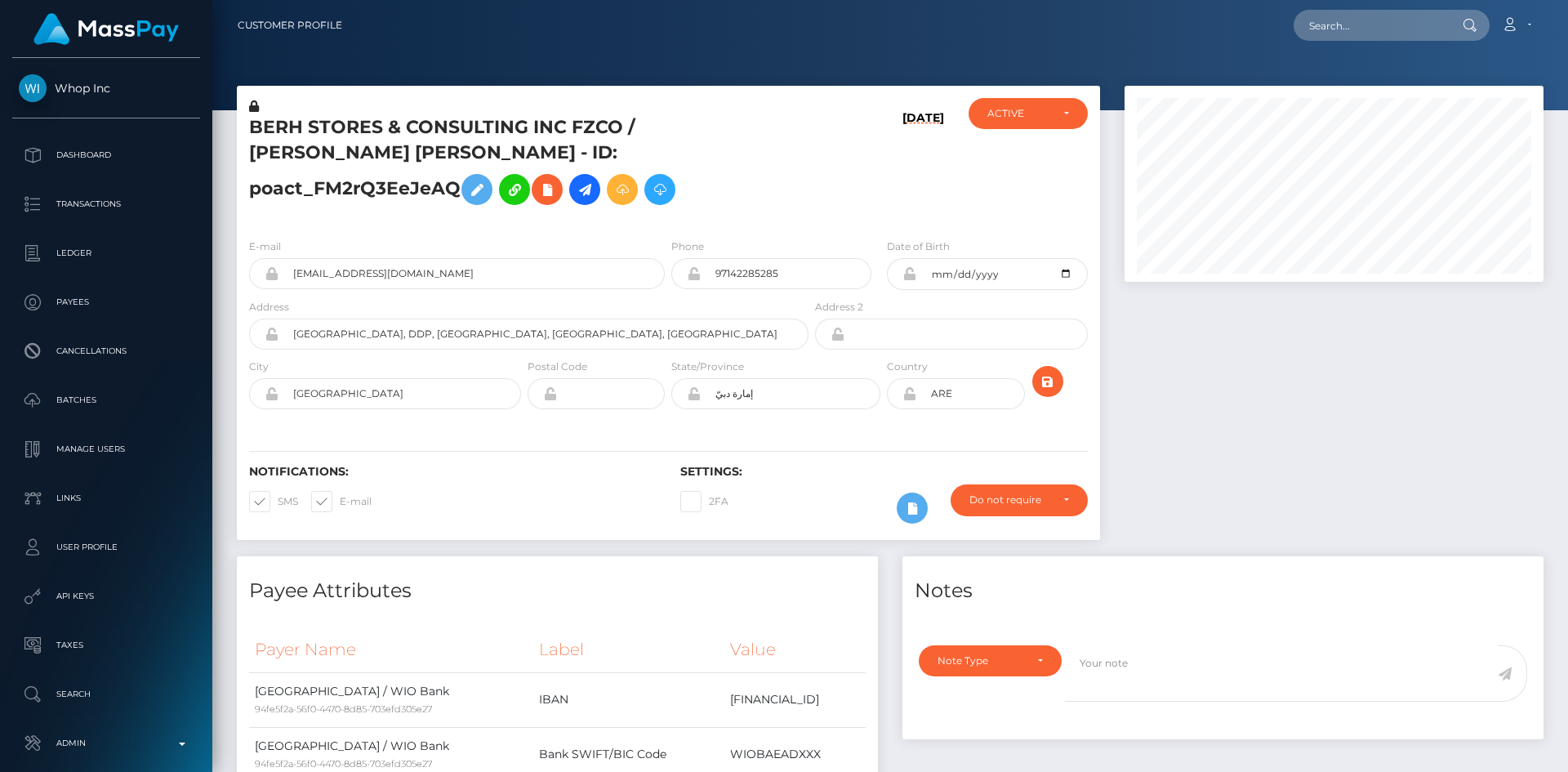
scroll to position [196, 420]
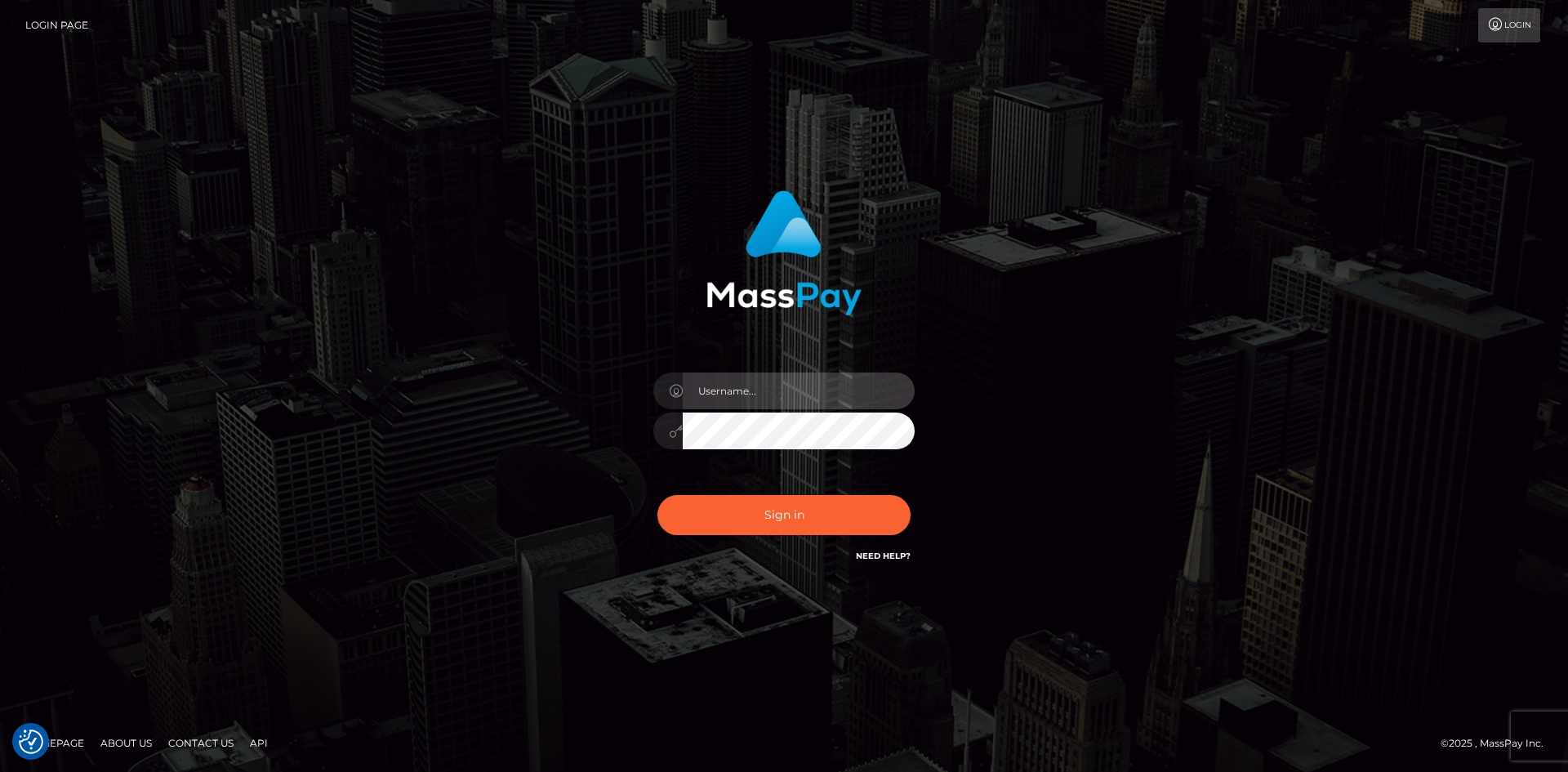
click at [722, 397] on input "text" at bounding box center [799, 391] width 232 height 37
type input "[PERSON_NAME]"
click at [658, 496] on button "Sign in" at bounding box center [784, 515] width 253 height 40
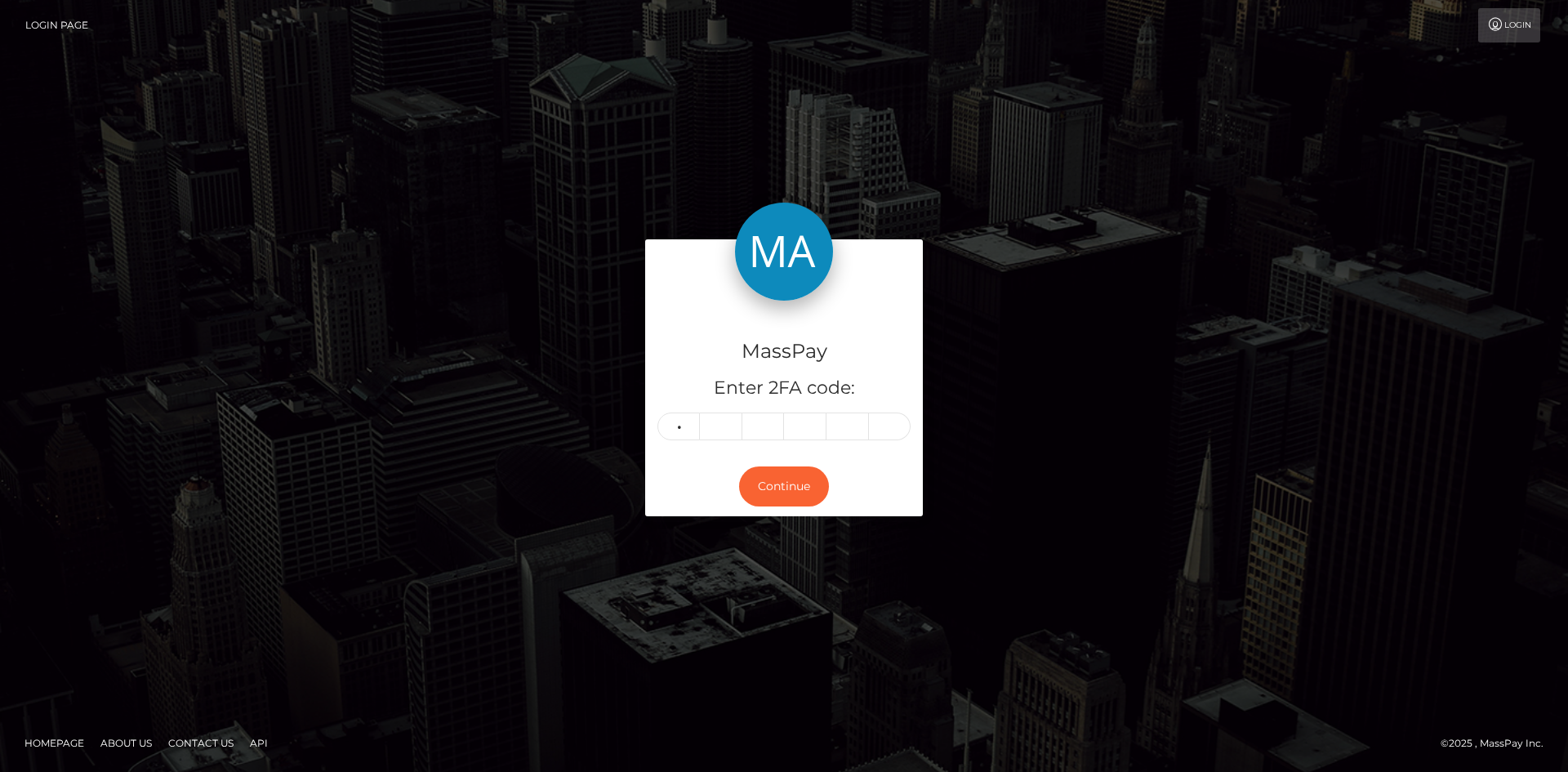
type input "7"
type input "8"
type input "5"
type input "1"
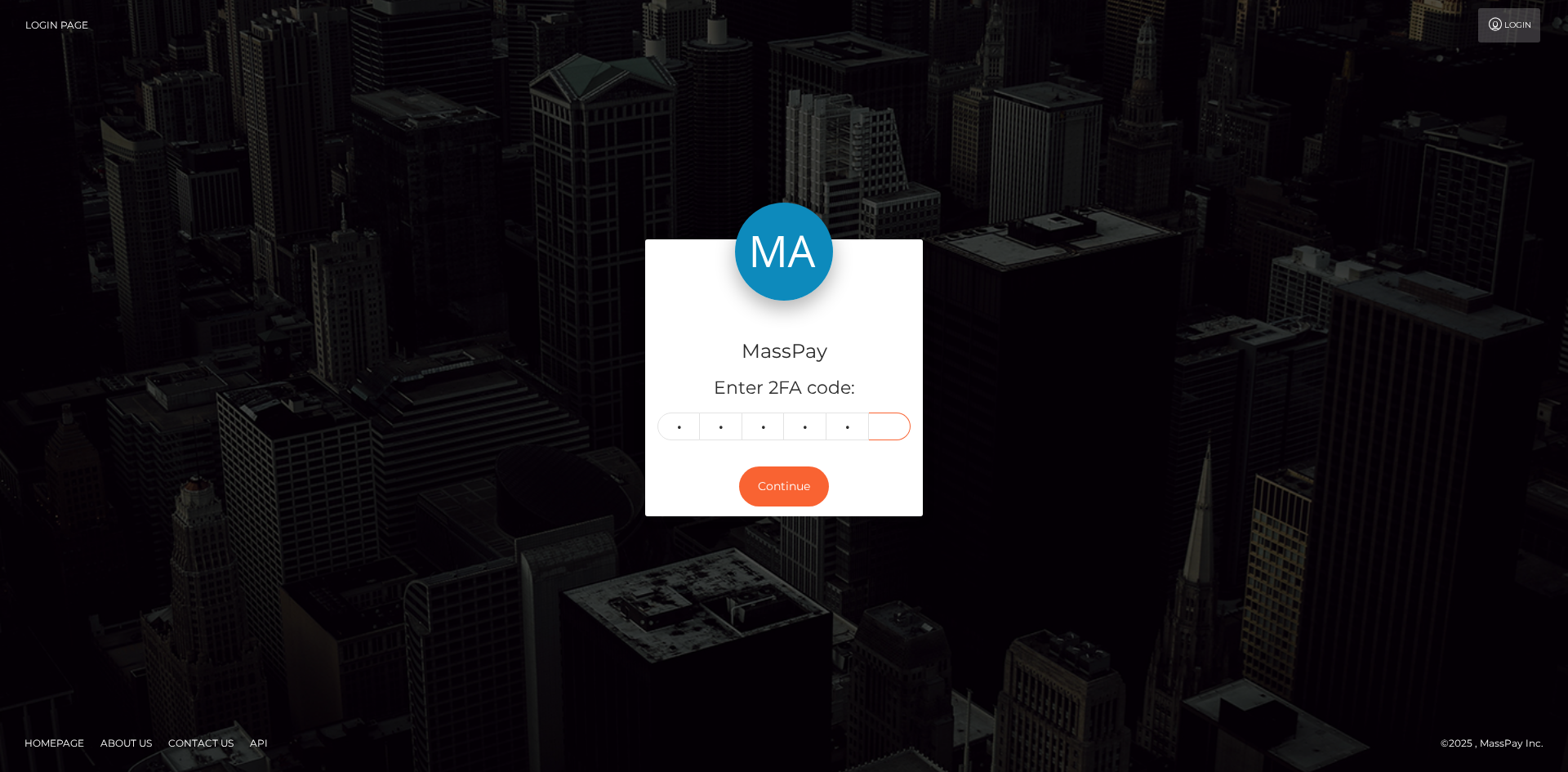
type input "7"
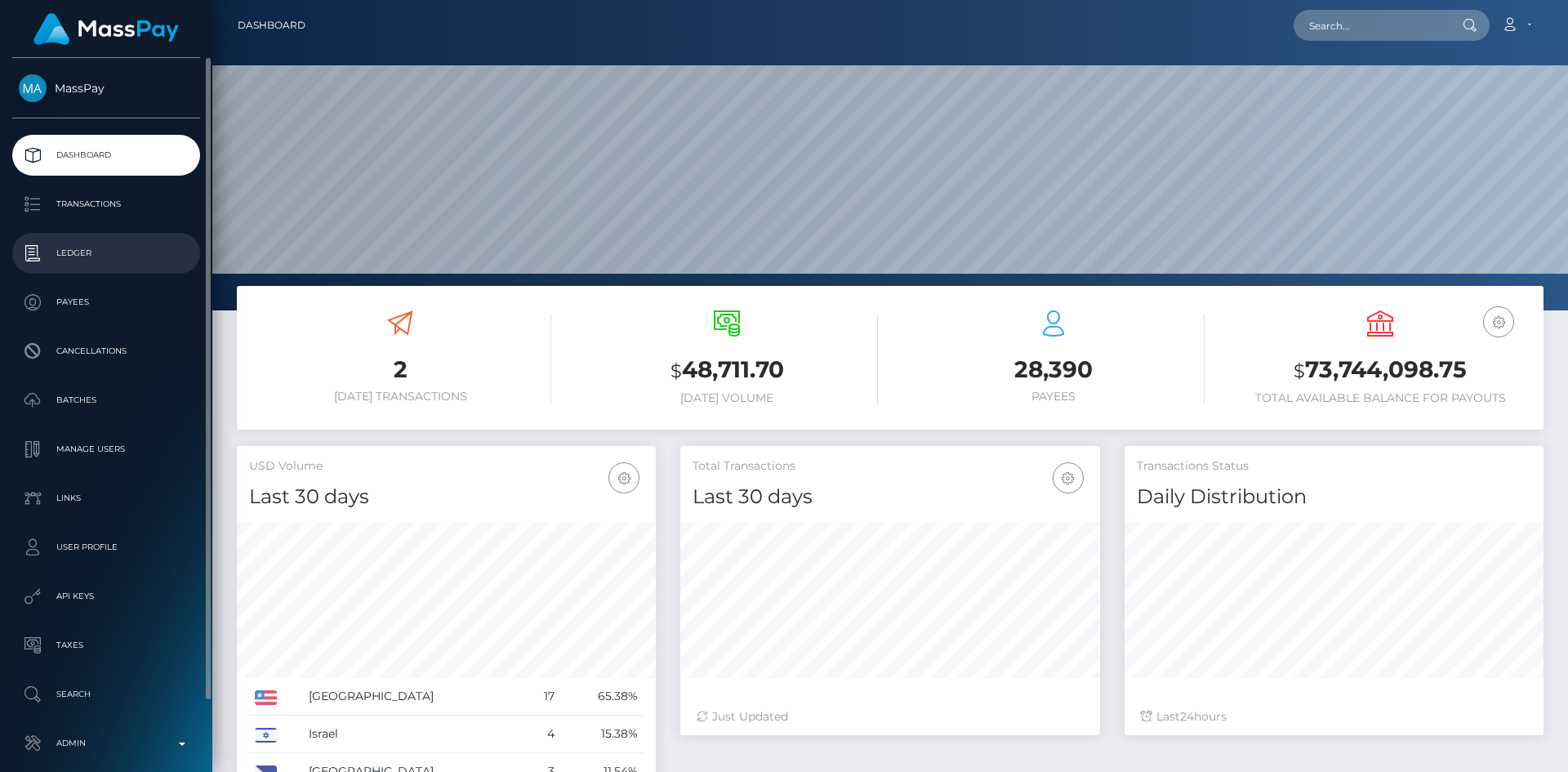
scroll to position [290, 420]
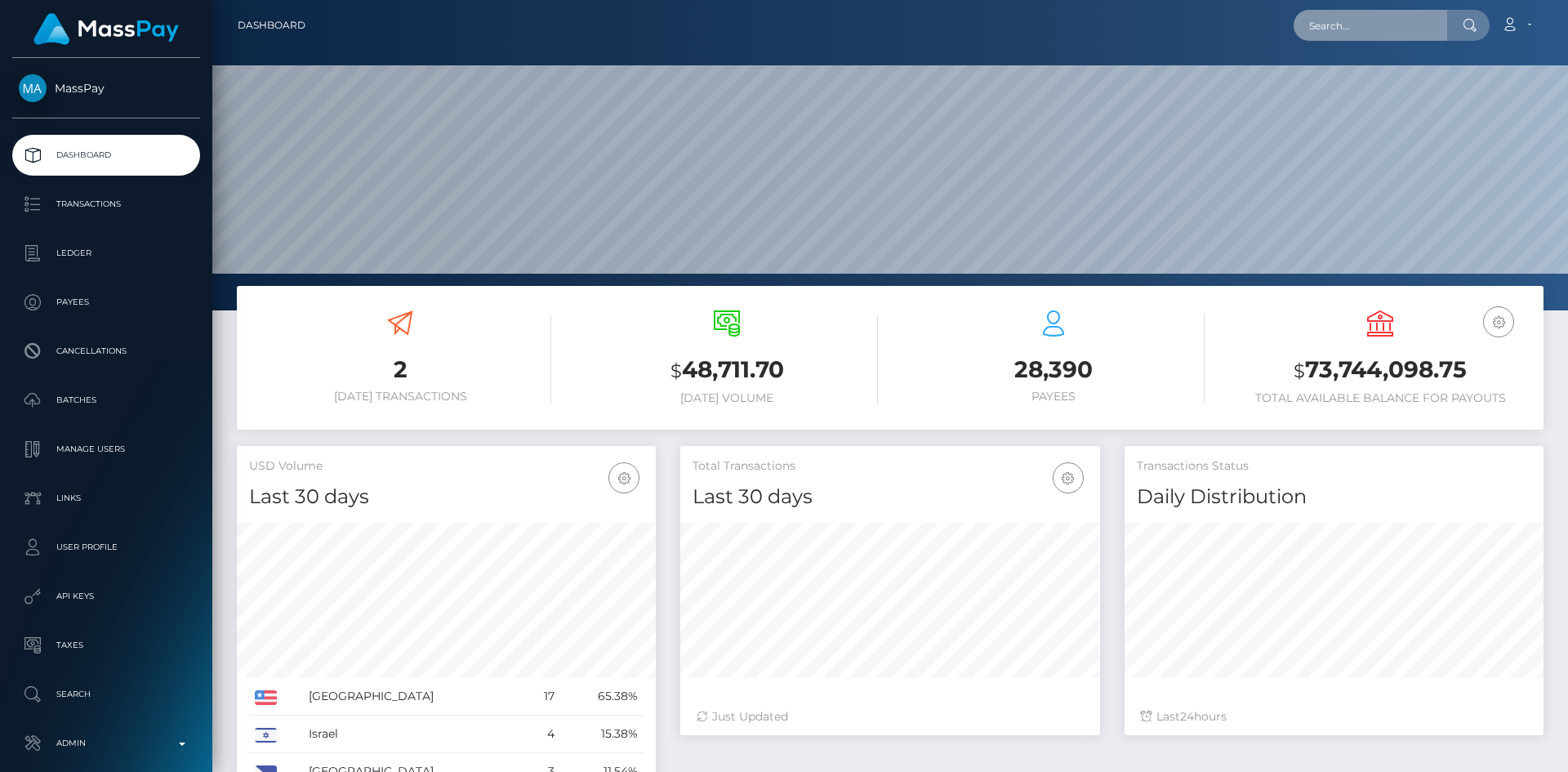
click at [1317, 29] on input "text" at bounding box center [1370, 25] width 153 height 31
paste input "poact_FM2rQ3EeJeAQ"
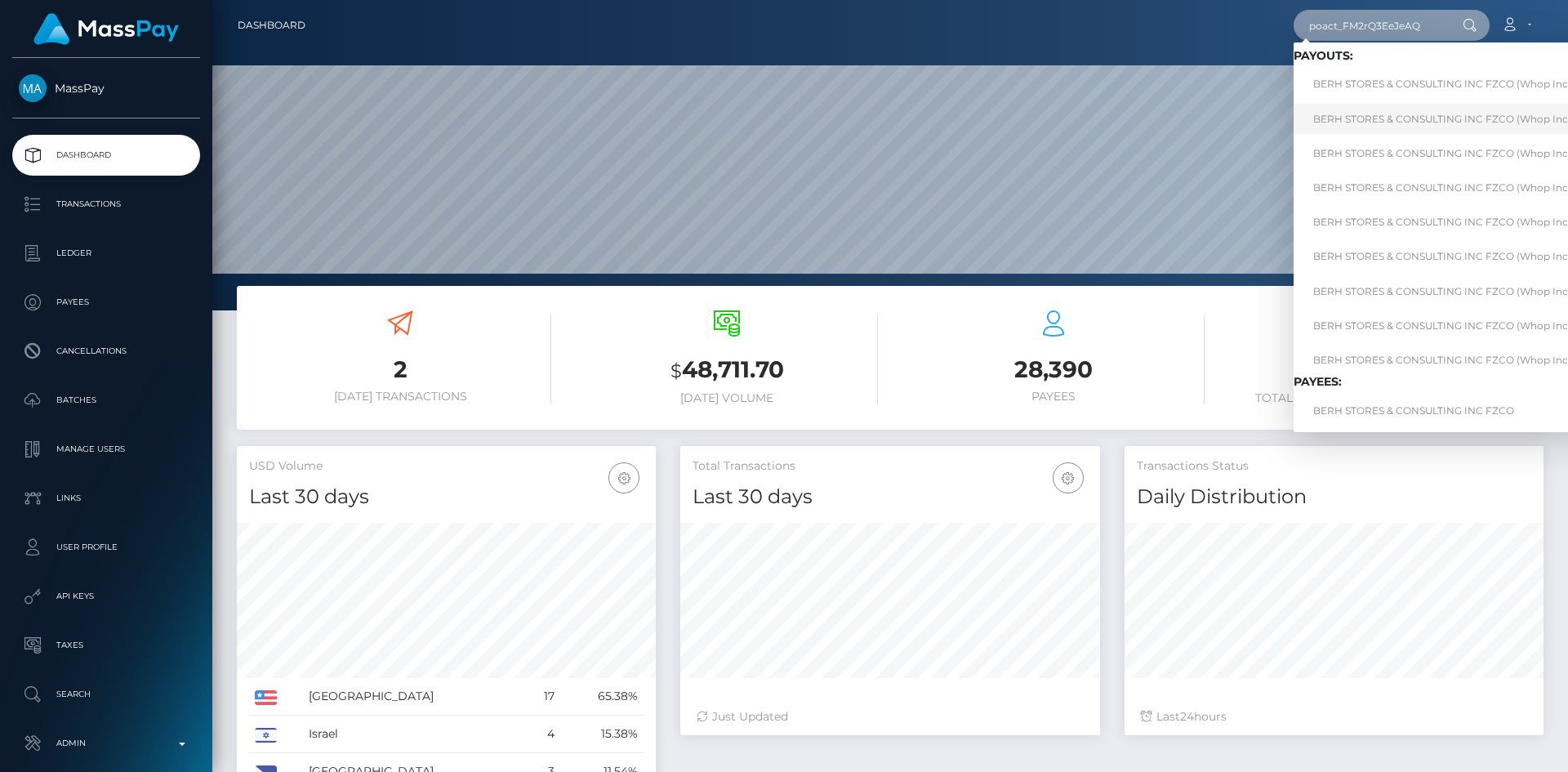
type input "poact_FM2rQ3EeJeAQ"
click at [1382, 112] on link "BERH STORES & CONSULTING INC FZCO (Whop Inc - )" at bounding box center [1447, 118] width 306 height 30
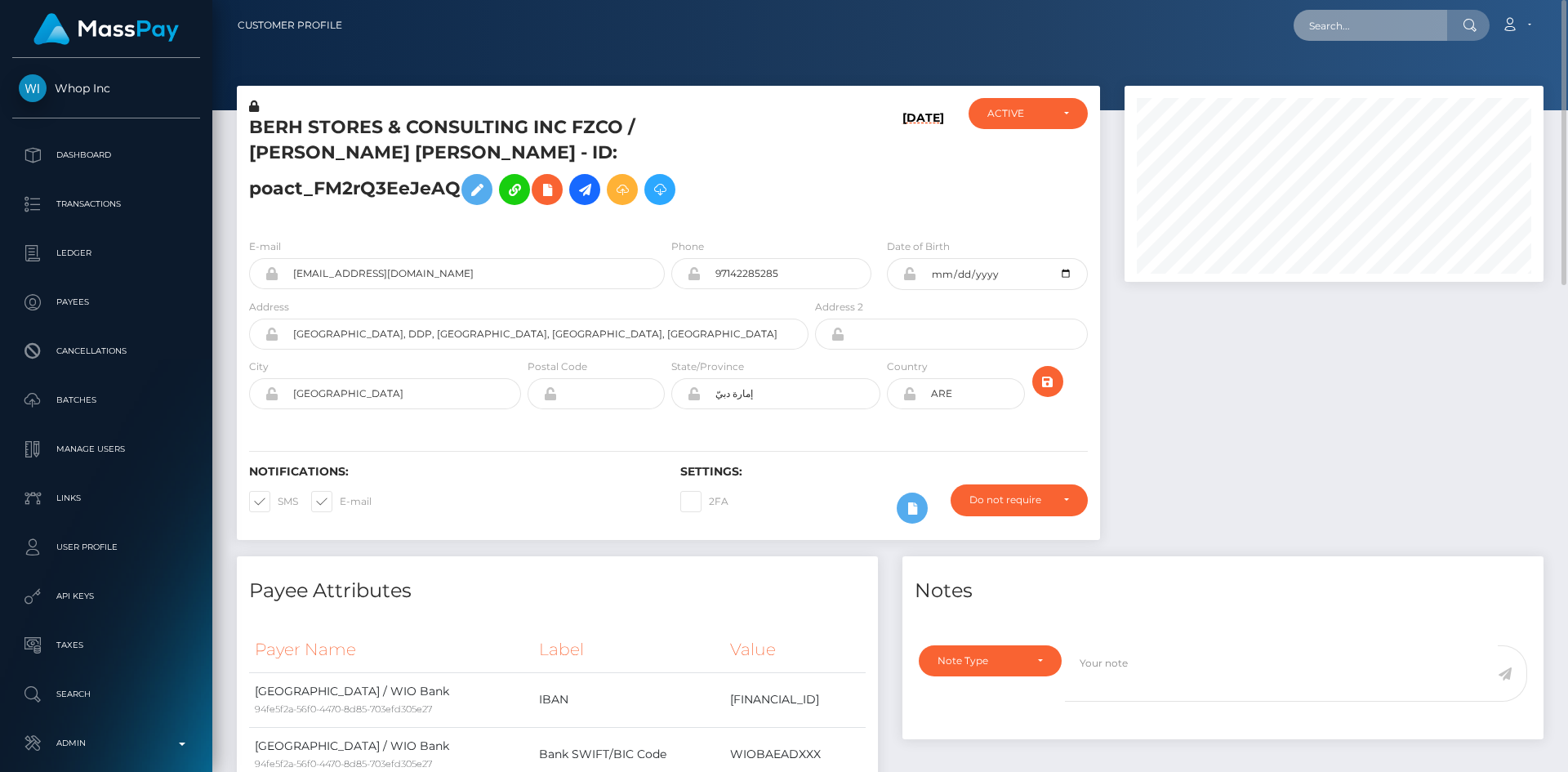
click at [1340, 25] on input "text" at bounding box center [1370, 25] width 153 height 31
paste input "poact_FM2rQ3EeJeAQ"
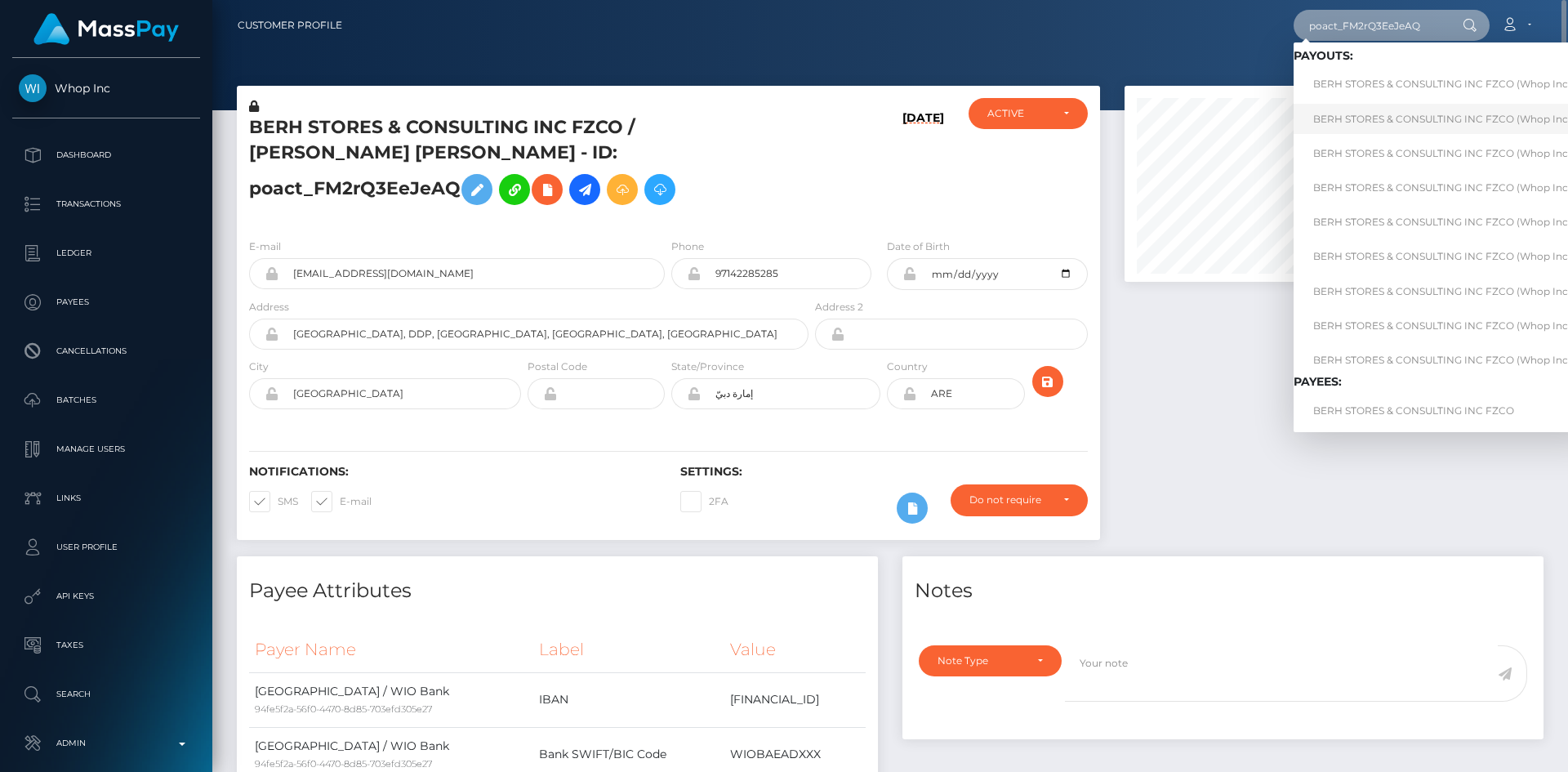
type input "poact_FM2rQ3EeJeAQ"
click at [1388, 120] on link "BERH STORES & CONSULTING INC FZCO (Whop Inc - )" at bounding box center [1447, 118] width 306 height 30
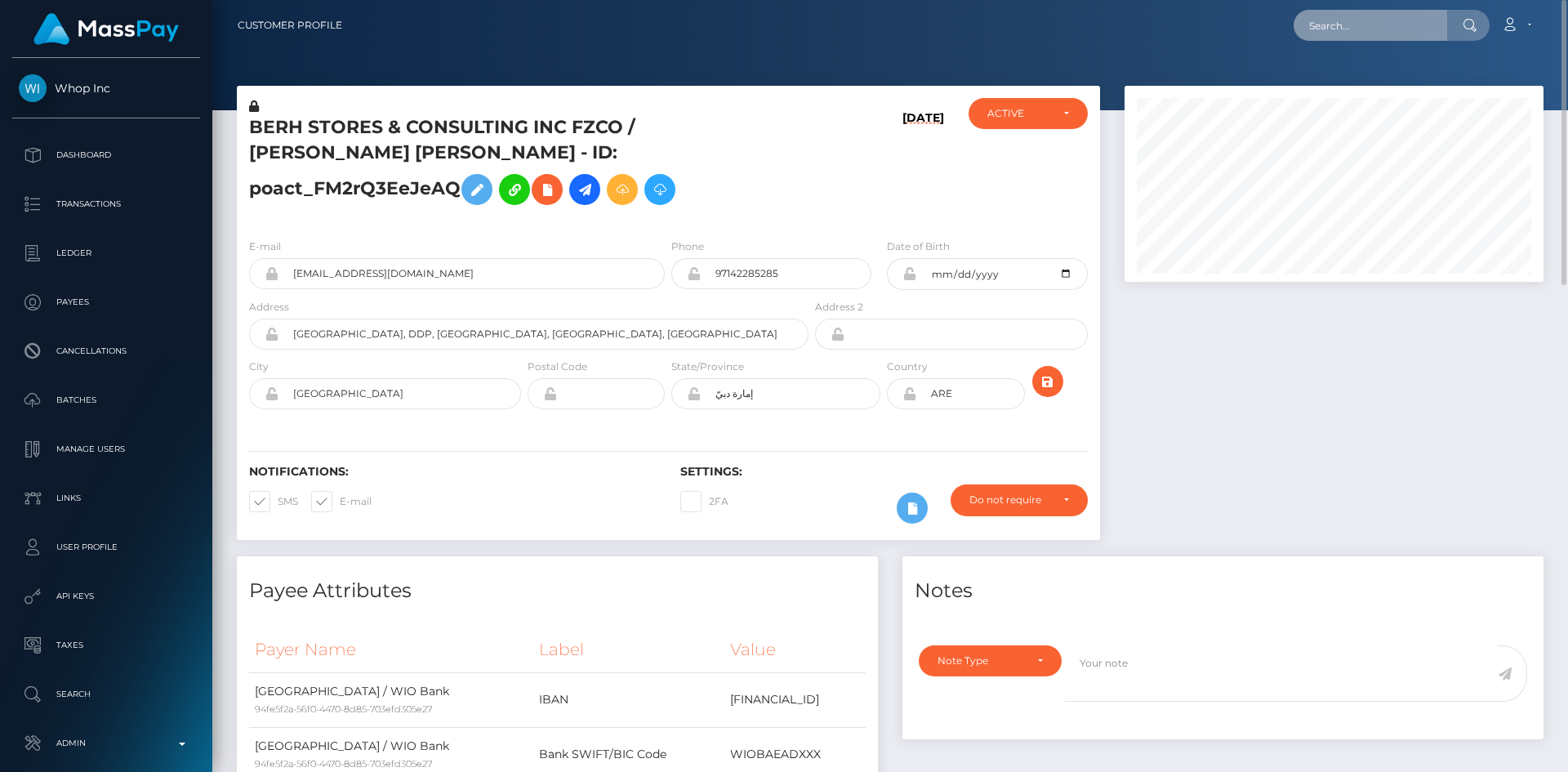
click at [1359, 30] on input "text" at bounding box center [1370, 25] width 153 height 31
paste input "poact_FM2rQ3EeJeAQ"
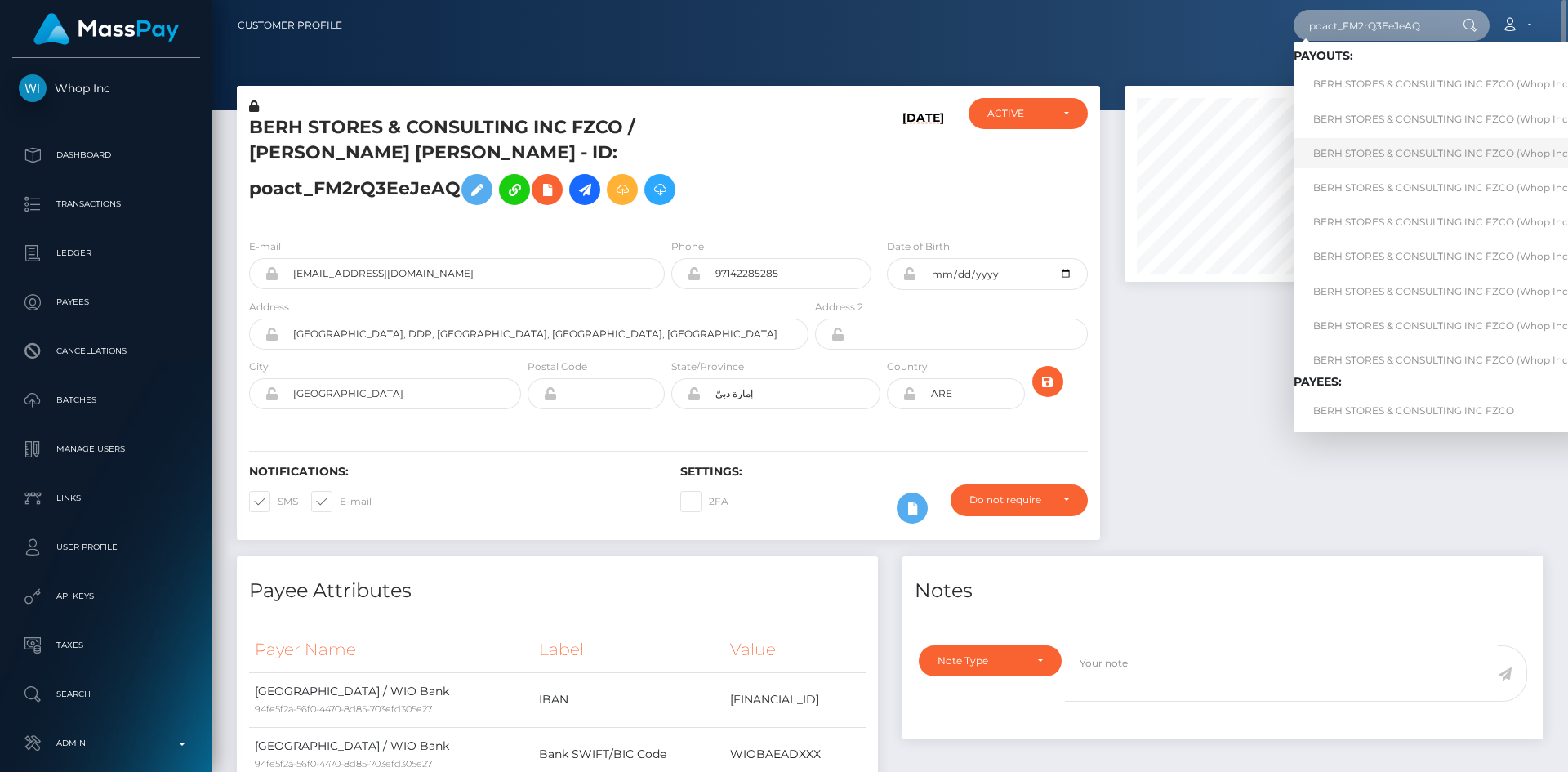
type input "poact_FM2rQ3EeJeAQ"
click at [1406, 147] on link "BERH STORES & CONSULTING INC FZCO (Whop Inc - )" at bounding box center [1447, 153] width 306 height 30
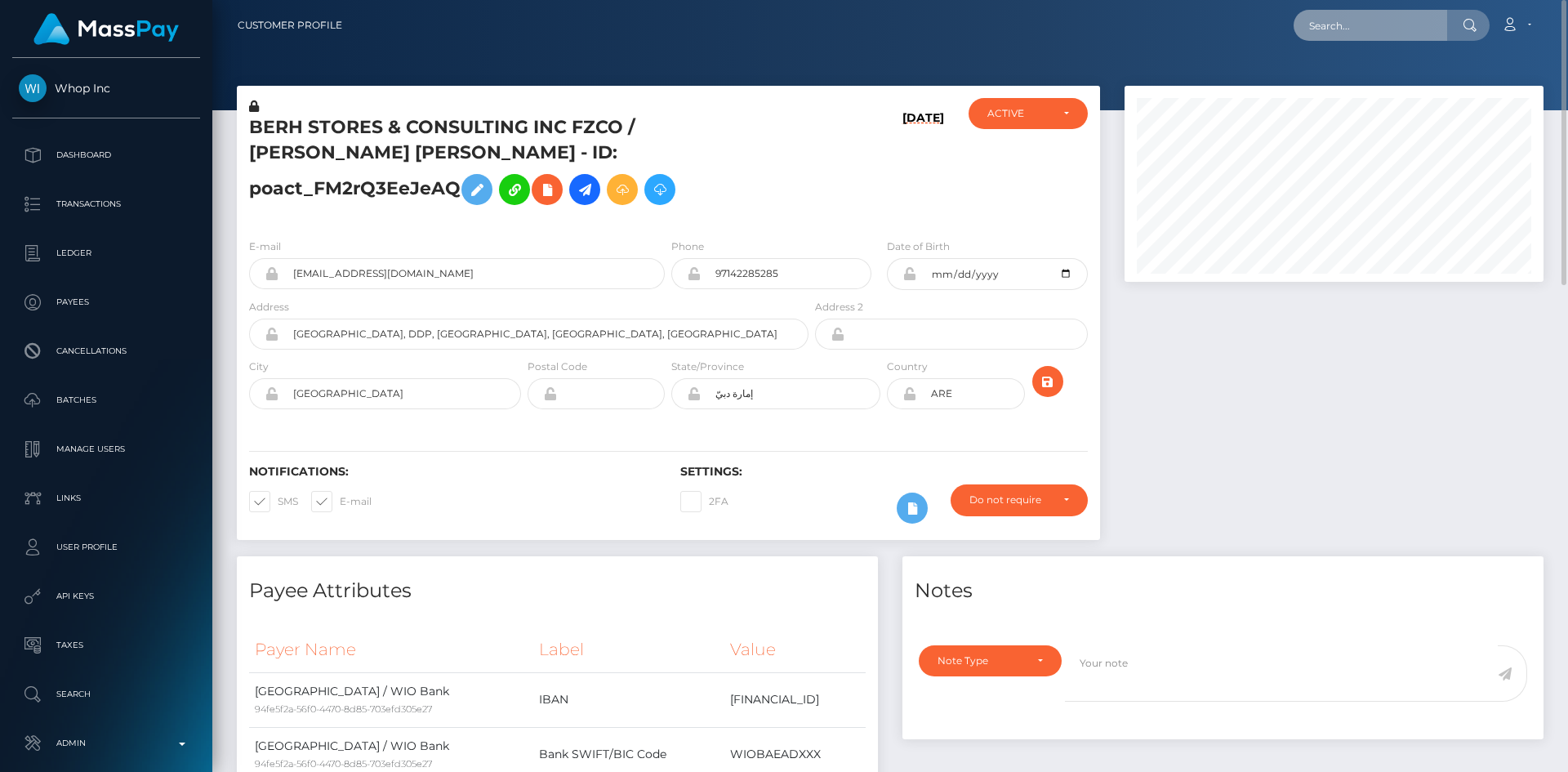
click at [1332, 32] on input "text" at bounding box center [1370, 25] width 153 height 31
paste input "poact_FM2rQ3EeJeAQ"
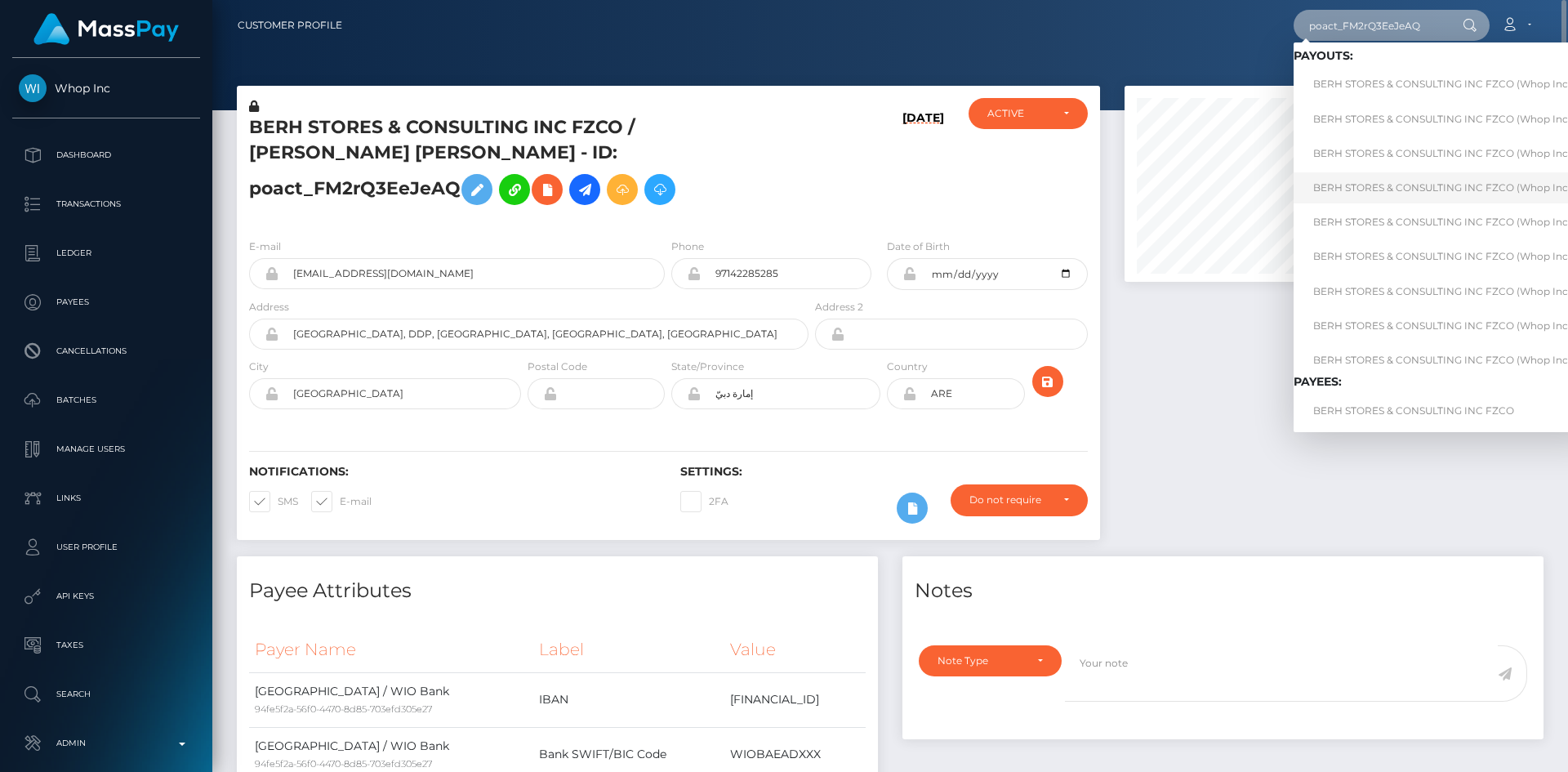
type input "poact_FM2rQ3EeJeAQ"
click at [1385, 180] on link "BERH STORES & CONSULTING INC FZCO (Whop Inc - )" at bounding box center [1447, 187] width 306 height 30
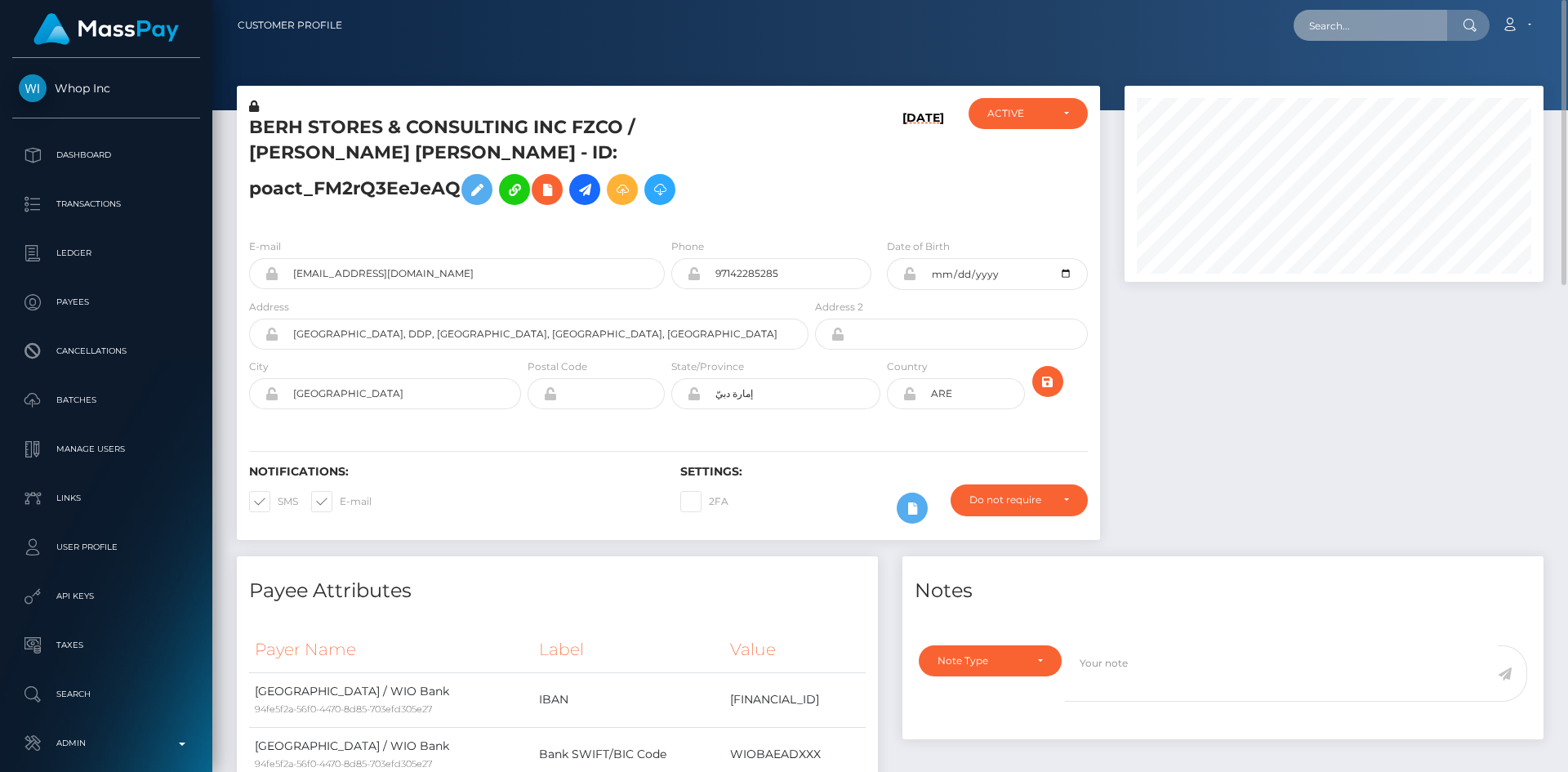
click at [1339, 36] on input "text" at bounding box center [1370, 25] width 153 height 31
paste input "poact_FM2rQ3EeJeAQ"
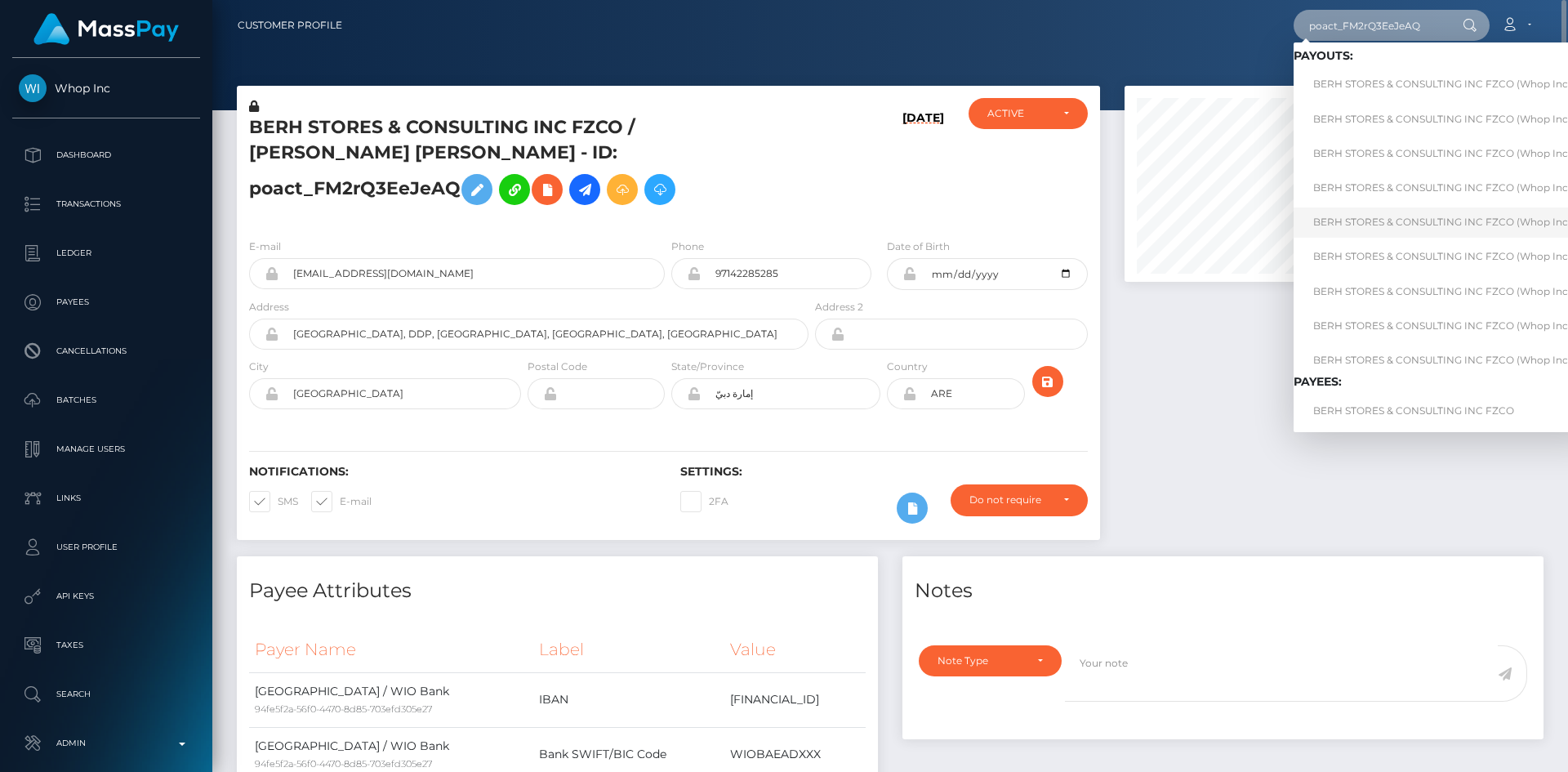
type input "poact_FM2rQ3EeJeAQ"
click at [1364, 217] on link "BERH STORES & CONSULTING INC FZCO (Whop Inc - )" at bounding box center [1447, 222] width 306 height 30
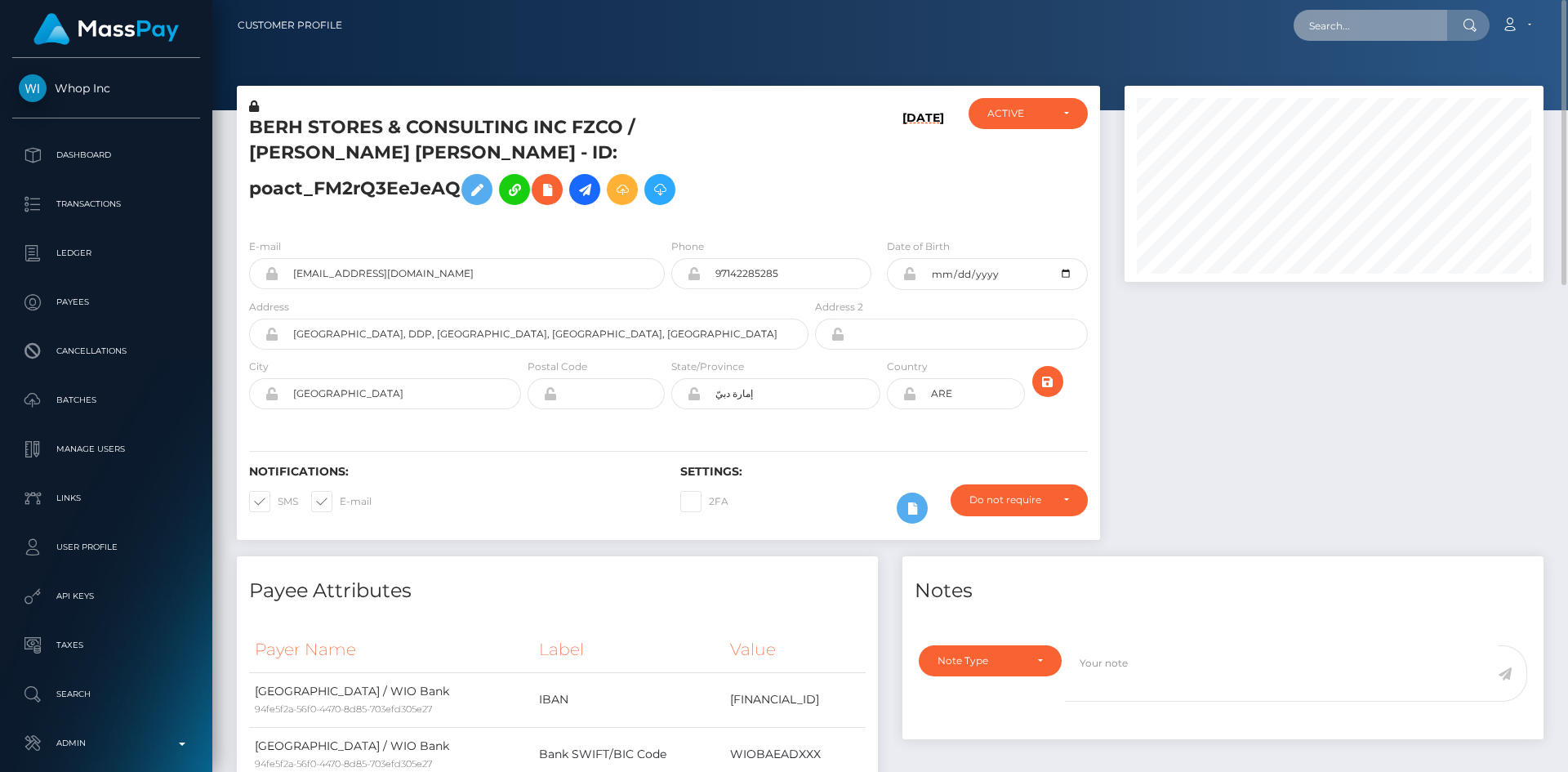
click at [1333, 25] on input "text" at bounding box center [1370, 25] width 153 height 31
paste input "poact_JSnavEibTnMs"
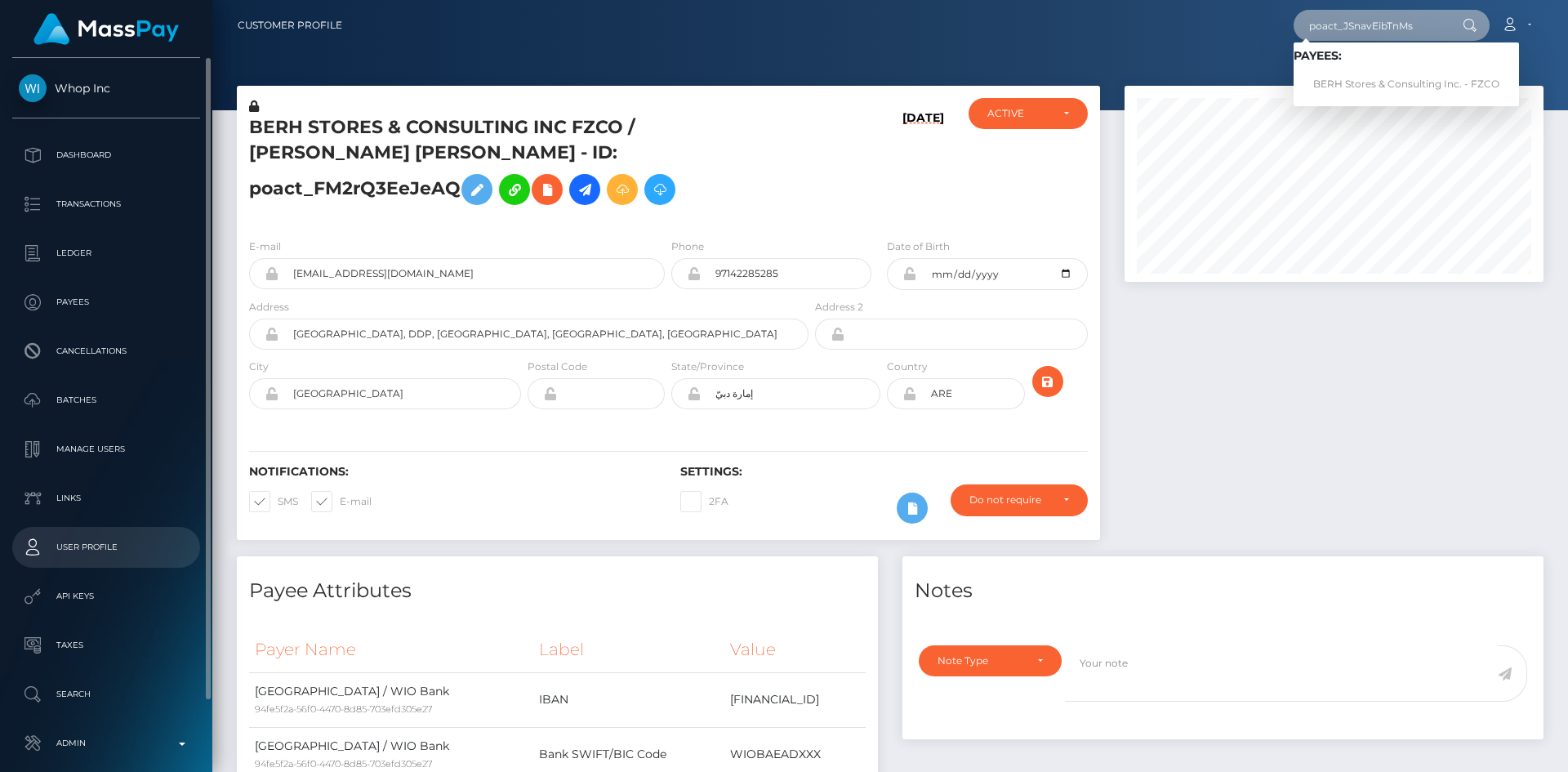
type input "poact_JSnavEibTnMs"
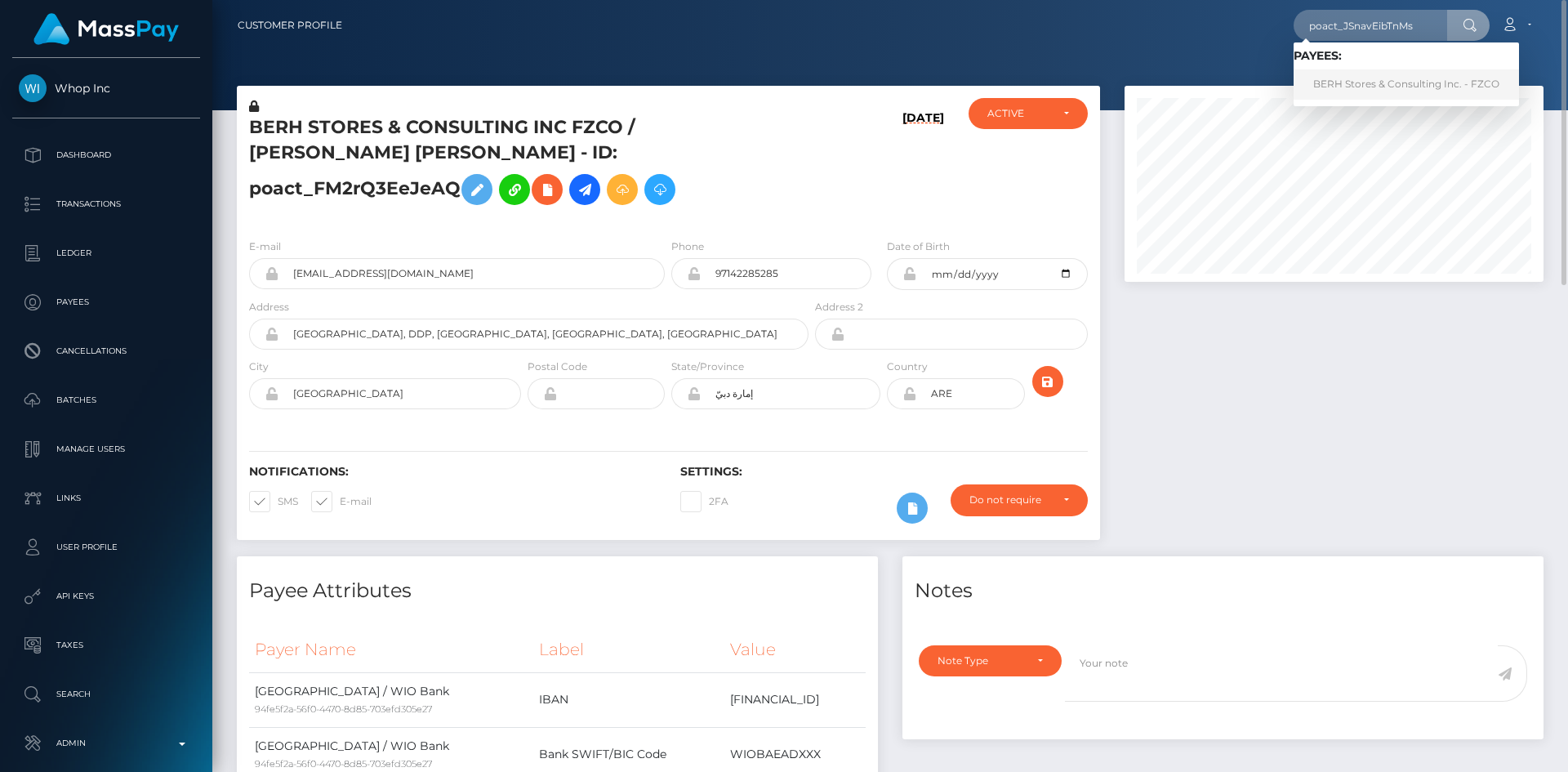
click at [1425, 85] on link "BERH Stores & Consulting Inc. - FZCO" at bounding box center [1406, 85] width 226 height 30
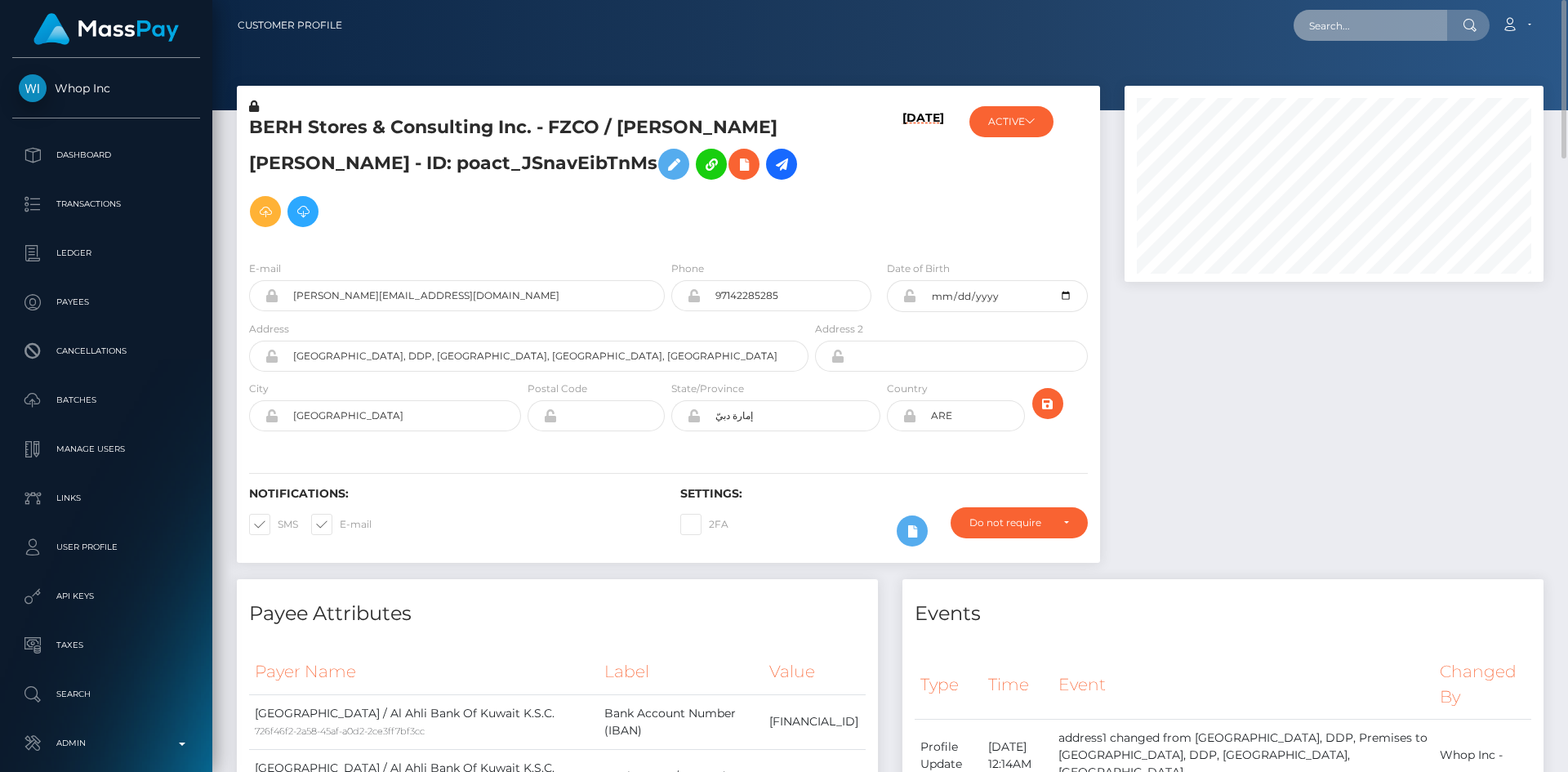
click at [1362, 29] on input "text" at bounding box center [1370, 25] width 153 height 31
paste input "poact_NFlgpeem1RK9"
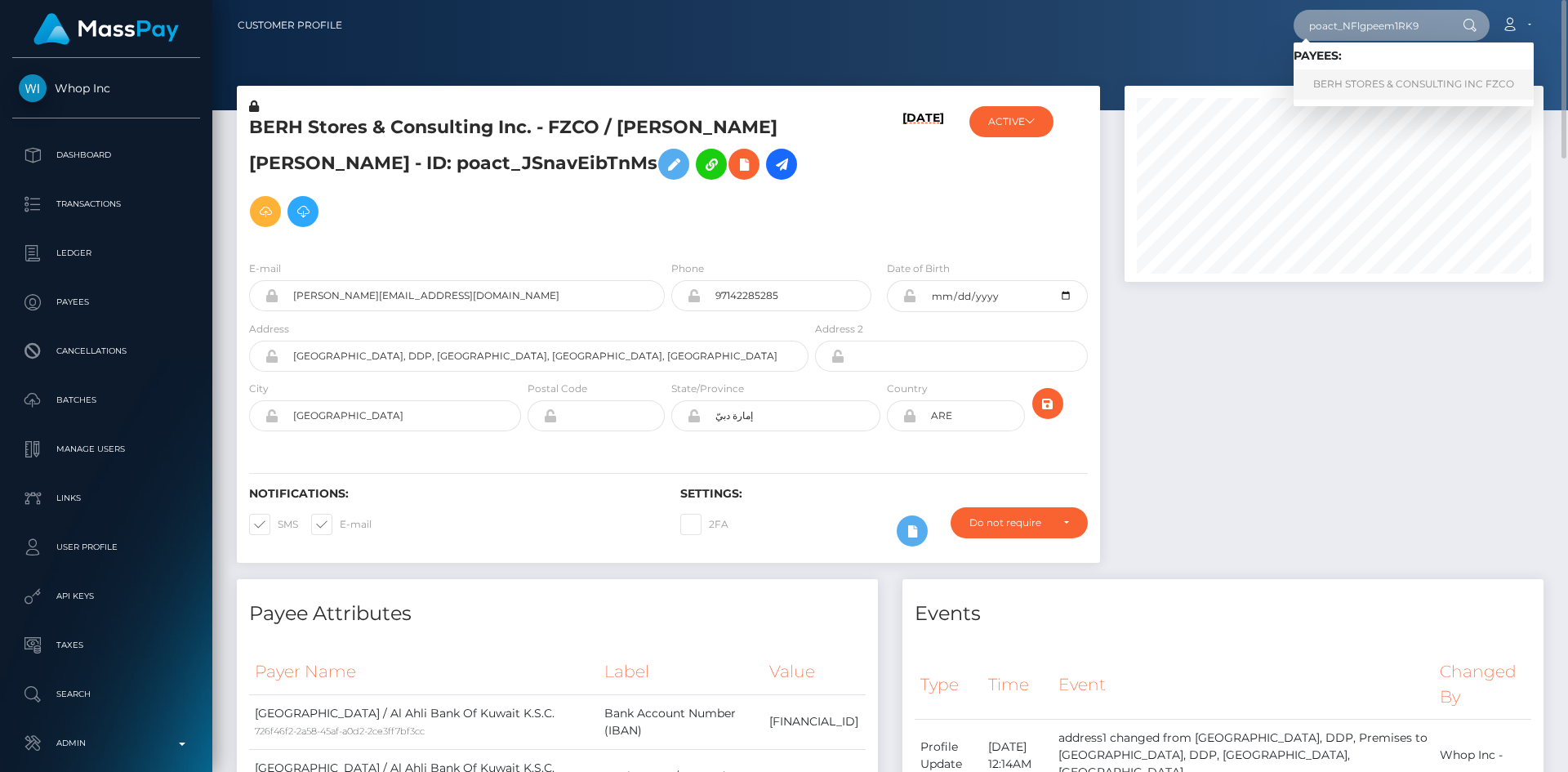
type input "poact_NFlgpeem1RK9"
click at [1362, 80] on link "BERH STORES & CONSULTING INC FZCO" at bounding box center [1414, 85] width 240 height 30
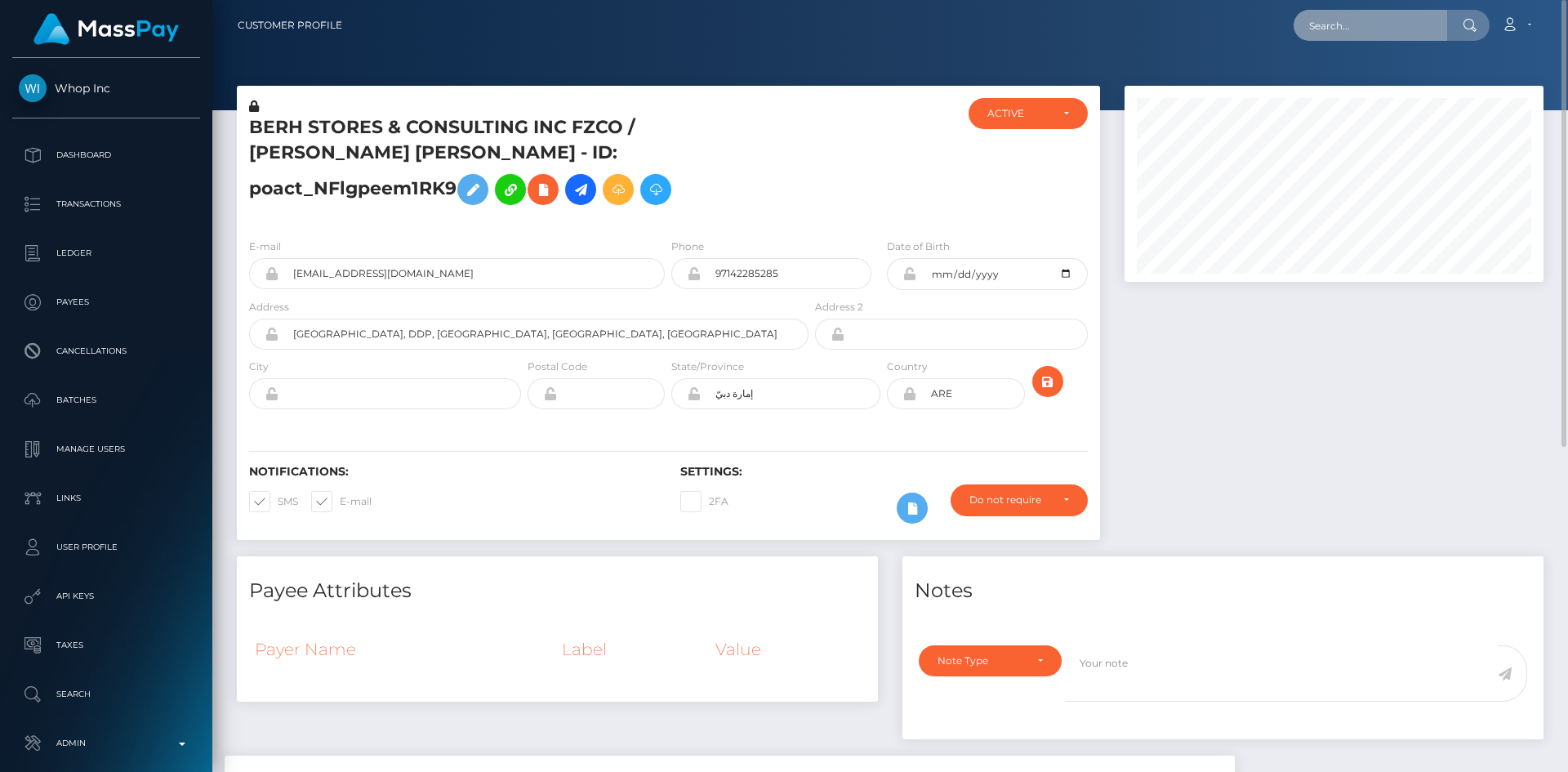
click at [1328, 33] on input "text" at bounding box center [1370, 25] width 153 height 31
paste input "poact_BJZRefJ3u4Q3"
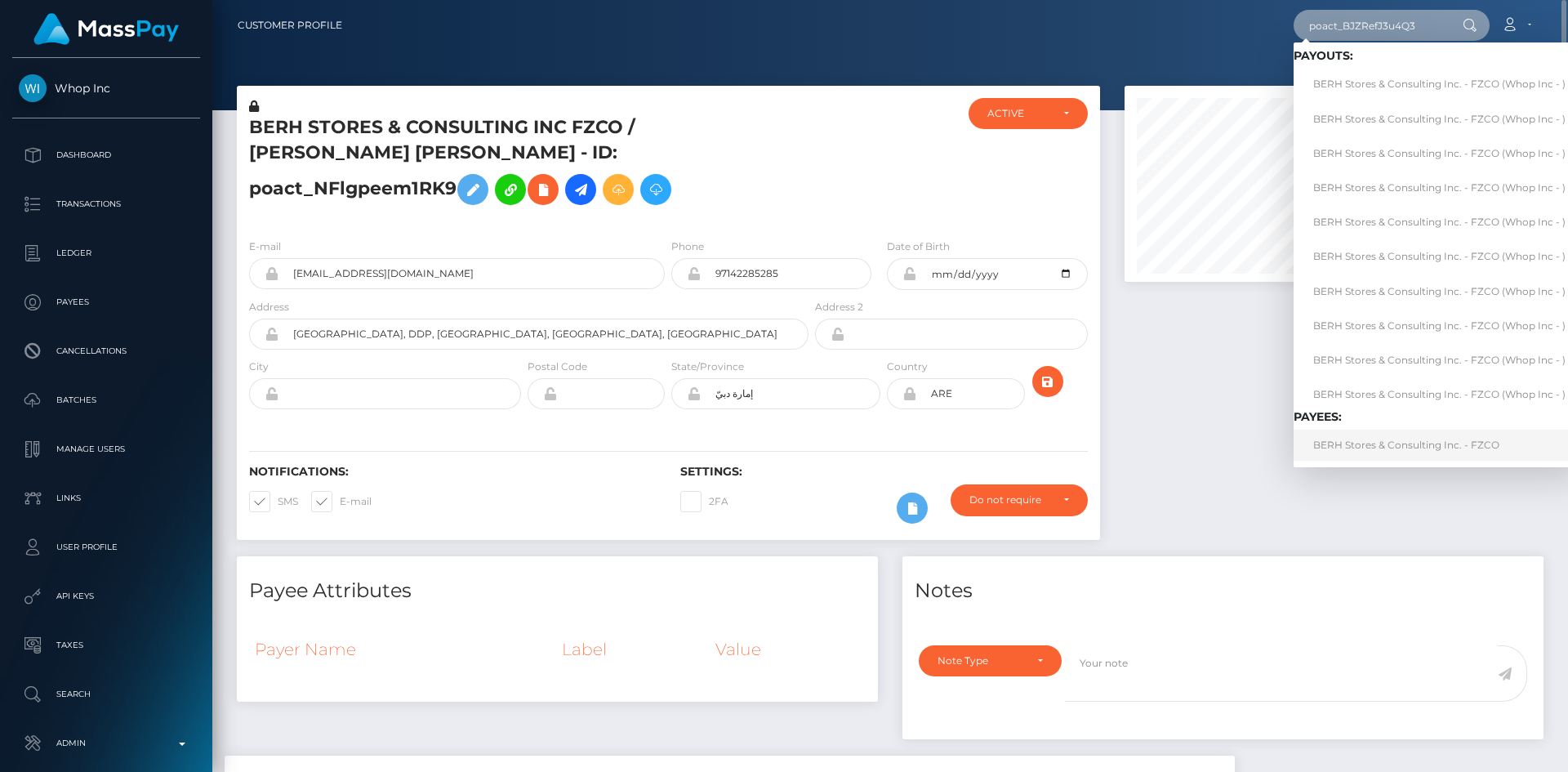
type input "poact_BJZRefJ3u4Q3"
click at [1407, 443] on link "BERH Stores & Consulting Inc. - FZCO" at bounding box center [1440, 445] width 292 height 30
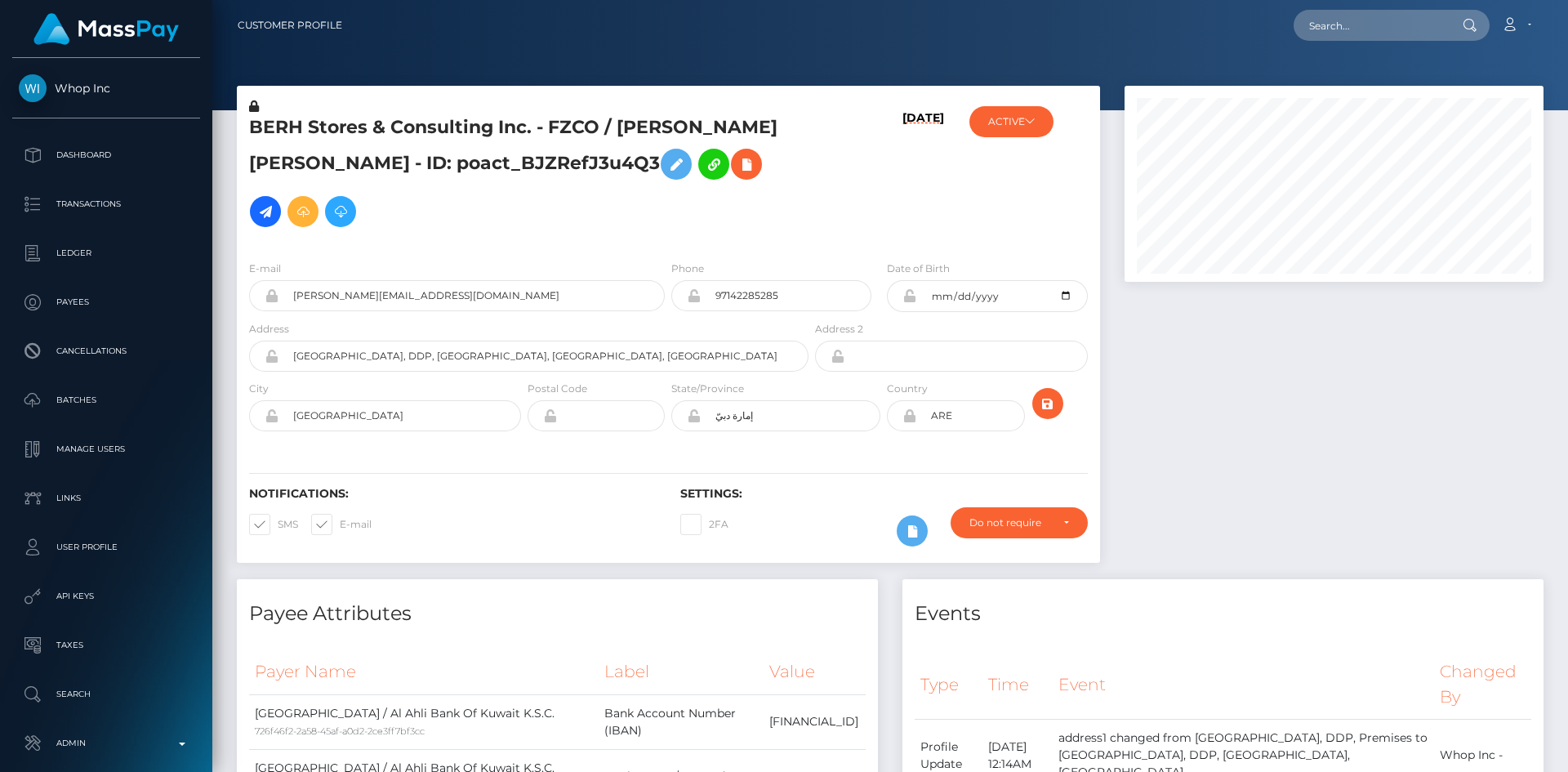
scroll to position [196, 420]
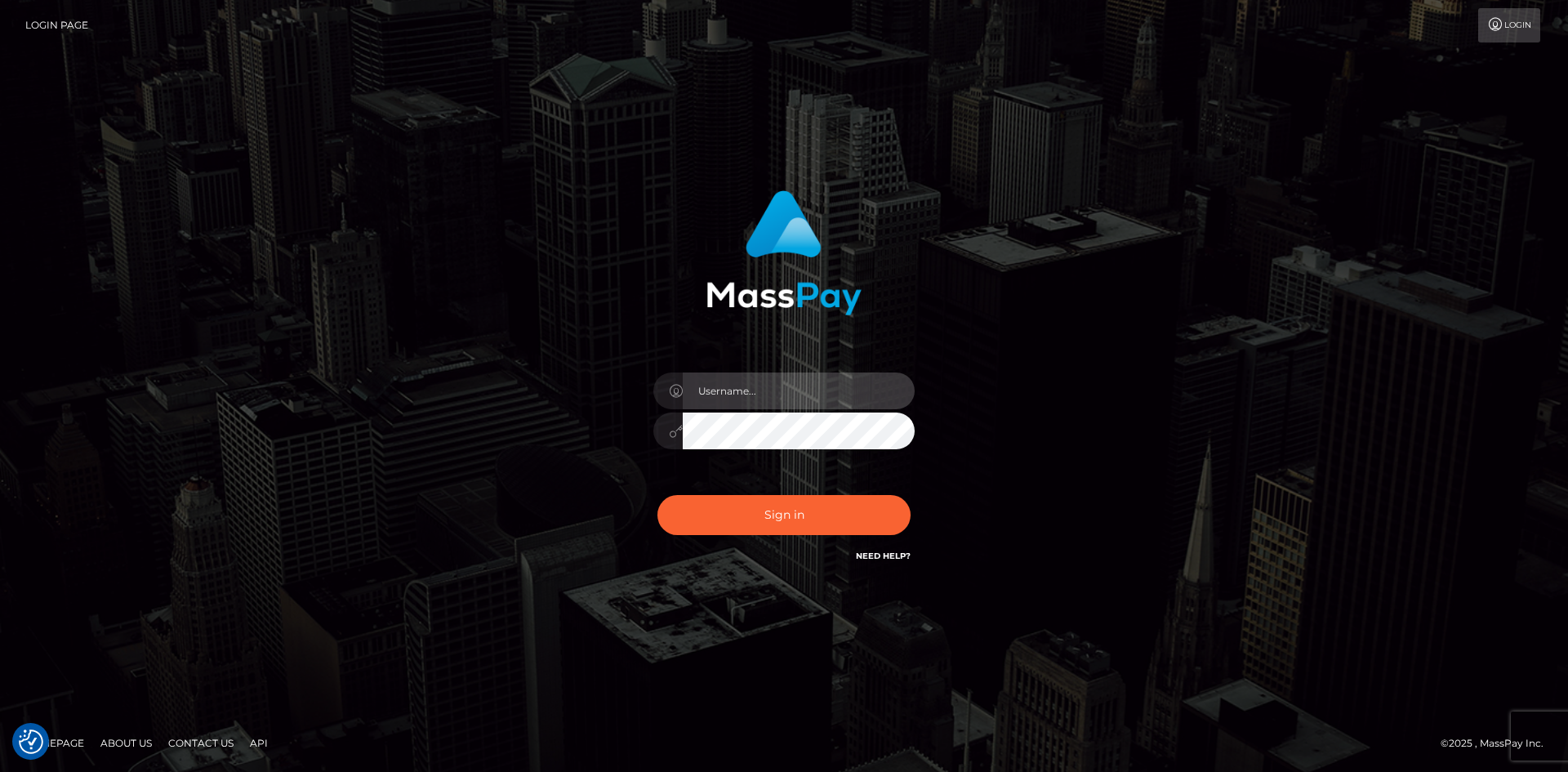
click at [750, 392] on input "text" at bounding box center [799, 391] width 232 height 37
type input "pranav"
click at [658, 496] on button "Sign in" at bounding box center [784, 515] width 253 height 40
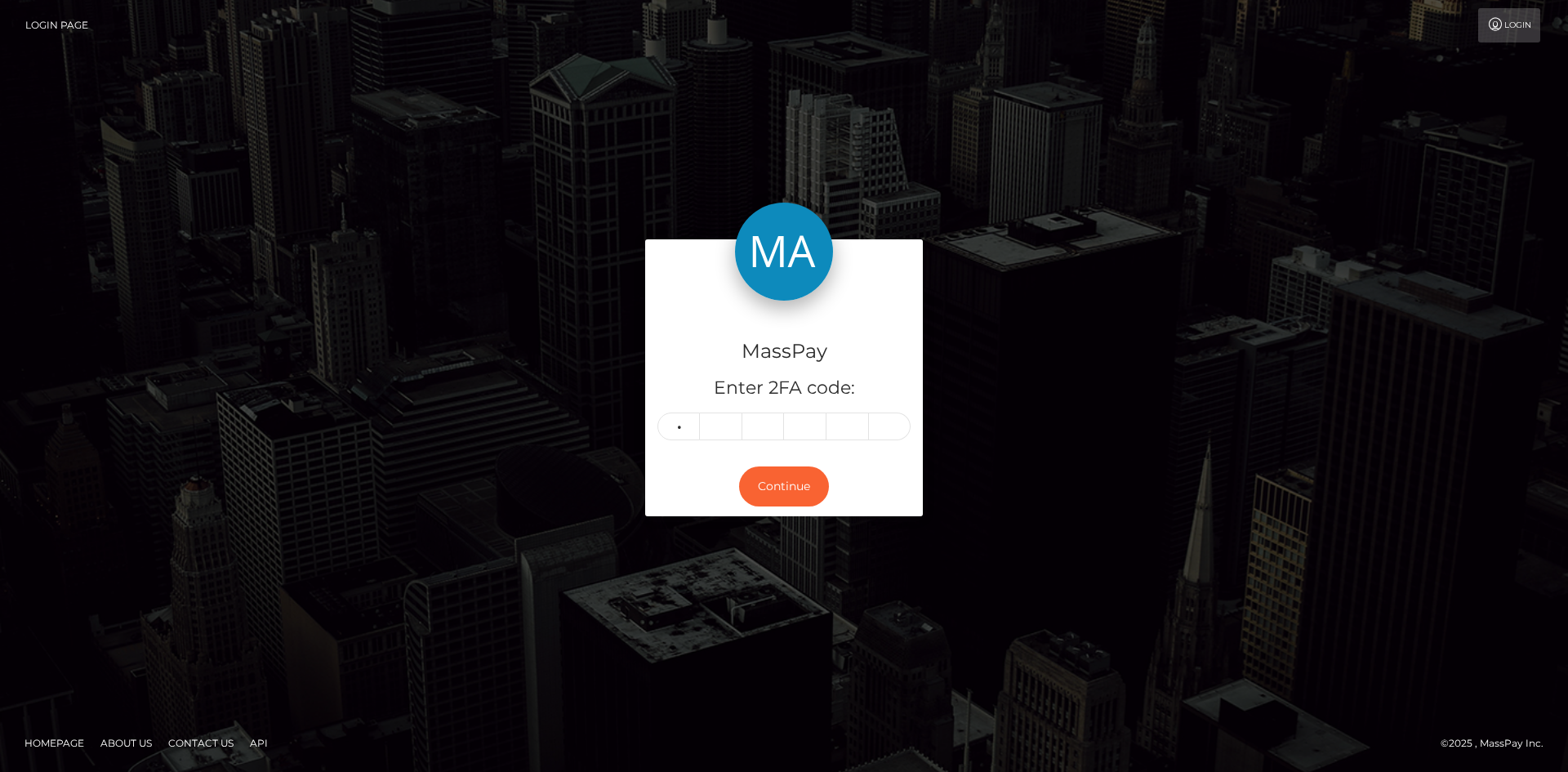
type input "9"
type input "6"
type input "2"
type input "9"
type input "3"
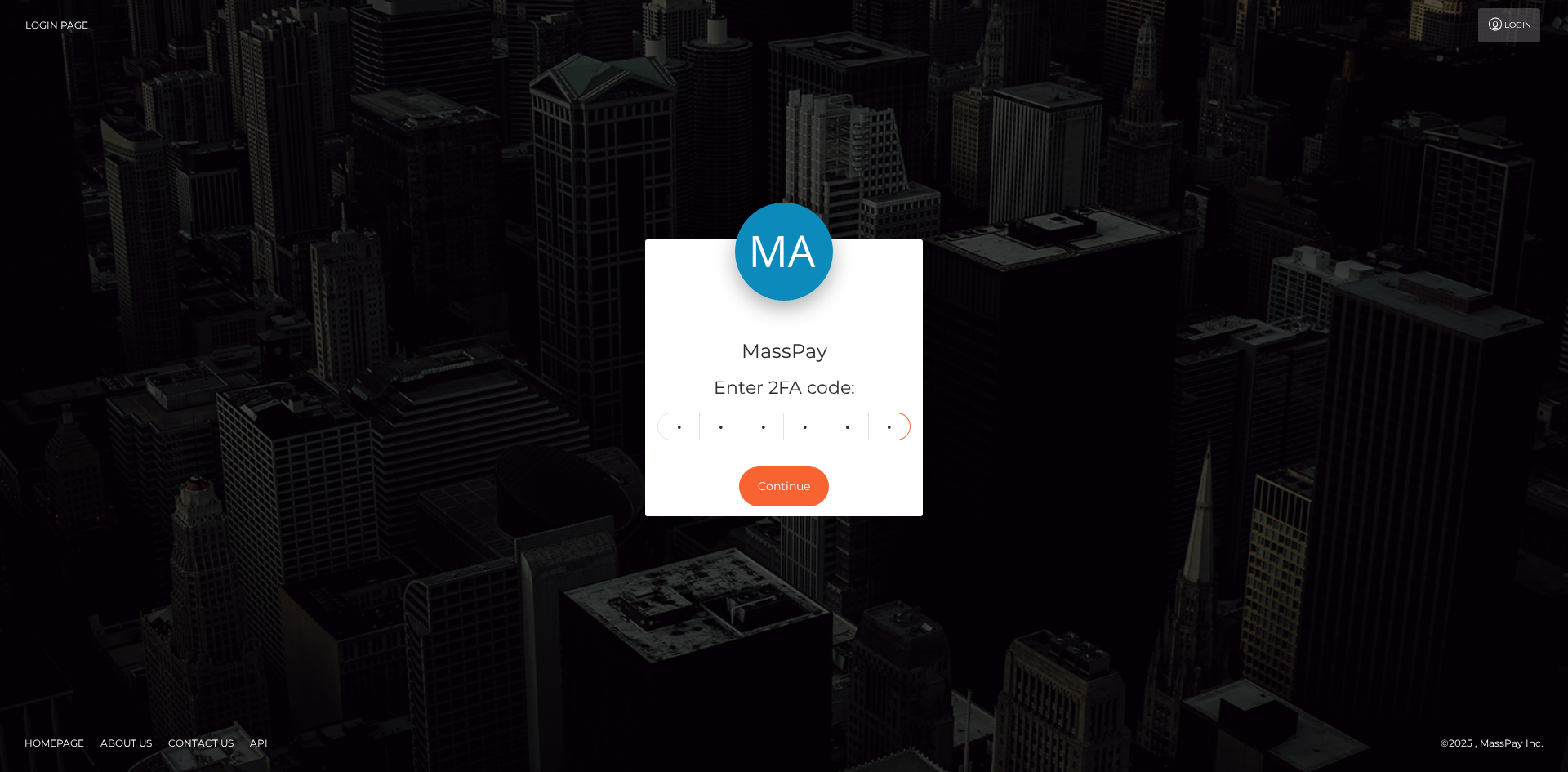
type input "6"
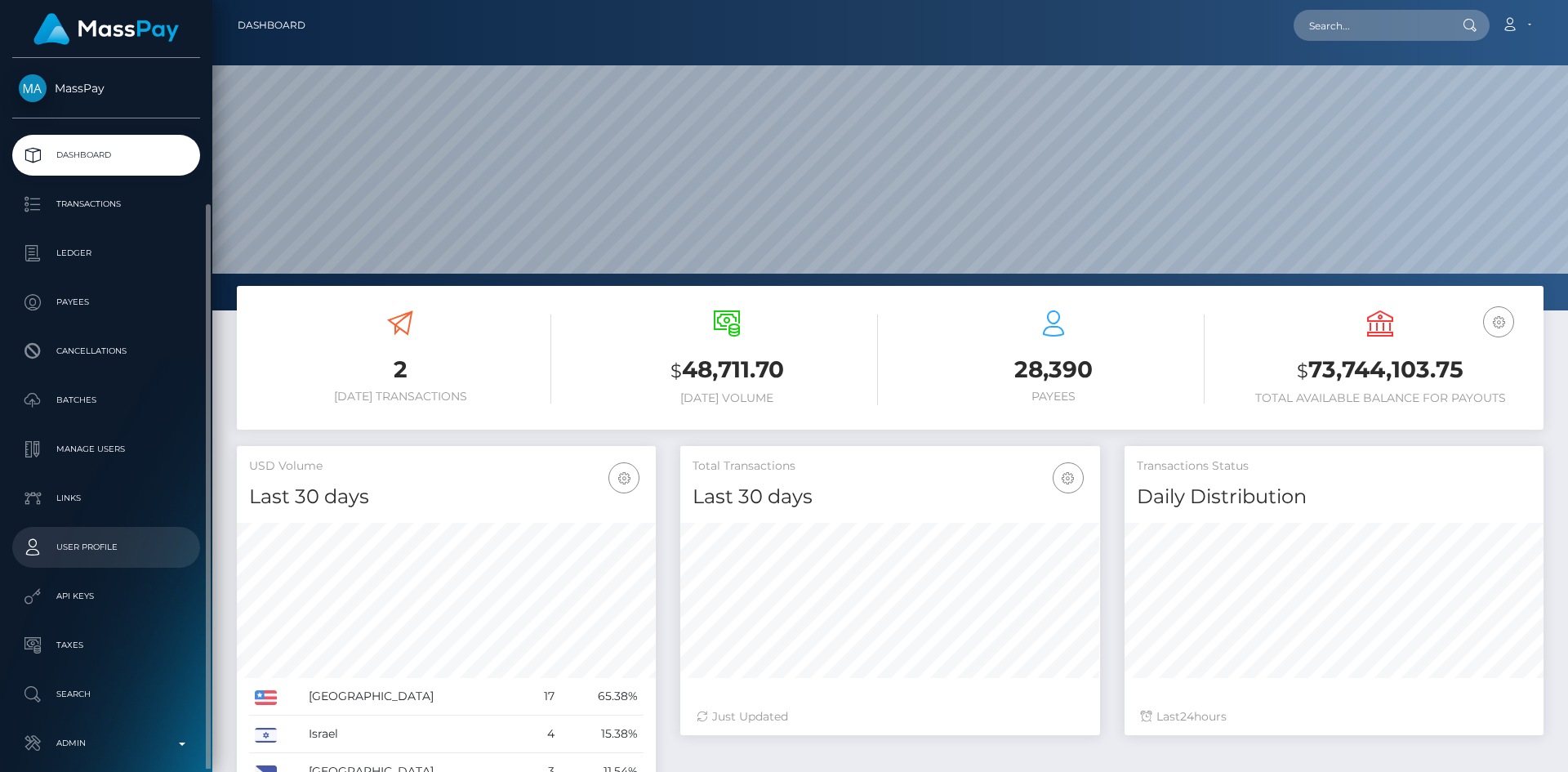
scroll to position [77, 0]
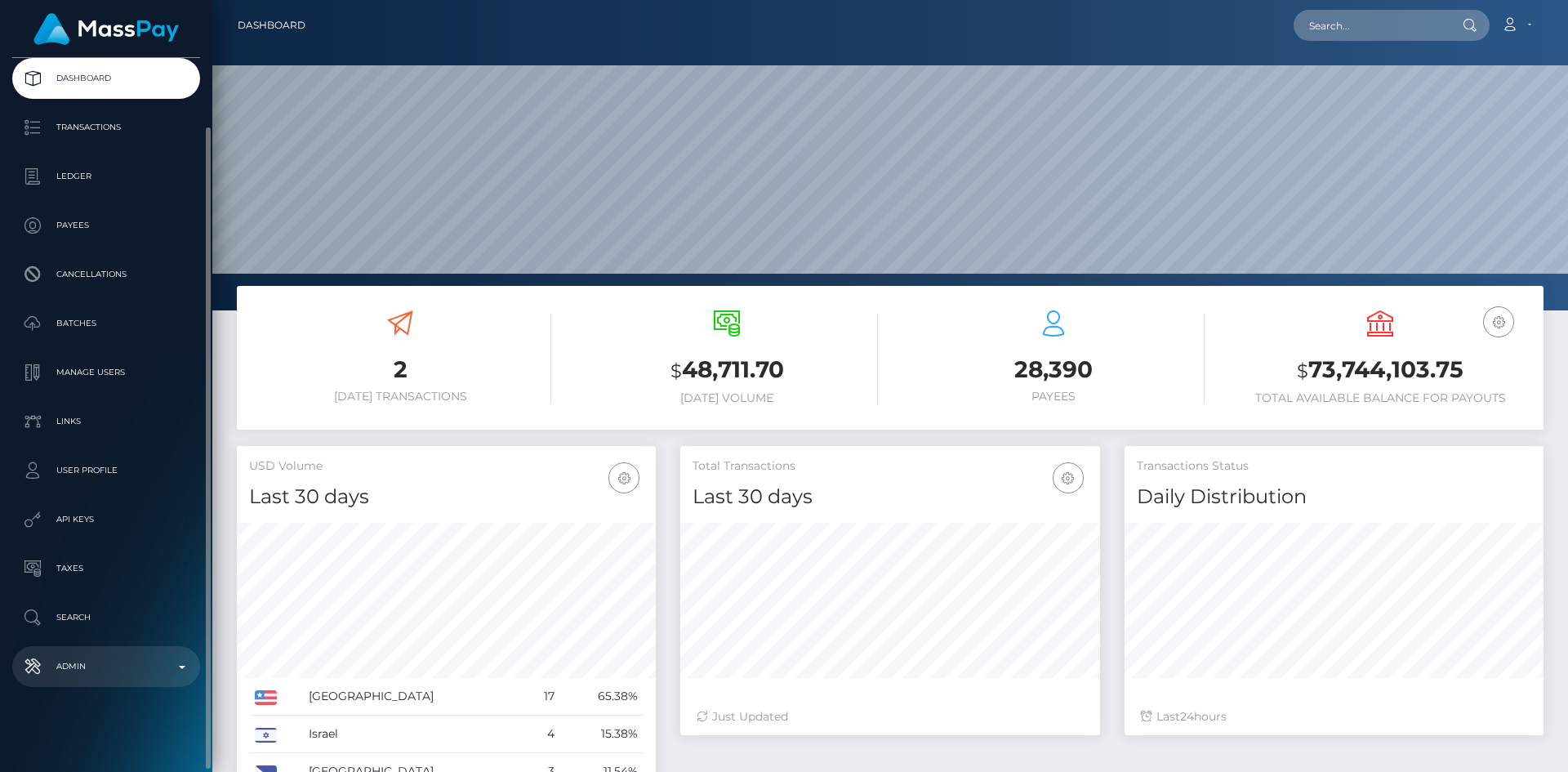
drag, startPoint x: 62, startPoint y: 652, endPoint x: 80, endPoint y: 638, distance: 22.8
click at [62, 652] on link "Admin" at bounding box center [106, 667] width 188 height 41
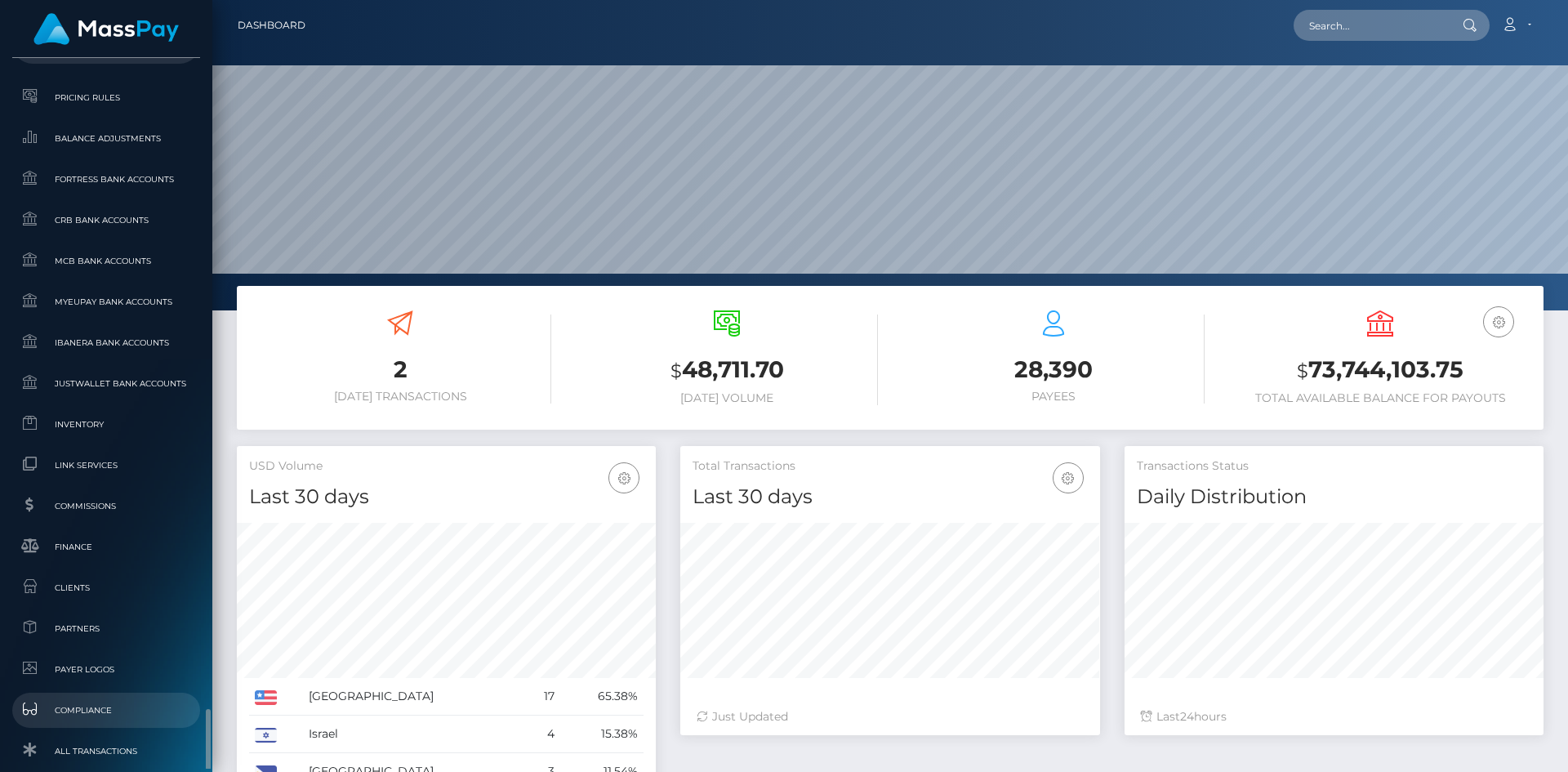
scroll to position [945, 0]
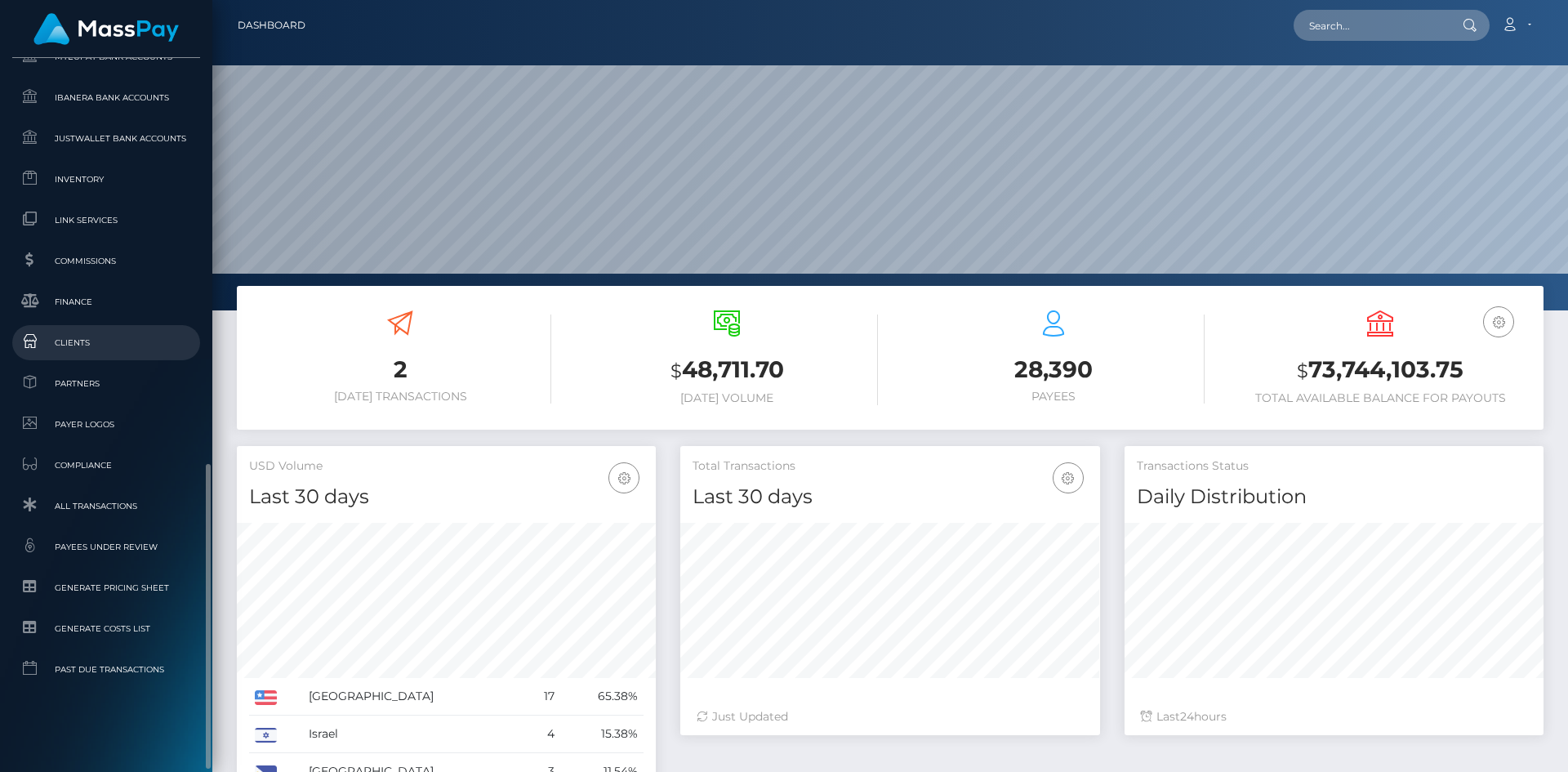
click at [103, 339] on span "Clients" at bounding box center [106, 342] width 175 height 19
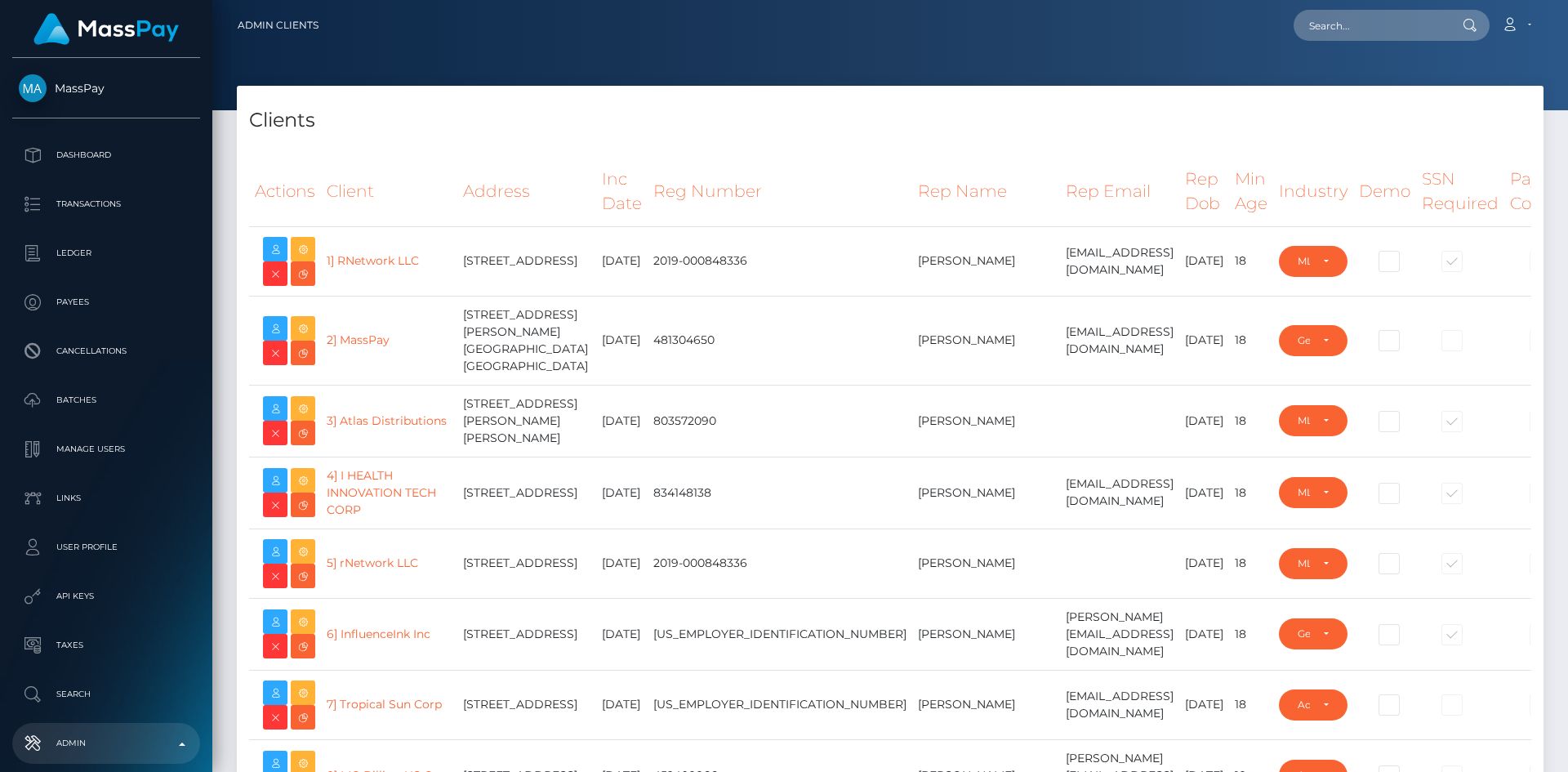
select select "223"
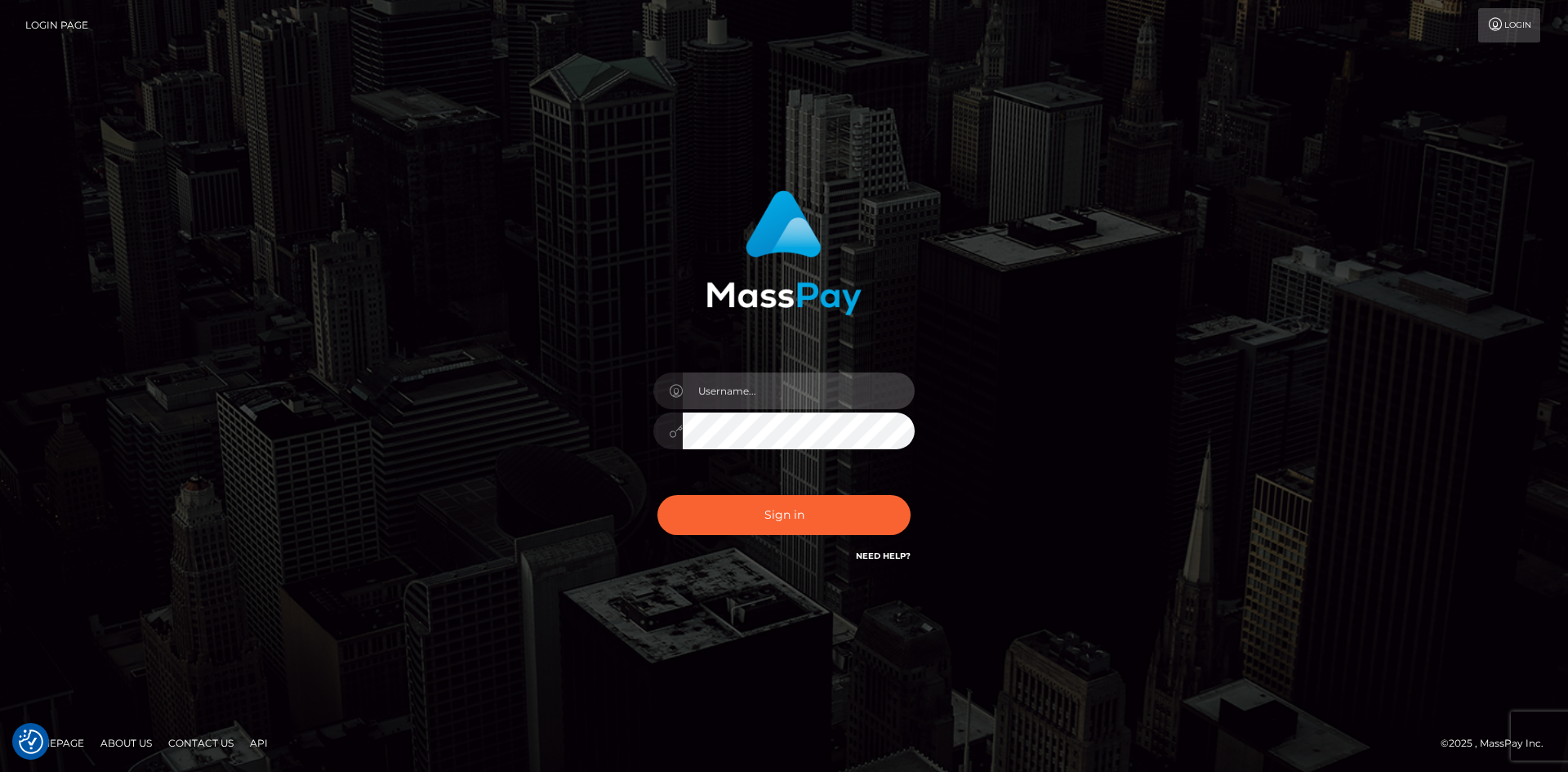
click at [690, 394] on input "text" at bounding box center [799, 391] width 232 height 37
type input "[PERSON_NAME]"
click at [658, 496] on button "Sign in" at bounding box center [784, 515] width 253 height 40
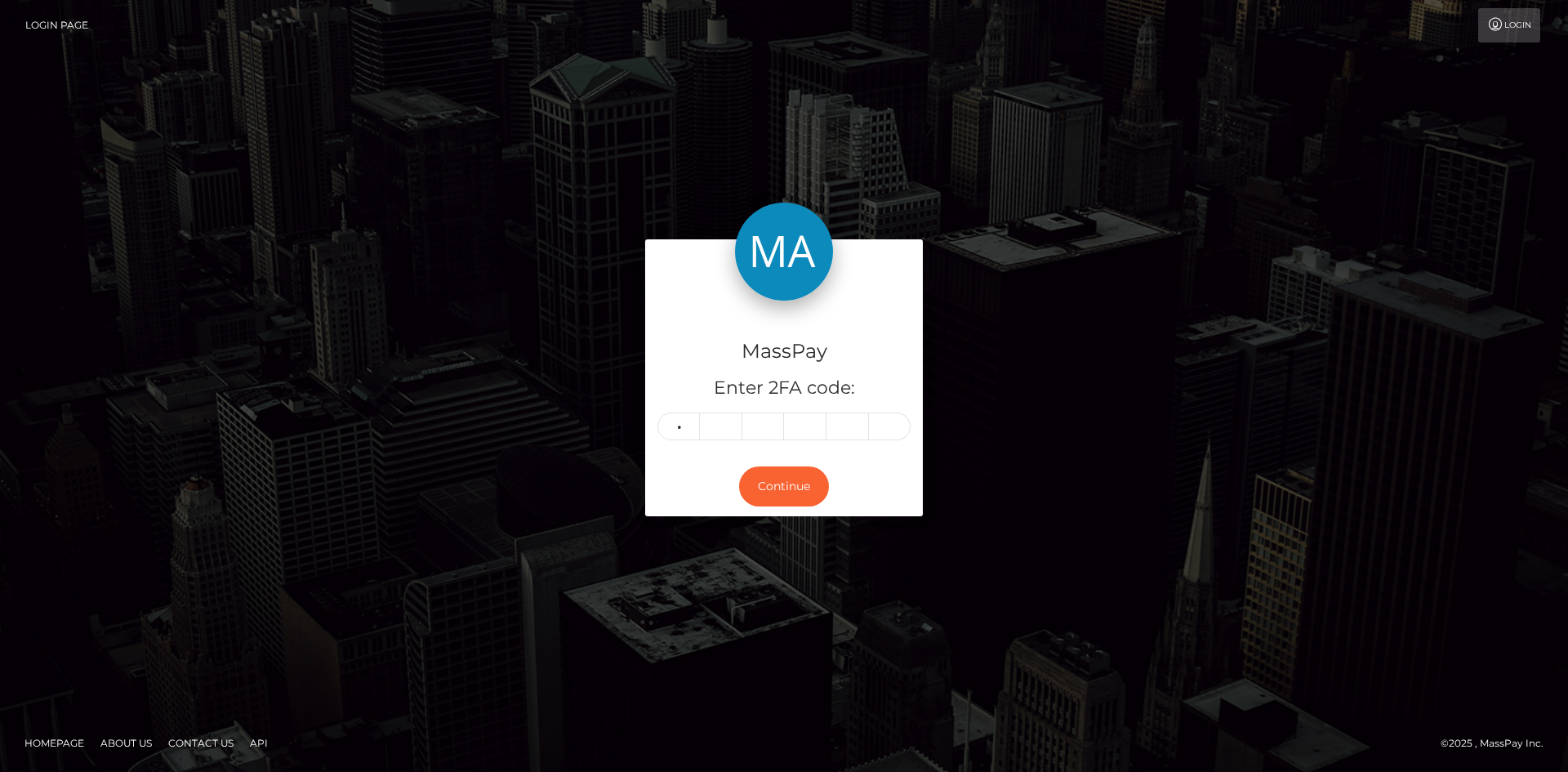
type input "1"
type input "3"
type input "6"
type input "8"
type input "4"
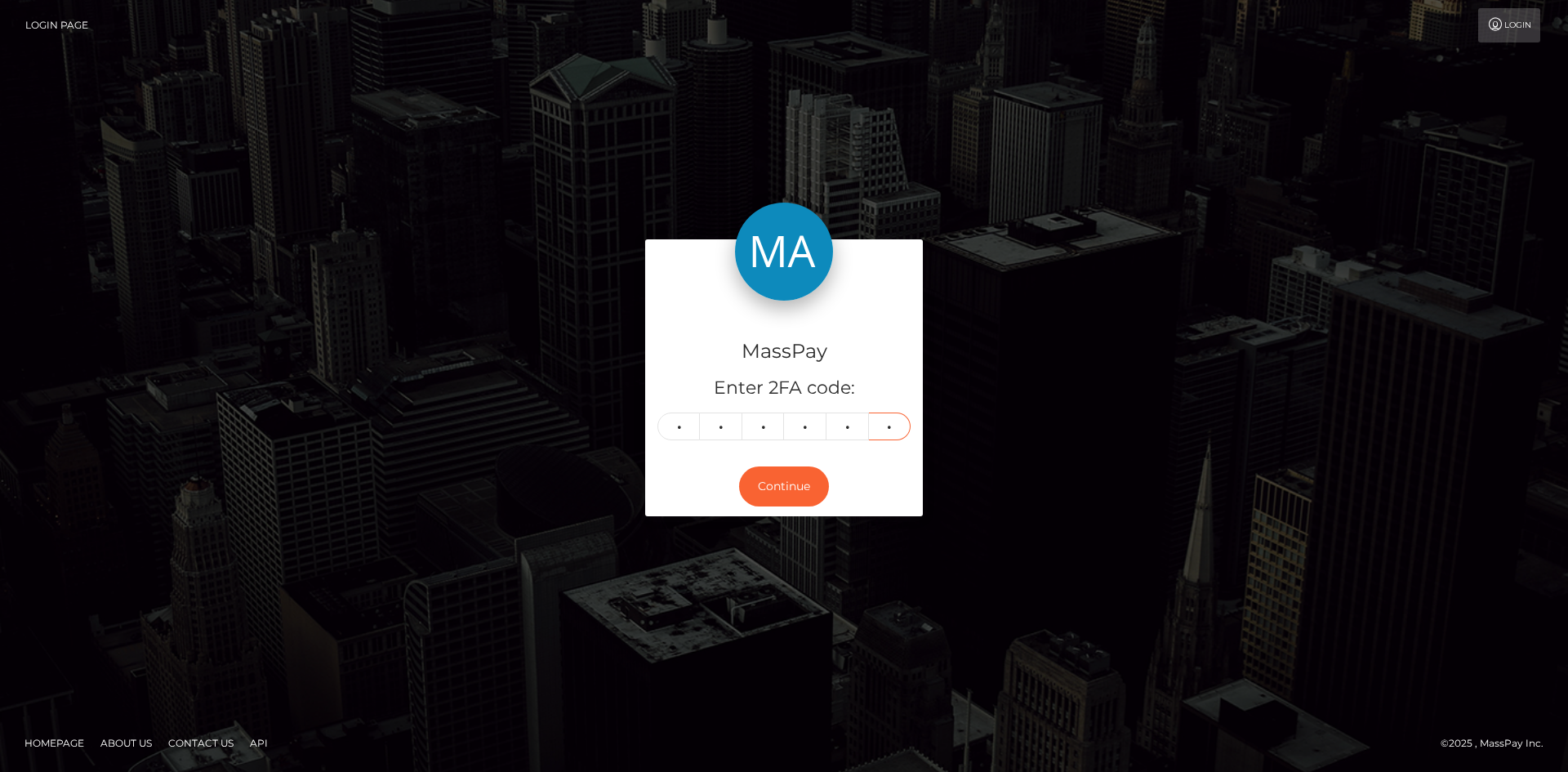
type input "7"
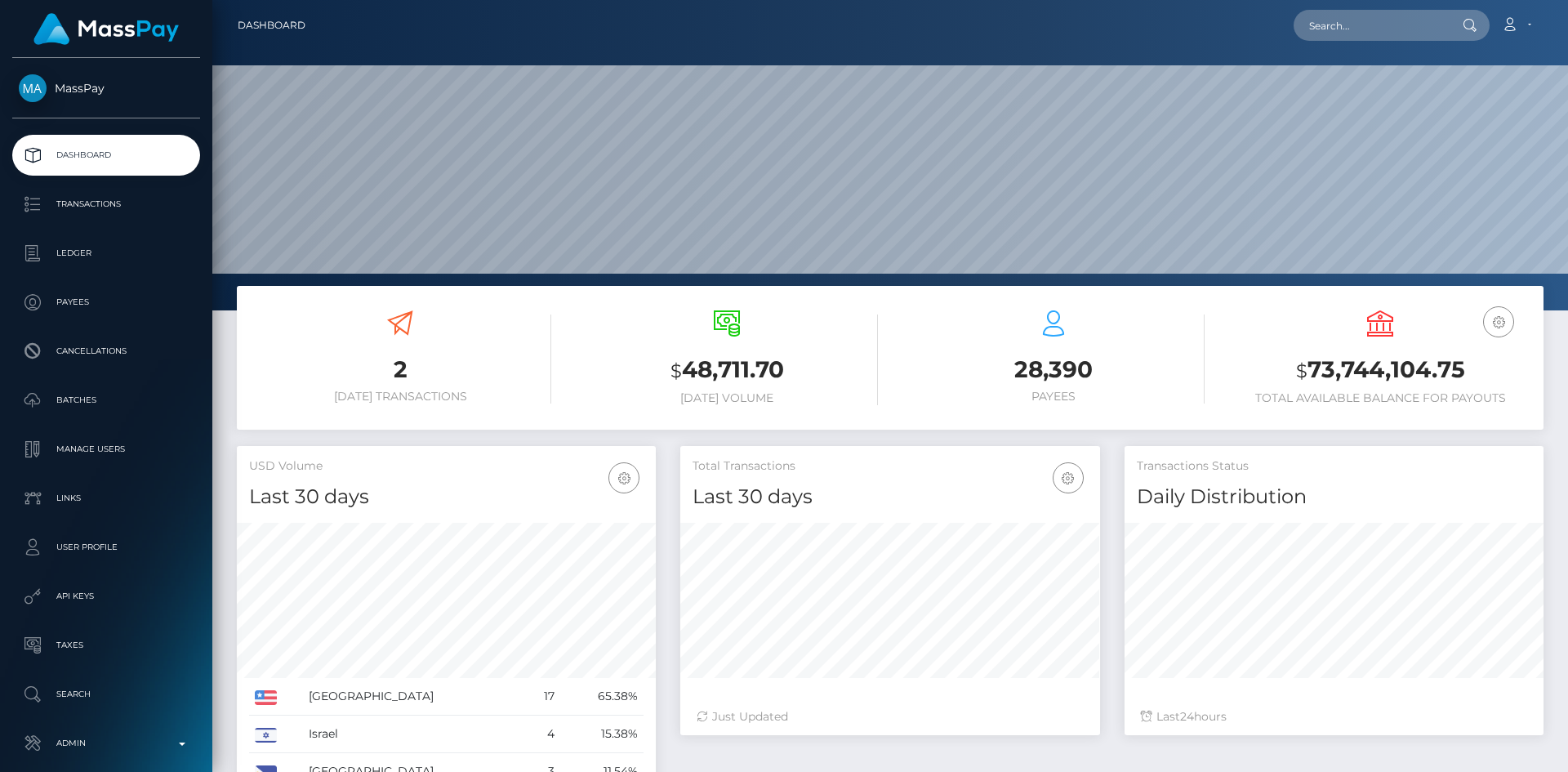
scroll to position [290, 420]
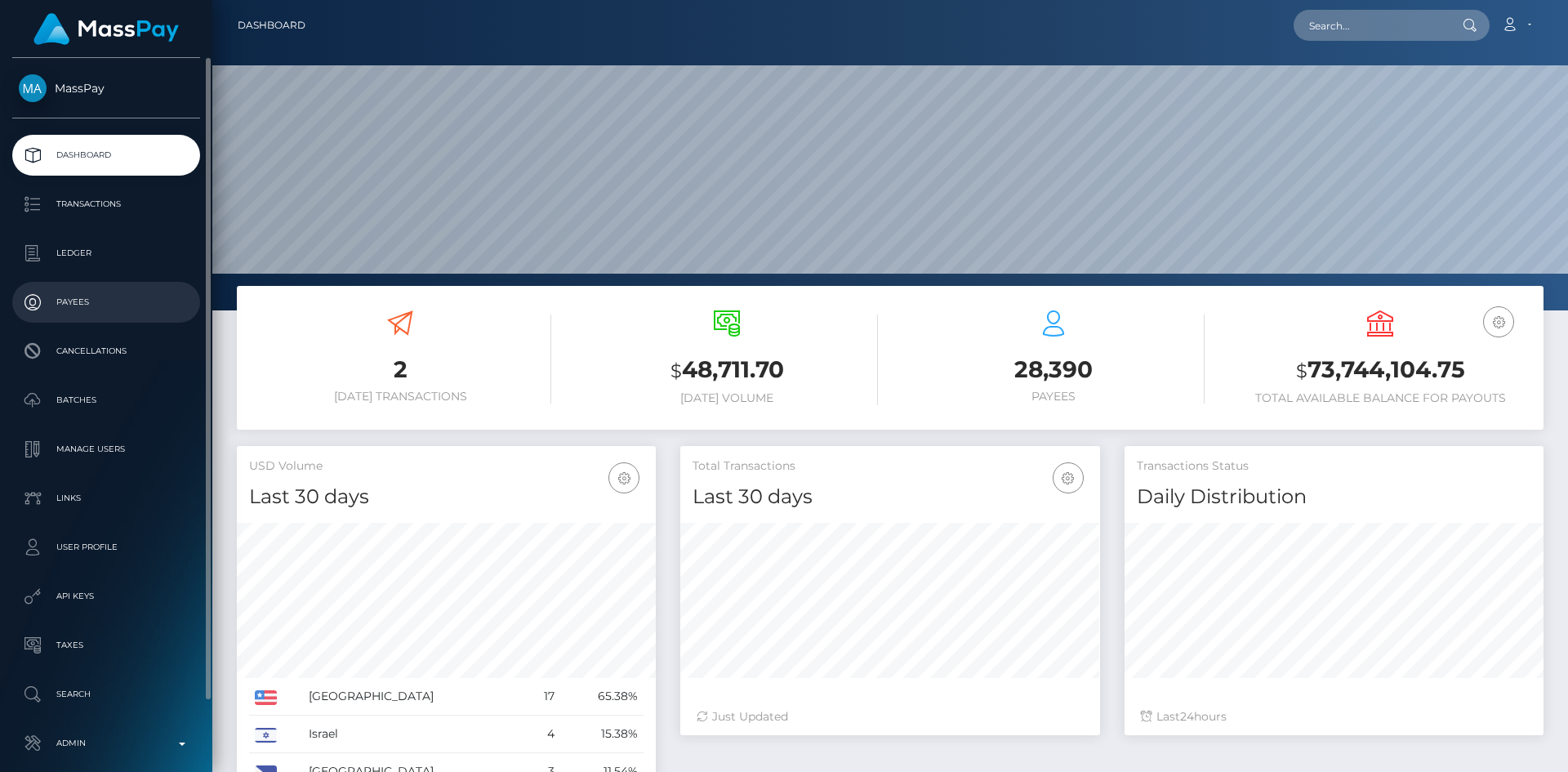
click at [122, 308] on p "Payees" at bounding box center [106, 303] width 175 height 25
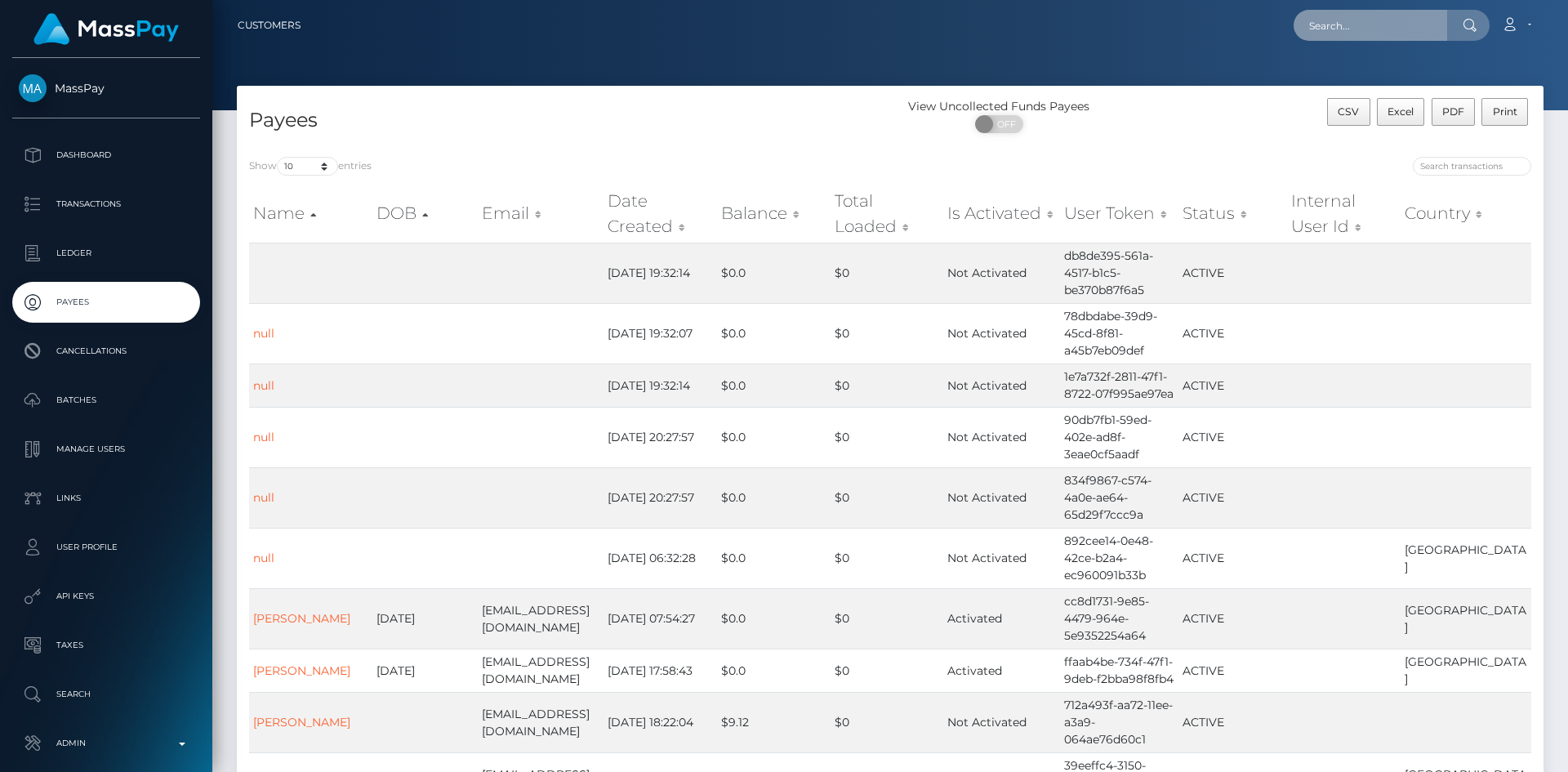
click at [1319, 23] on input "text" at bounding box center [1370, 25] width 153 height 31
paste input "poact_BJZRefJ3u4Q3"
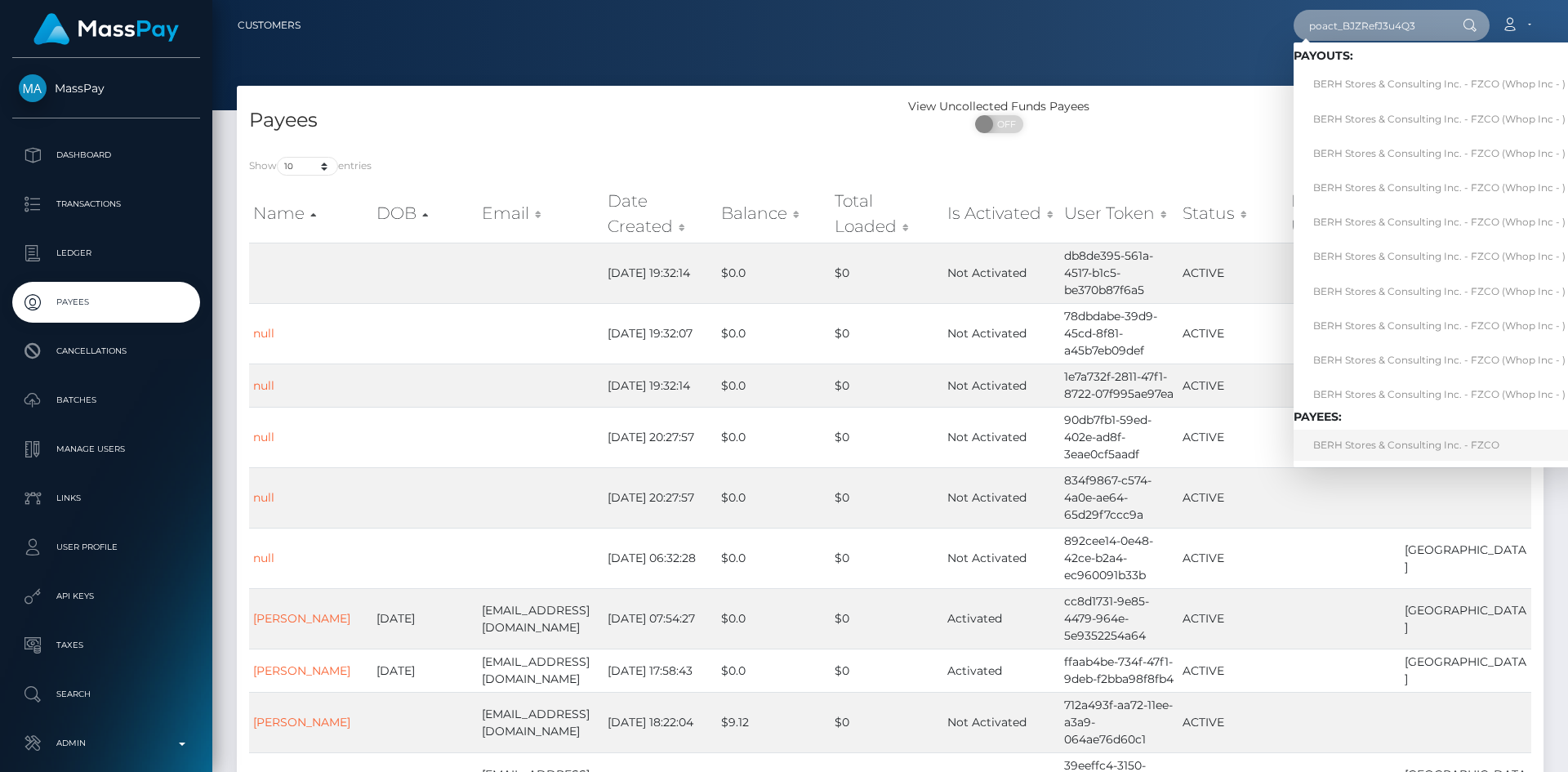
type input "poact_BJZRefJ3u4Q3"
click at [1379, 445] on link "BERH Stores & Consulting Inc. - FZCO" at bounding box center [1440, 445] width 292 height 30
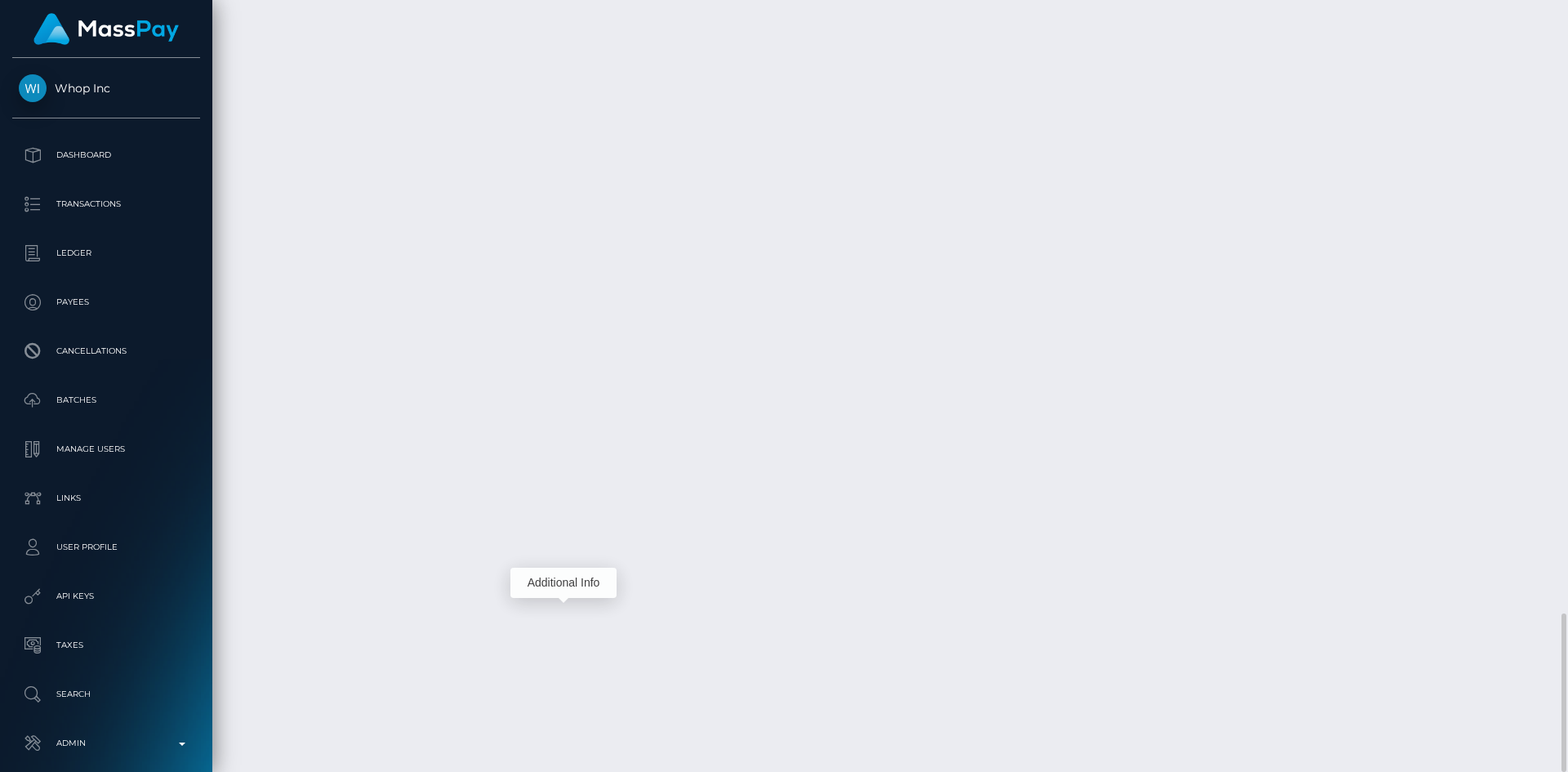
scroll to position [196, 420]
drag, startPoint x: 590, startPoint y: 596, endPoint x: 547, endPoint y: 614, distance: 46.6
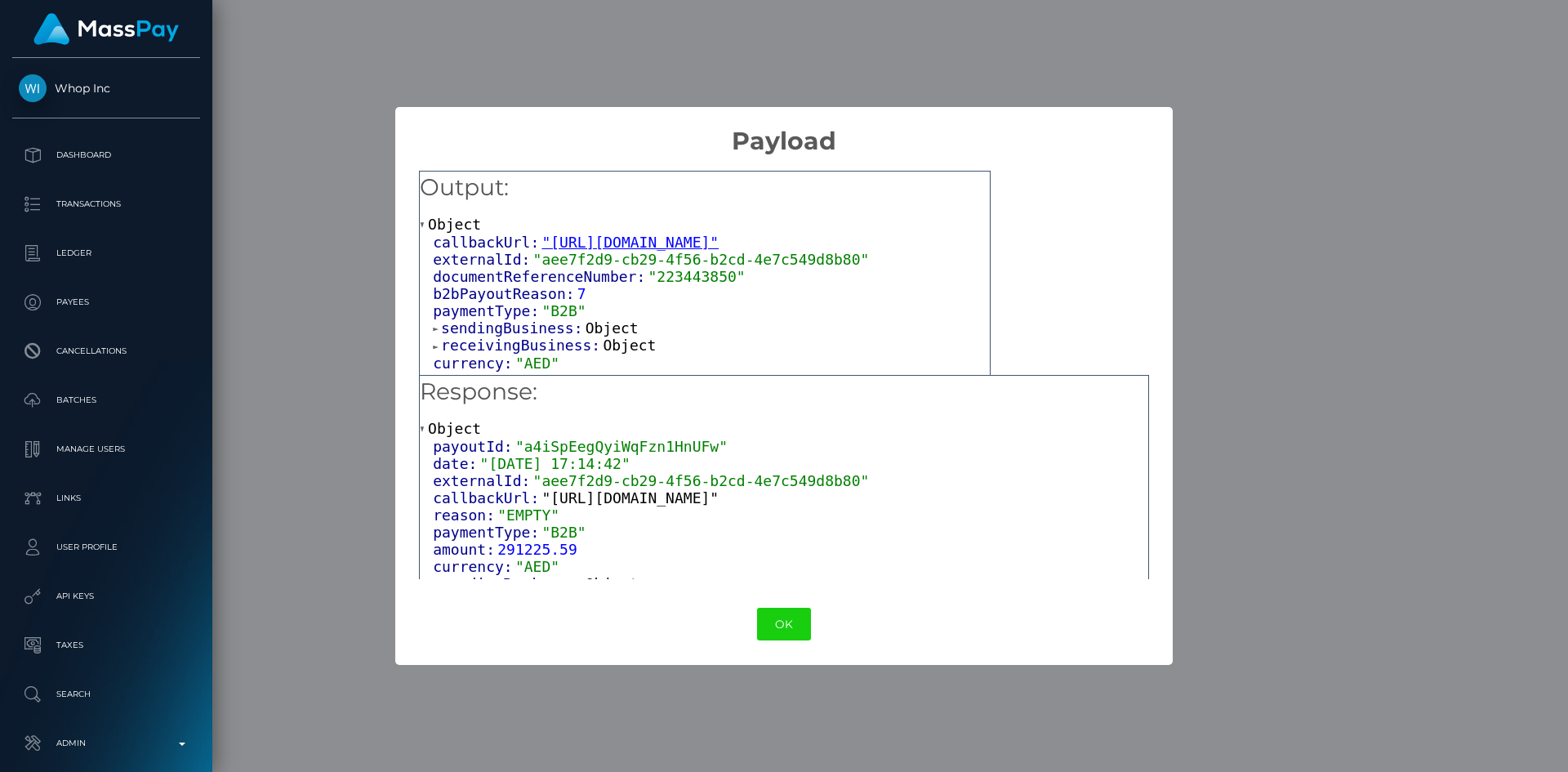
scroll to position [220, 0]
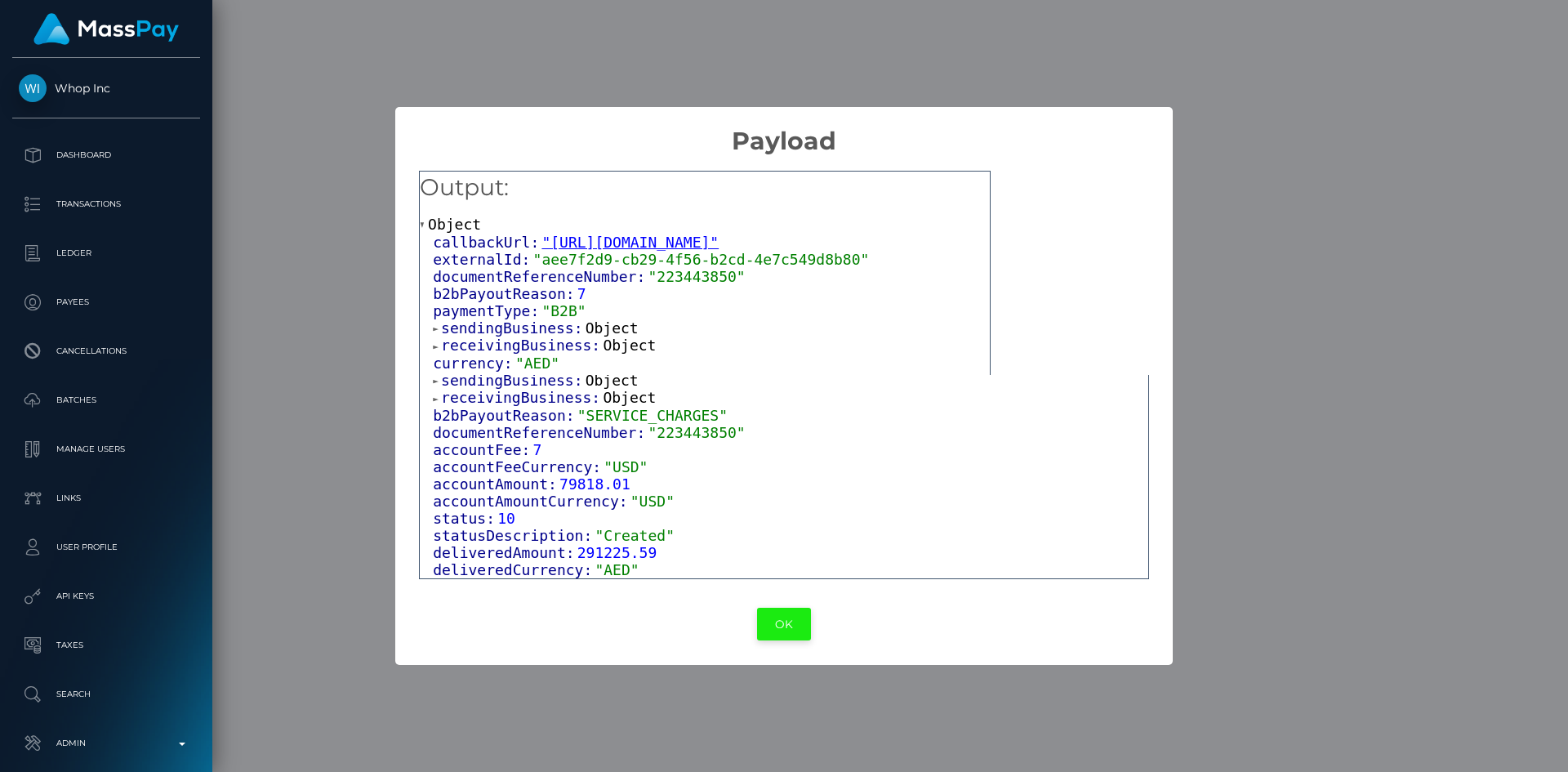
click at [787, 621] on button "OK" at bounding box center [784, 624] width 54 height 34
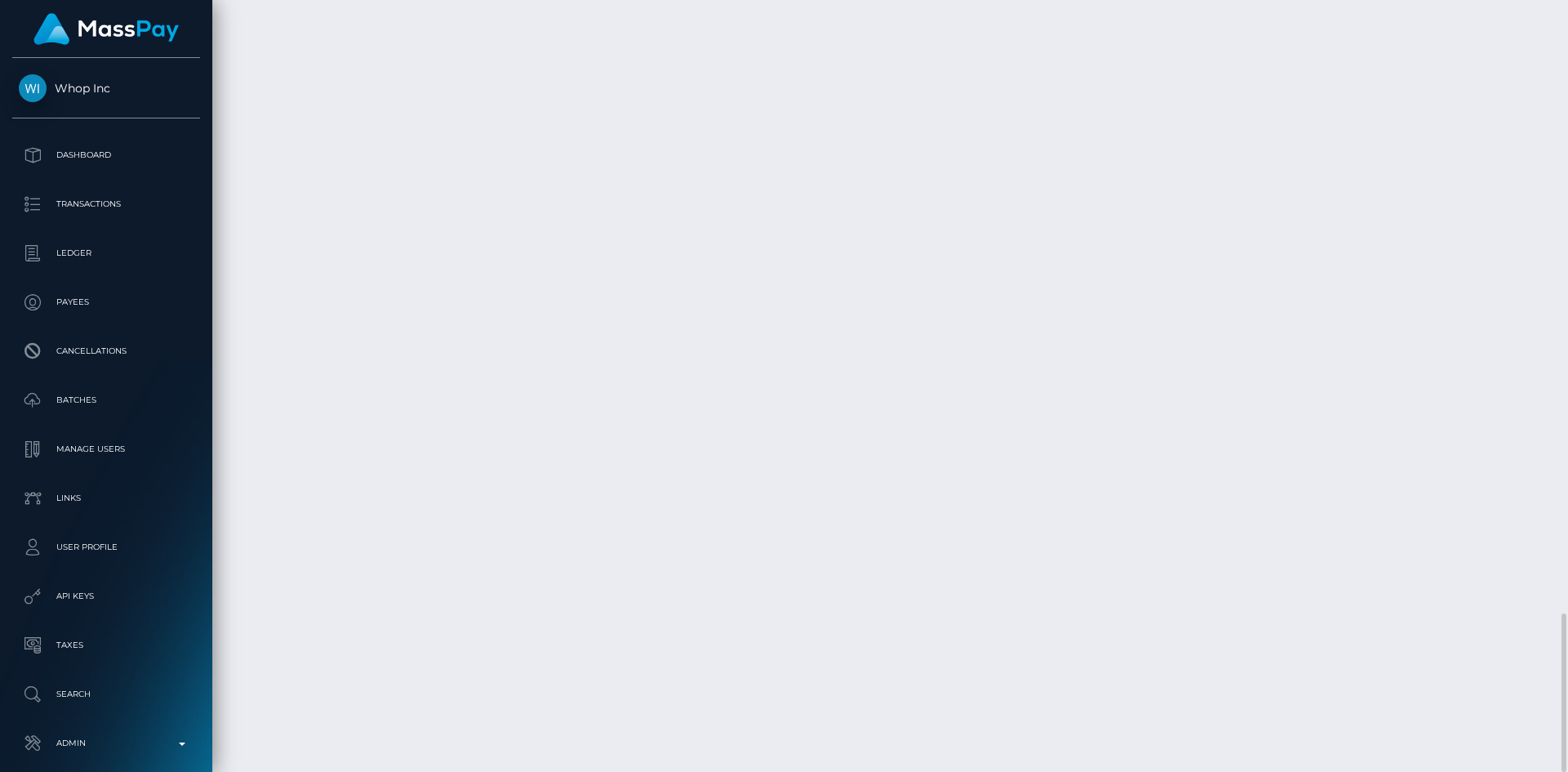
copy td "Confirmation: a4iSpEegQyiWqFzn1HnUFw / pout_vtLJhv5vHcdiS / MassPay Dynamic Tok…"
drag, startPoint x: 563, startPoint y: 518, endPoint x: 647, endPoint y: 545, distance: 88.2
copy td "Confirmation: ca380950-40a8-4196-a868-cc9a24498784 / pout_5d7zCKWl9nyOU / MassP…"
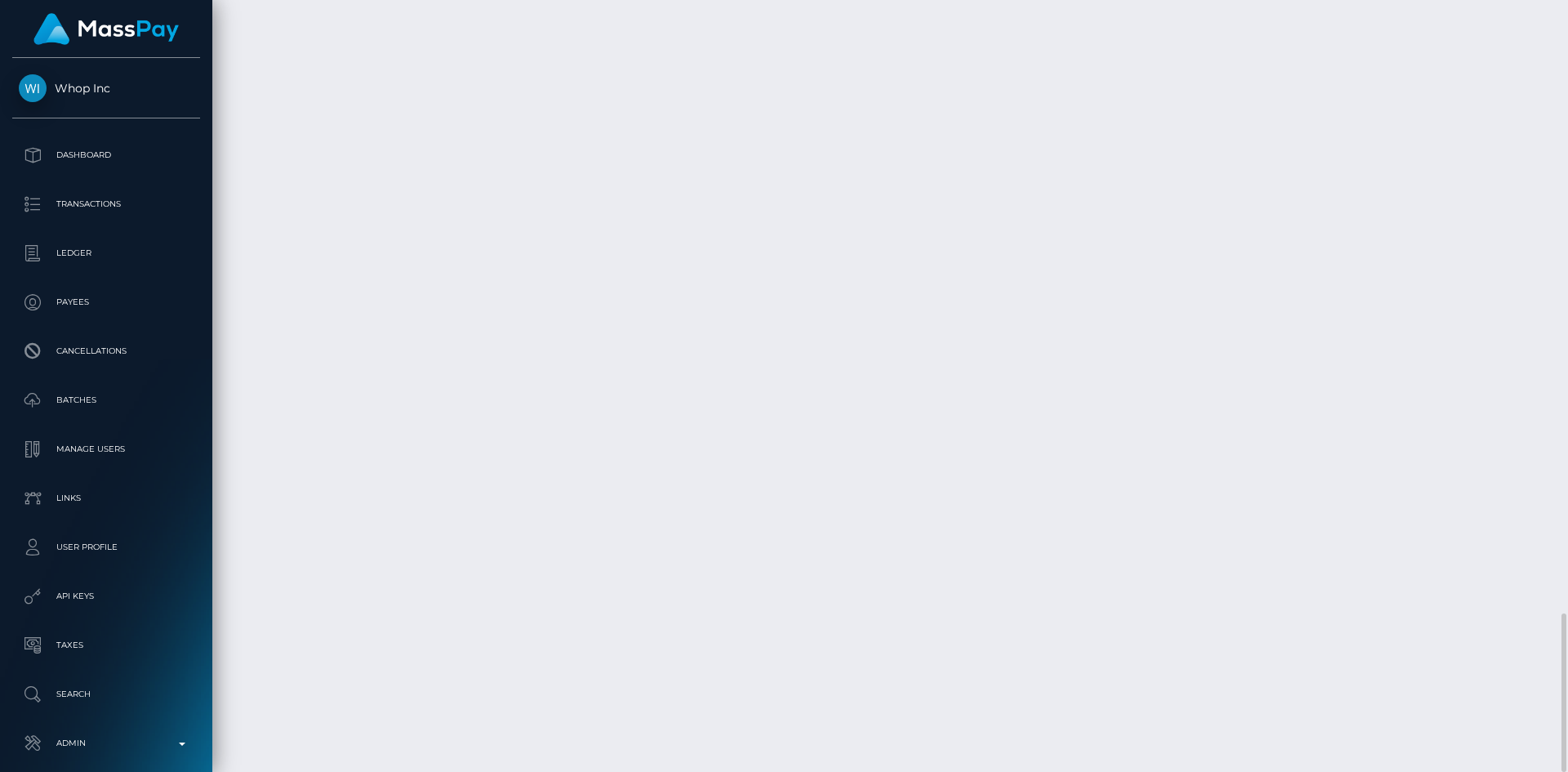
drag, startPoint x: 590, startPoint y: 442, endPoint x: 549, endPoint y: 472, distance: 50.8
copy td "Confirmation: rsBQGuKIQs6ahFuXSHlujA / pout_T3dZWBwmrFxj2 / MassPay Dynamic Tok…"
drag, startPoint x: 590, startPoint y: 217, endPoint x: 548, endPoint y: 242, distance: 48.9
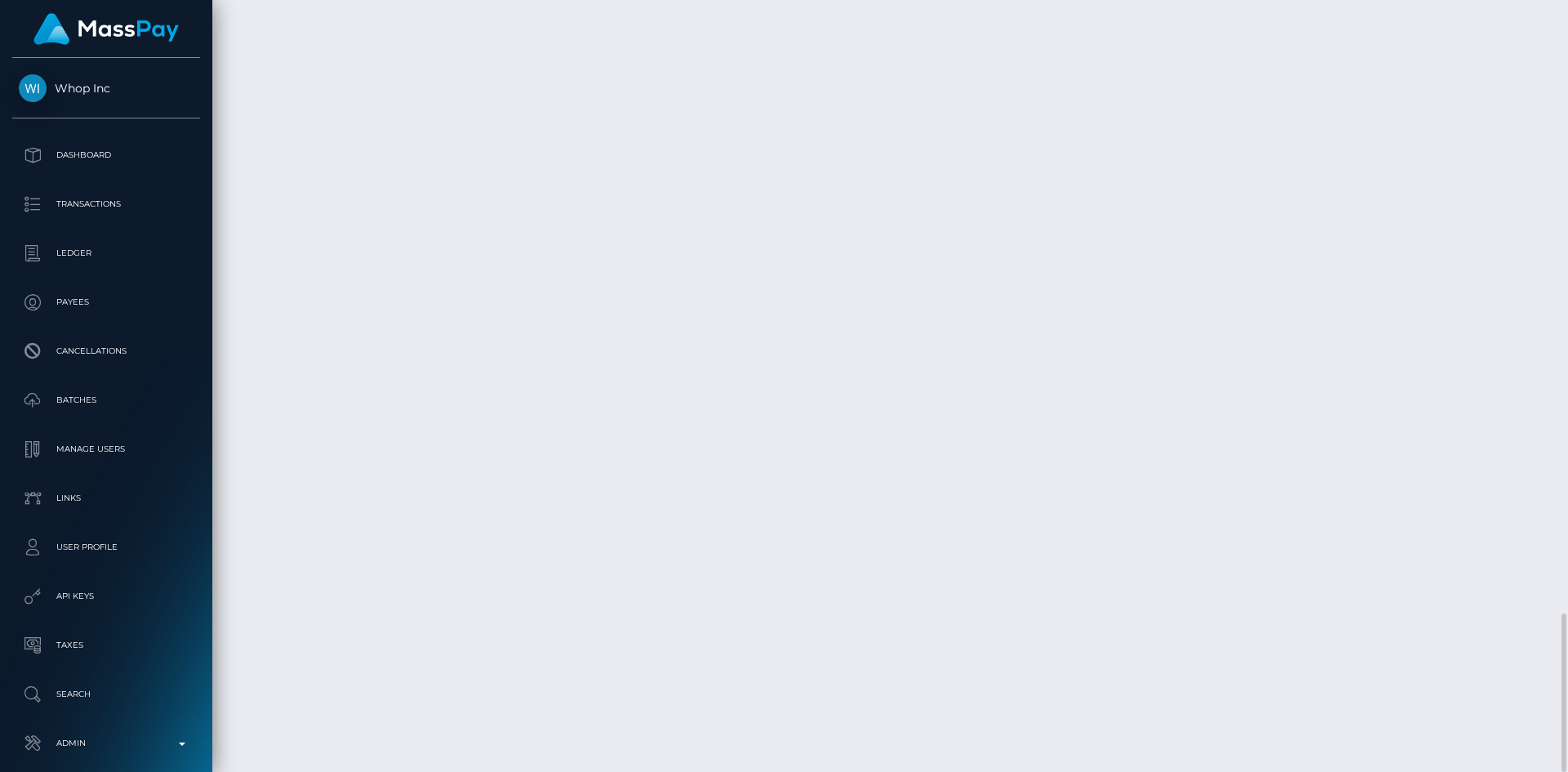
copy td "Confirmation: EdXQ6EZ7QsO4l3Ehdx_Frg / pout_ZocSBlIGKw5nA / MassPay Dynamic Tok…"
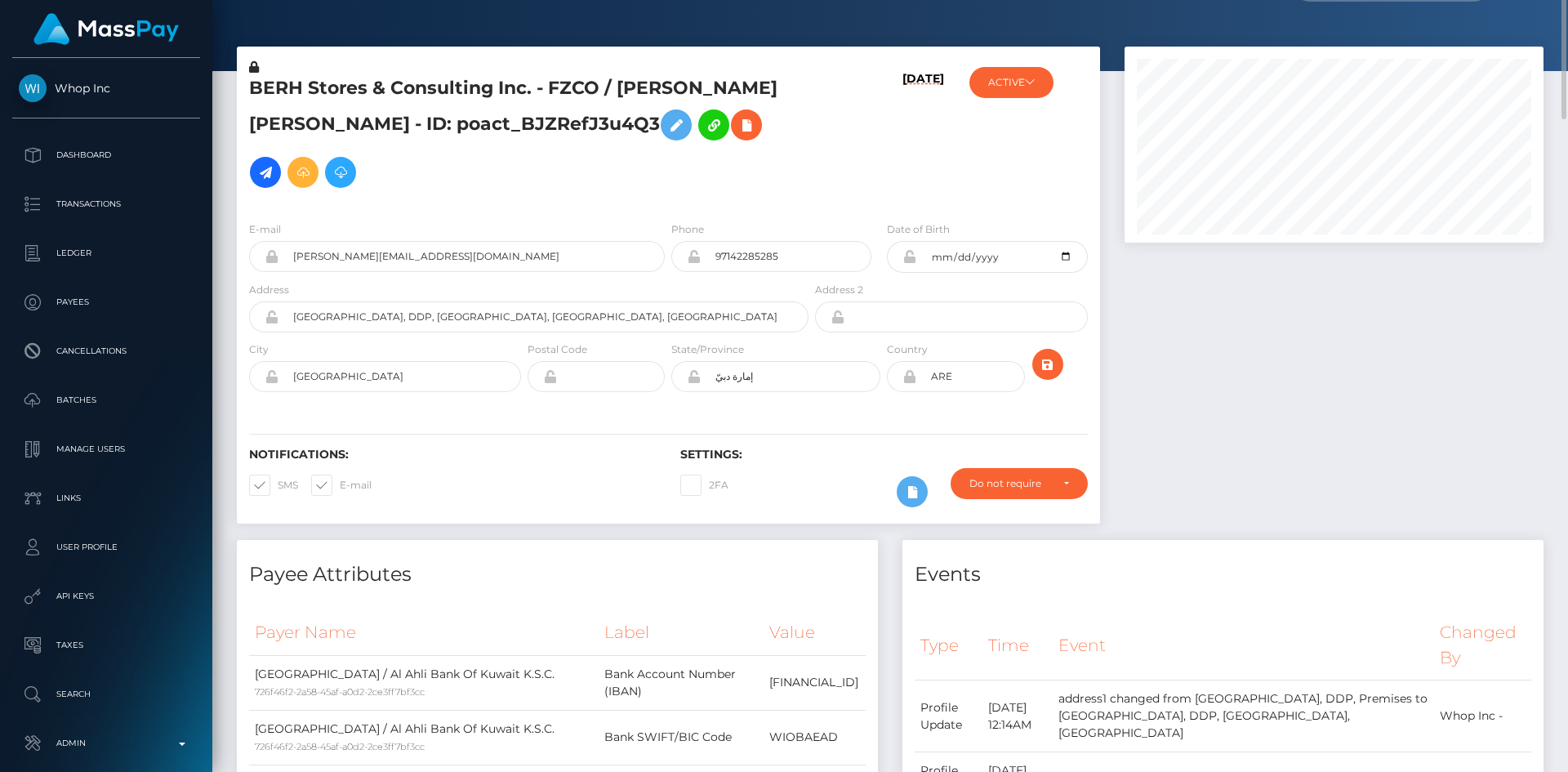
scroll to position [0, 0]
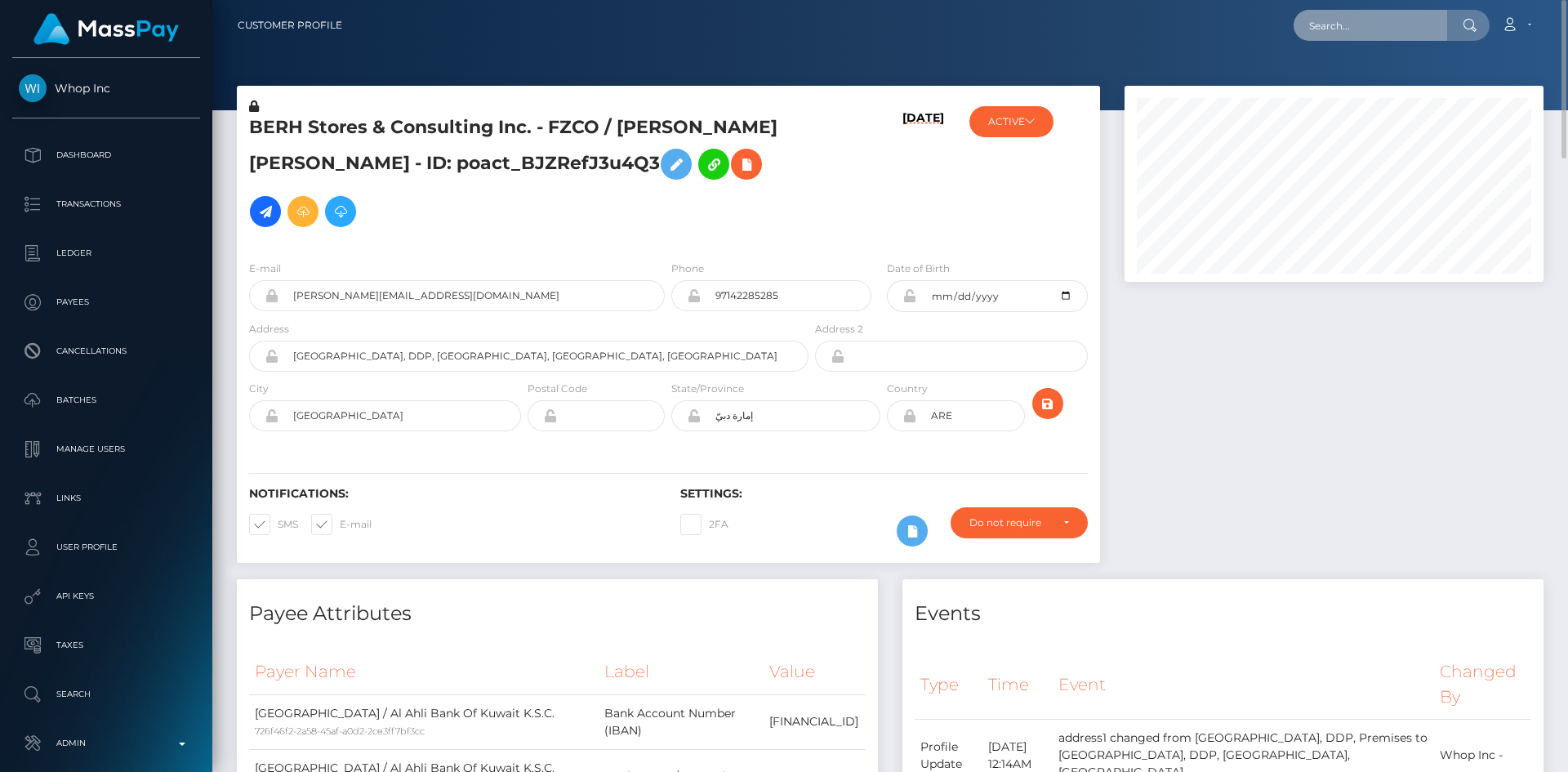
click at [1372, 21] on input "text" at bounding box center [1370, 25] width 153 height 31
paste input "poact_FM2rQ3EeJeAQ"
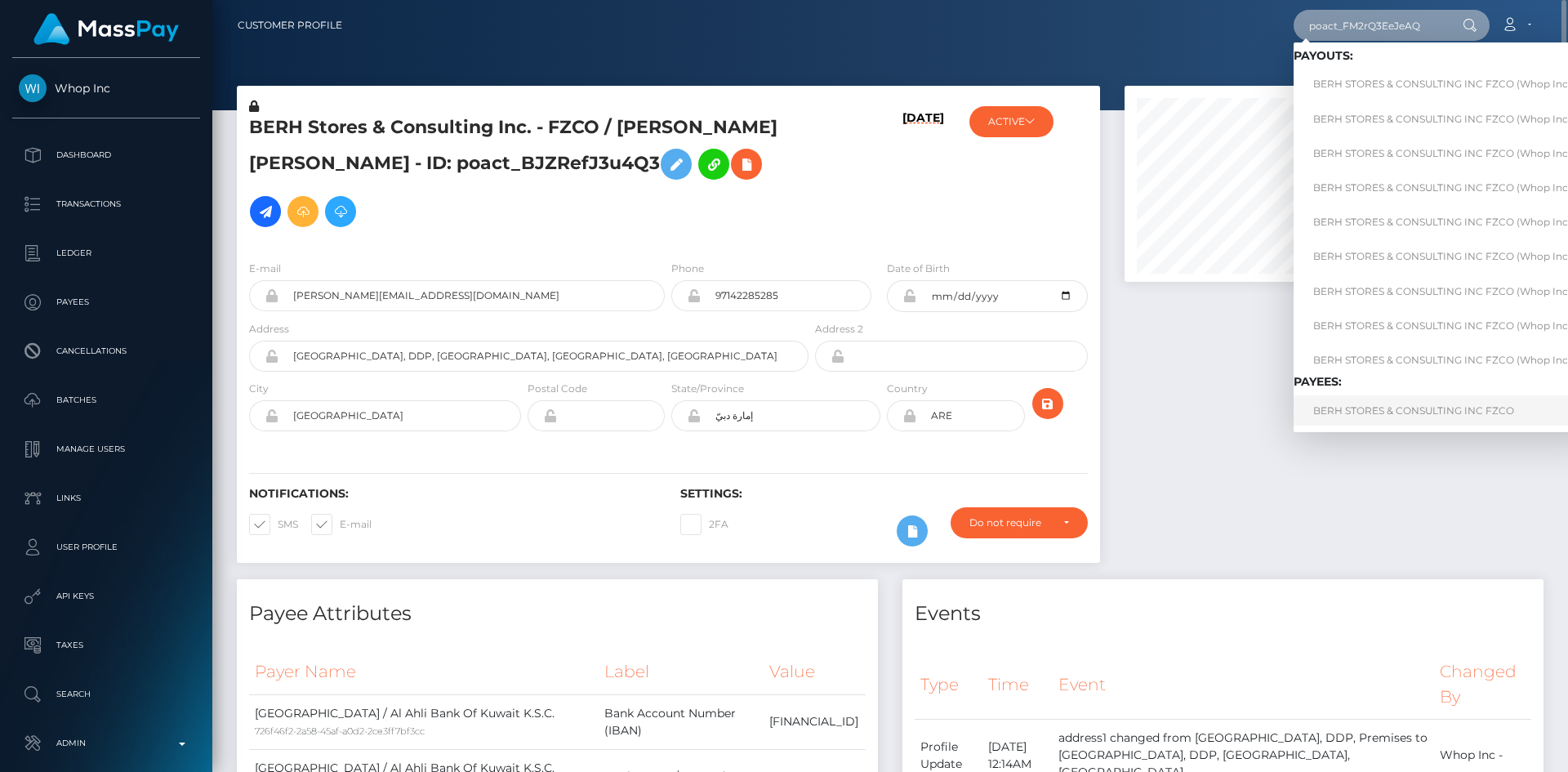
type input "poact_FM2rQ3EeJeAQ"
click at [1364, 401] on link "BERH STORES & CONSULTING INC FZCO" at bounding box center [1447, 410] width 306 height 30
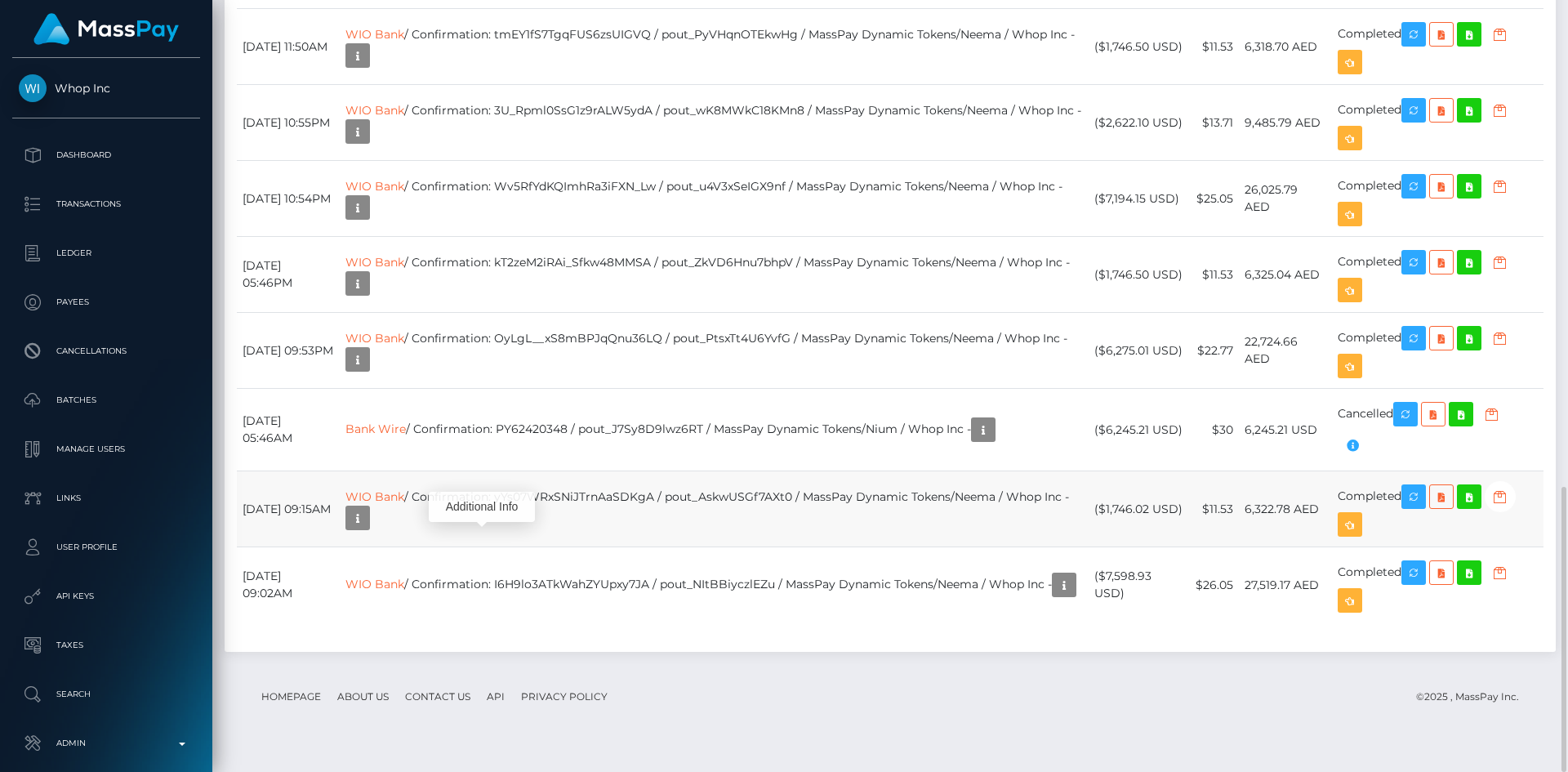
scroll to position [196, 420]
drag, startPoint x: 473, startPoint y: 518, endPoint x: 428, endPoint y: 546, distance: 53.0
click at [428, 546] on td "WIO Bank / Confirmation: yYs07WRxSNiJTrnAaSDKgA / pout_AskwUSGf7AXt0 / MassPay …" at bounding box center [713, 509] width 749 height 76
copy td "Confirmation: yYs07WRxSNiJTrnAaSDKgA / pout_AskwUSGf7AXt0 / MassPay Dynamic Tok…"
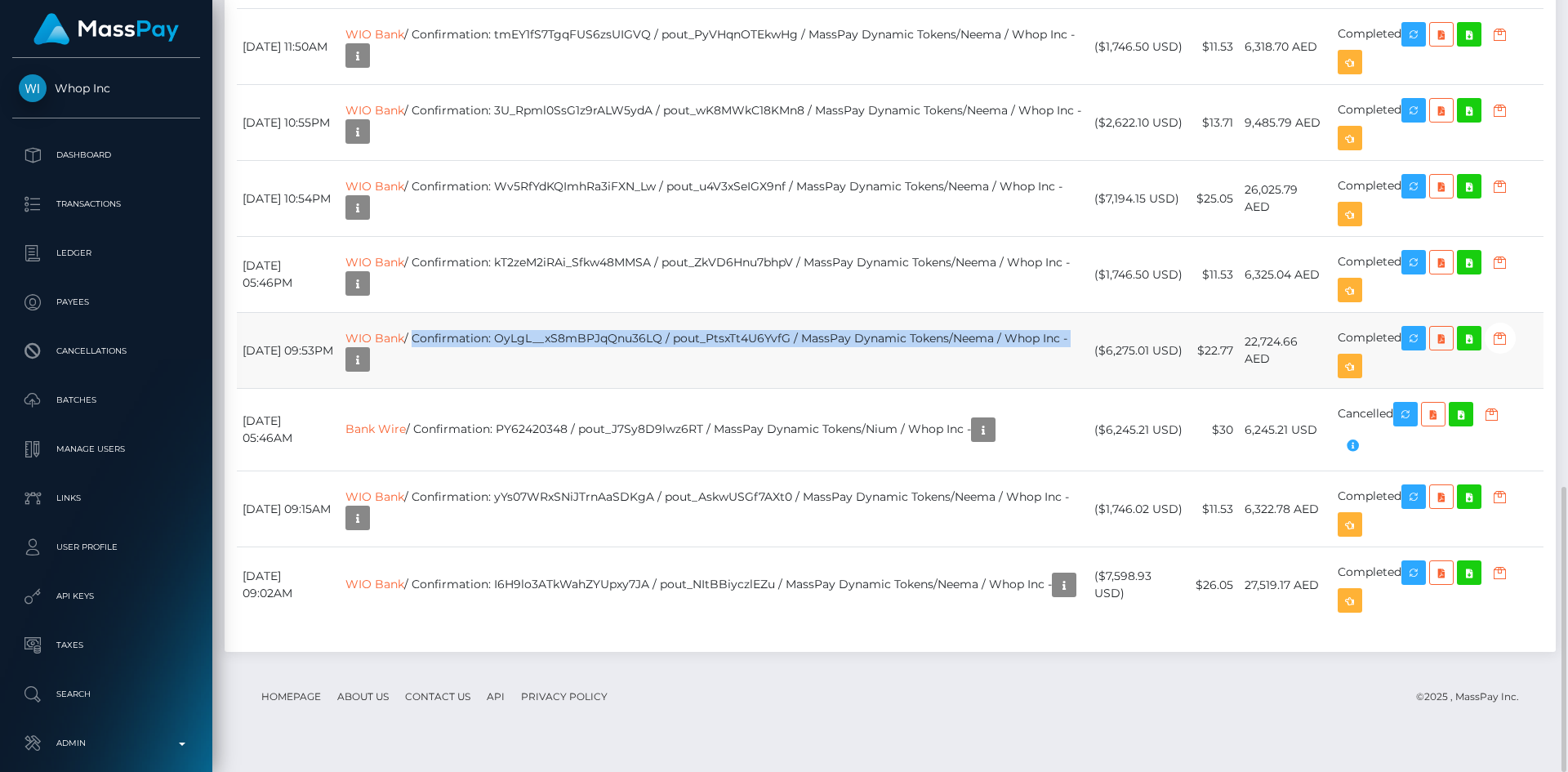
drag, startPoint x: 471, startPoint y: 360, endPoint x: 431, endPoint y: 386, distance: 47.7
click at [431, 386] on td "WIO Bank / Confirmation: OyLgL__xS8mBPJqQnu36LQ / pout_PtsxTt4U6YvfG / MassPay …" at bounding box center [713, 350] width 749 height 76
copy td "Confirmation: OyLgL__xS8mBPJqQnu36LQ / pout_PtsxTt4U6YvfG / MassPay Dynamic Tok…"
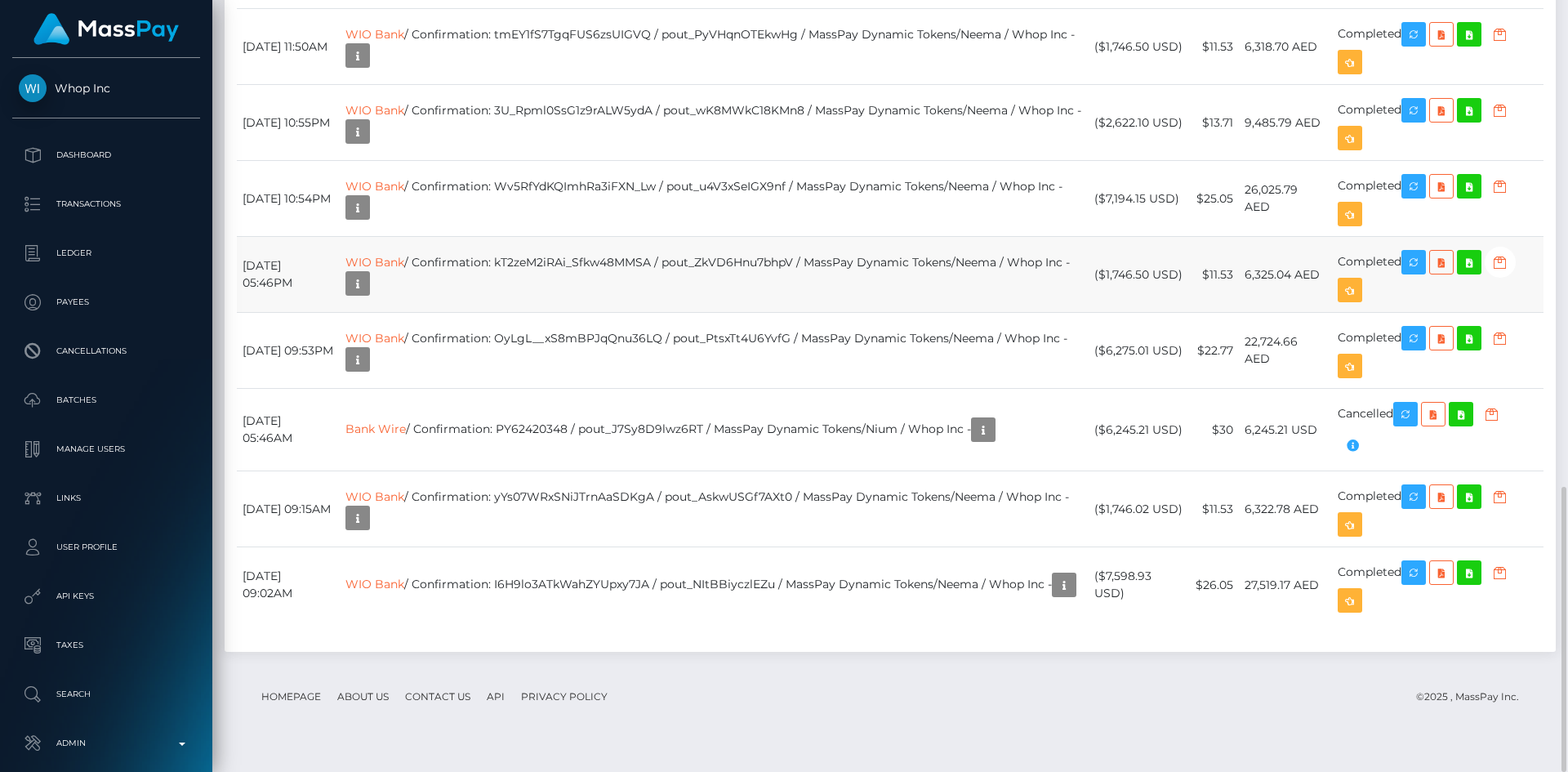
drag, startPoint x: 475, startPoint y: 282, endPoint x: 467, endPoint y: 309, distance: 28.2
click at [467, 309] on td "WIO Bank / Confirmation: kT2zeM2iRAi_Sfkw48MMSA / pout_ZkVD6Hnu7bhpV / MassPay …" at bounding box center [713, 275] width 749 height 76
copy td "Confirmation: kT2zeM2iRAi_Sfkw48MMSA / pout_ZkVD6Hnu7bhpV / MassPay Dynamic Tok…"
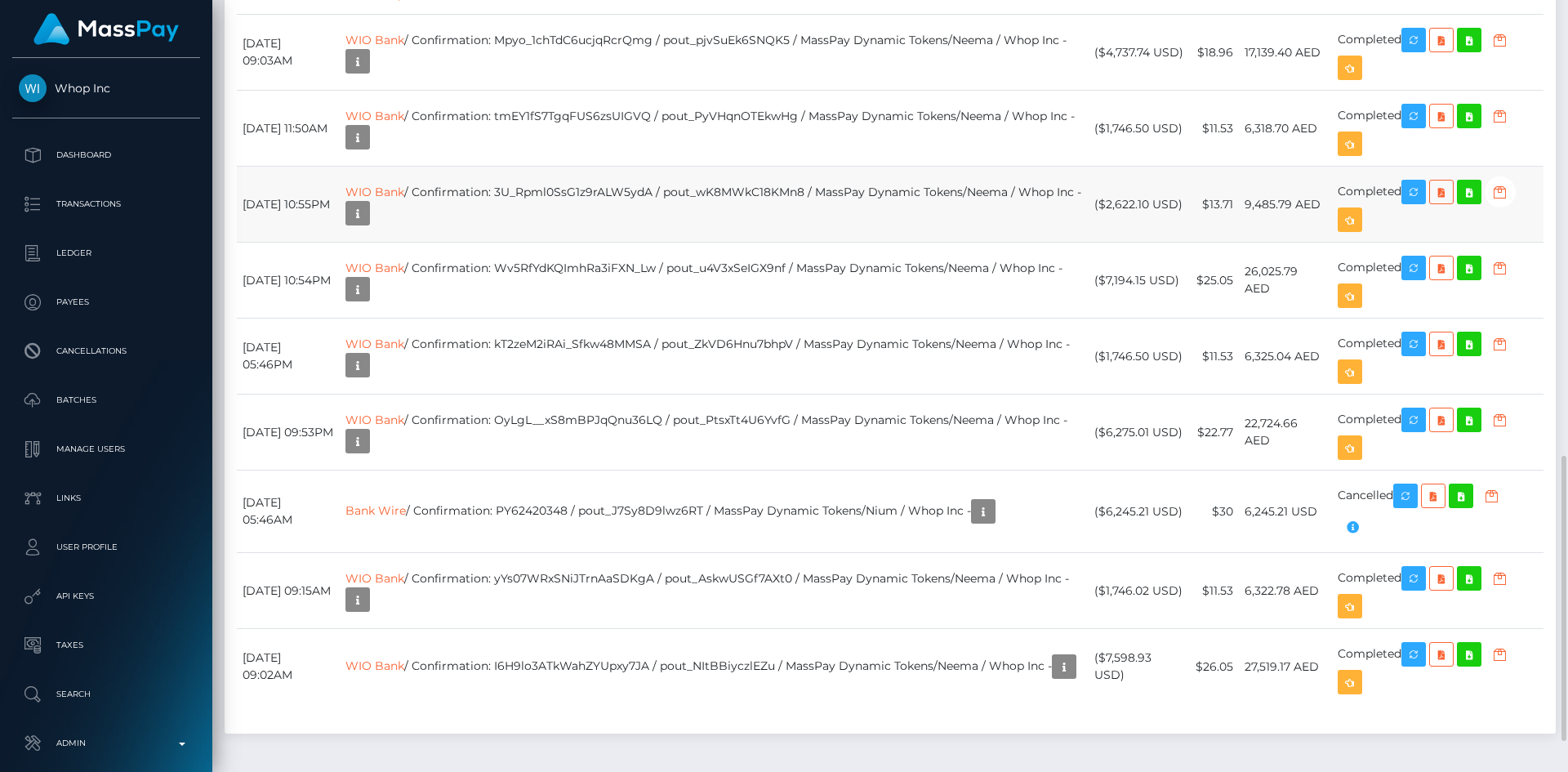
drag, startPoint x: 473, startPoint y: 213, endPoint x: 467, endPoint y: 234, distance: 21.8
click at [467, 234] on td "WIO Bank / Confirmation: 3U_Rpml0SsG1z9rALW5ydA / pout_wK8MWkC18KMn8 / MassPay …" at bounding box center [713, 204] width 749 height 76
copy td "Confirmation: 3U_Rpml0SsG1z9rALW5ydA / pout_wK8MWkC18KMn8 / MassPay Dynamic Tok…"
drag, startPoint x: 476, startPoint y: 287, endPoint x: 430, endPoint y: 320, distance: 56.6
click at [430, 318] on td "WIO Bank / Confirmation: Wv5RfYdKQImhRa3iFXN_Lw / pout_u4V3xSeIGX9nf / MassPay …" at bounding box center [713, 281] width 749 height 76
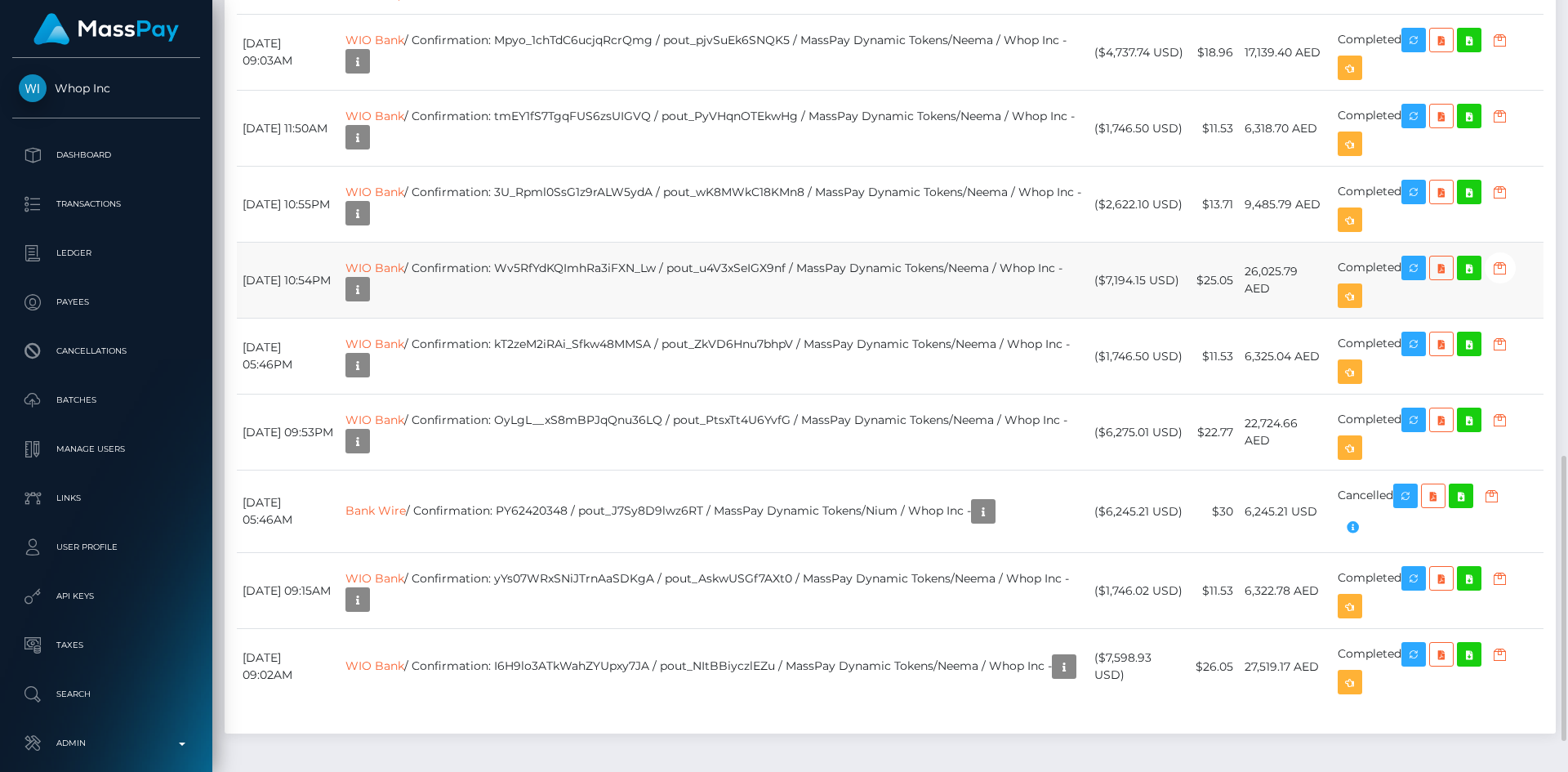
copy td "Confirmation: Wv5RfYdKQImhRa3iFXN_Lw / pout_u4V3xSeIGX9nf / MassPay Dynamic Tok…"
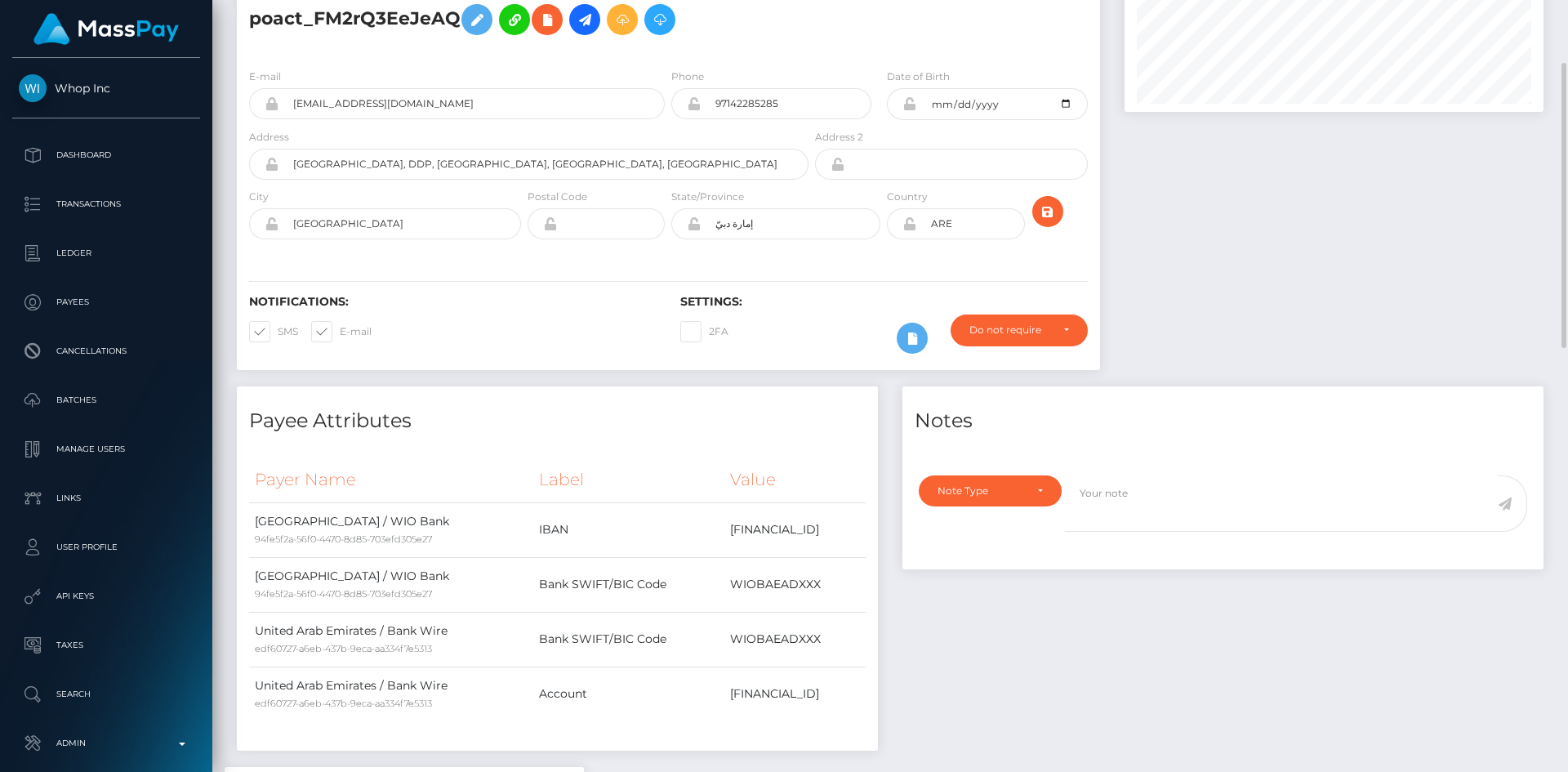
scroll to position [0, 0]
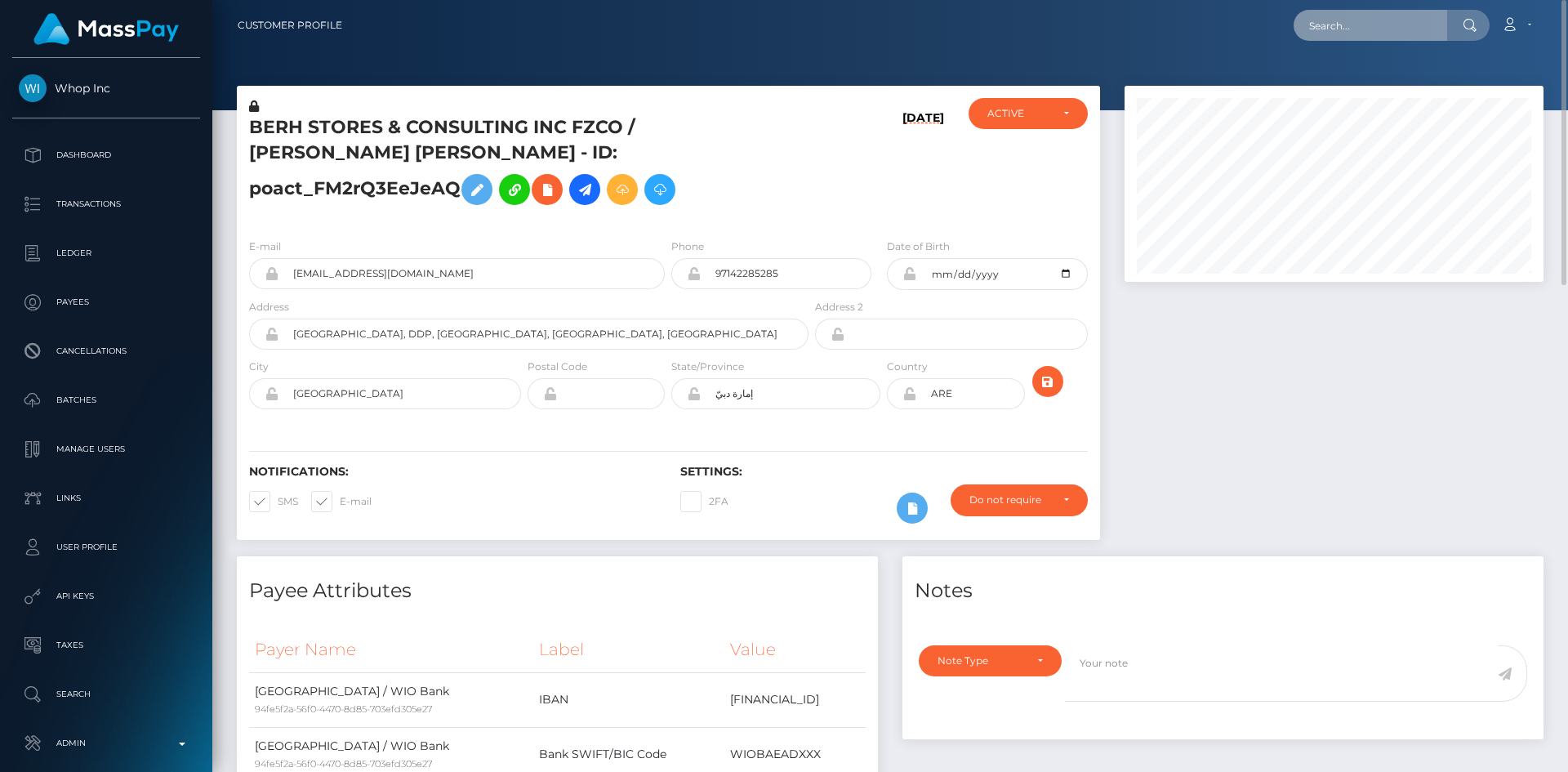
click at [1343, 26] on input "text" at bounding box center [1370, 25] width 153 height 31
paste input "poact_FM2rQ3EeJeAQ"
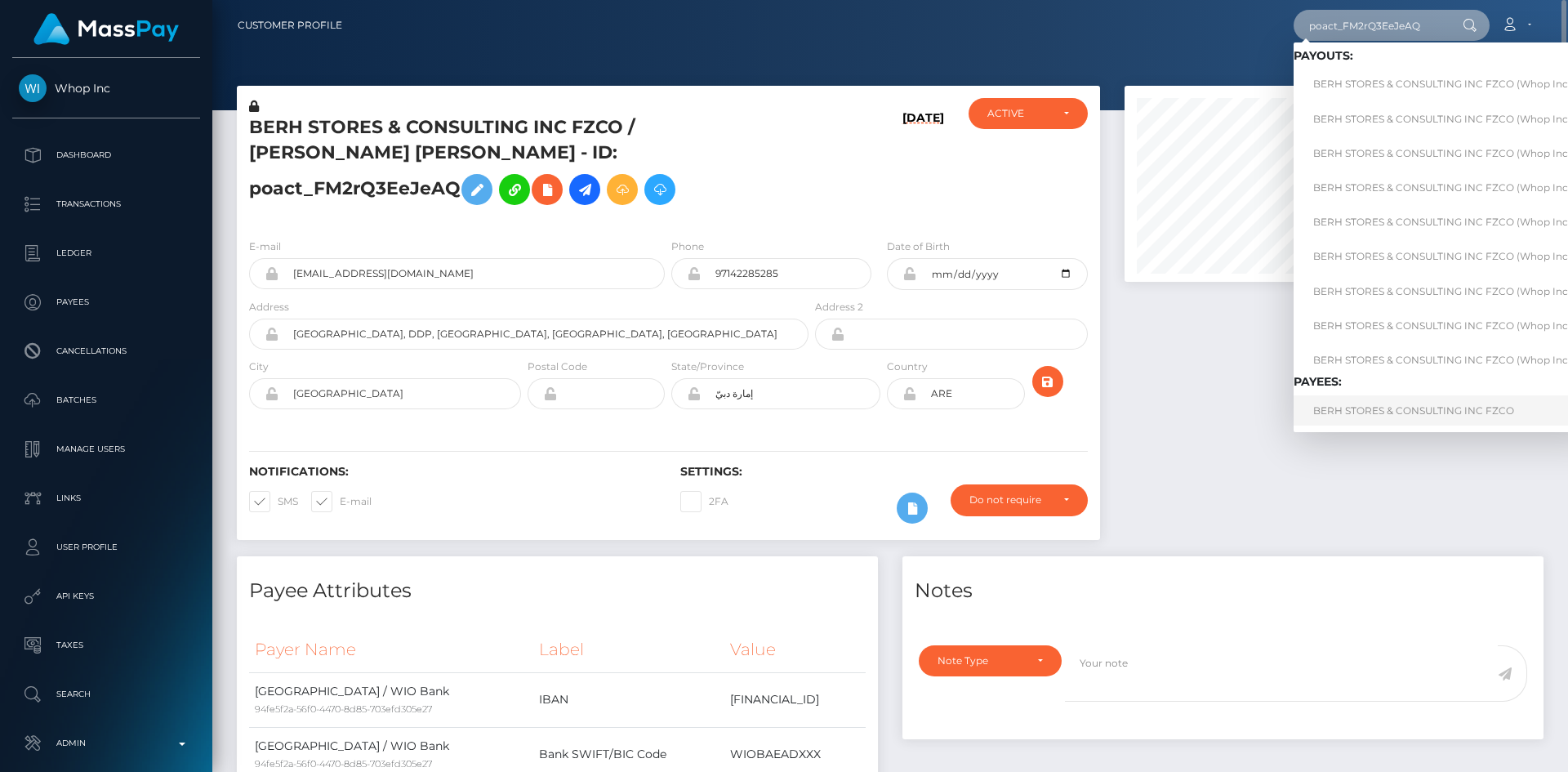
type input "poact_FM2rQ3EeJeAQ"
click at [1394, 404] on link "BERH STORES & CONSULTING INC FZCO" at bounding box center [1447, 410] width 306 height 30
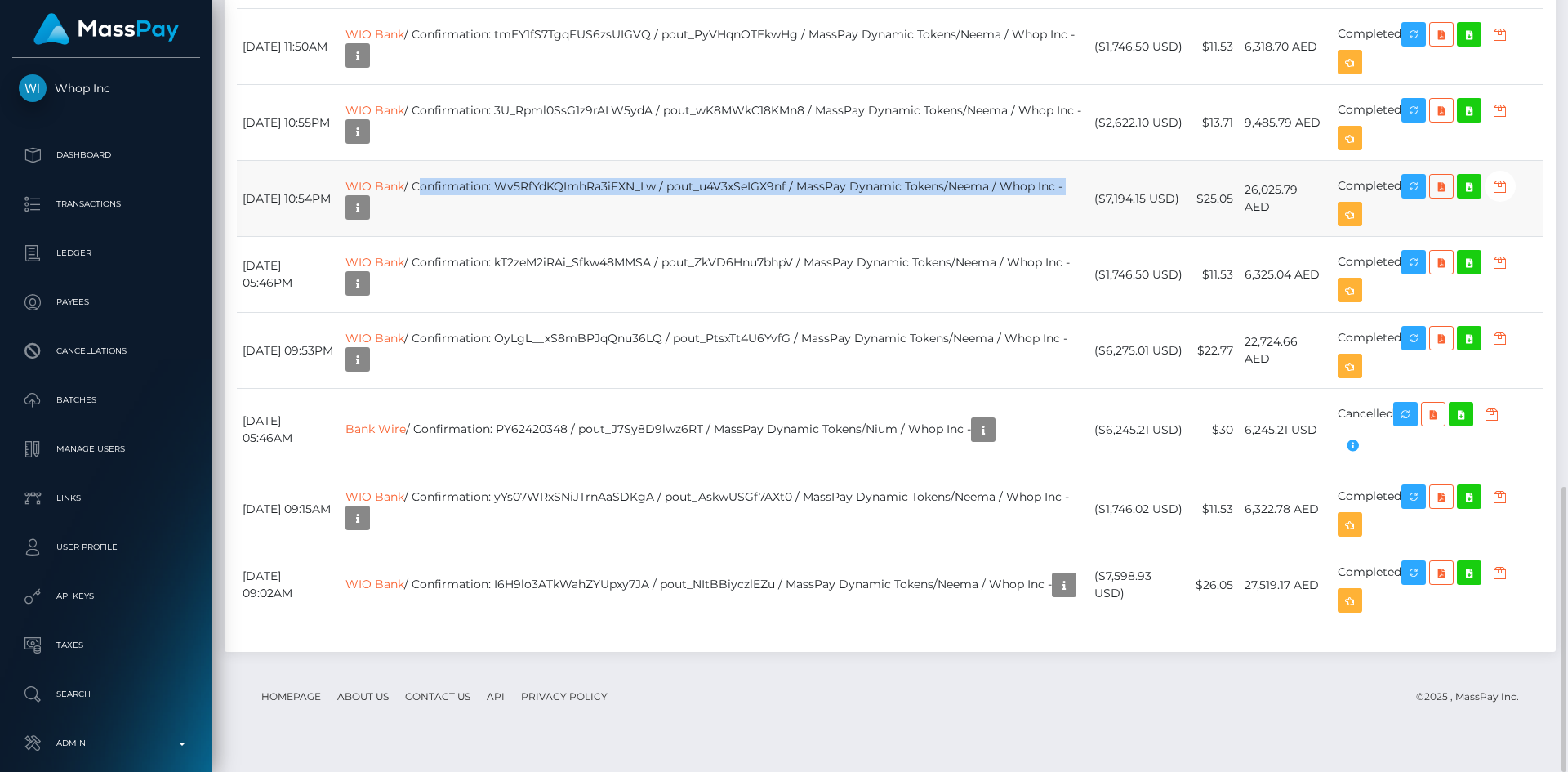
scroll to position [196, 420]
drag, startPoint x: 476, startPoint y: 207, endPoint x: 428, endPoint y: 230, distance: 53.2
click at [428, 230] on td "WIO Bank / Confirmation: Wv5RfYdKQImhRa3iFXN_Lw / pout_u4V3xSeIGX9nf / MassPay …" at bounding box center [713, 199] width 749 height 76
copy td "Confirmation: Wv5RfYdKQImhRa3iFXN_Lw / pout_u4V3xSeIGX9nf / MassPay Dynamic Tok…"
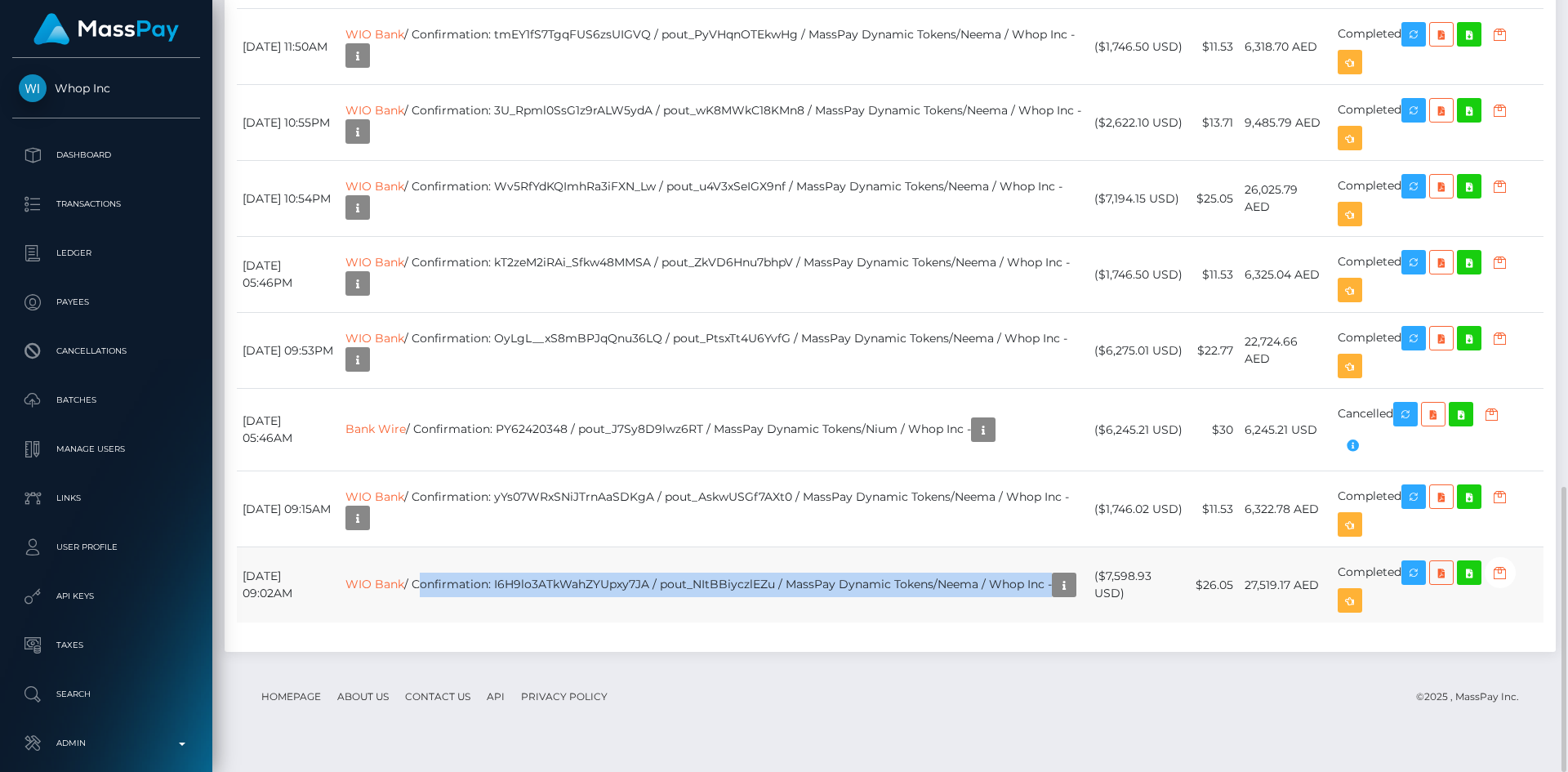
drag, startPoint x: 474, startPoint y: 596, endPoint x: 431, endPoint y: 618, distance: 48.3
click at [431, 618] on td "WIO Bank / Confirmation: I6H9lo3ATkWahZYUpxy7JA / pout_NItBBiyczlEZu / MassPay …" at bounding box center [713, 585] width 749 height 76
copy td "Confirmation: I6H9lo3ATkWahZYUpxy7JA / pout_NItBBiyczlEZu / MassPay Dynamic Tok…"
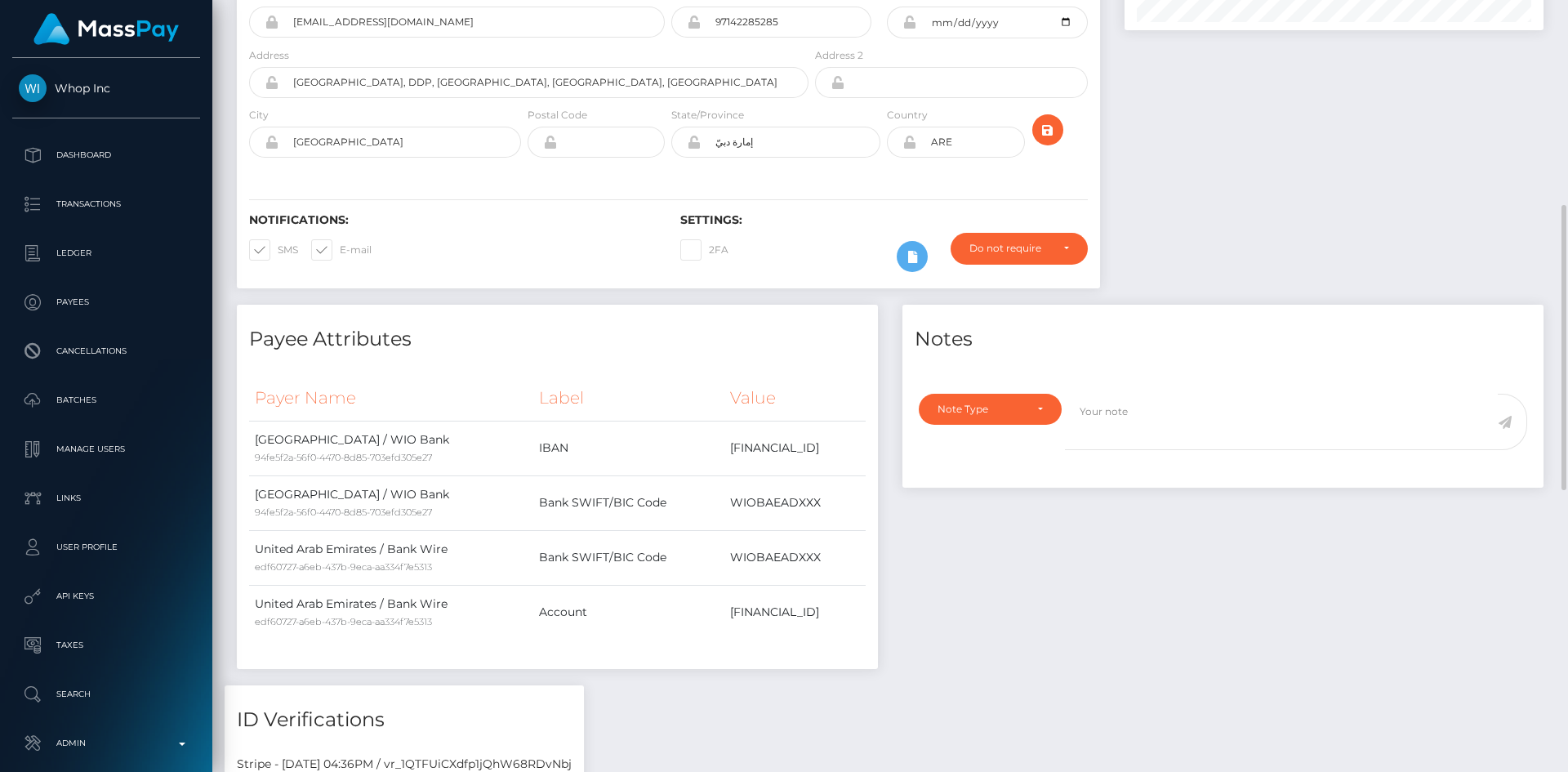
scroll to position [0, 0]
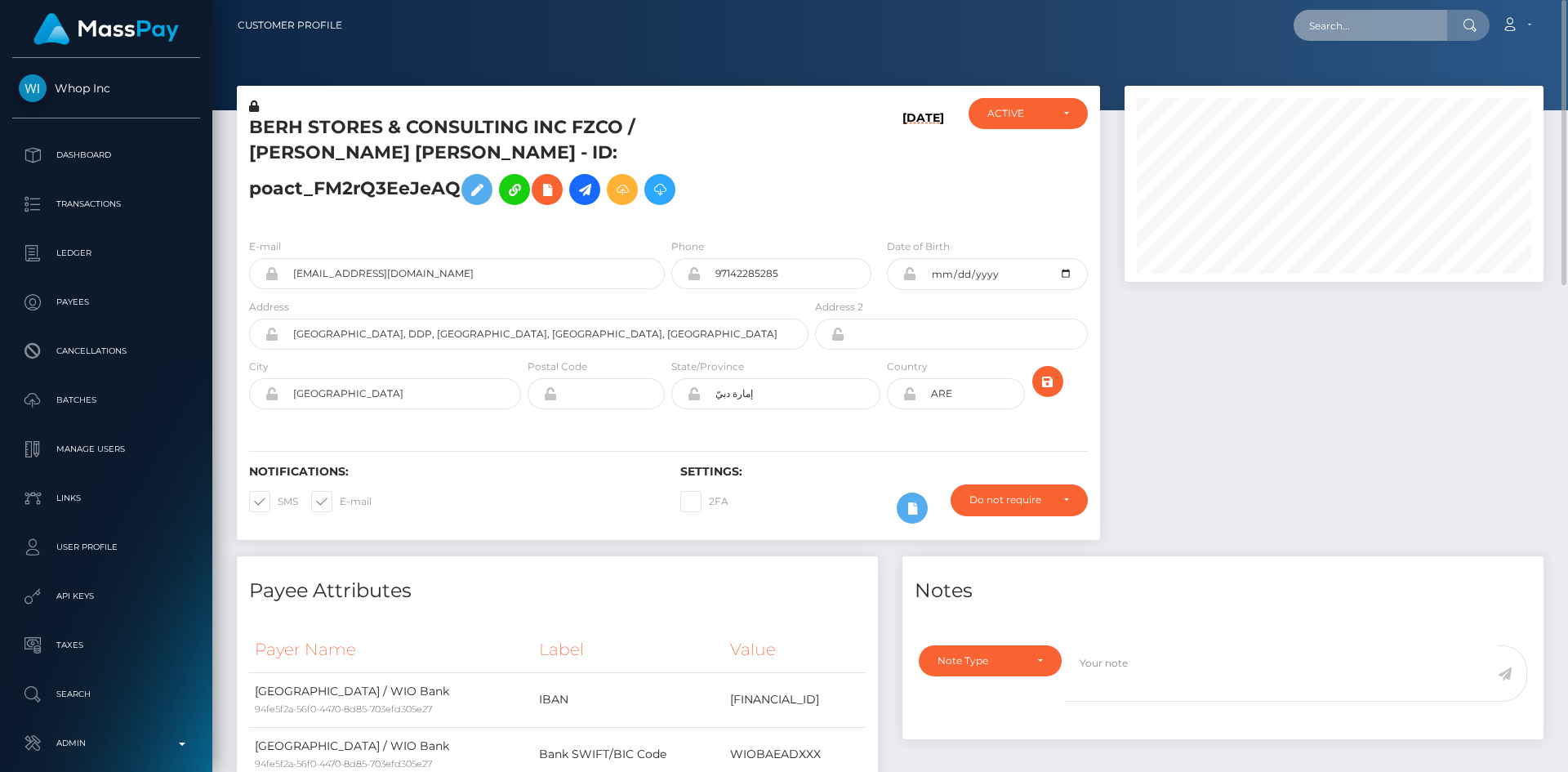
click at [1373, 24] on input "text" at bounding box center [1370, 25] width 153 height 31
paste input "poact_JSnavEibTnMs"
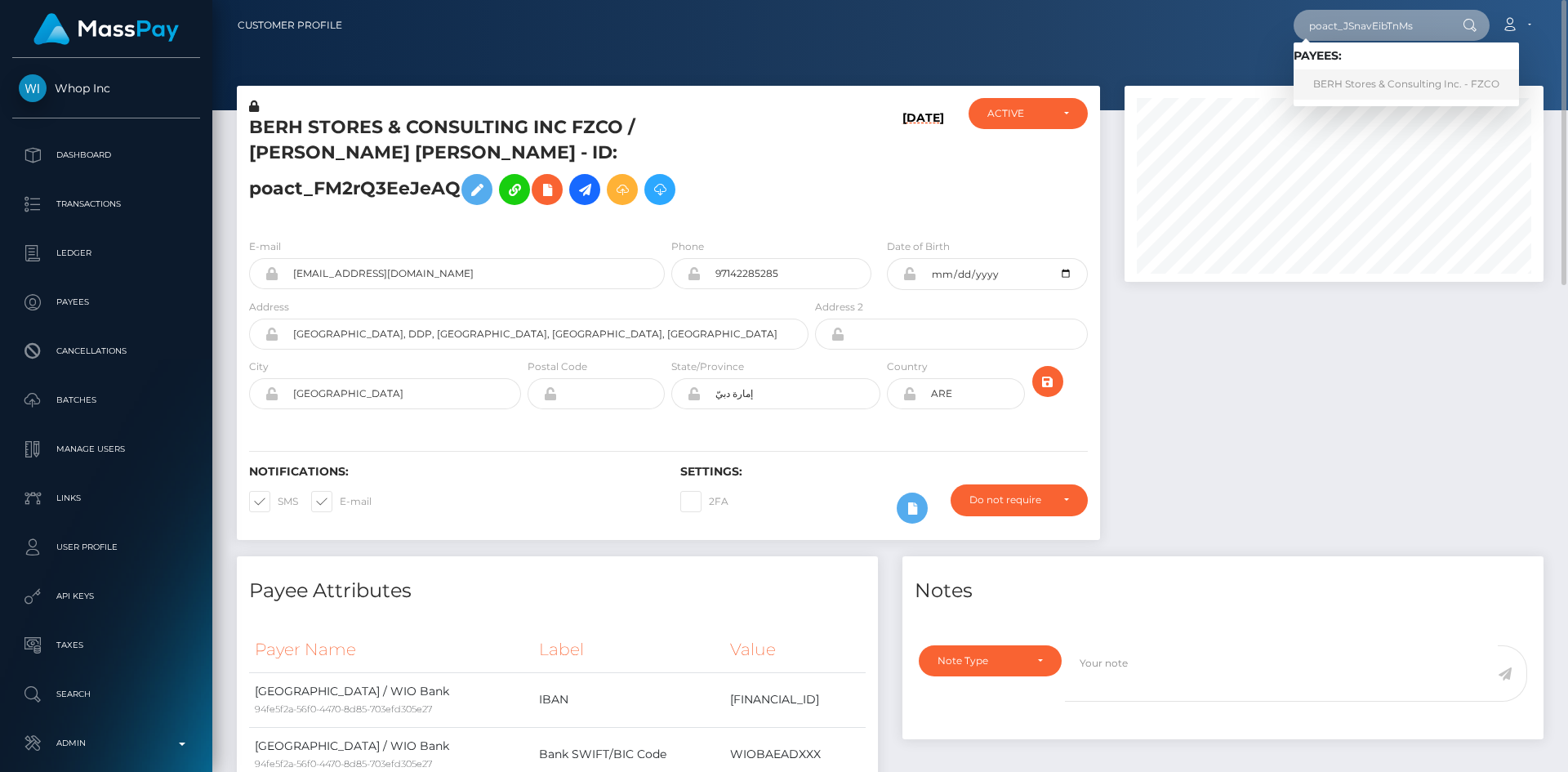
type input "poact_JSnavEibTnMs"
click at [1356, 92] on link "BERH Stores & Consulting Inc. - FZCO" at bounding box center [1406, 85] width 226 height 30
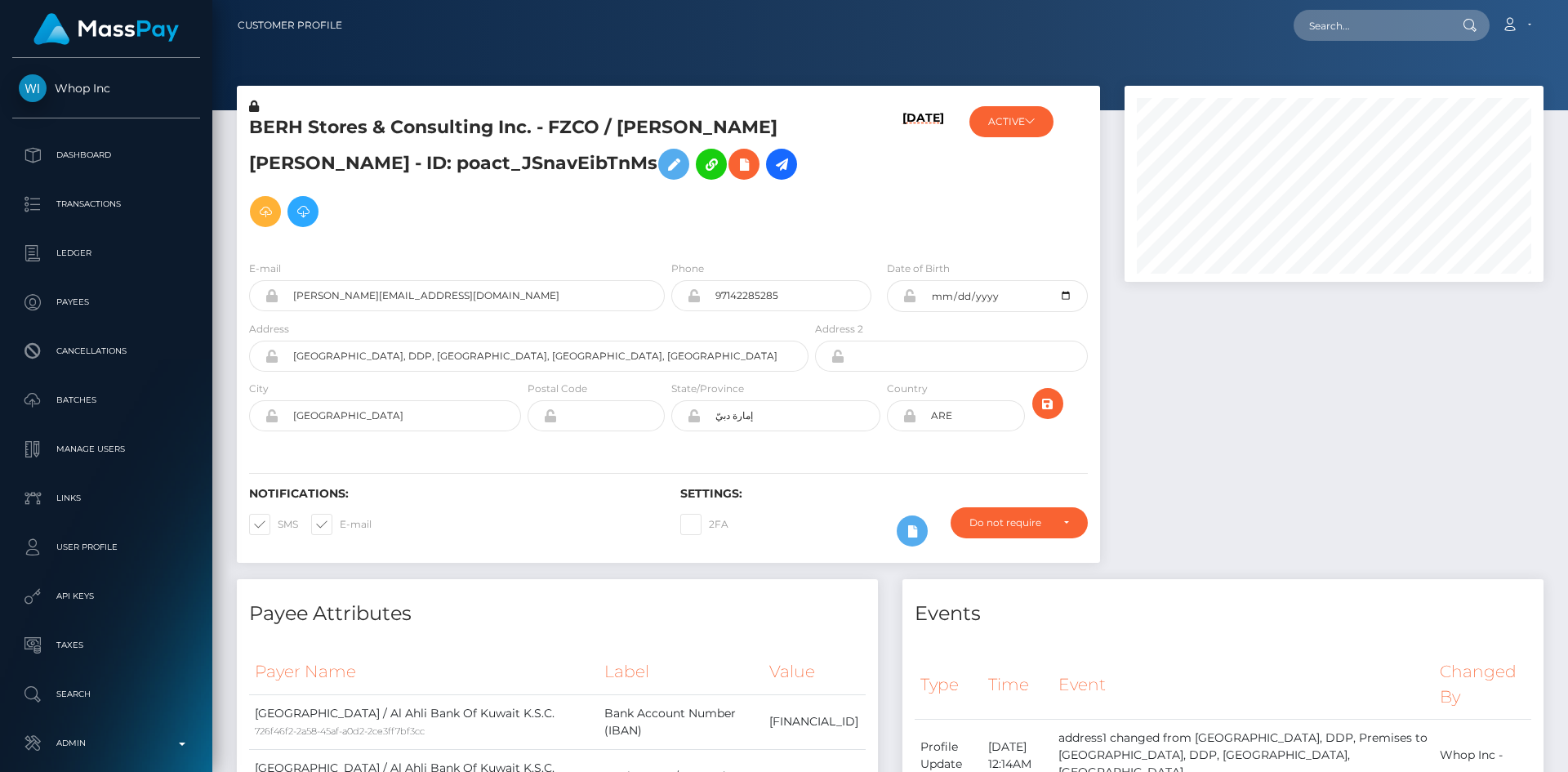
scroll to position [196, 420]
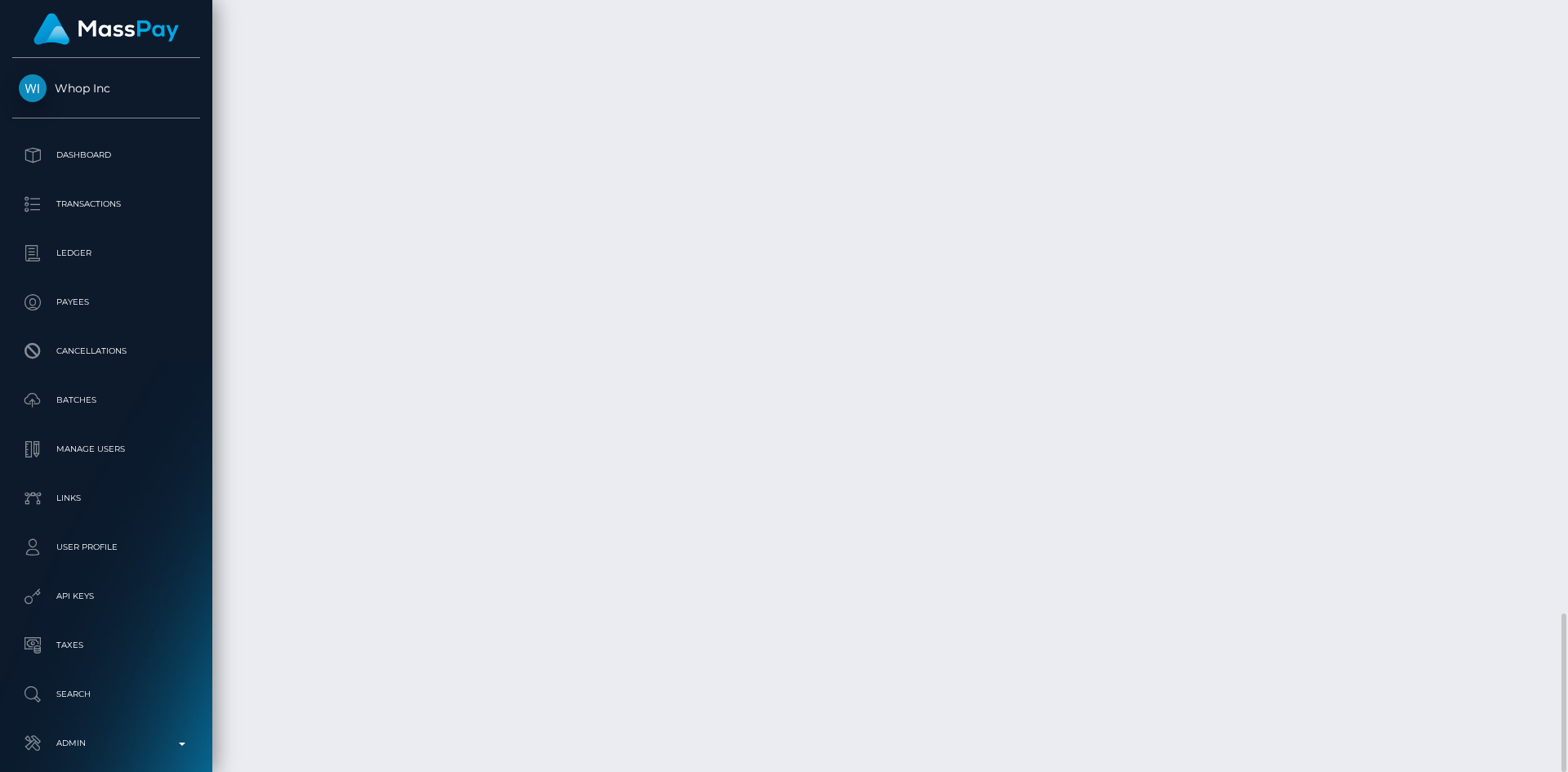
drag, startPoint x: 592, startPoint y: 295, endPoint x: 549, endPoint y: 314, distance: 47.0
copy td "Confirmation: QJiFjW7ARGu7xKLAEa9MQA / pout_0TXM6B5BxTk1c / MassPay Dynamic Tok…"
drag, startPoint x: 591, startPoint y: 220, endPoint x: 598, endPoint y: 241, distance: 22.1
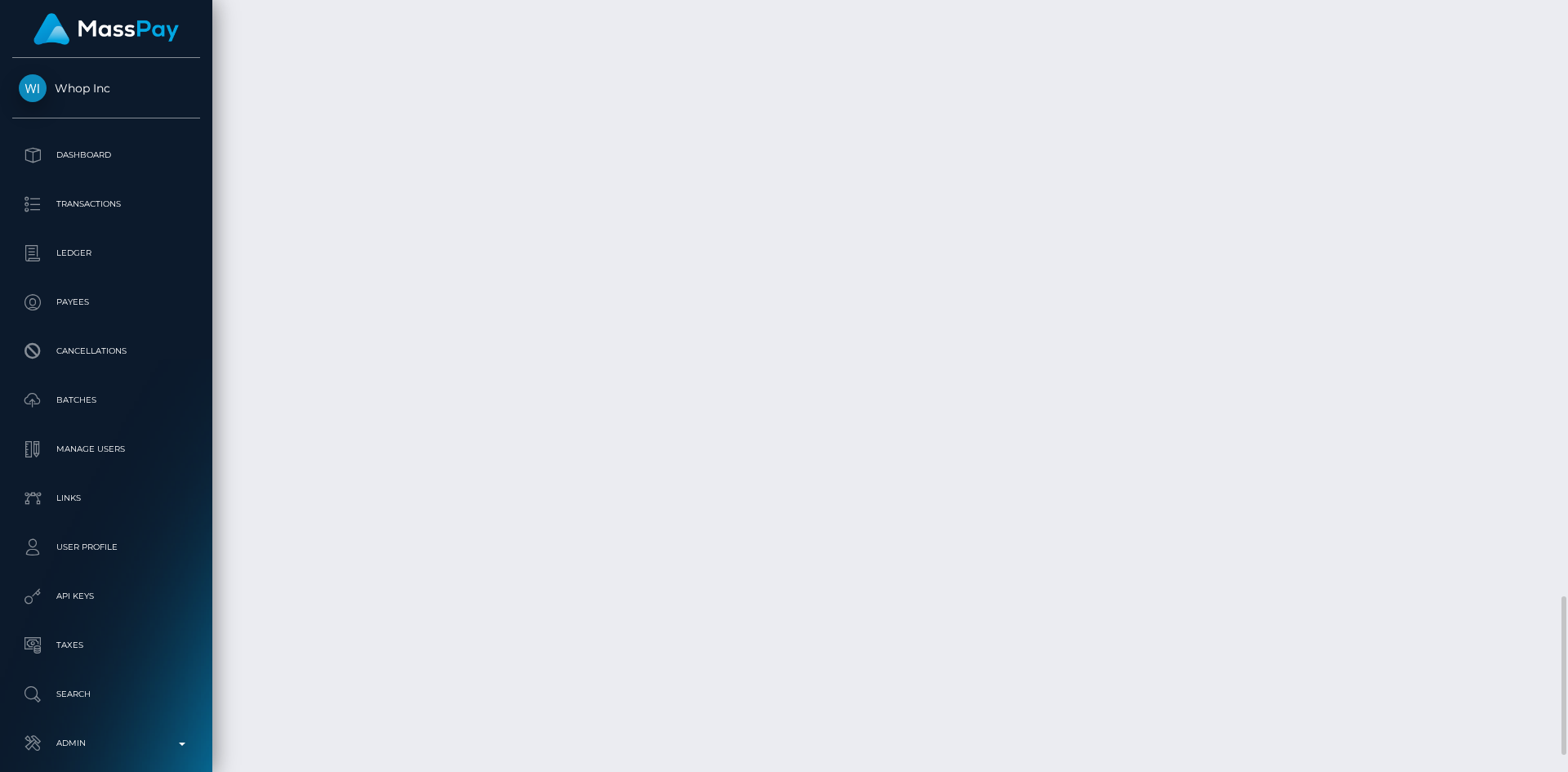
copy tr "Confirmation: YpelRYMWTGyioW2viw3_yQ / pout_rIunmTm4goequ / MassPay Dynamic Tok…"
drag, startPoint x: 593, startPoint y: 222, endPoint x: 596, endPoint y: 243, distance: 21.2
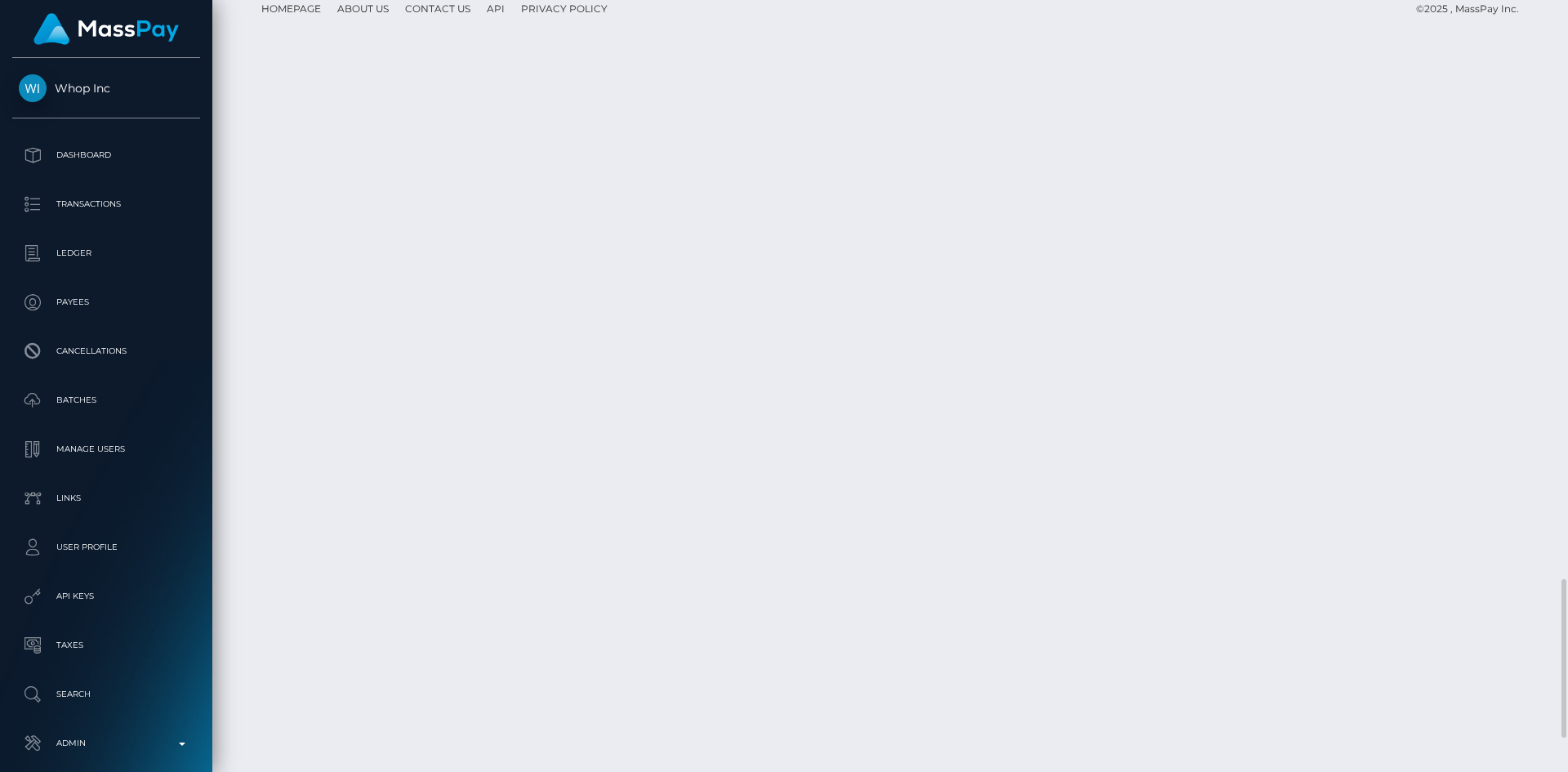
copy tr "Confirmation: hp163zcNTfuwQG1CtNCSiw / pout_0hoocBX53szrK / MassPay Dynamic Tok…"
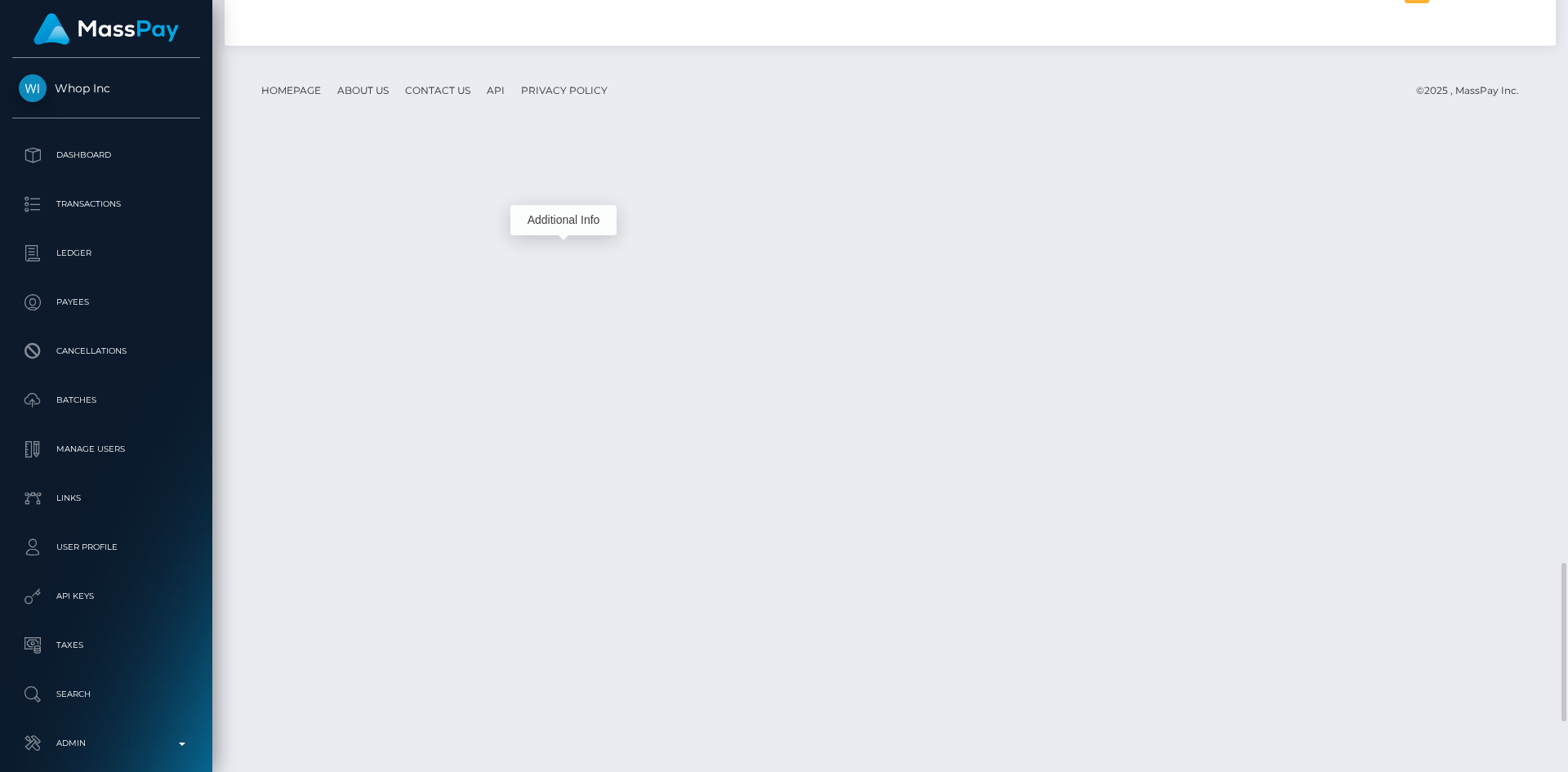
scroll to position [196, 420]
drag, startPoint x: 590, startPoint y: 234, endPoint x: 550, endPoint y: 254, distance: 44.7
copy td "Confirmation: yrf0uGySSR2IbEMurC5Lxg / pout_wQmzO7VTTuOX6 / MassPay Dynamic Tok…"
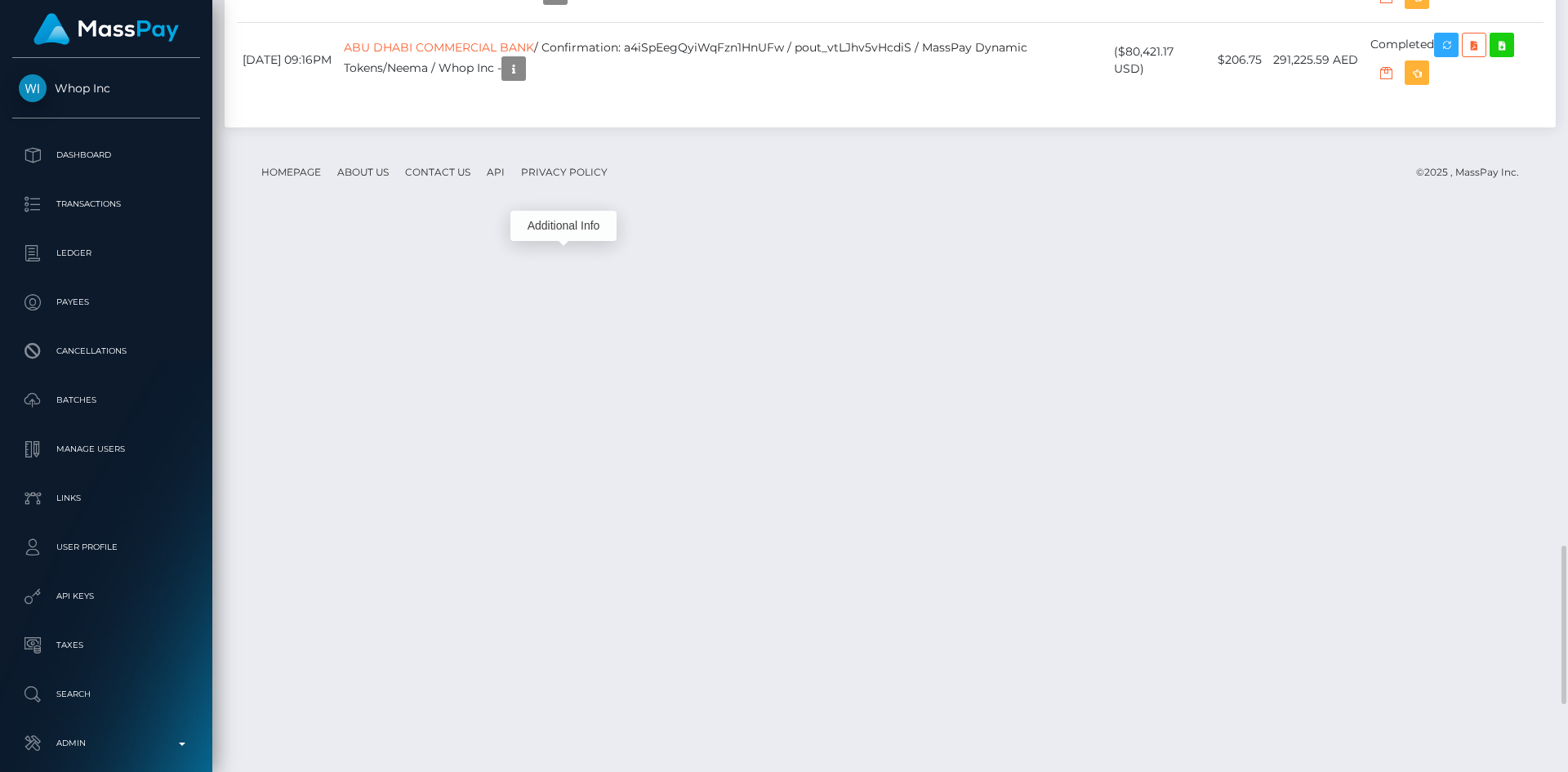
drag, startPoint x: 591, startPoint y: 236, endPoint x: 552, endPoint y: 264, distance: 48.0
copy td "Confirmation: KHmy6JnUQtiMgWjZrH03aQ / pout_V0lfKKeoySkuD / MassPay Dynamic Tok…"
drag, startPoint x: 592, startPoint y: 165, endPoint x: 549, endPoint y: 186, distance: 47.9
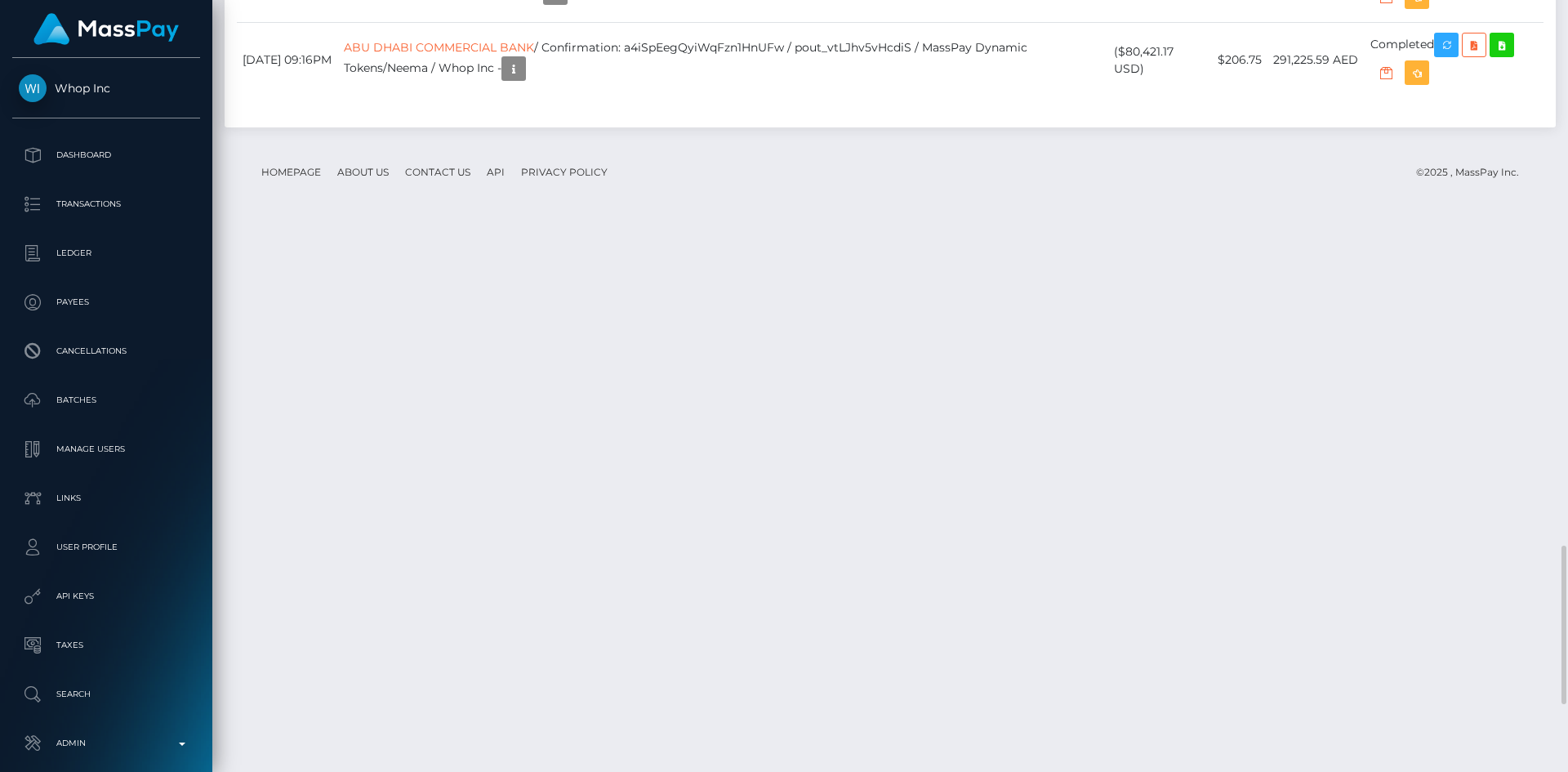
copy td "Confirmation: gG_5kywgSjeDoPOL6qJL-w / pout_DQF69sMMM1WlF / MassPay Dynamic Tok…"
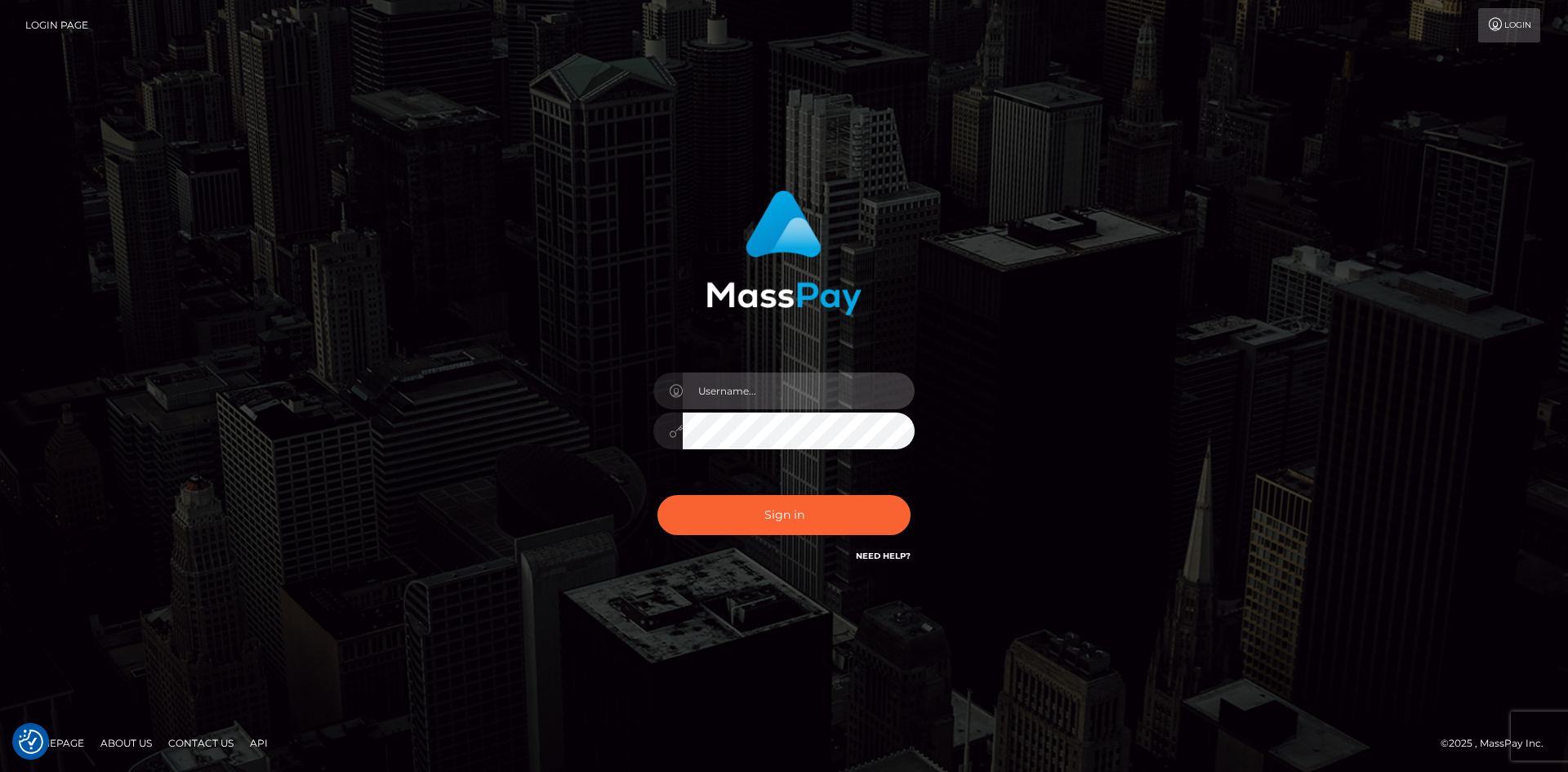
click at [817, 400] on input "text" at bounding box center [799, 391] width 232 height 37
type input "[PERSON_NAME]"
click at [658, 496] on button "Sign in" at bounding box center [784, 515] width 253 height 40
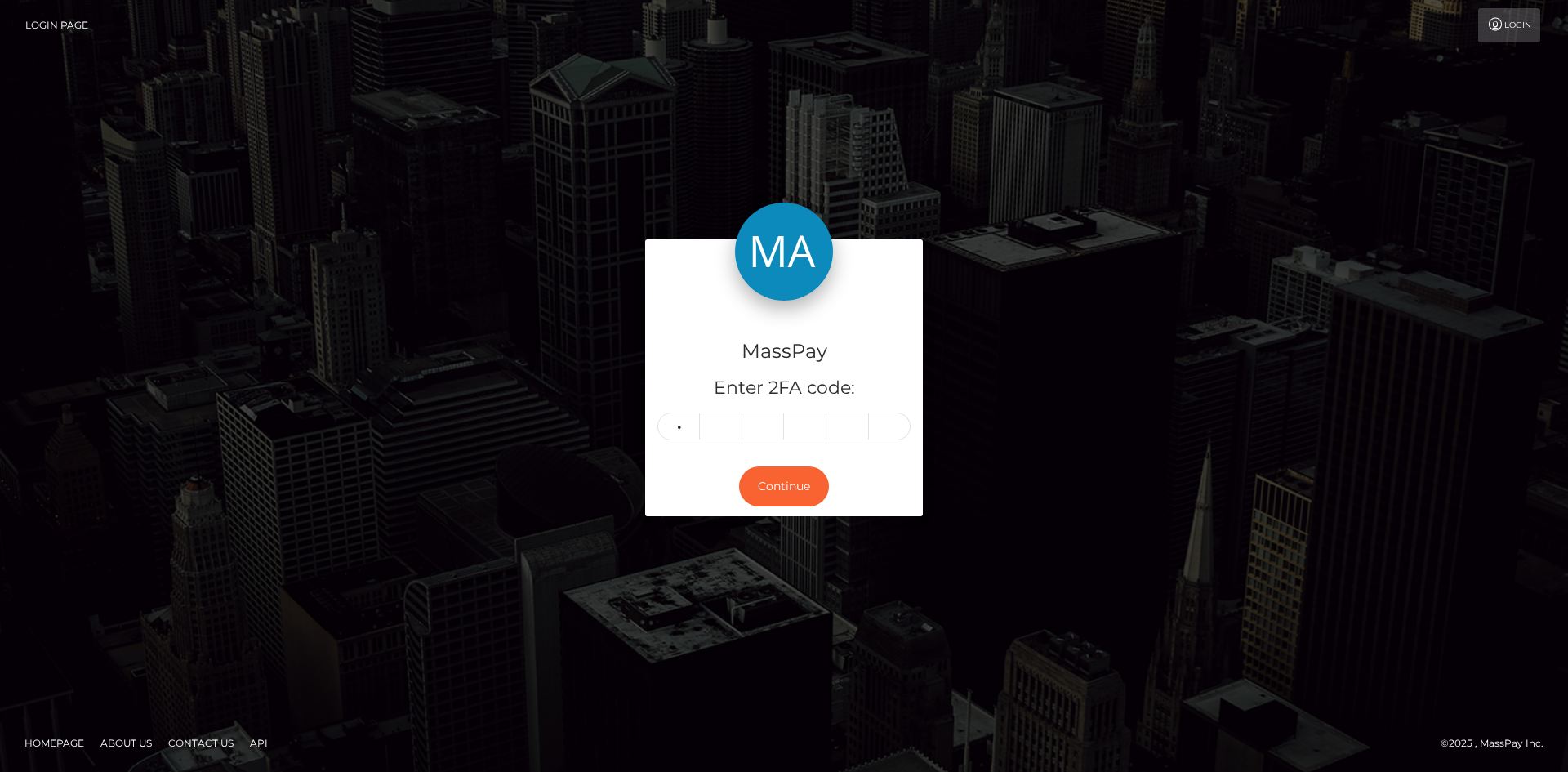
type input "8"
type input "5"
type input "8"
type input "2"
type input "0"
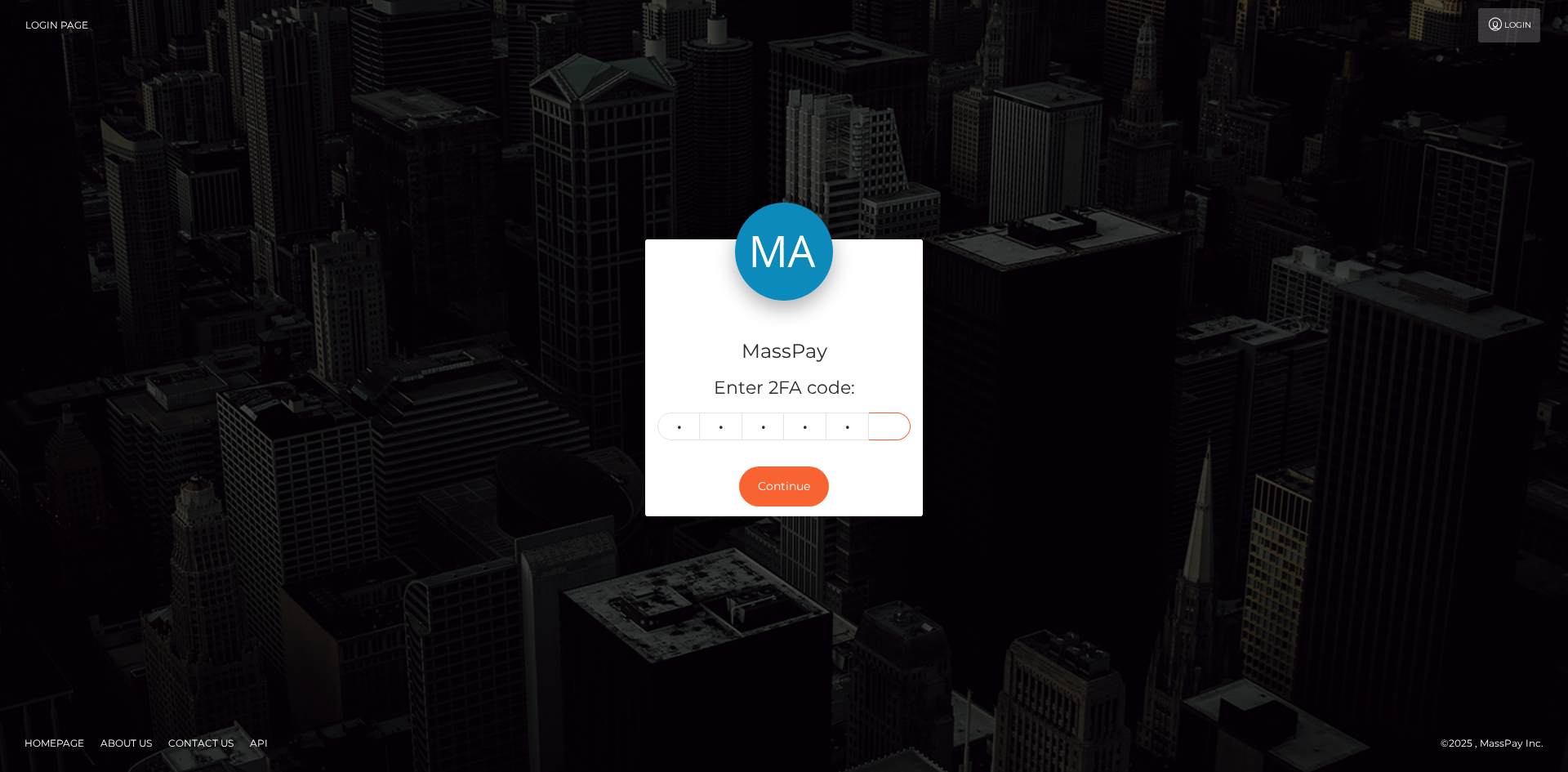
type input "5"
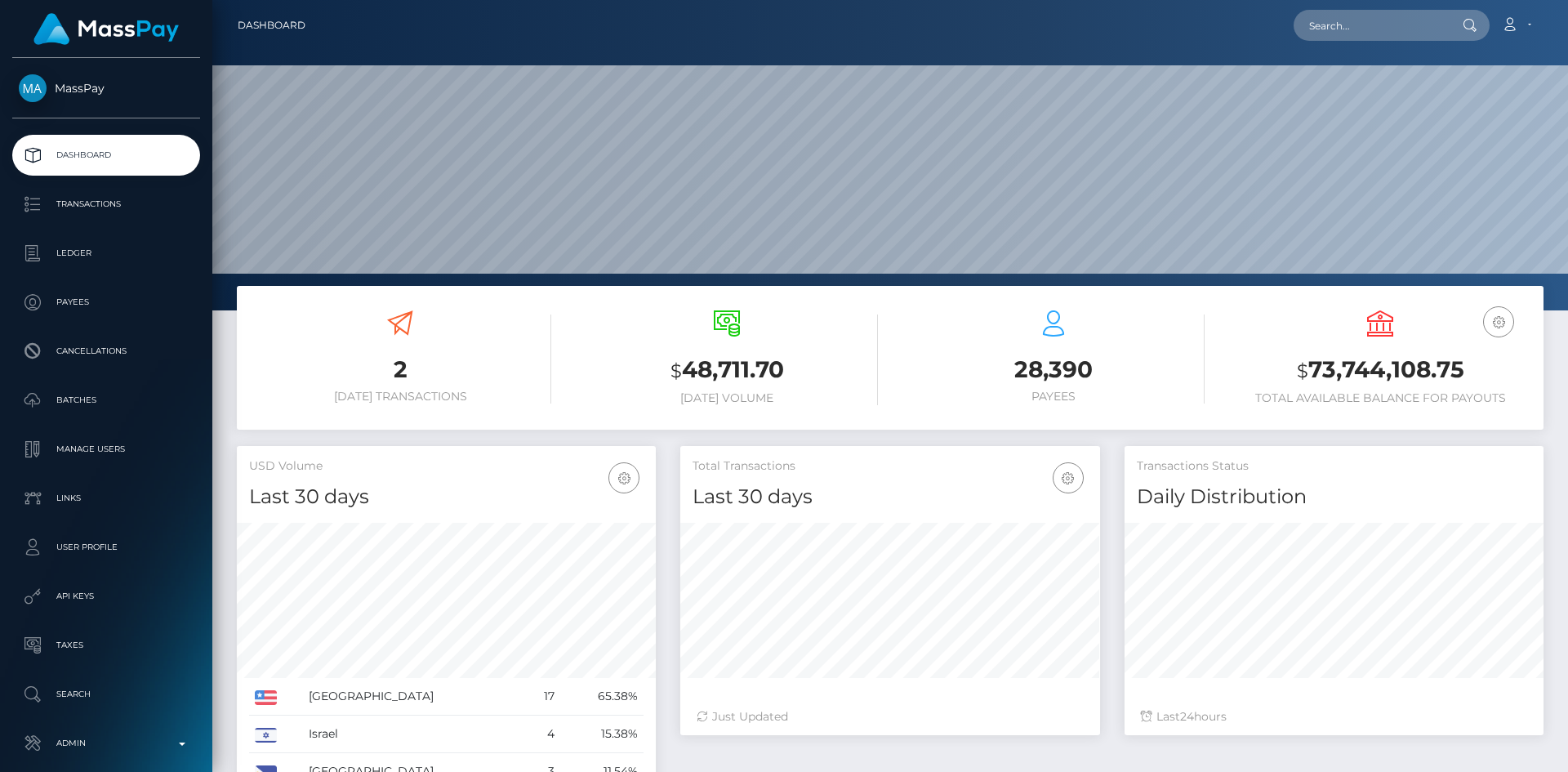
scroll to position [290, 420]
click at [1366, 38] on input "text" at bounding box center [1370, 25] width 153 height 31
paste input "poact_FM2rQ3EeJeAQ"
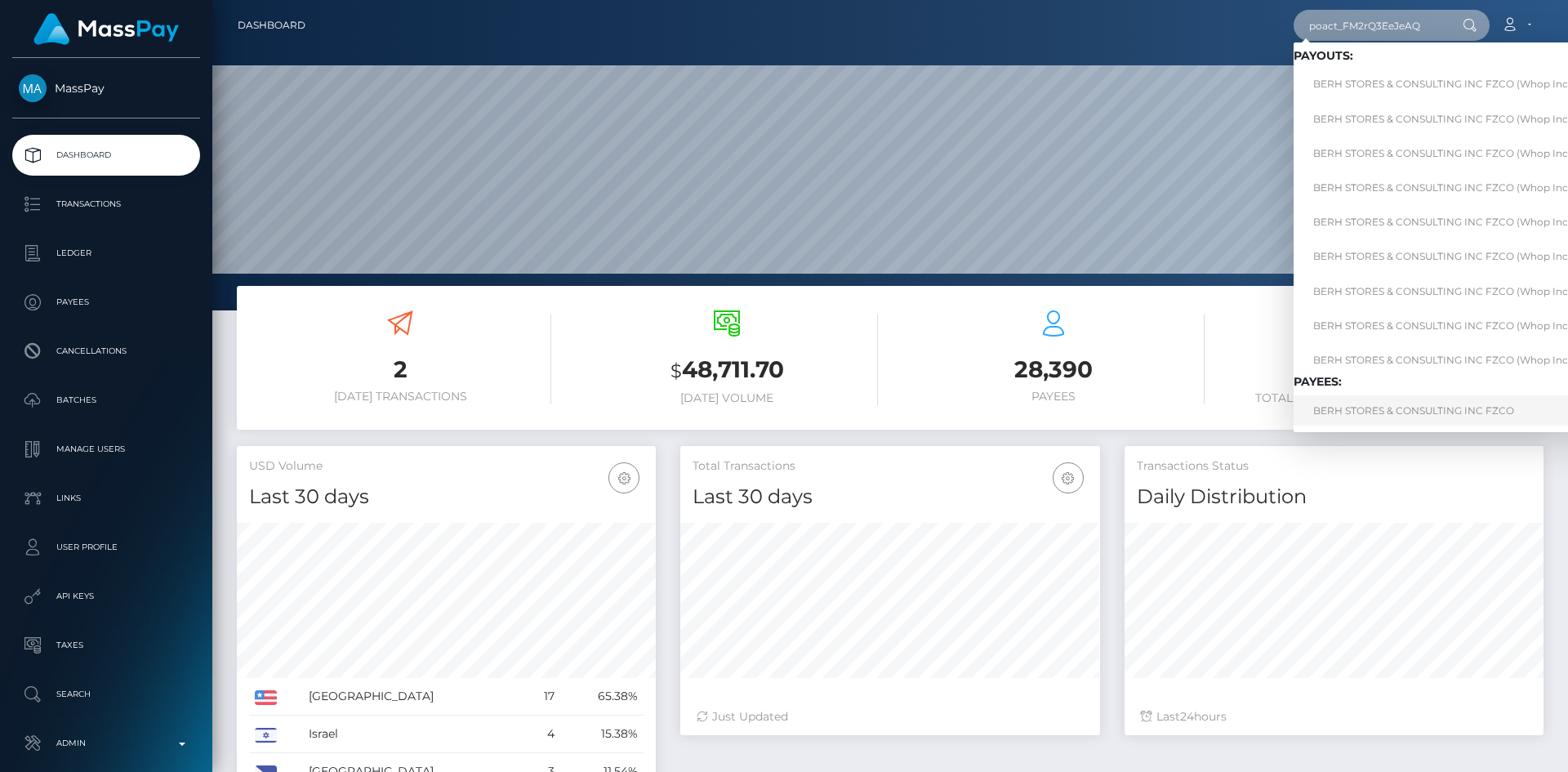
type input "poact_FM2rQ3EeJeAQ"
click at [1363, 408] on link "BERH STORES & CONSULTING INC FZCO" at bounding box center [1447, 410] width 306 height 30
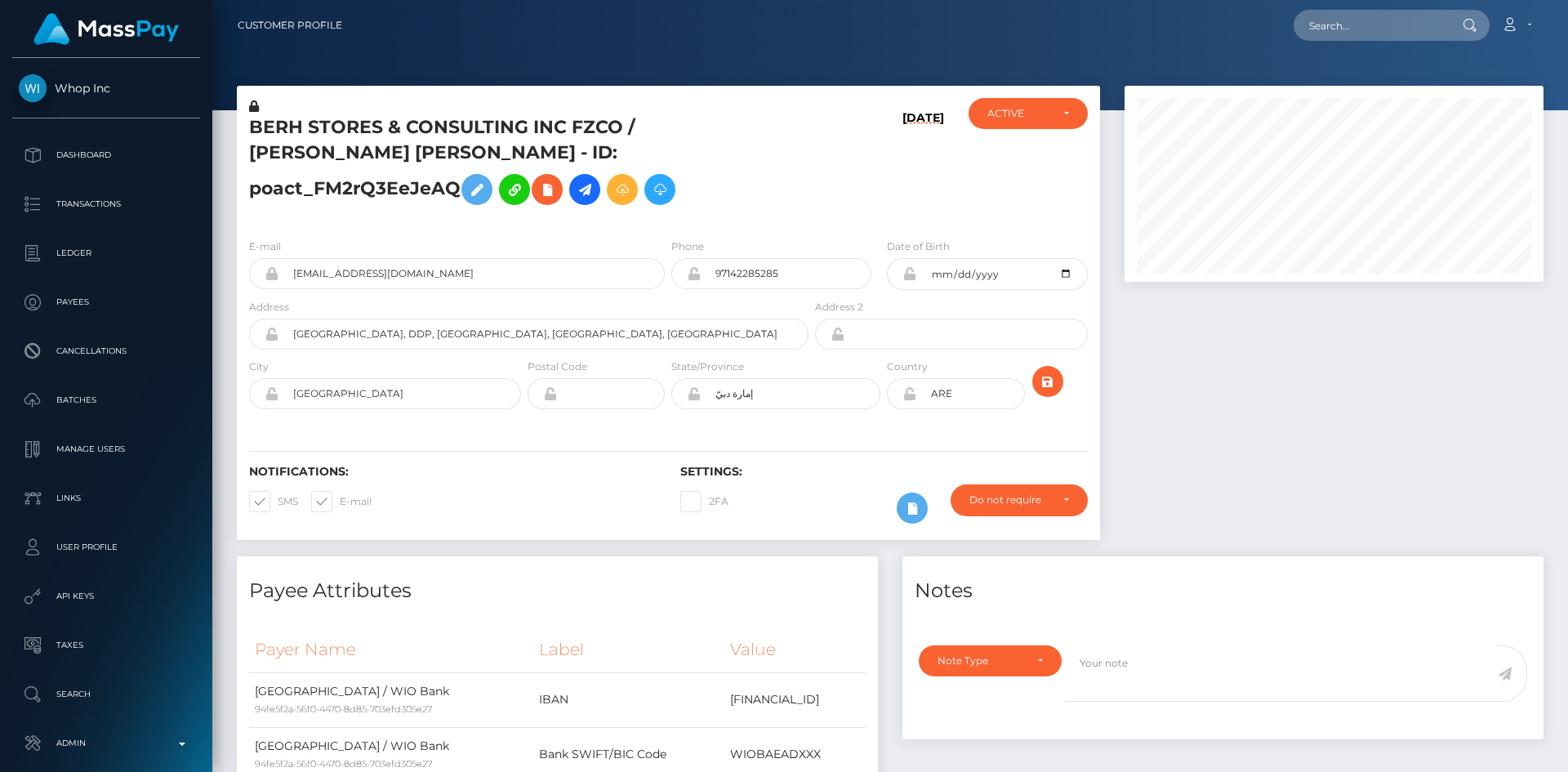
scroll to position [196, 420]
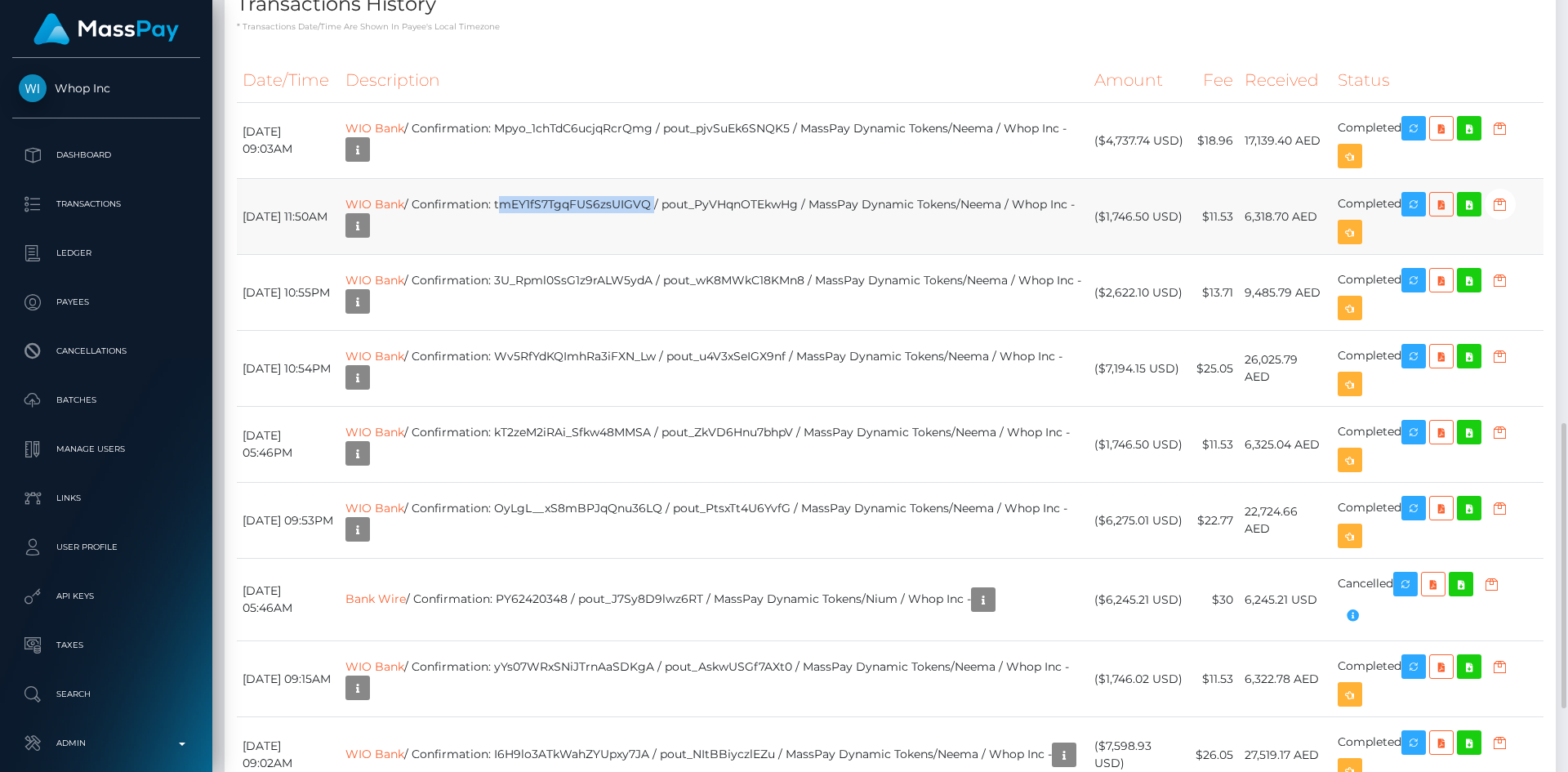
drag, startPoint x: 709, startPoint y: 224, endPoint x: 554, endPoint y: 223, distance: 155.0
click at [554, 223] on td "WIO Bank / Confirmation: tmEY1fS7TgqFUS6zsUIGVQ / pout_PyVHqnOTEkwHg / MassPay …" at bounding box center [713, 217] width 749 height 76
copy td "tmEY1fS7TgqFUS6zsUIGVQ"
drag, startPoint x: 712, startPoint y: 300, endPoint x: 555, endPoint y: 304, distance: 157.1
click at [555, 304] on td "WIO Bank / Confirmation: 3U_Rpml0SsG1z9rALW5ydA / pout_wK8MWkC18KMn8 / MassPay …" at bounding box center [713, 293] width 749 height 76
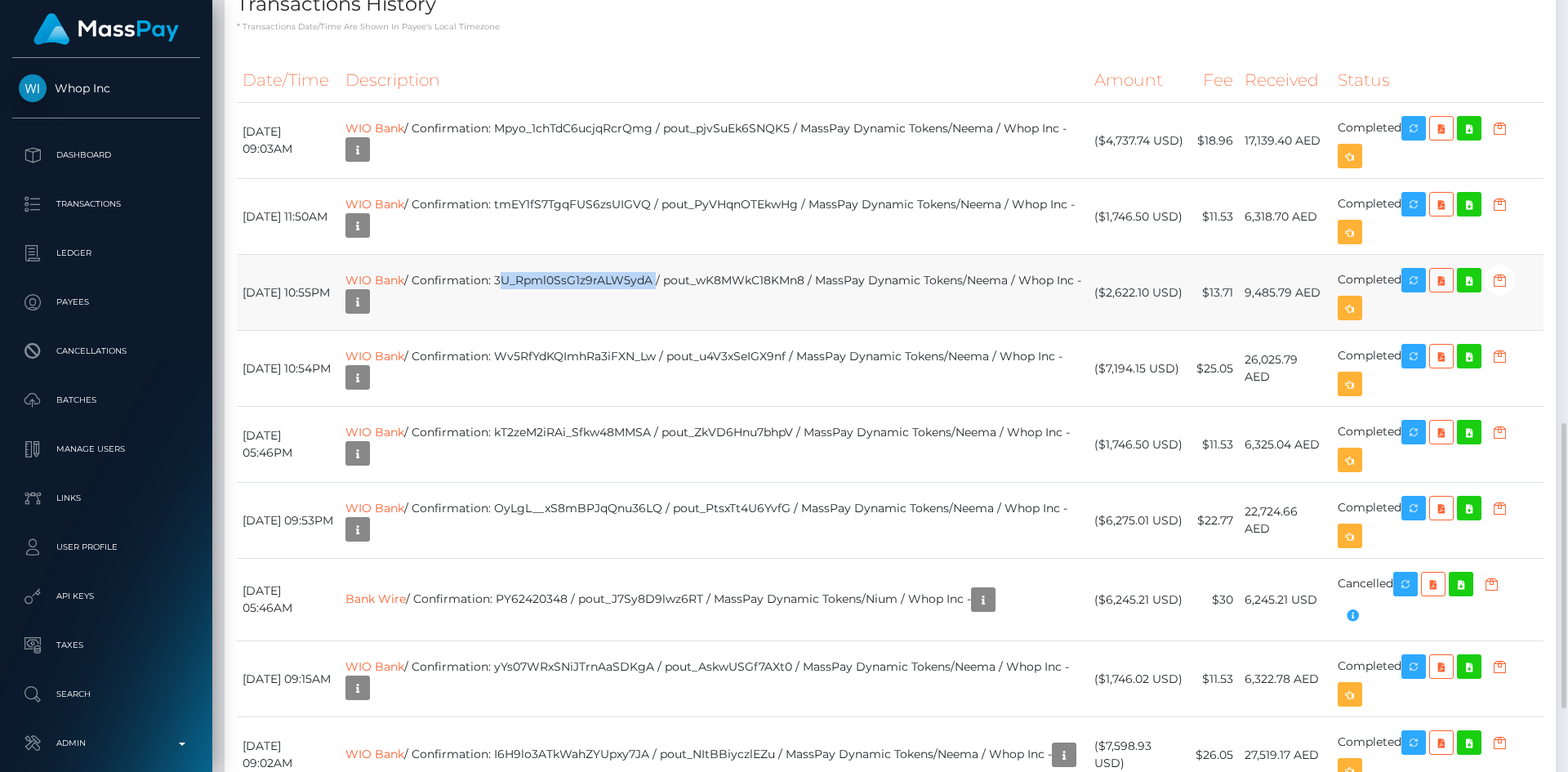
copy td "3U_Rpml0SsG1z9rALW5ydA"
drag, startPoint x: 710, startPoint y: 152, endPoint x: 554, endPoint y: 148, distance: 156.1
click at [554, 148] on td "WIO Bank / Confirmation: Mpyo_1chTdC6ucjqRcrQmg / pout_pjvSuEk6SNQK5 / MassPay …" at bounding box center [713, 140] width 749 height 76
copy td "Mpyo_1chTdC6ucjqRcrQmg"
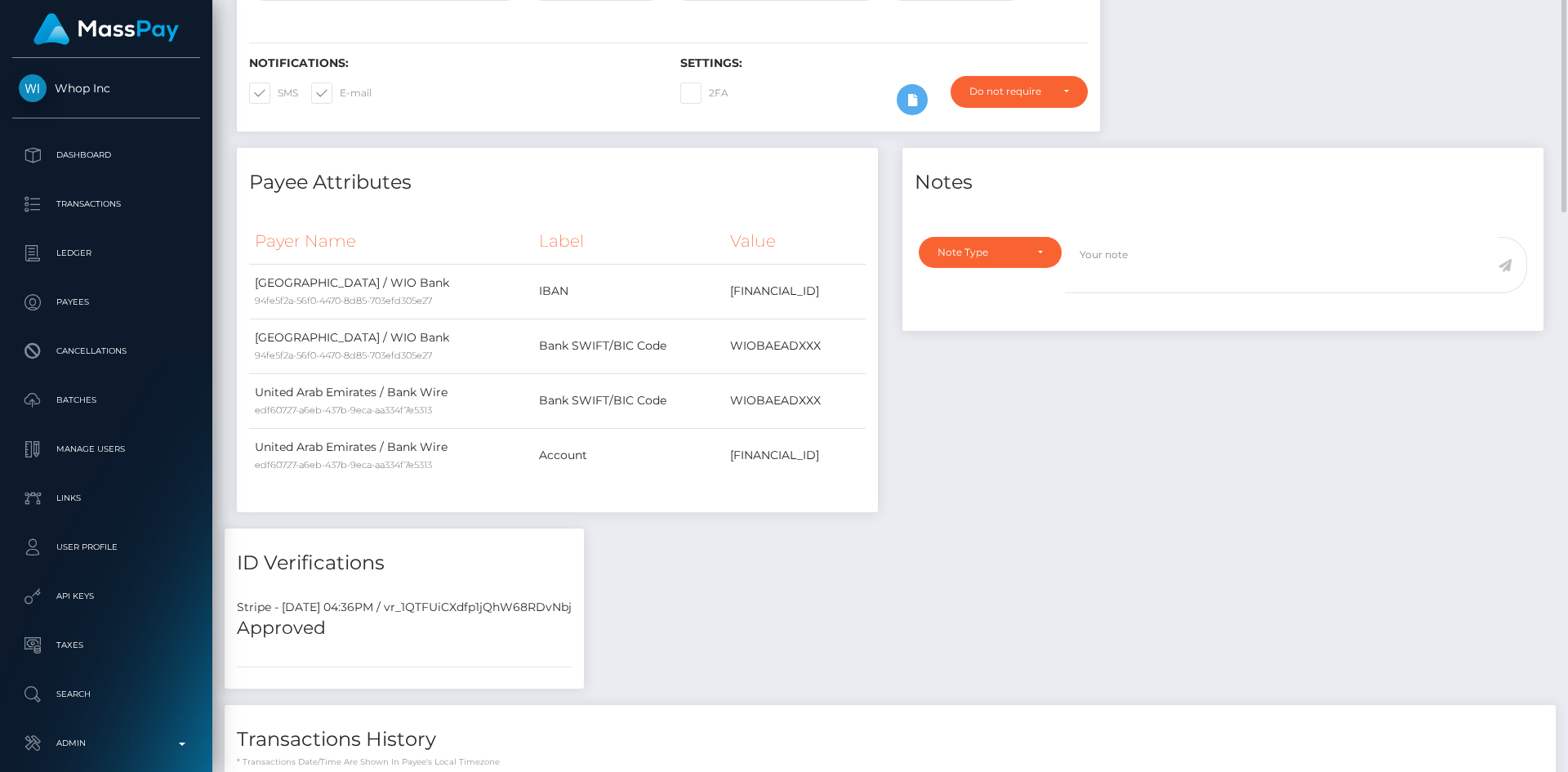
scroll to position [0, 0]
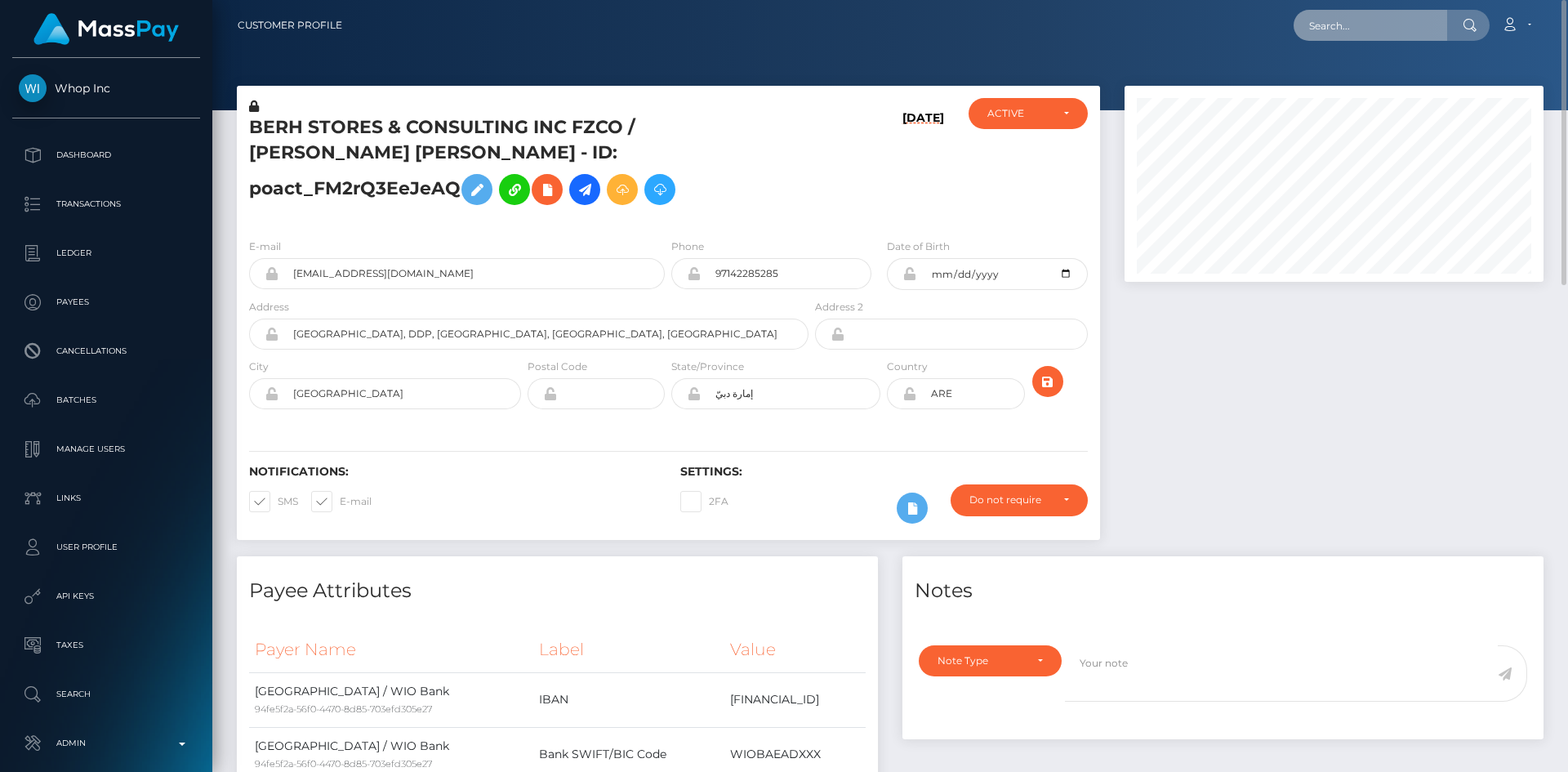
click at [1369, 29] on input "text" at bounding box center [1370, 25] width 153 height 31
paste input "poact_JSnavEibTnMs"
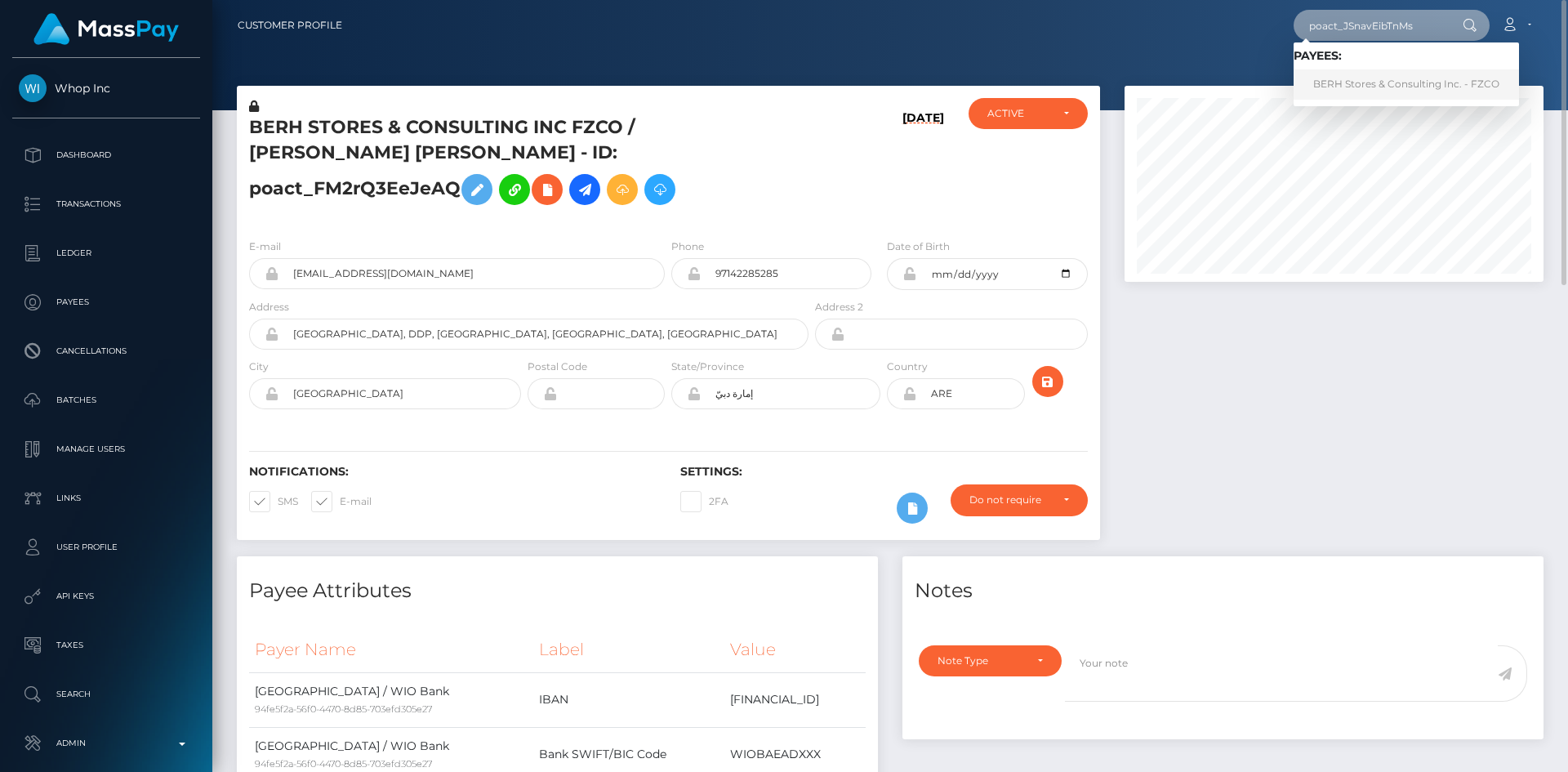
type input "poact_JSnavEibTnMs"
click at [1384, 89] on link "BERH Stores & Consulting Inc. - FZCO" at bounding box center [1406, 85] width 226 height 30
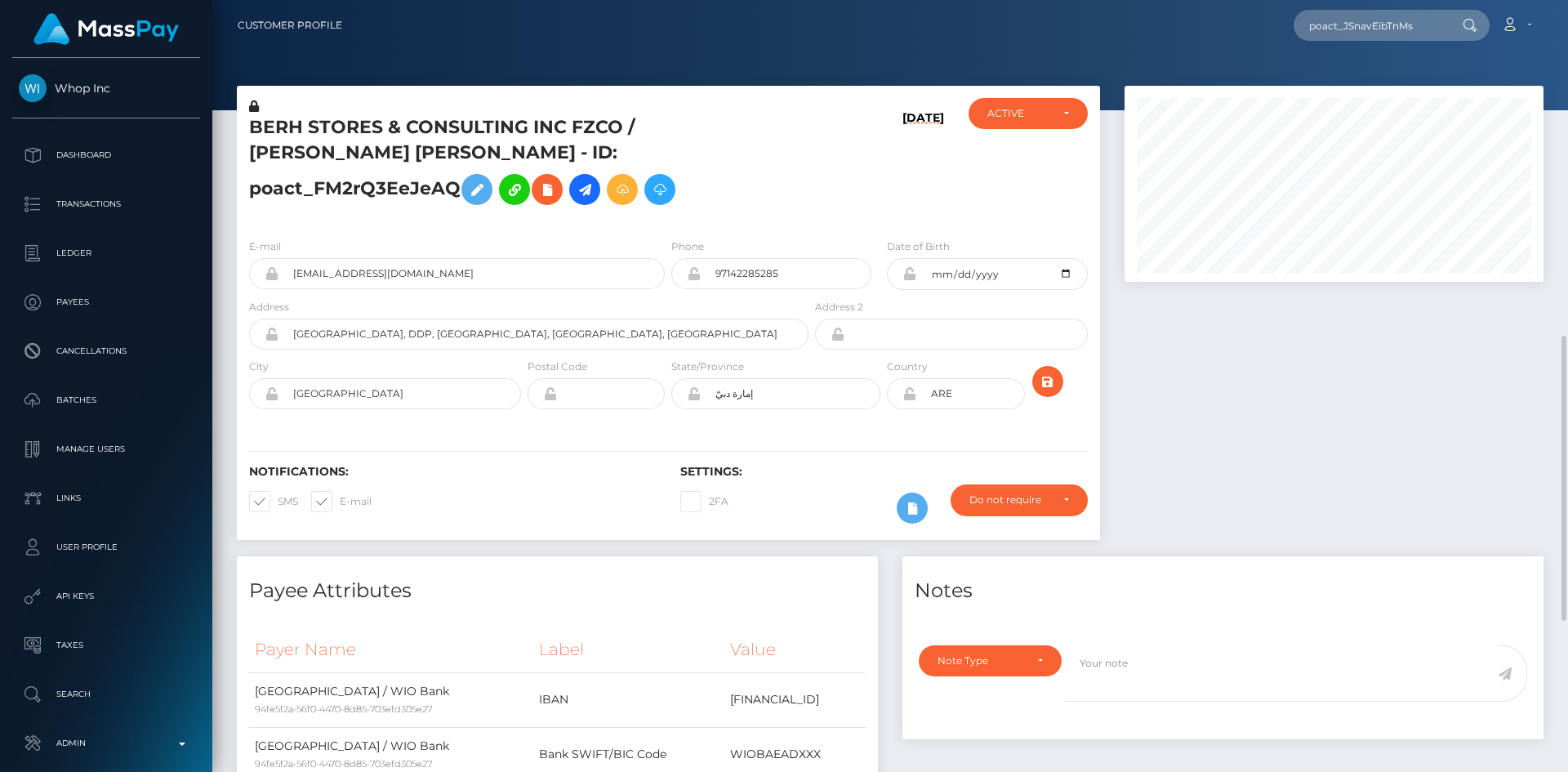
scroll to position [327, 0]
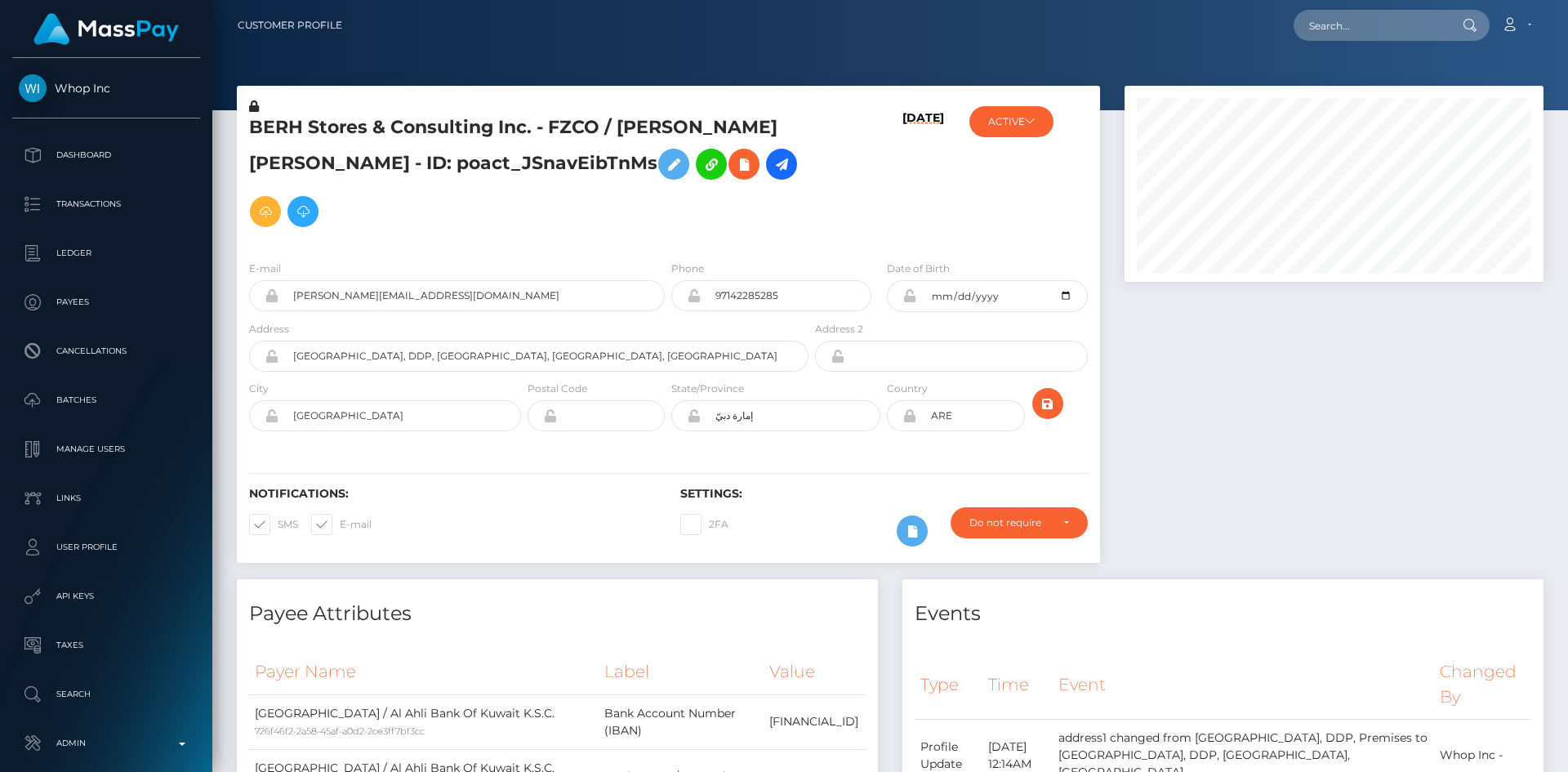
scroll to position [196, 420]
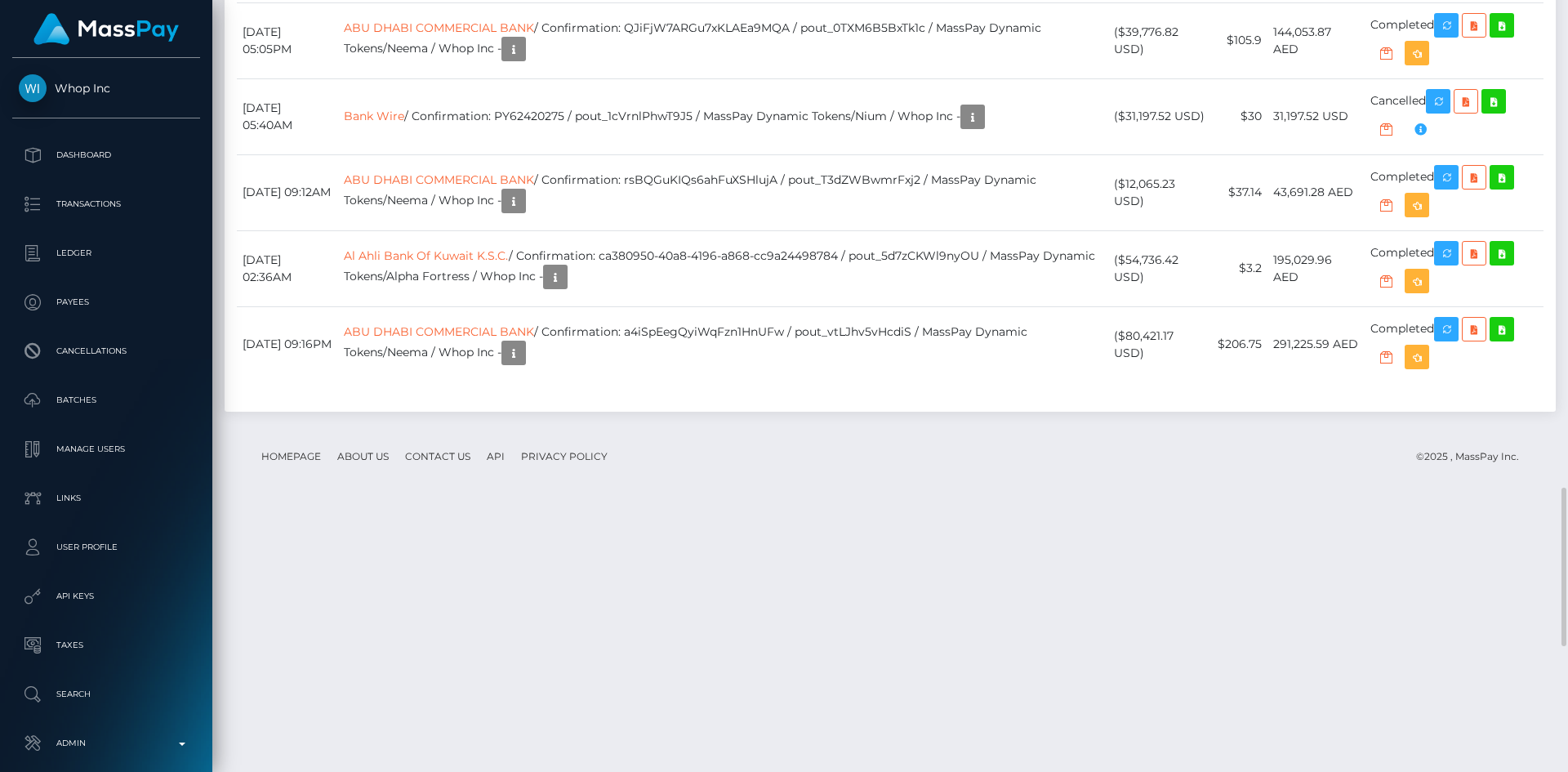
drag, startPoint x: 831, startPoint y: 368, endPoint x: 672, endPoint y: 372, distance: 159.1
drag, startPoint x: 818, startPoint y: 295, endPoint x: 672, endPoint y: 299, distance: 146.1
copy td "lohuZ8DnRqK08i1J4i9kTQ"
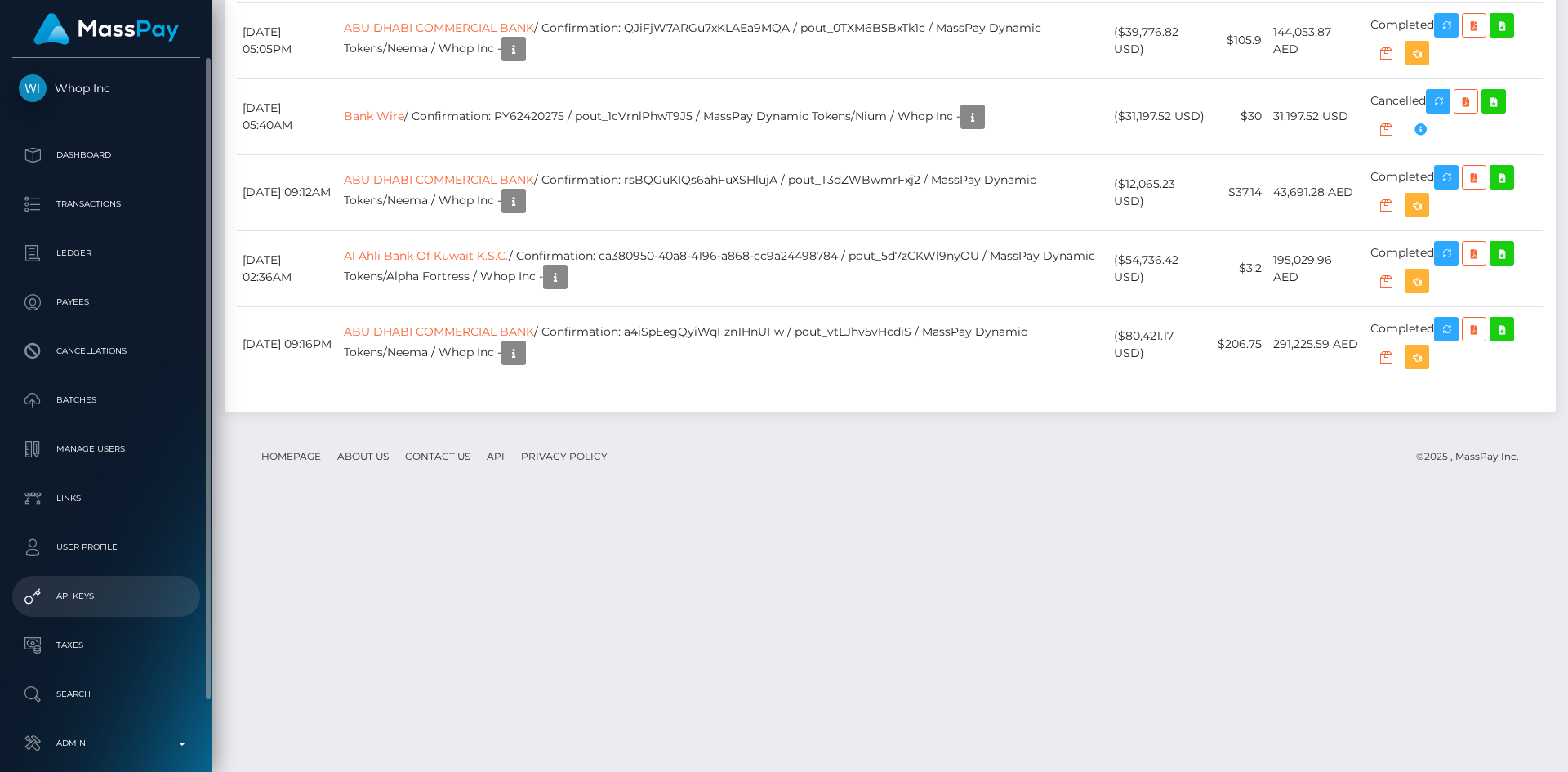
click at [7, 587] on li "API Keys" at bounding box center [106, 596] width 212 height 41
